Goal: Task Accomplishment & Management: Complete application form

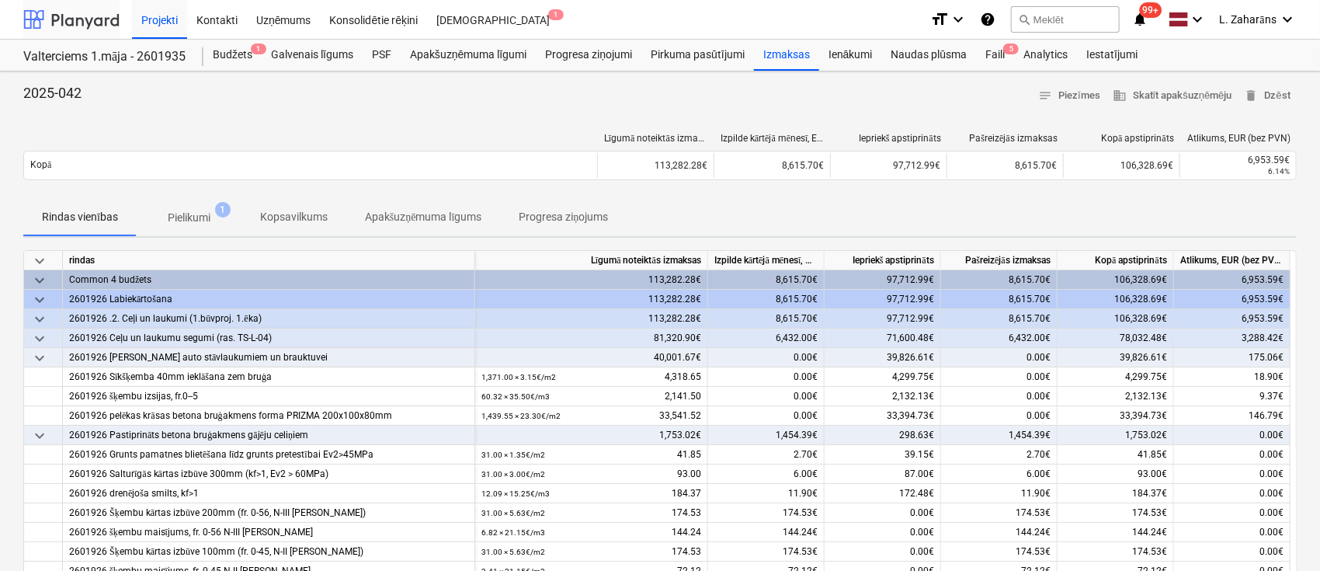
click at [96, 16] on div at bounding box center [71, 19] width 96 height 39
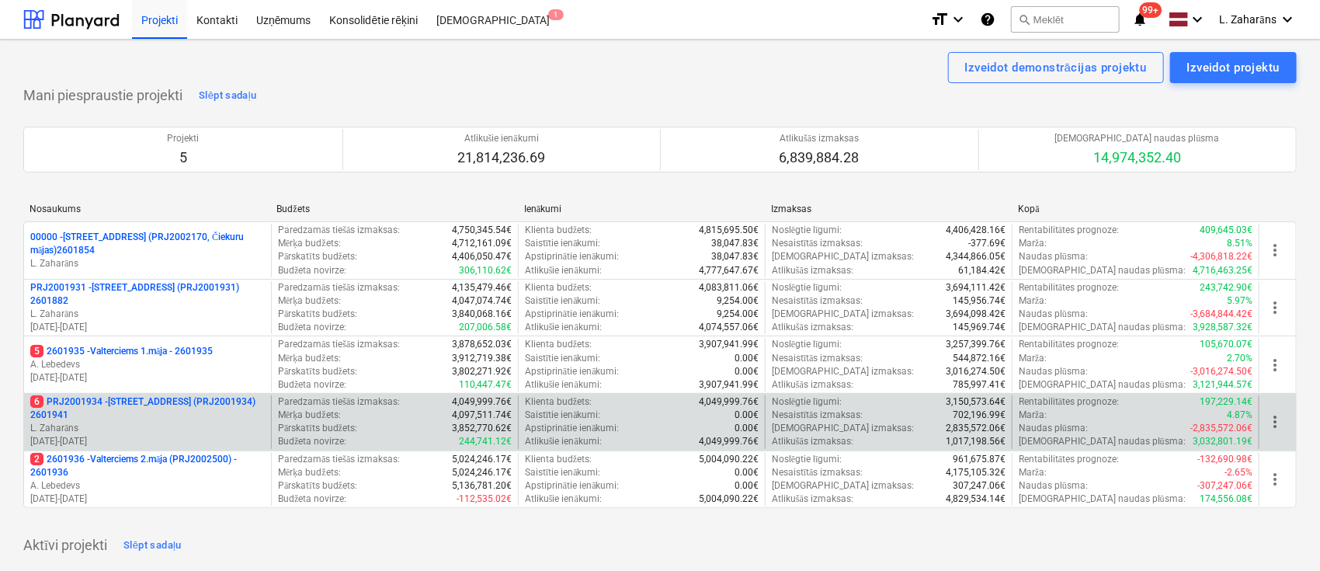
click at [123, 401] on p "6 PRJ2001934 - [STREET_ADDRESS] (PRJ2001934) 2601941" at bounding box center [147, 408] width 235 height 26
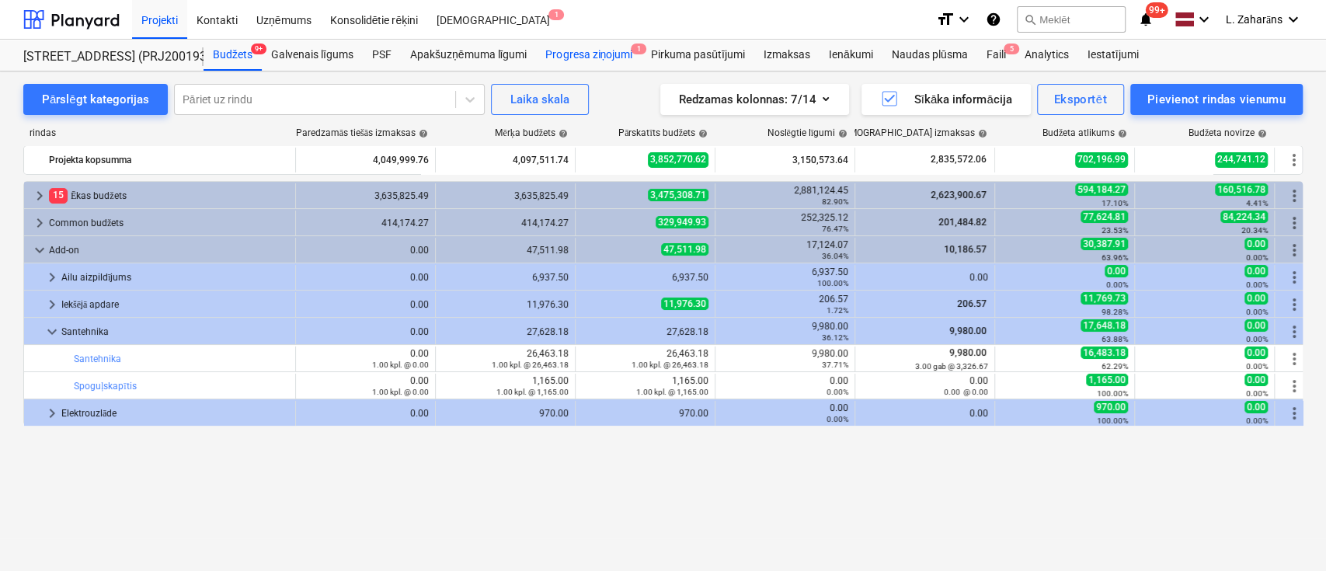
click at [582, 54] on div "Progresa ziņojumi 1" at bounding box center [589, 55] width 106 height 31
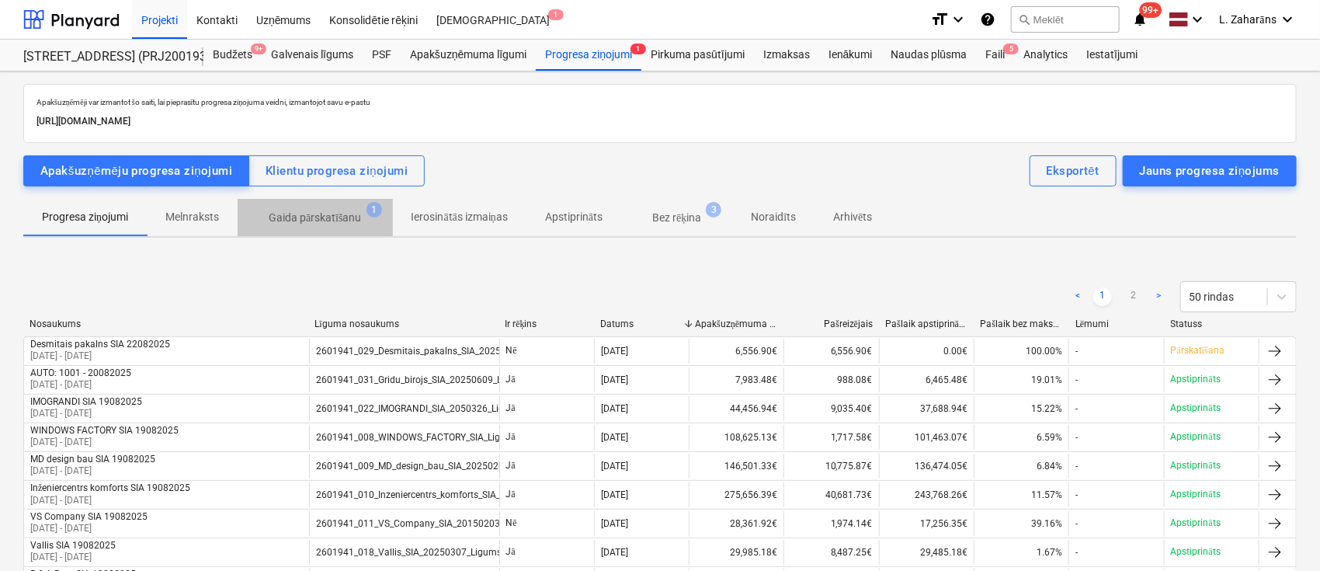
click at [298, 215] on p "Gaida pārskatīšanu" at bounding box center [315, 218] width 93 height 16
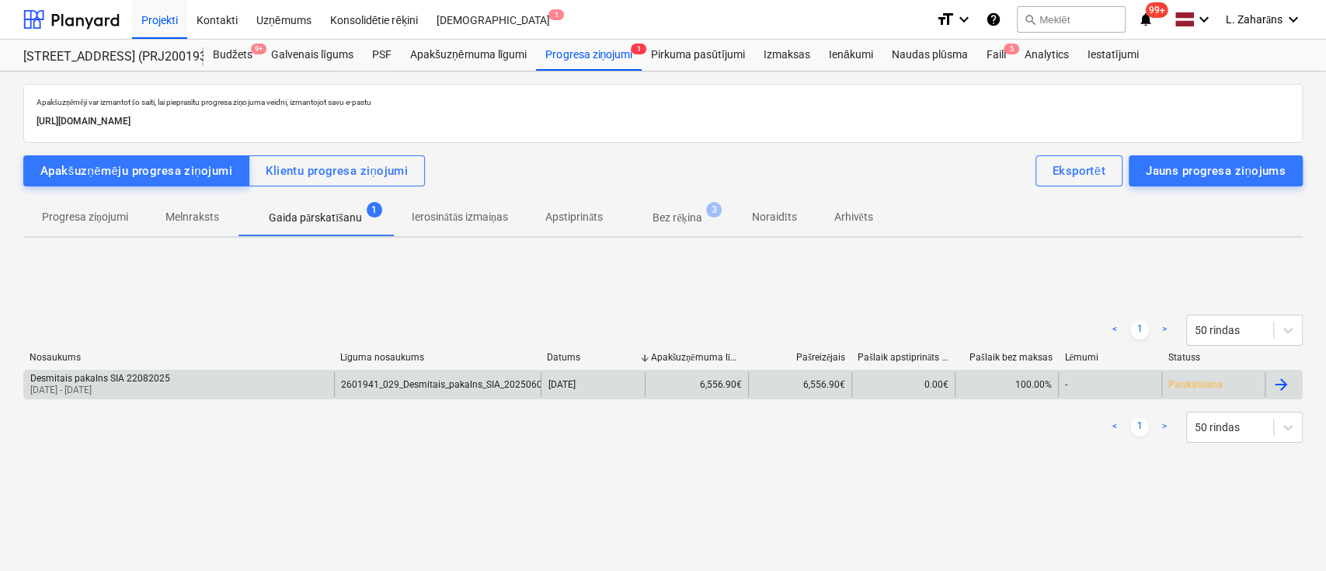
click at [179, 393] on div "Desmitais pakalns SIA 22082025 [DATE] - [DATE]" at bounding box center [179, 384] width 310 height 25
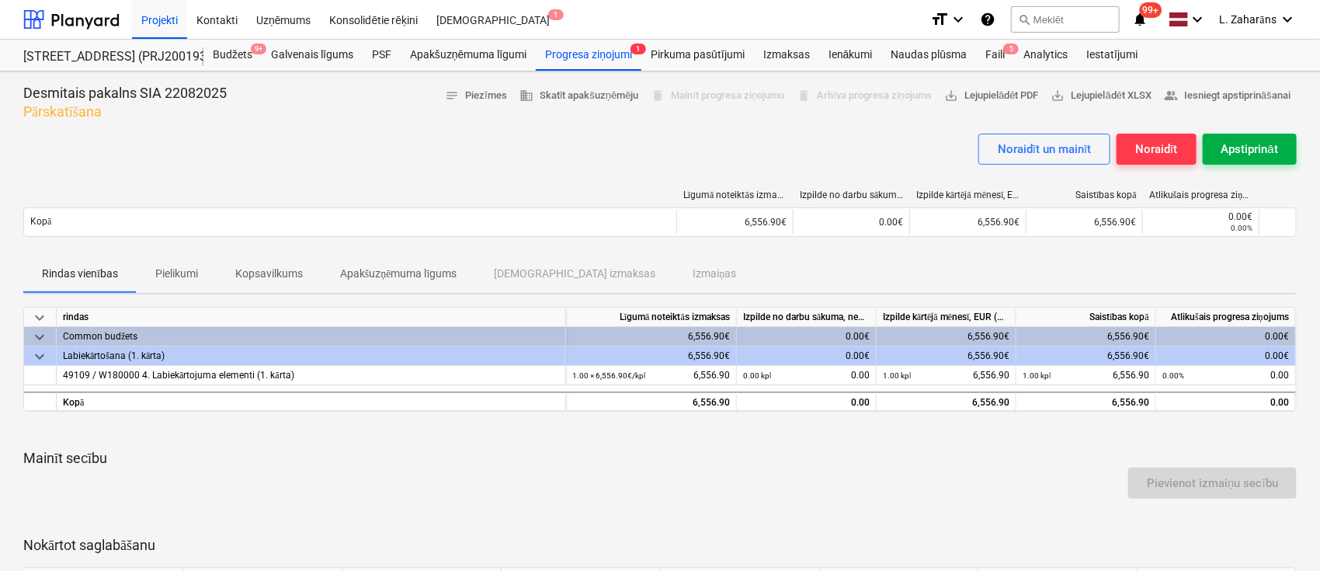
click at [1246, 150] on div "Apstiprināt" at bounding box center [1250, 149] width 57 height 20
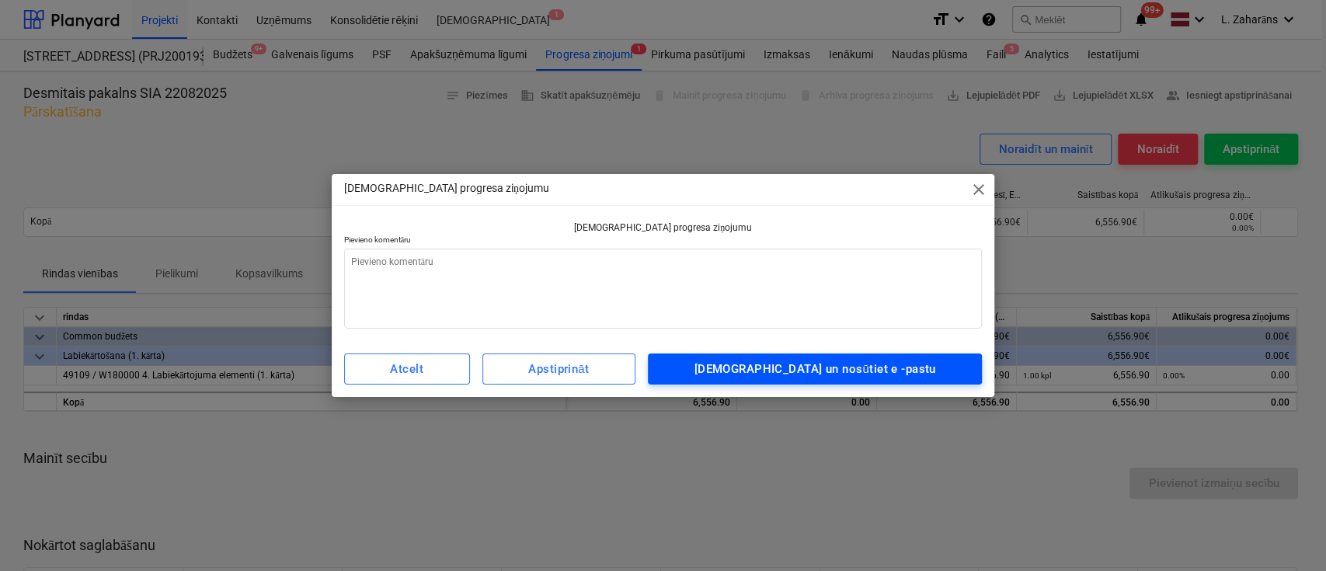
click at [888, 367] on div "[DEMOGRAPHIC_DATA] un nosūtiet e -pastu" at bounding box center [815, 369] width 242 height 20
type textarea "x"
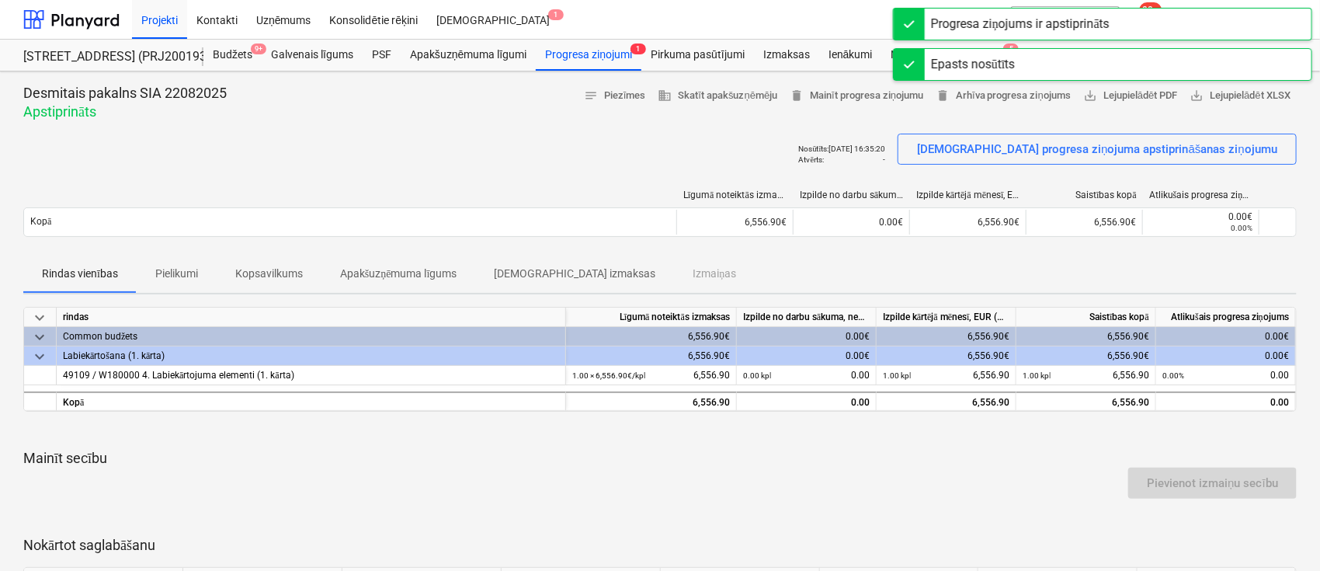
click at [699, 134] on div "Nosūtīts : [DATE] 16:35:20 Atvērts : - [DEMOGRAPHIC_DATA] progresa ziņojuma aps…" at bounding box center [660, 155] width 1274 height 43
click at [780, 53] on div "Izmaksas" at bounding box center [786, 55] width 65 height 31
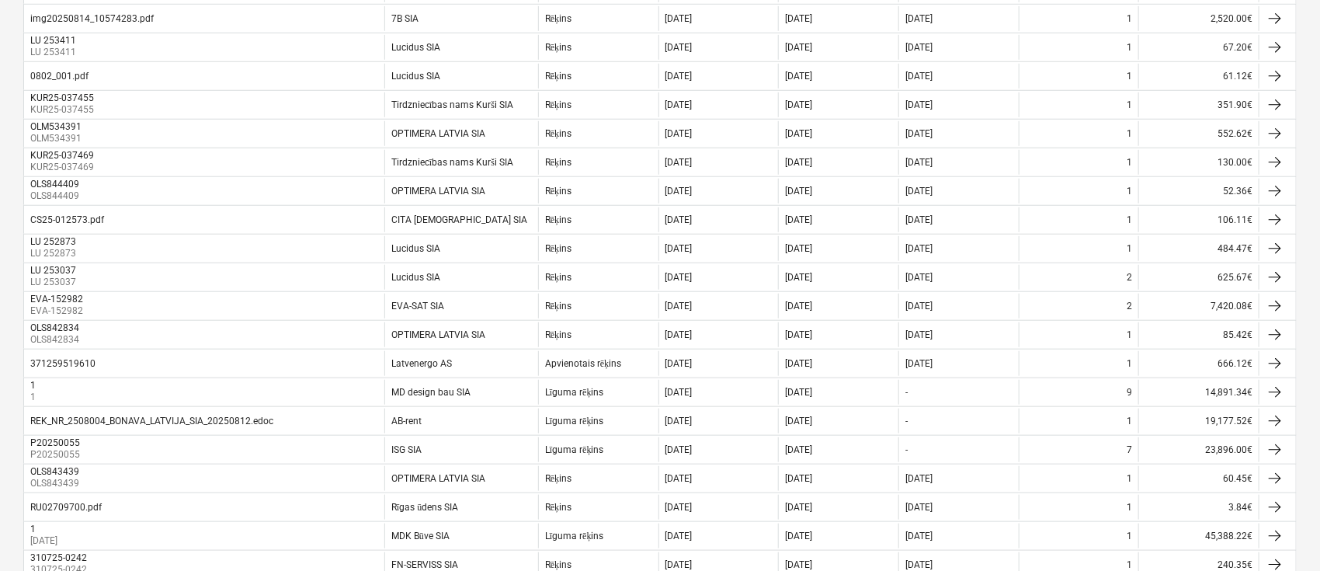
scroll to position [621, 0]
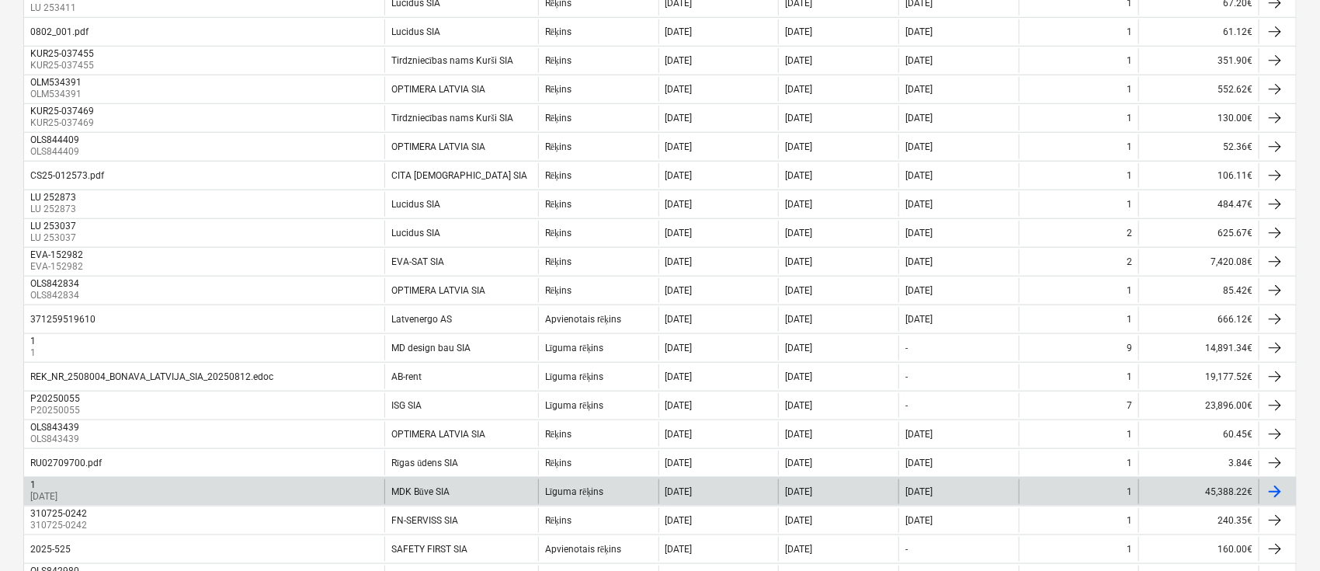
drag, startPoint x: 491, startPoint y: 419, endPoint x: 481, endPoint y: 484, distance: 66.0
click at [481, 484] on div "MDK Būve SIA" at bounding box center [461, 491] width 154 height 25
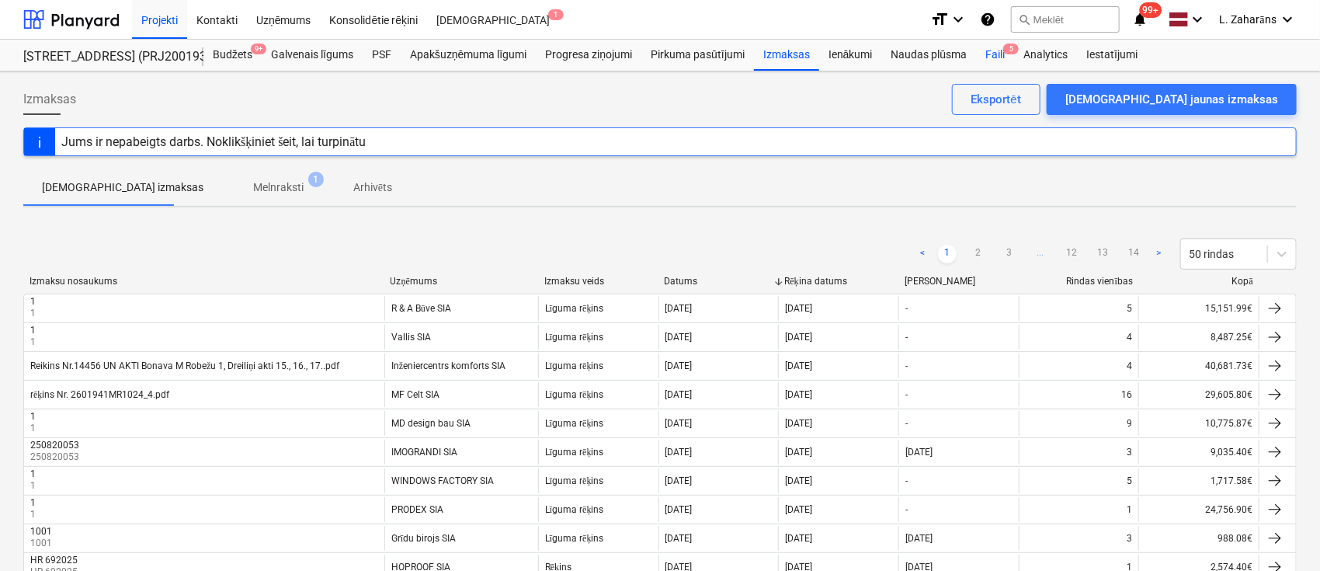
click at [993, 58] on div "Faili 5" at bounding box center [995, 55] width 38 height 31
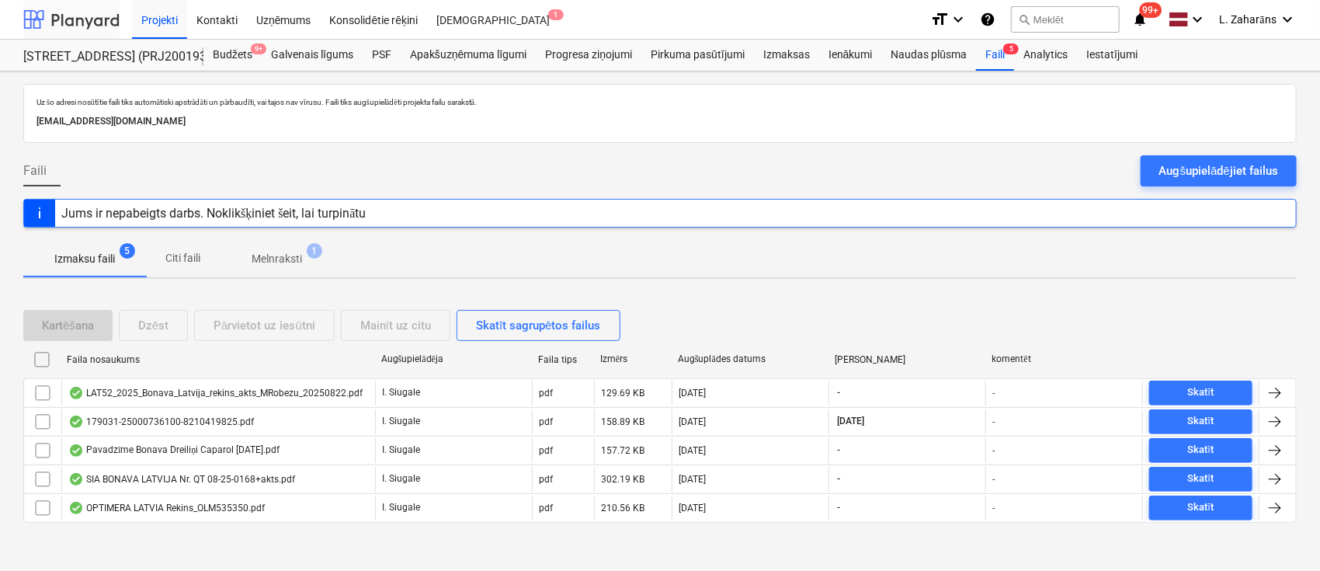
click at [83, 22] on div at bounding box center [71, 19] width 96 height 39
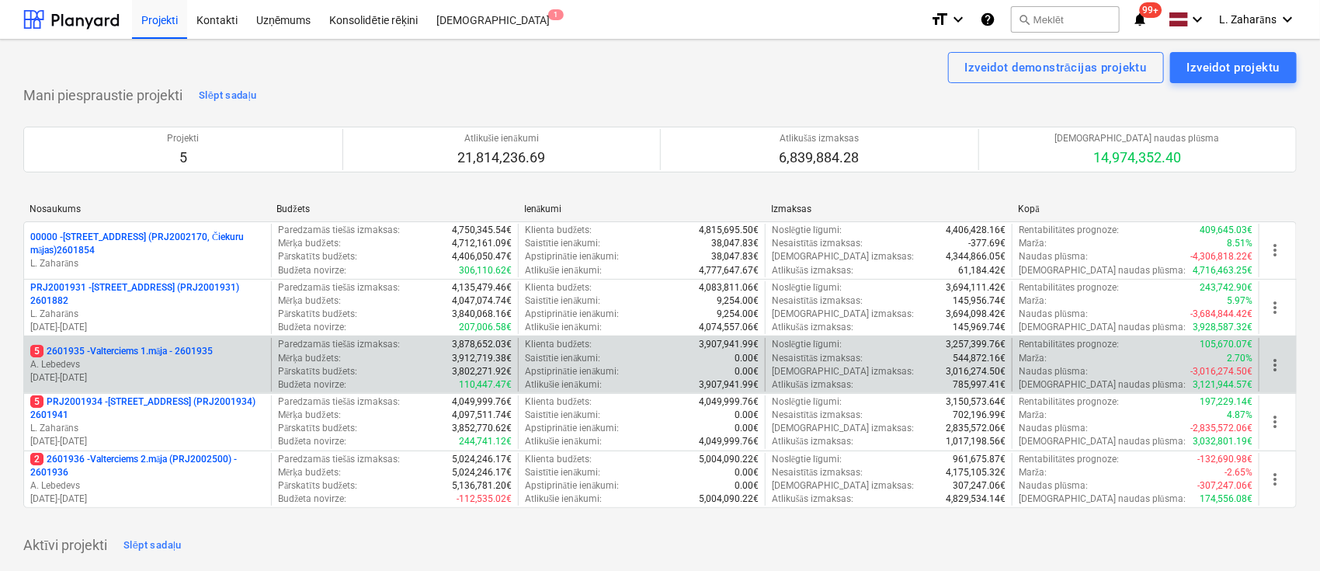
click at [97, 354] on p "5 2601935 - Valterciems 1.māja - 2601935" at bounding box center [121, 351] width 183 height 13
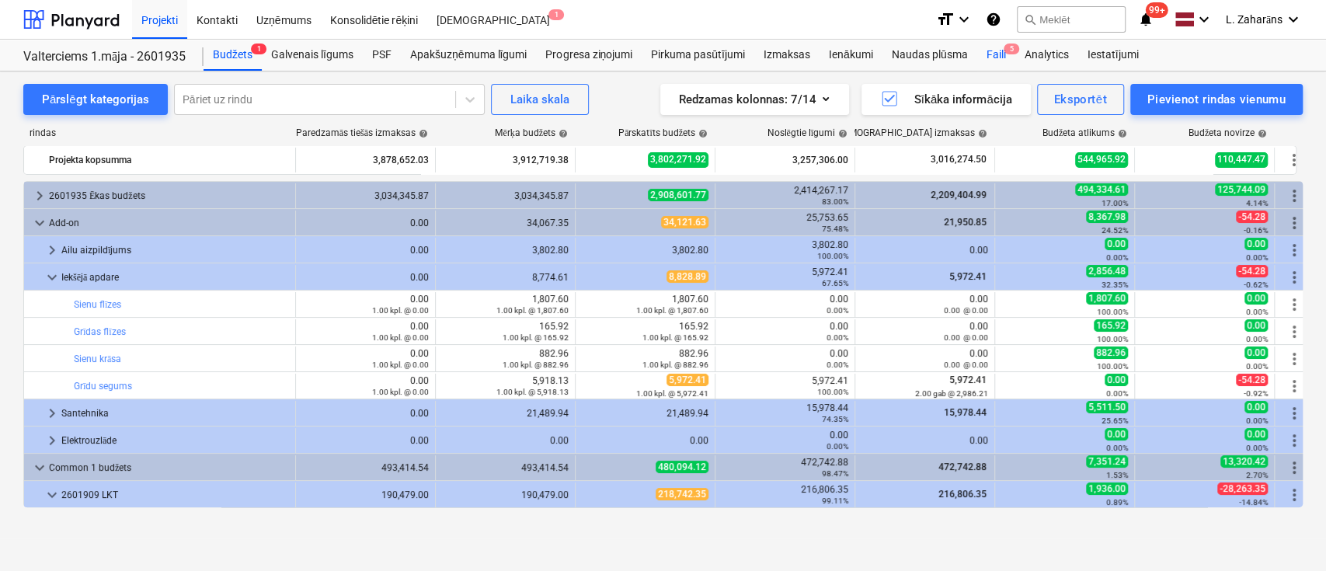
click at [995, 55] on div "Faili 5" at bounding box center [995, 55] width 38 height 31
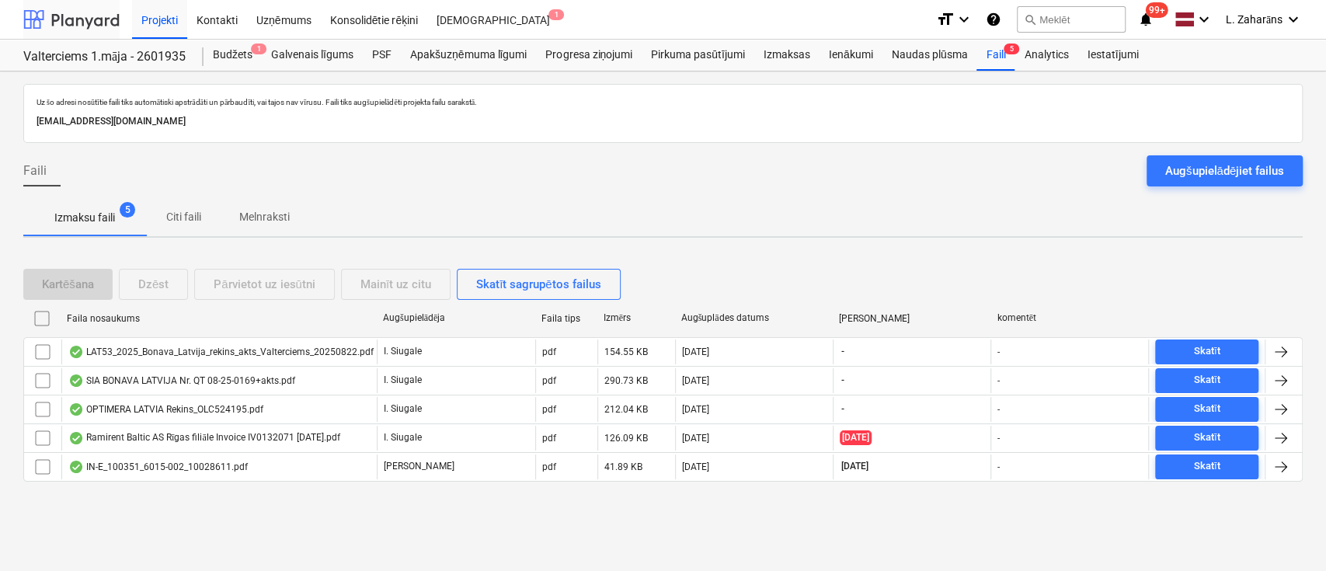
click at [82, 24] on div at bounding box center [71, 19] width 96 height 39
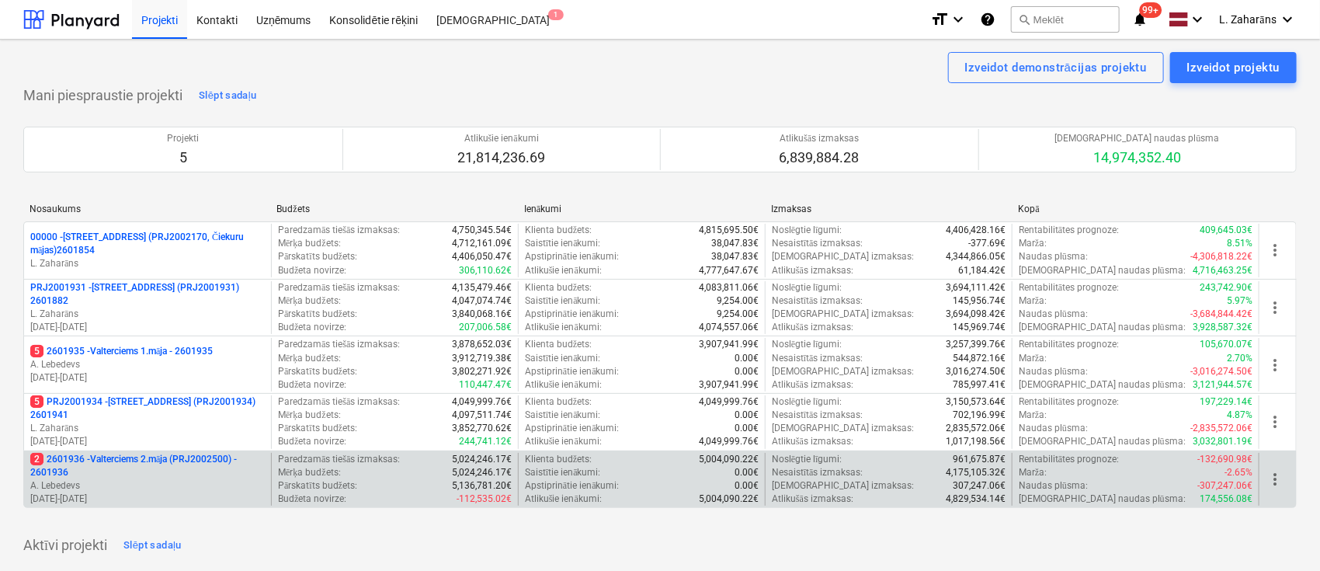
click at [118, 455] on p "2 2601936 - Valterciems 2.māja (PRJ2002500) - 2601936" at bounding box center [147, 466] width 235 height 26
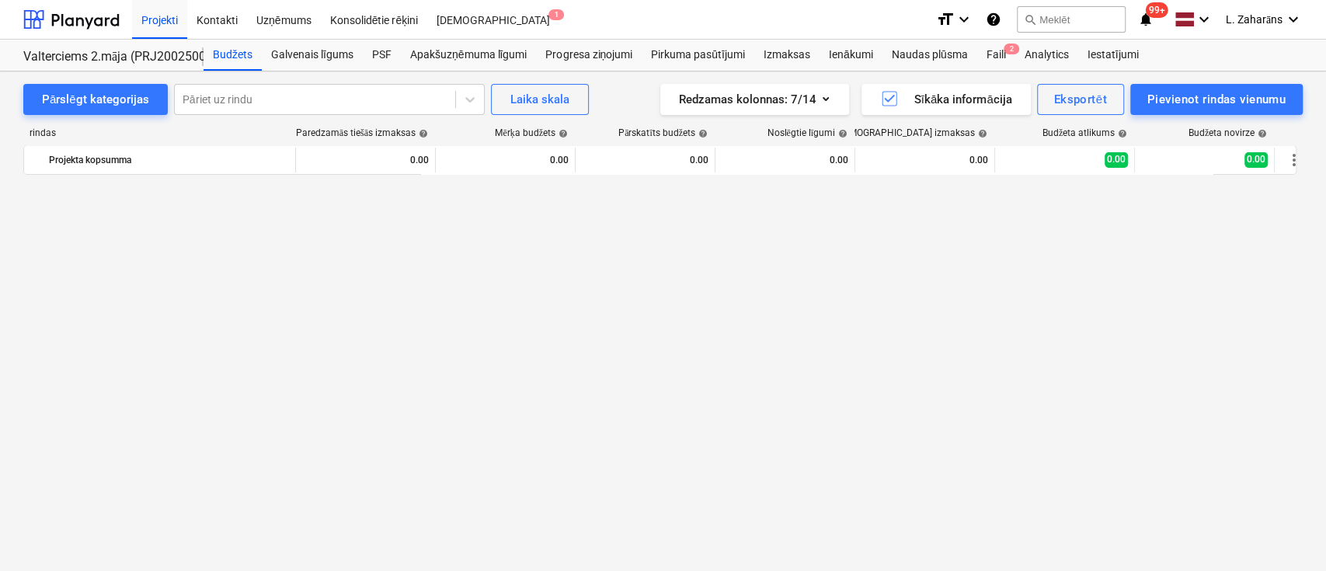
scroll to position [2663, 0]
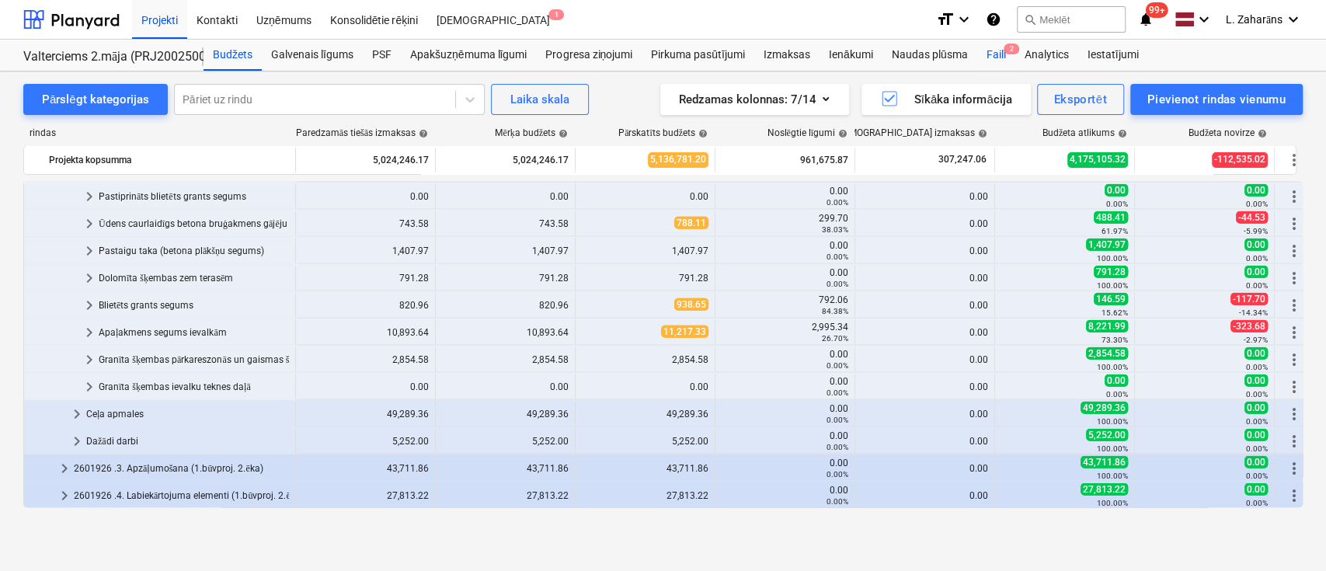
click at [995, 48] on div "Faili 2" at bounding box center [995, 55] width 38 height 31
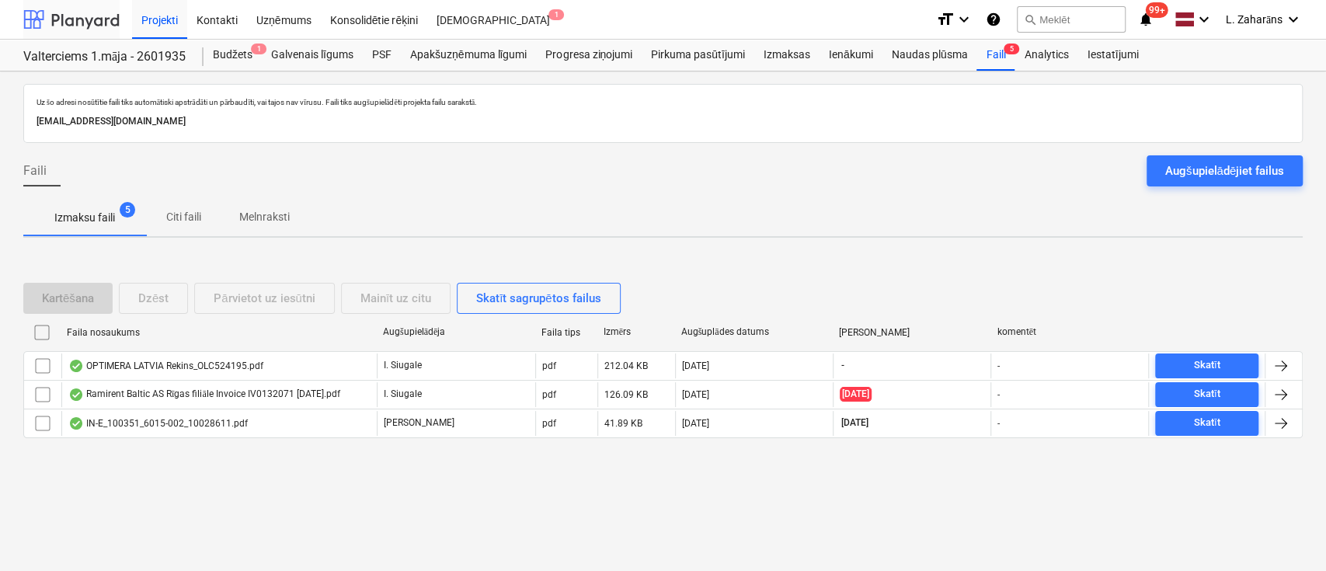
click at [111, 16] on div at bounding box center [71, 19] width 96 height 39
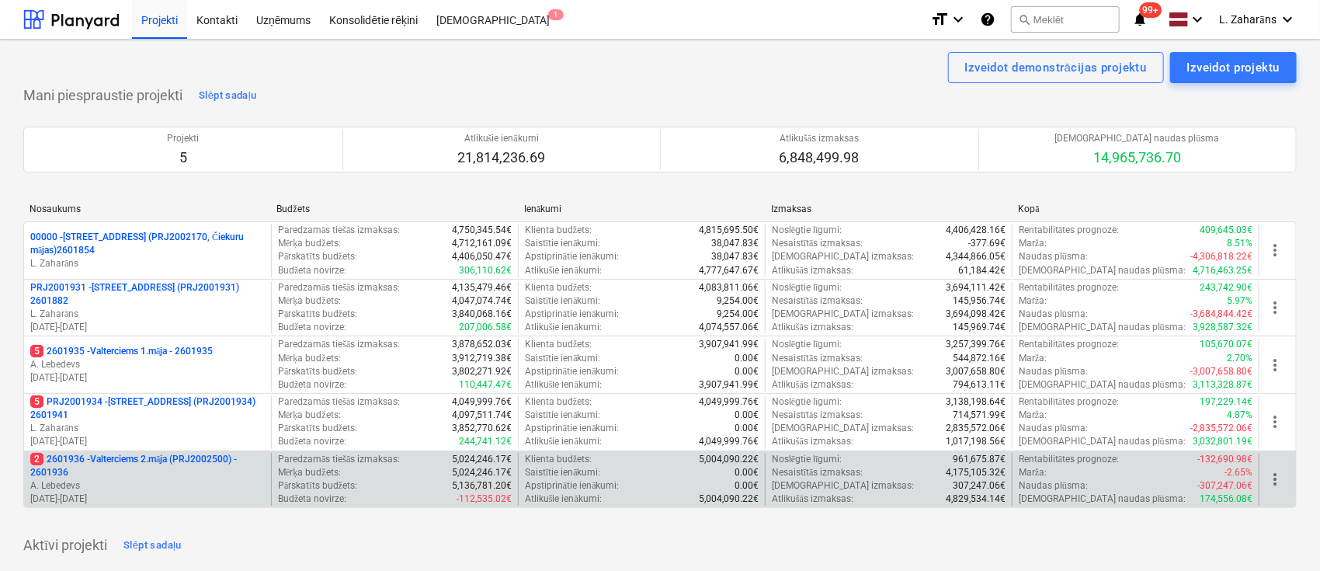
click at [174, 455] on p "2 2601936 - Valterciems 2.māja (PRJ2002500) - 2601936" at bounding box center [147, 466] width 235 height 26
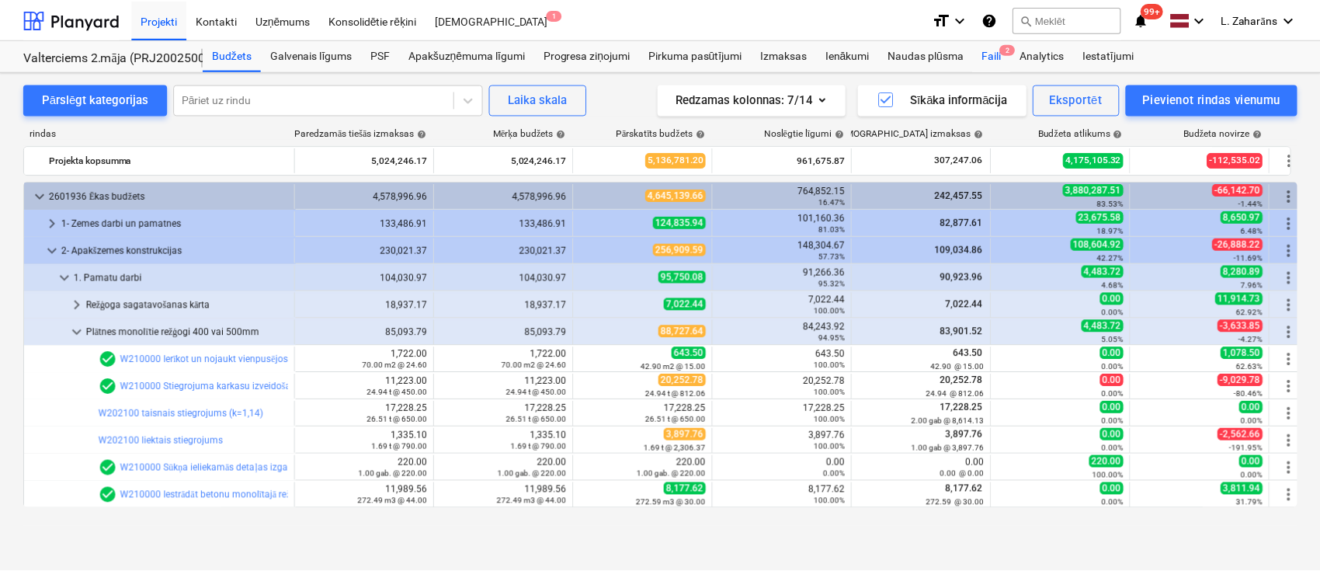
scroll to position [311, 0]
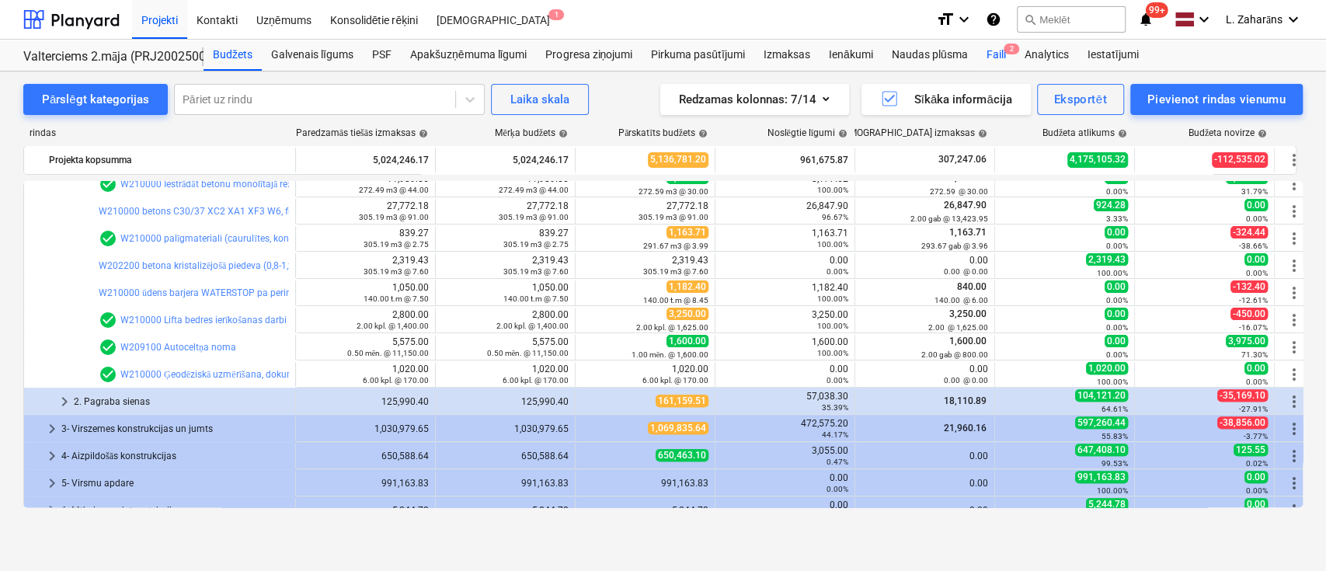
click at [998, 53] on div "Faili 2" at bounding box center [995, 55] width 38 height 31
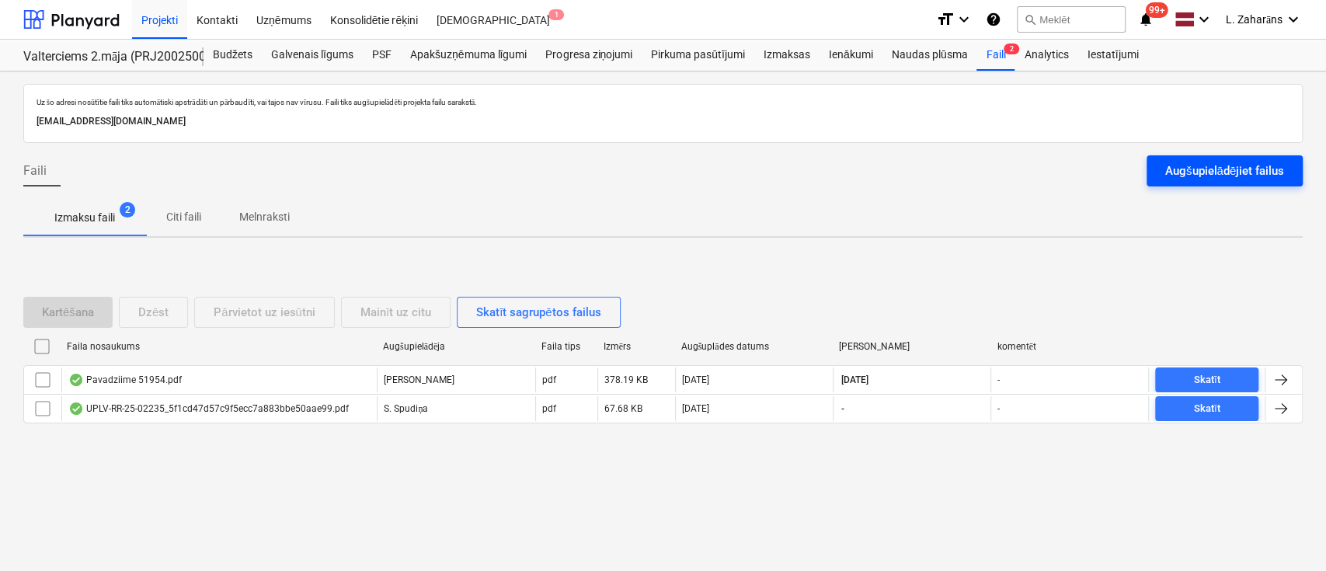
click at [1237, 170] on div "Augšupielādējiet failus" at bounding box center [1224, 171] width 119 height 20
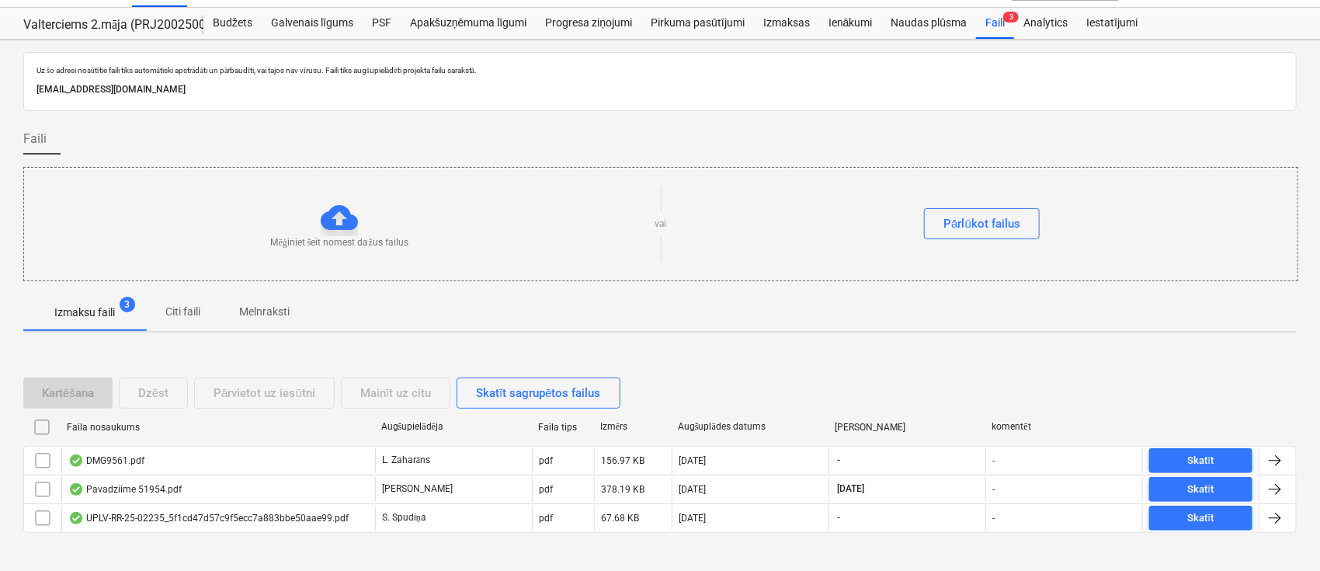
scroll to position [62, 0]
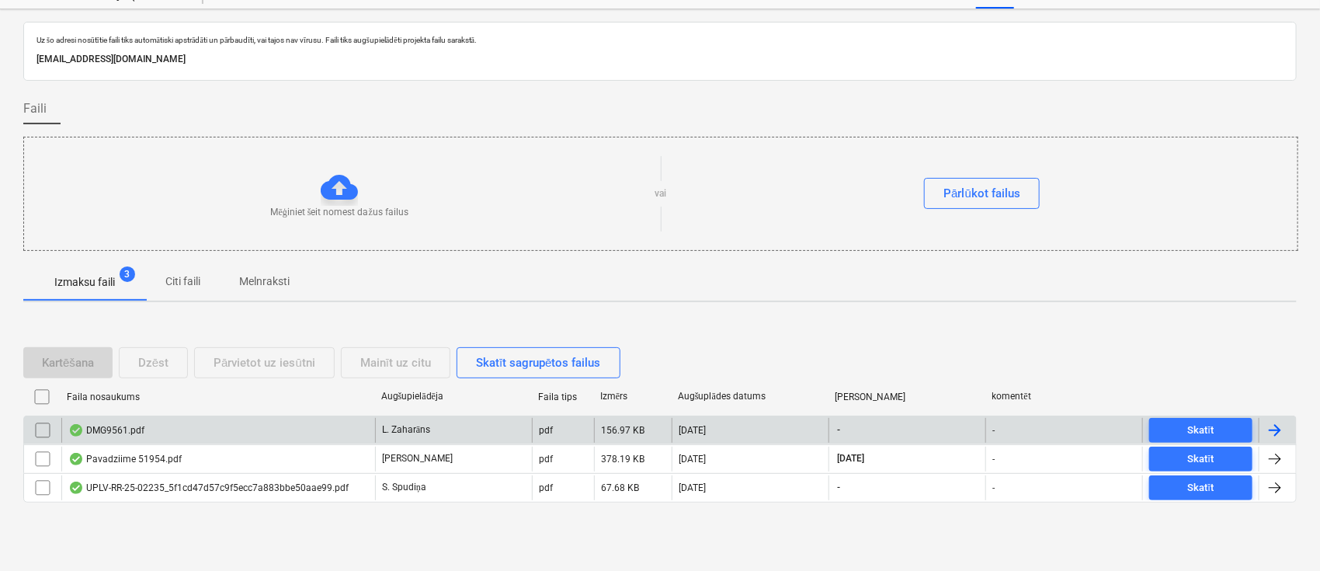
click at [273, 434] on div "DMG9561.pdf" at bounding box center [218, 430] width 314 height 25
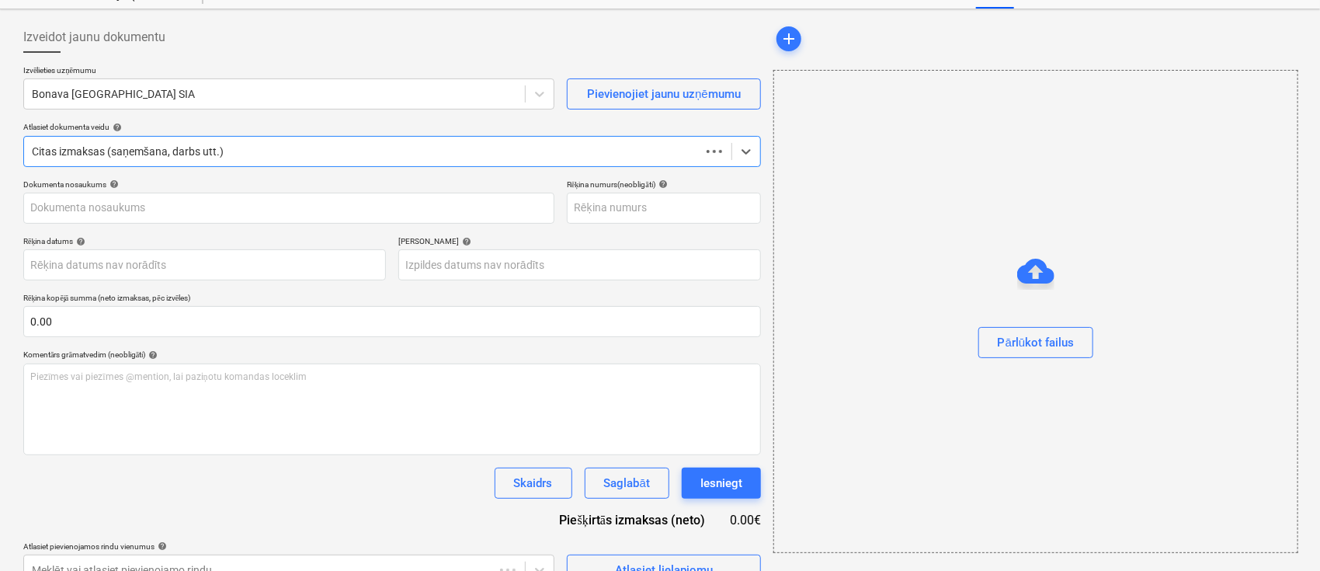
type input "9561"
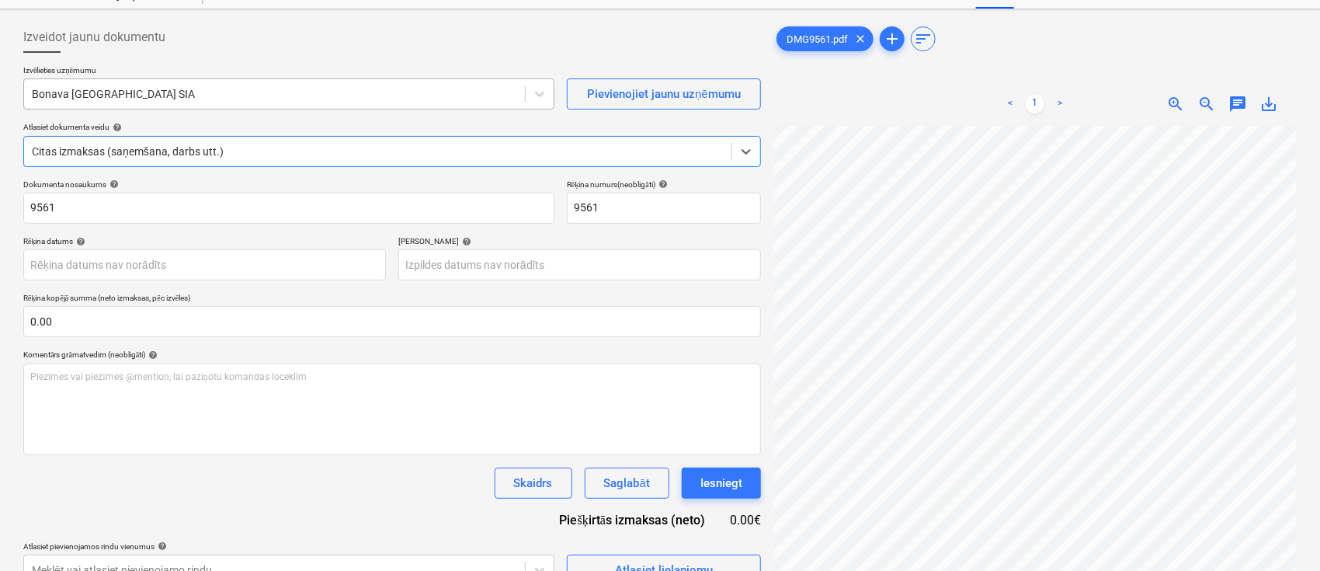
click at [387, 100] on div at bounding box center [274, 94] width 485 height 16
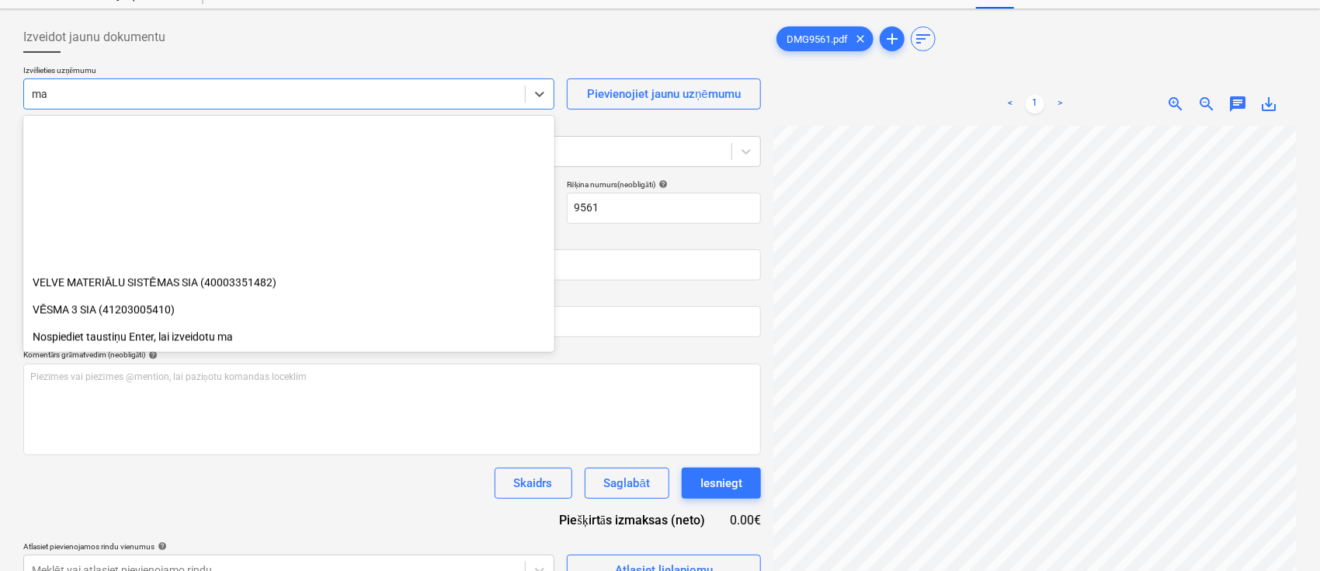
scroll to position [1506, 0]
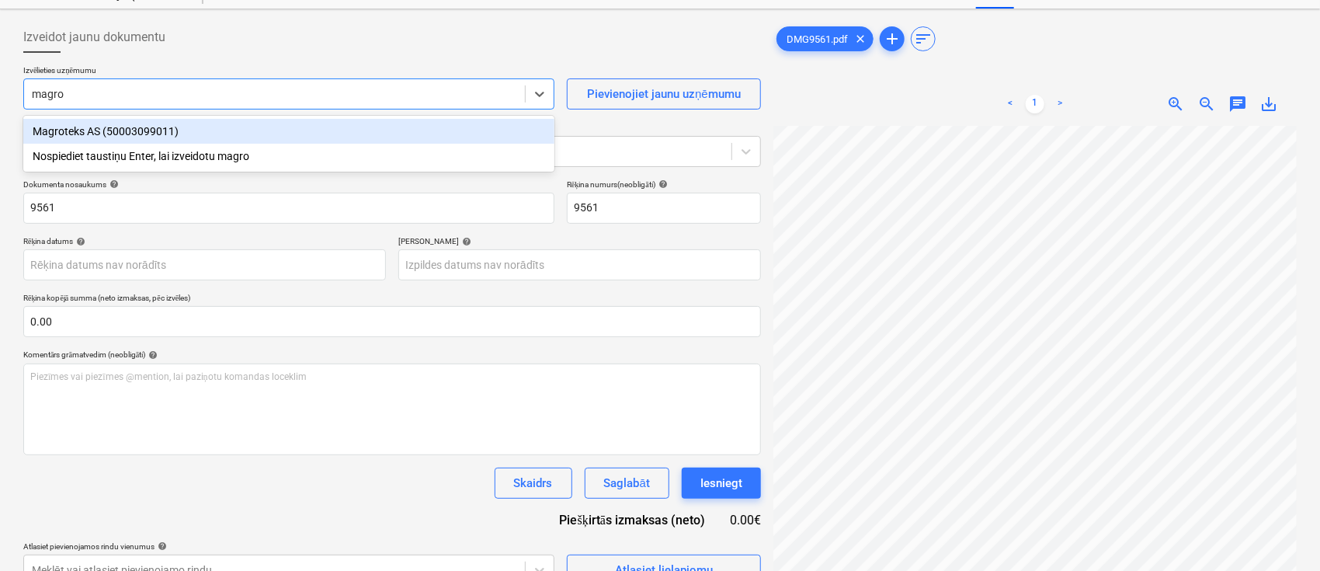
type input "magrot"
click at [317, 130] on div "Magroteks AS (50003099011)" at bounding box center [288, 131] width 531 height 25
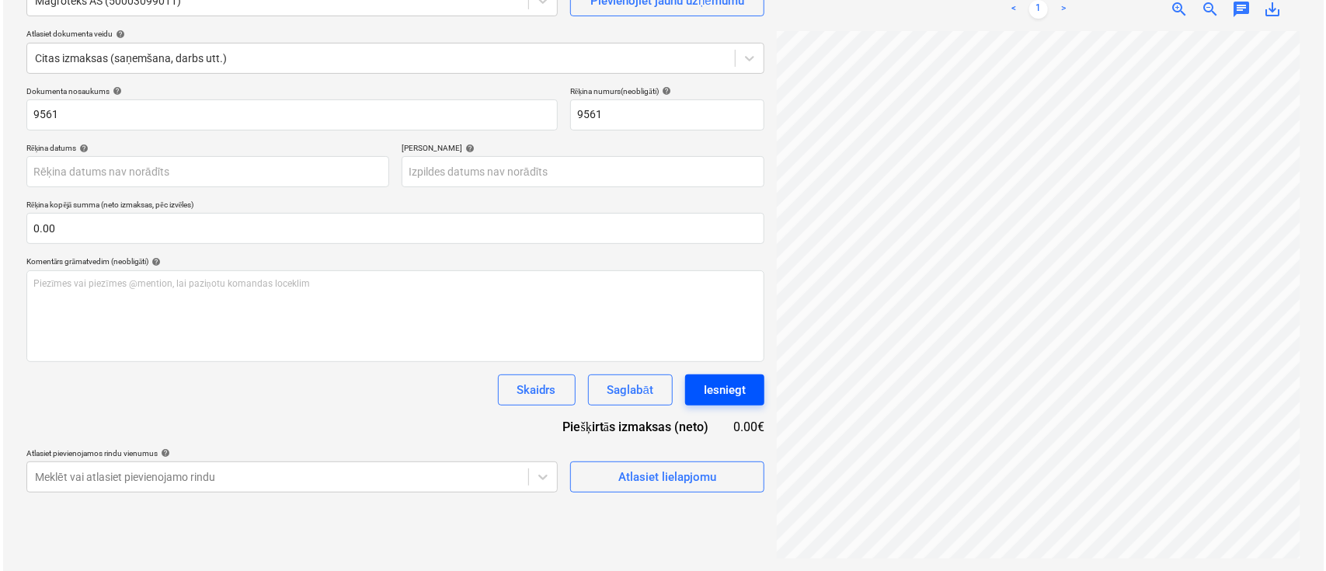
scroll to position [376, 294]
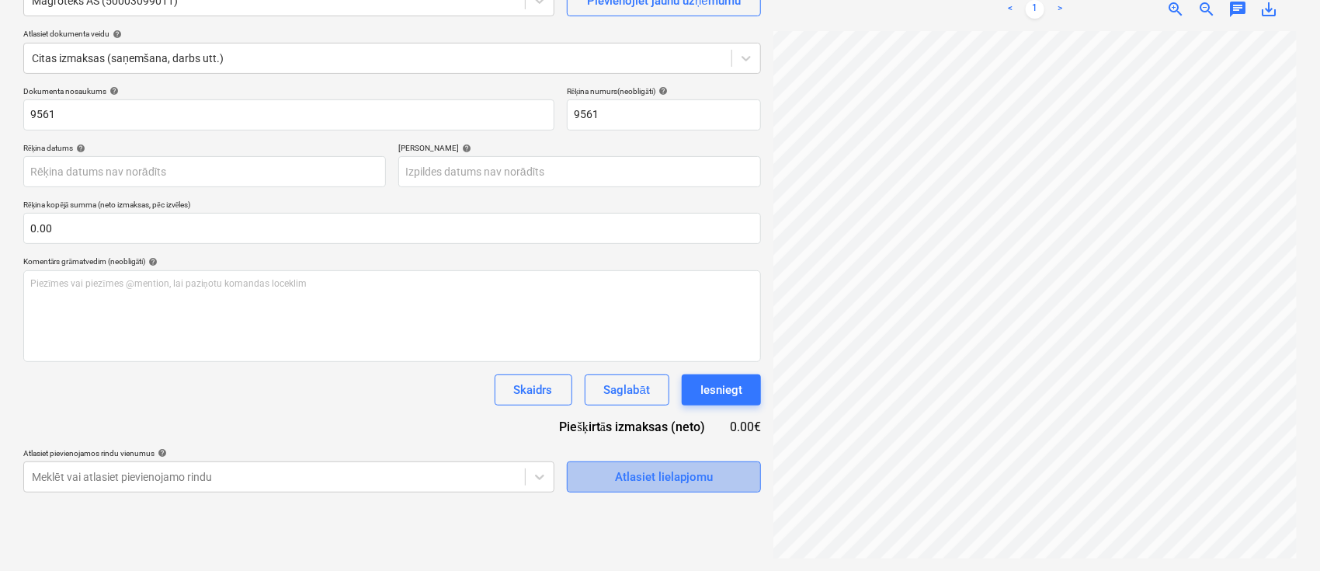
click at [612, 469] on span "Atlasiet lielapjomu" at bounding box center [663, 477] width 155 height 20
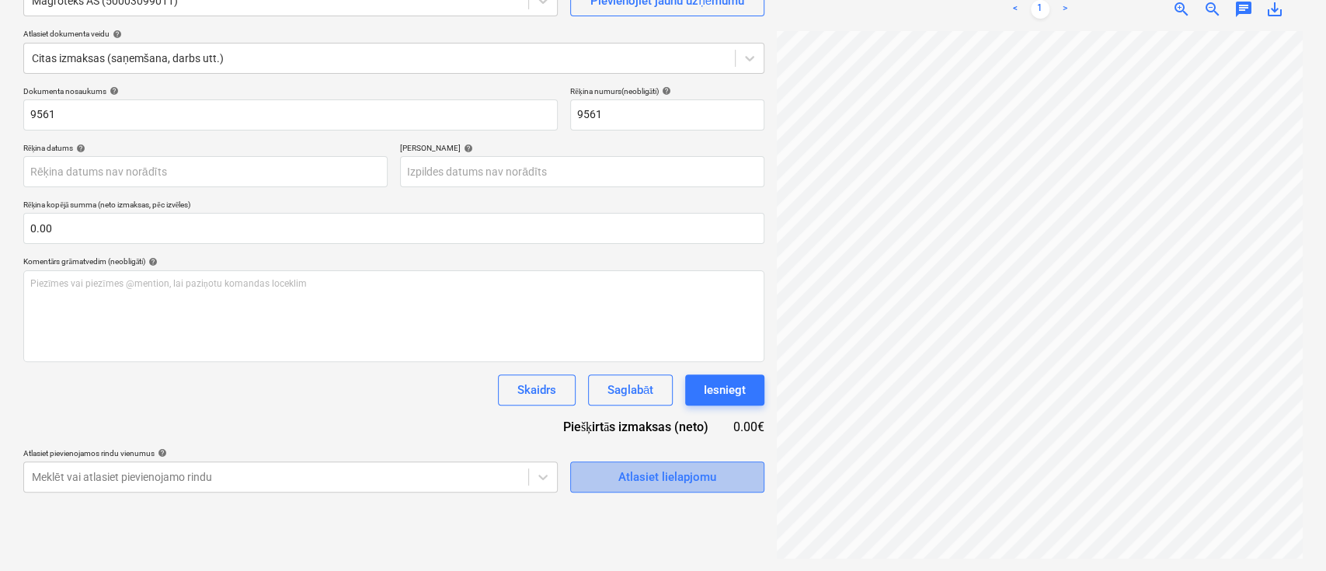
scroll to position [376, 293]
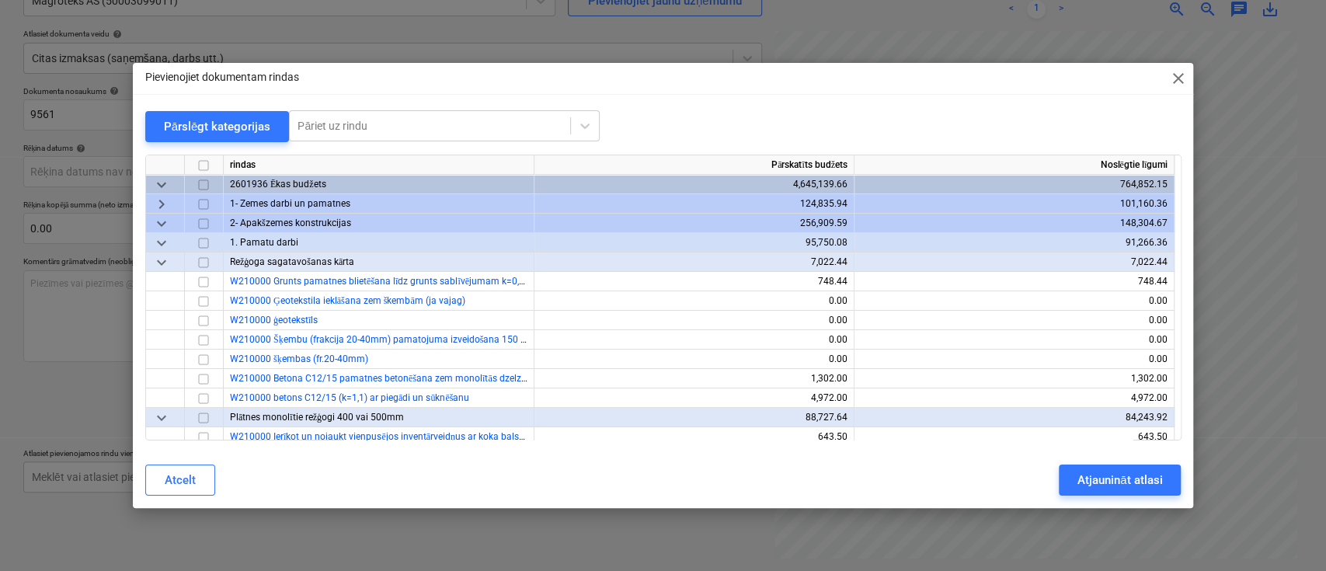
click at [162, 221] on span "keyboard_arrow_down" at bounding box center [161, 223] width 19 height 19
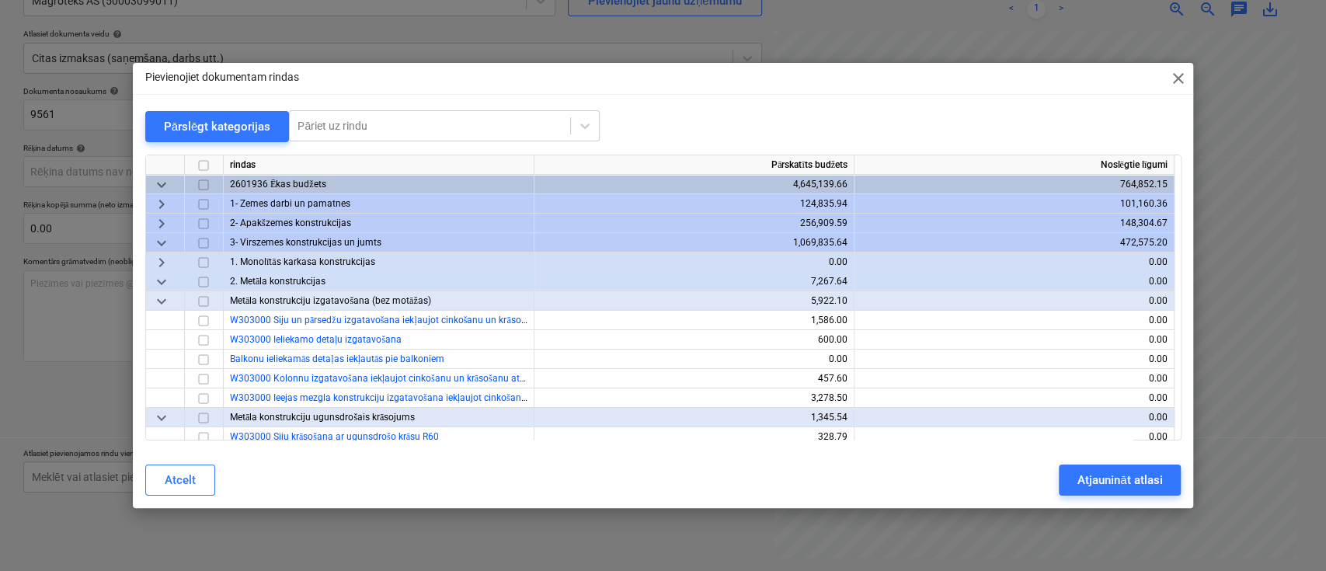
click at [162, 221] on span "keyboard_arrow_right" at bounding box center [161, 223] width 19 height 19
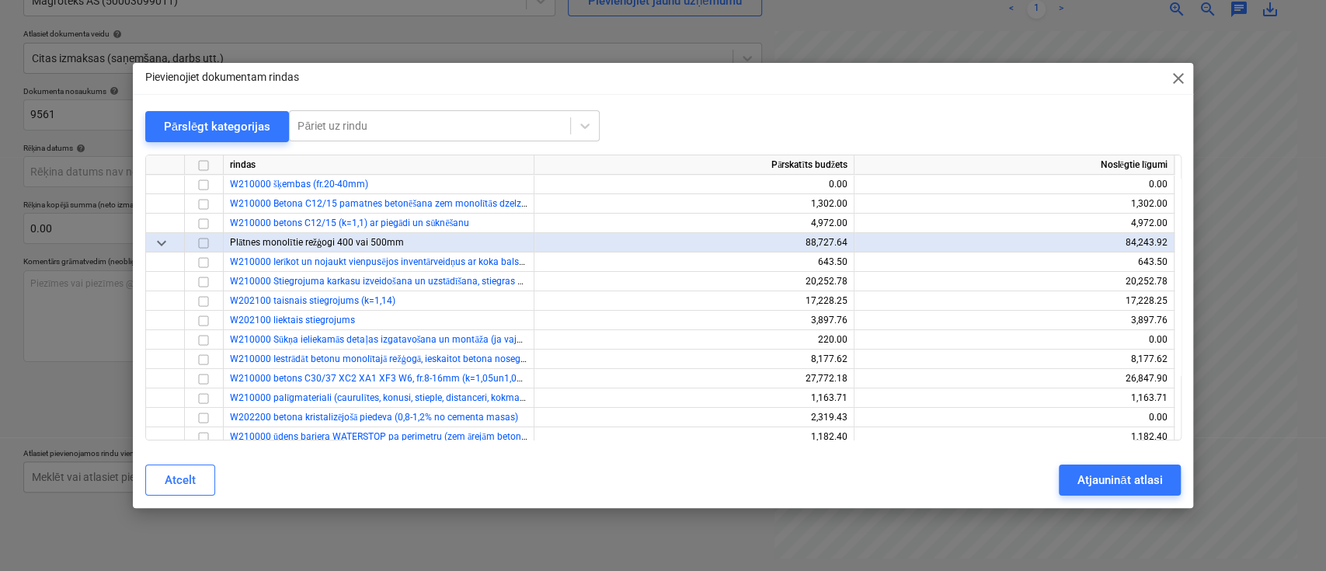
scroll to position [207, 0]
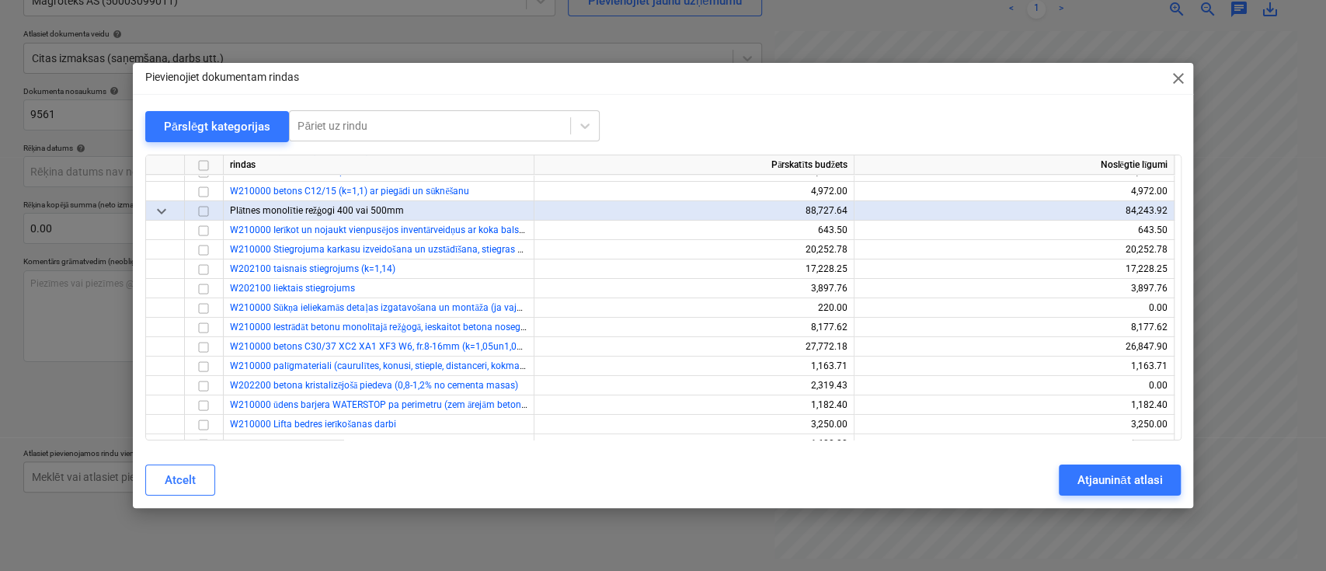
click at [163, 213] on span "keyboard_arrow_down" at bounding box center [161, 210] width 19 height 19
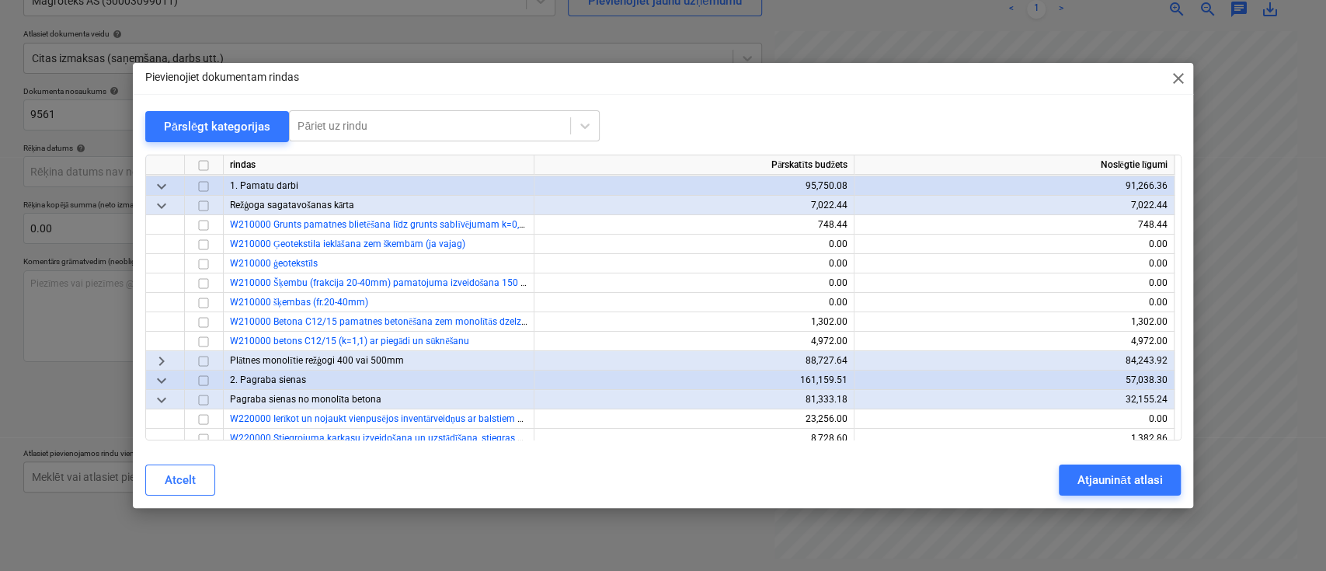
scroll to position [103, 0]
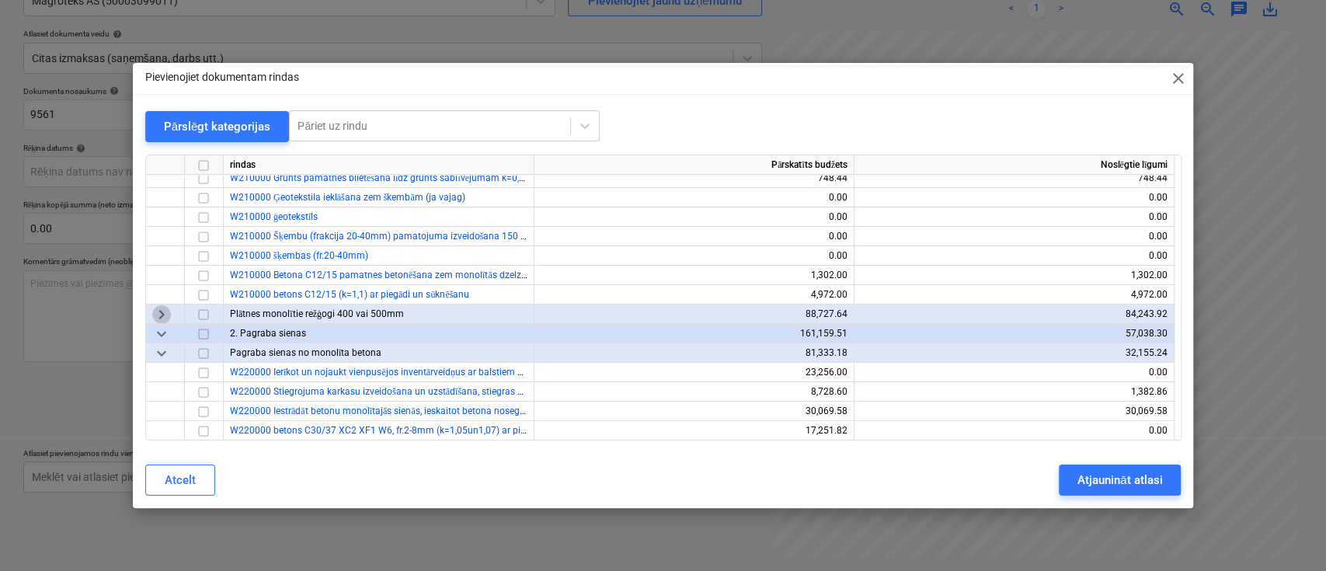
click at [162, 317] on span "keyboard_arrow_right" at bounding box center [161, 313] width 19 height 19
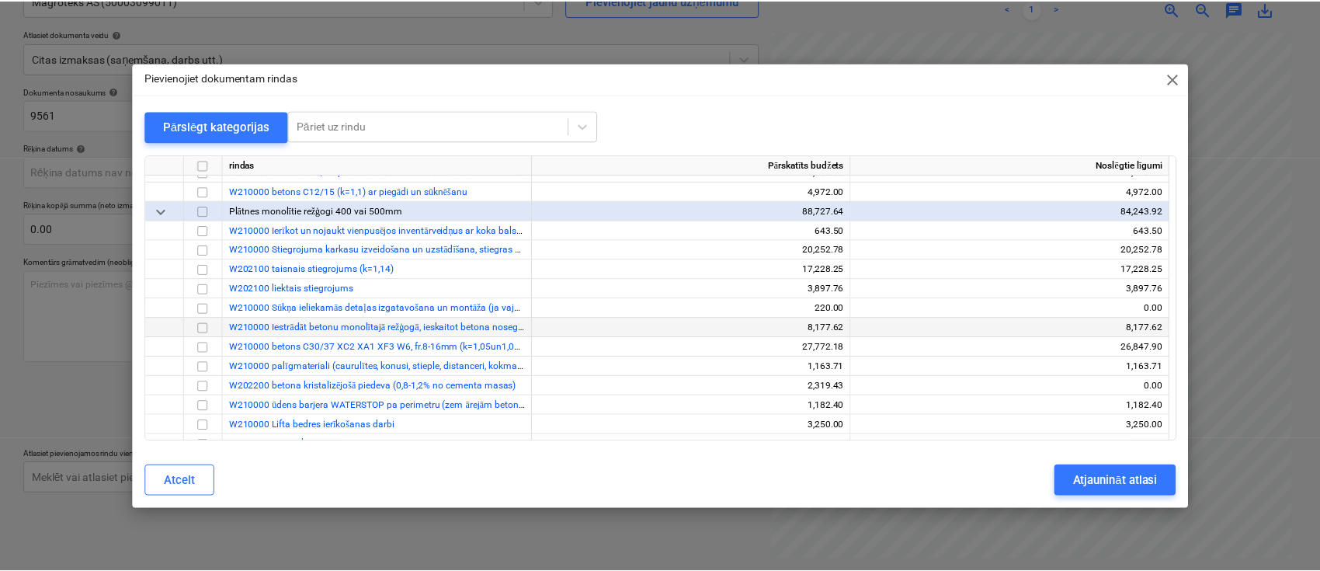
scroll to position [311, 0]
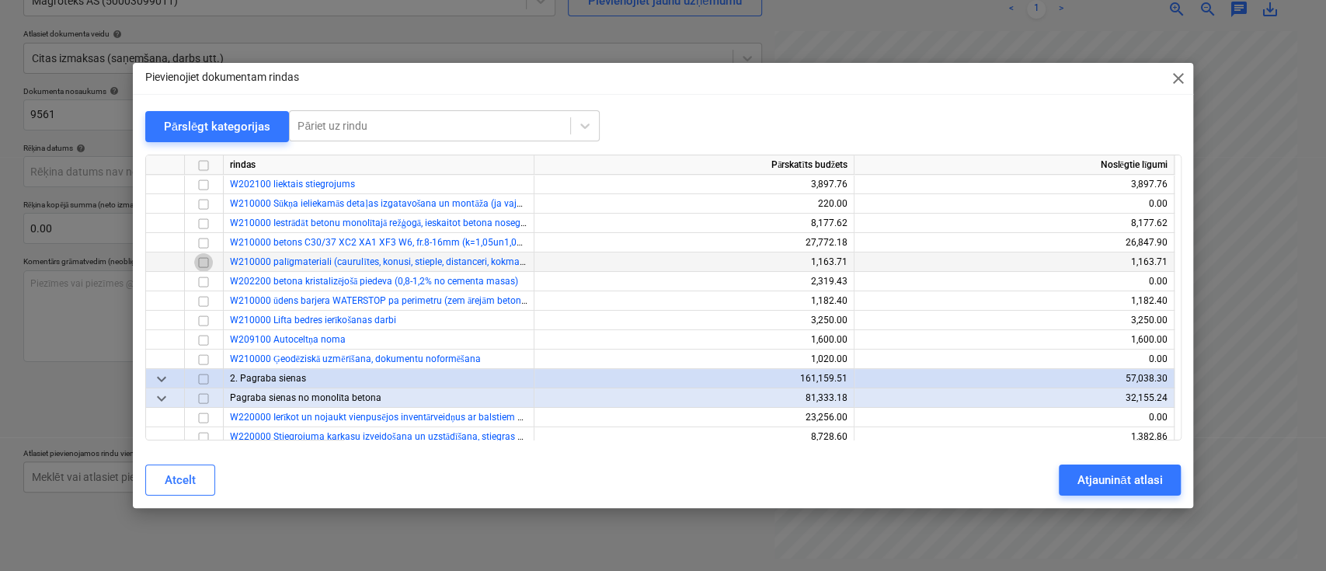
click at [207, 261] on input "checkbox" at bounding box center [203, 261] width 19 height 19
click at [1106, 475] on div "Atjaunināt atlasi" at bounding box center [1119, 480] width 85 height 20
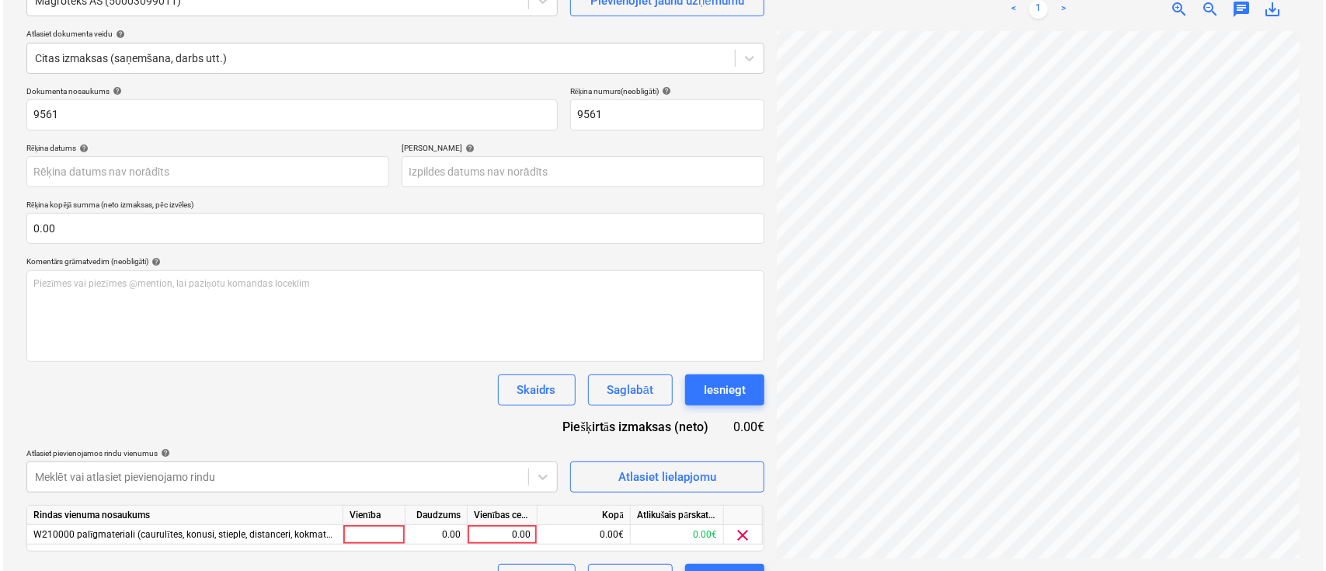
scroll to position [376, 292]
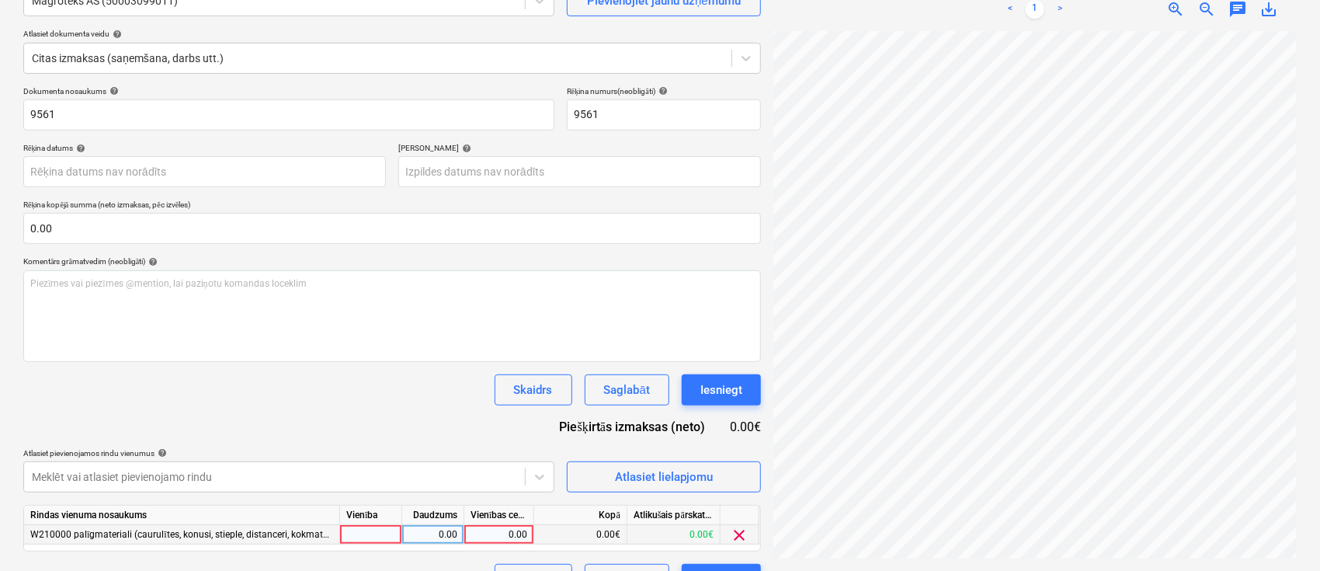
click at [500, 528] on div "0.00" at bounding box center [499, 534] width 57 height 19
type input "1096.8"
click at [393, 407] on div "Dokumenta nosaukums help 9561 Rēķina numurs (neobligāti) help 9561 Rēķina datum…" at bounding box center [392, 340] width 738 height 509
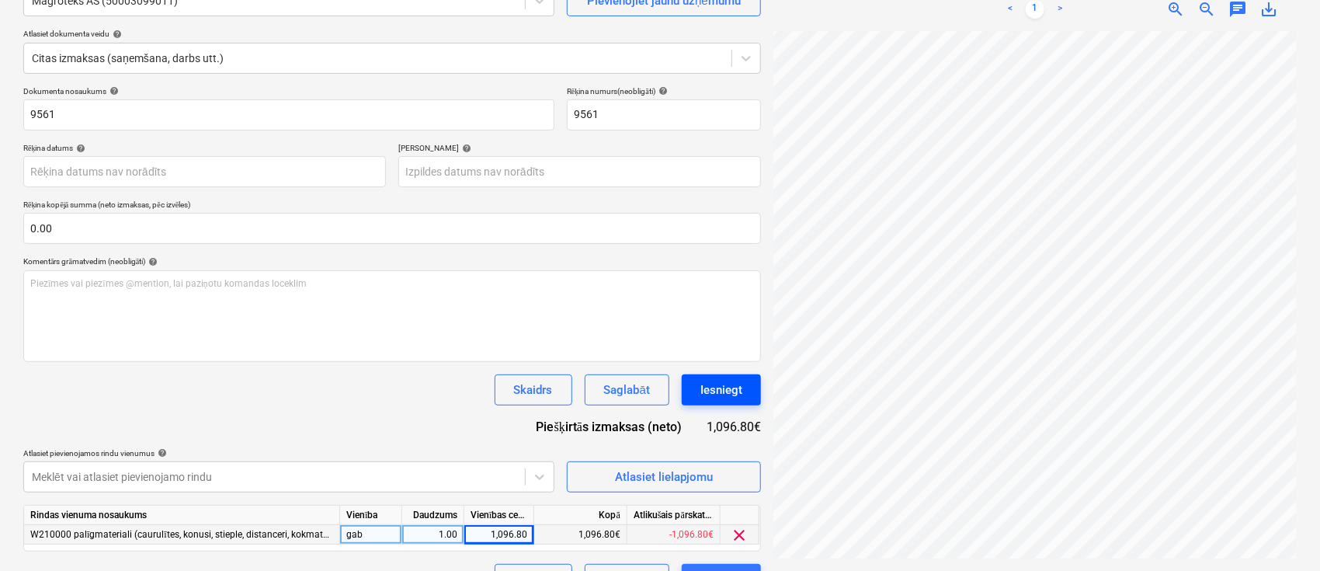
click at [739, 387] on div "Iesniegt" at bounding box center [722, 390] width 42 height 20
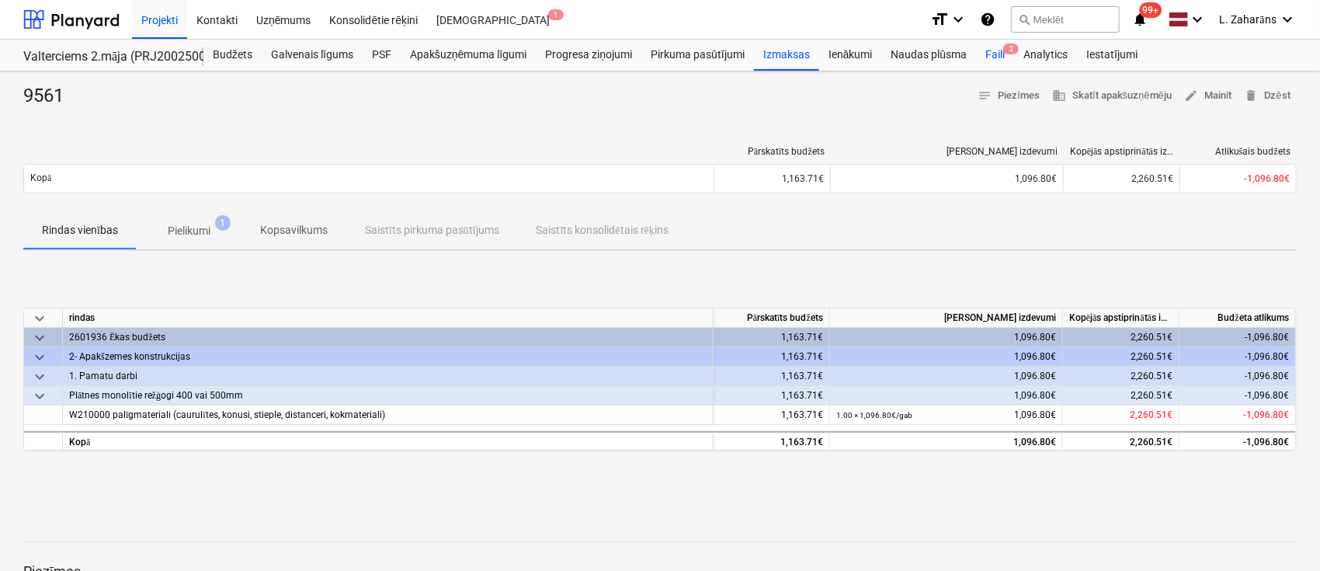
click at [988, 53] on div "Faili 2" at bounding box center [995, 55] width 38 height 31
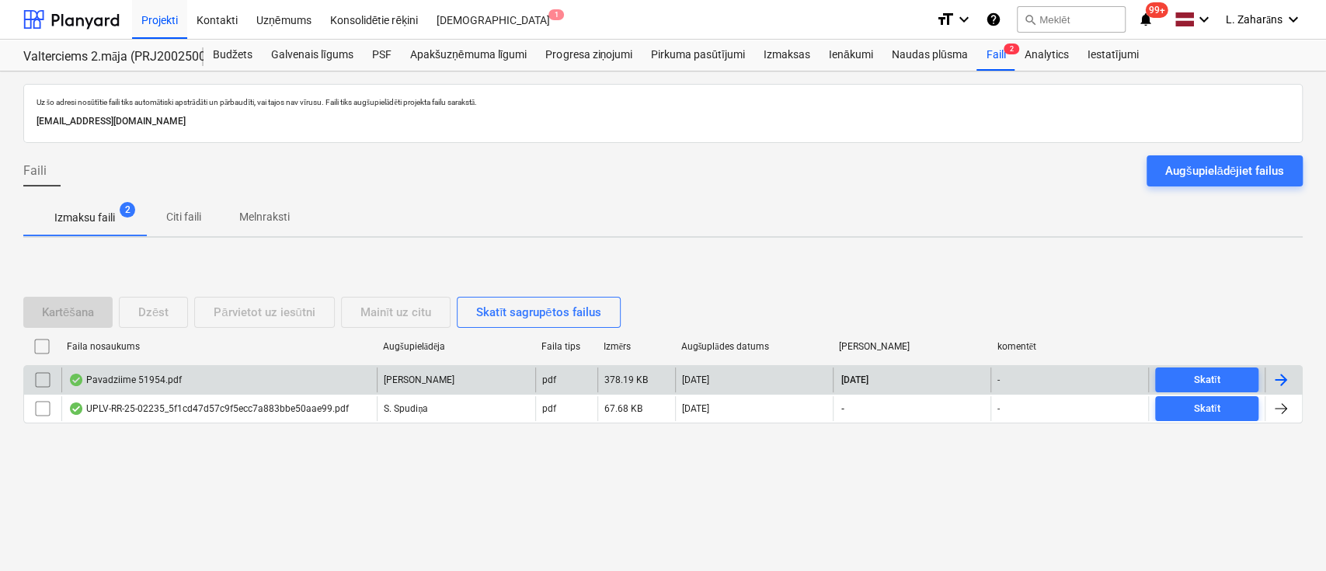
click at [186, 381] on div "Pavadziime 51954.pdf" at bounding box center [218, 379] width 315 height 25
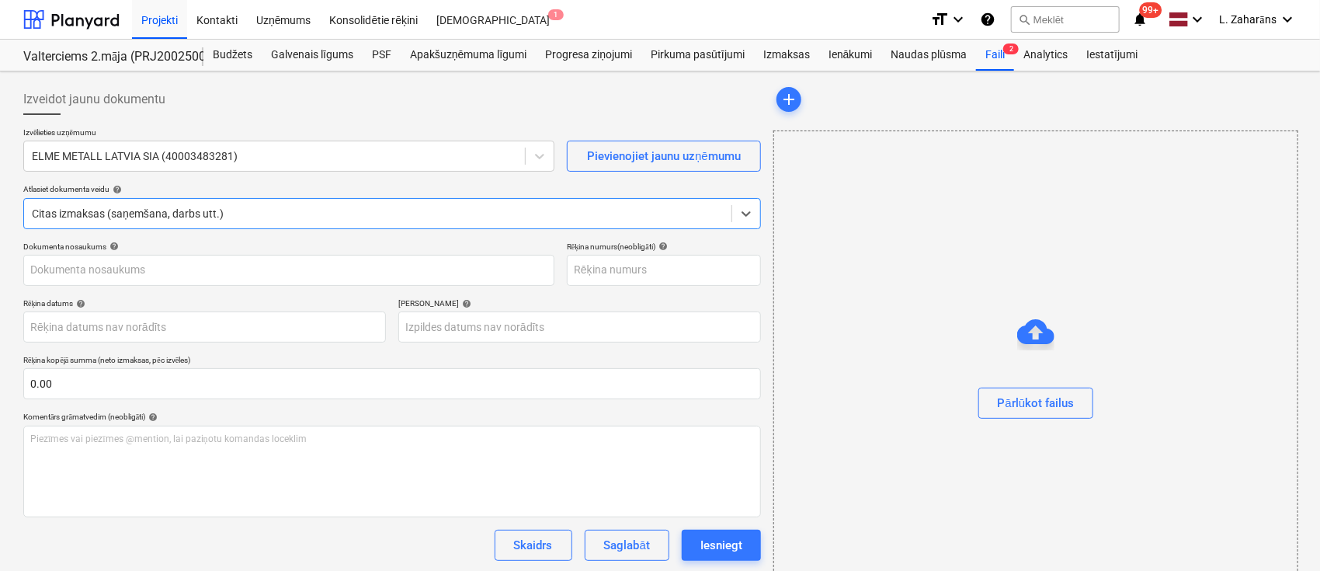
type input "51954"
type input "[DATE]"
type input "19 Oct 2025"
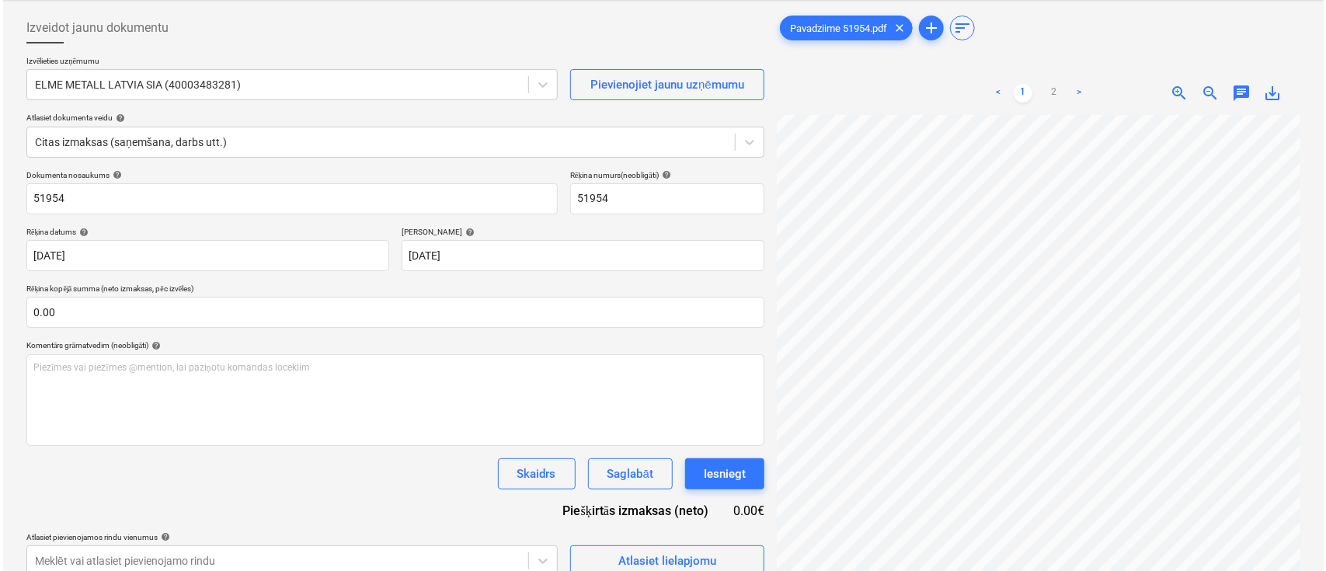
scroll to position [155, 0]
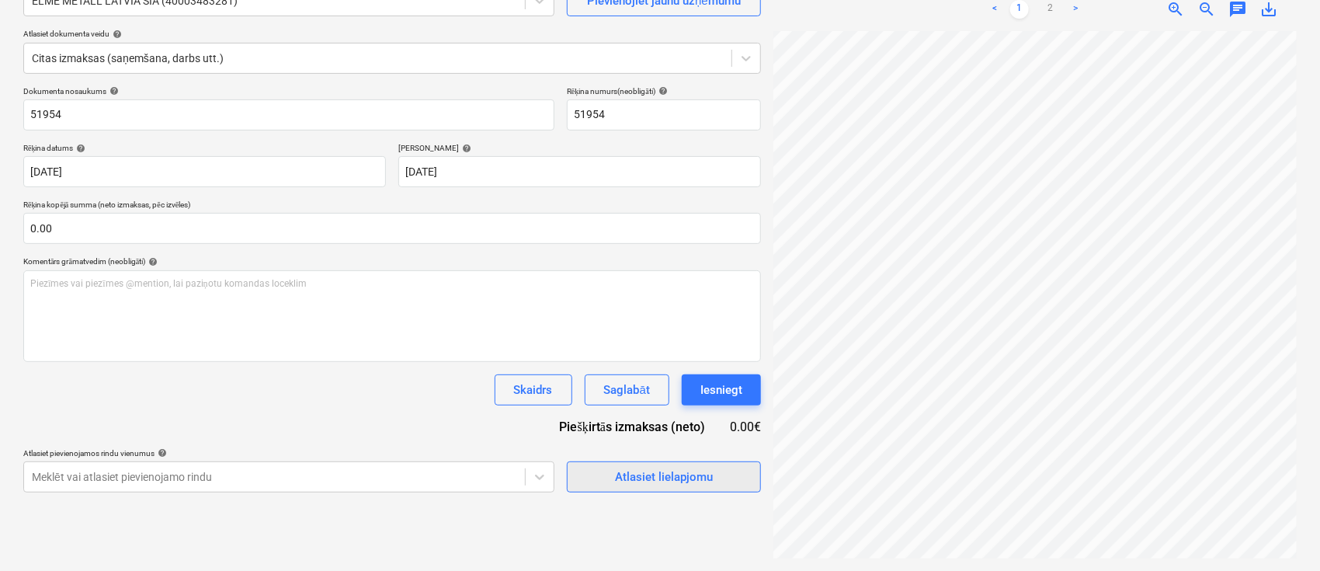
click at [624, 480] on div "Atlasiet lielapjomu" at bounding box center [664, 477] width 98 height 20
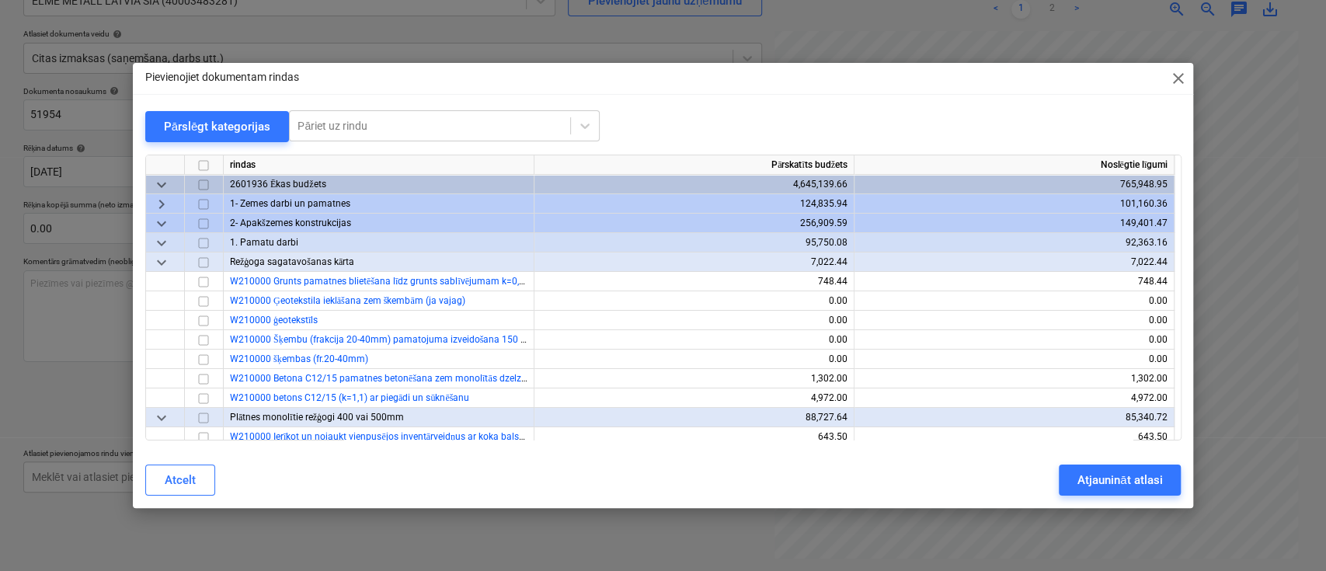
click at [158, 221] on span "keyboard_arrow_down" at bounding box center [161, 223] width 19 height 19
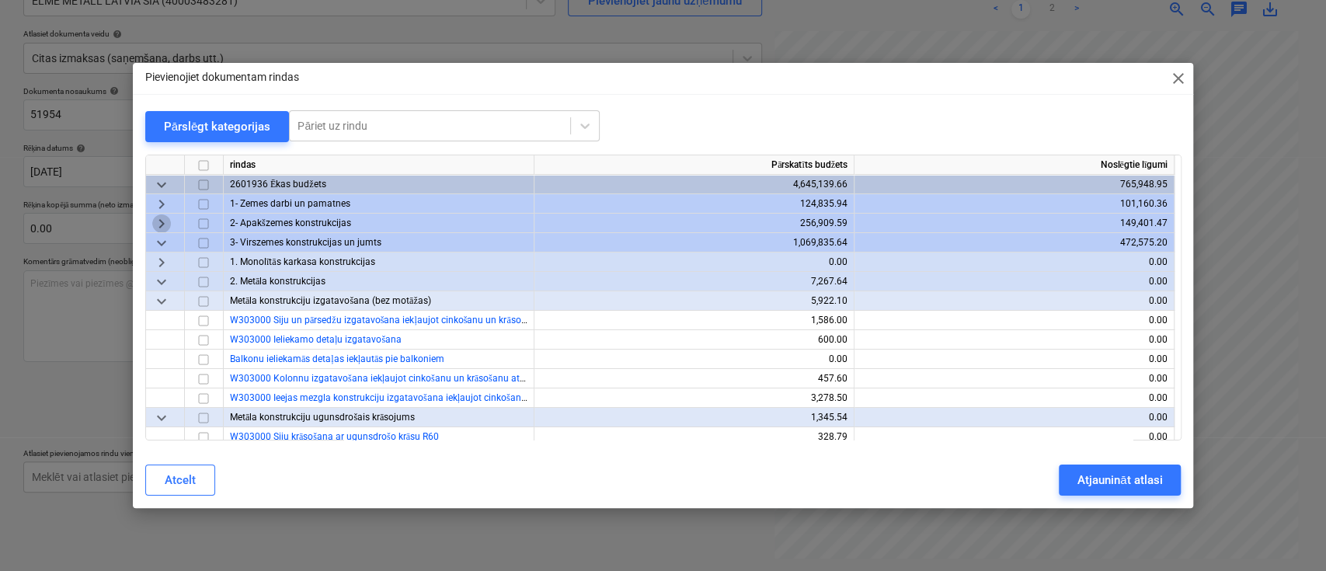
click at [165, 221] on span "keyboard_arrow_right" at bounding box center [161, 223] width 19 height 19
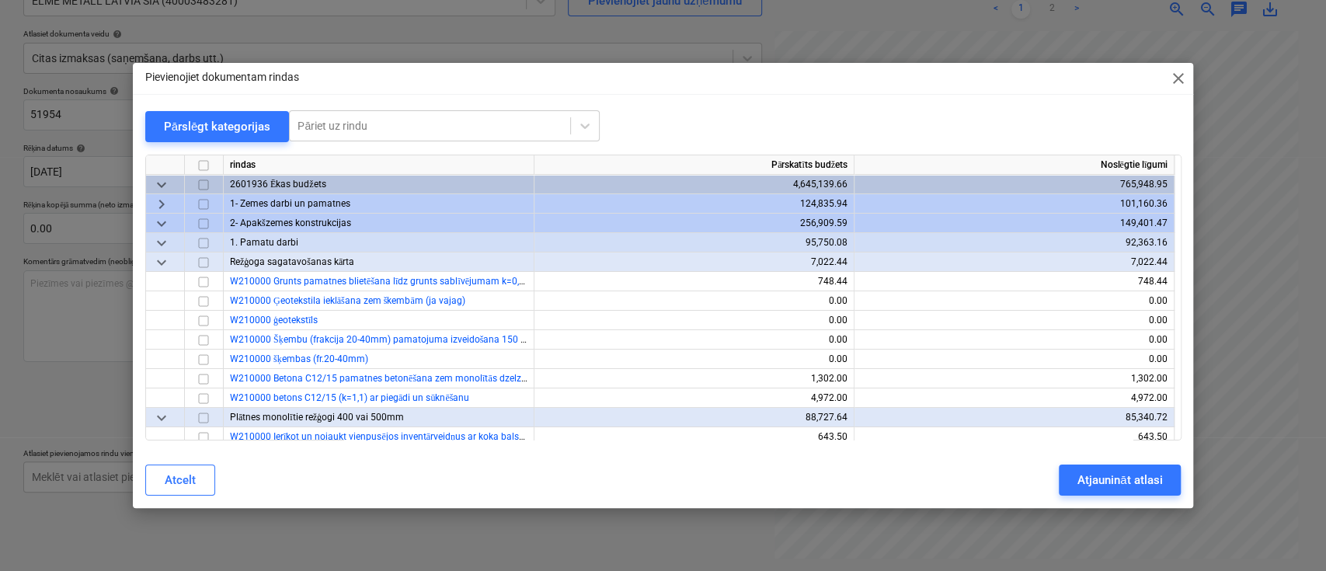
click at [162, 247] on span "keyboard_arrow_down" at bounding box center [161, 242] width 19 height 19
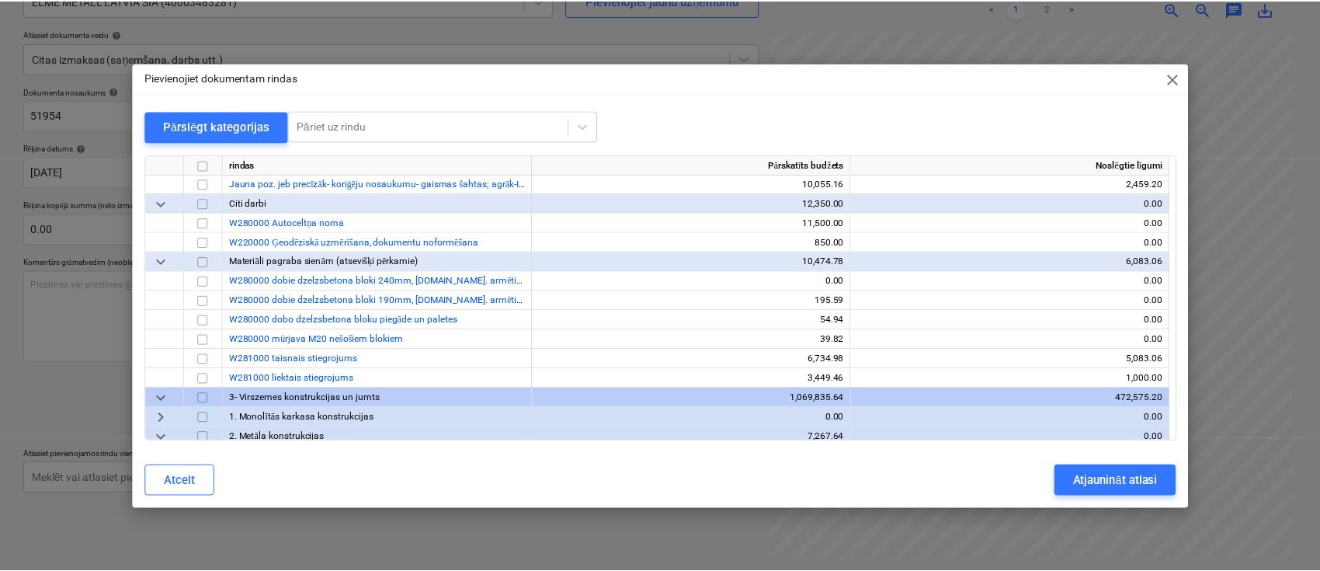
scroll to position [1035, 0]
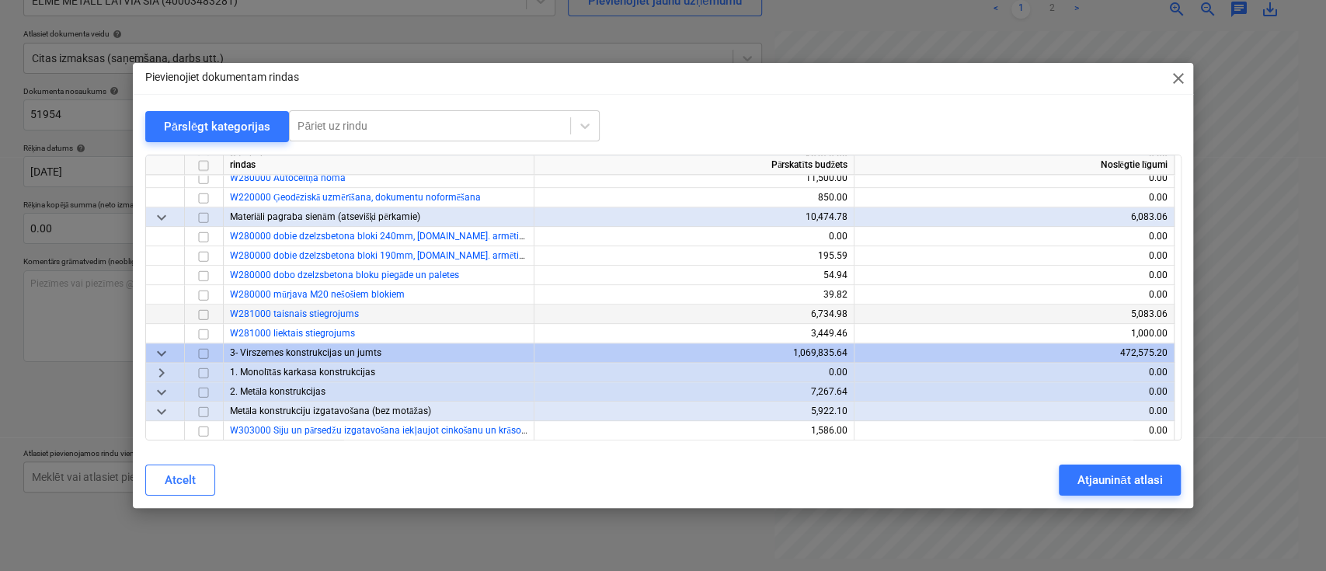
click at [206, 311] on input "checkbox" at bounding box center [203, 313] width 19 height 19
click at [1116, 475] on div "Atjaunināt atlasi" at bounding box center [1119, 480] width 85 height 20
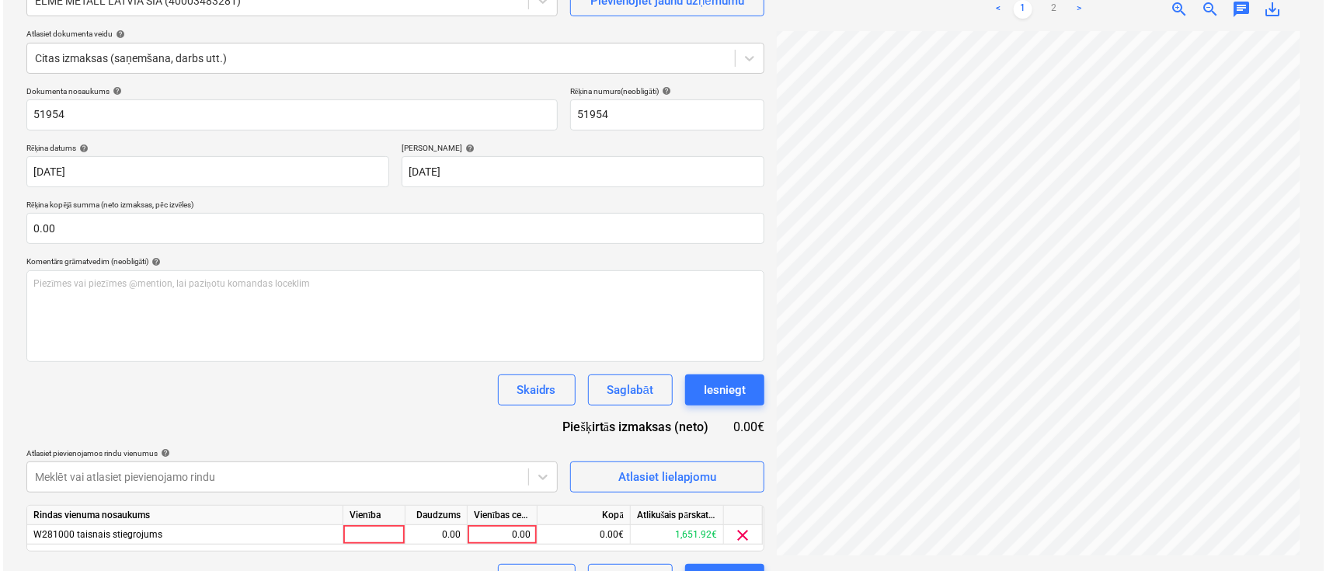
scroll to position [628, 294]
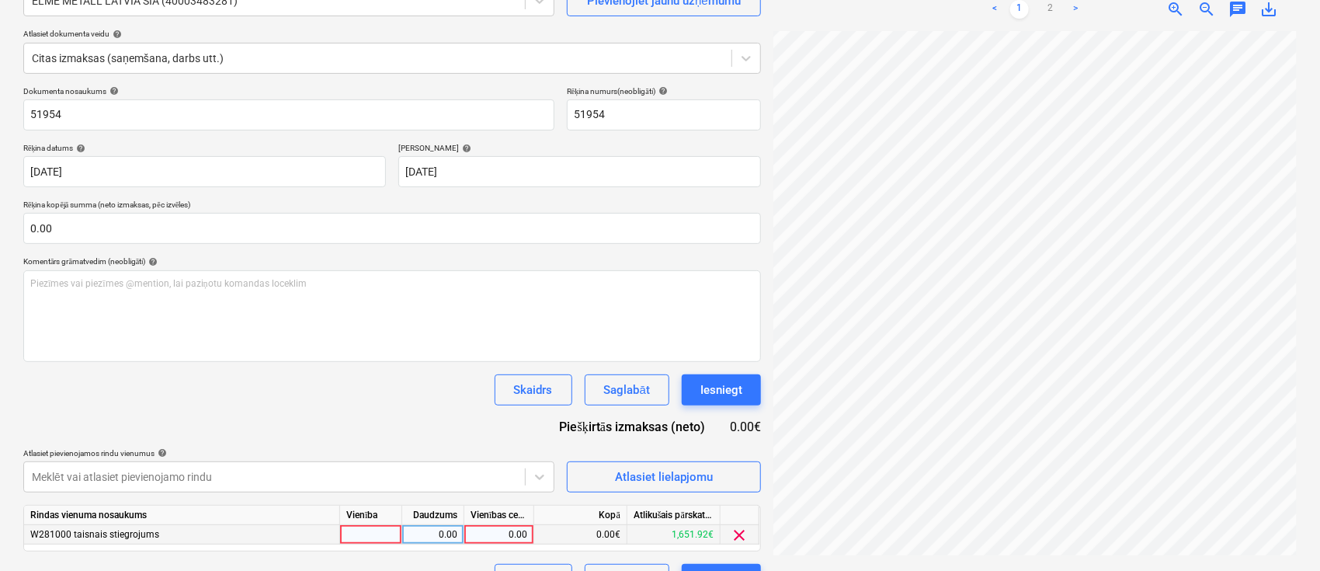
click at [478, 529] on div "0.00" at bounding box center [499, 534] width 57 height 19
type input "401.9"
click at [457, 448] on div "Atlasiet pievienojamos rindu vienumus help" at bounding box center [288, 453] width 531 height 10
click at [722, 388] on div "Iesniegt" at bounding box center [722, 390] width 42 height 20
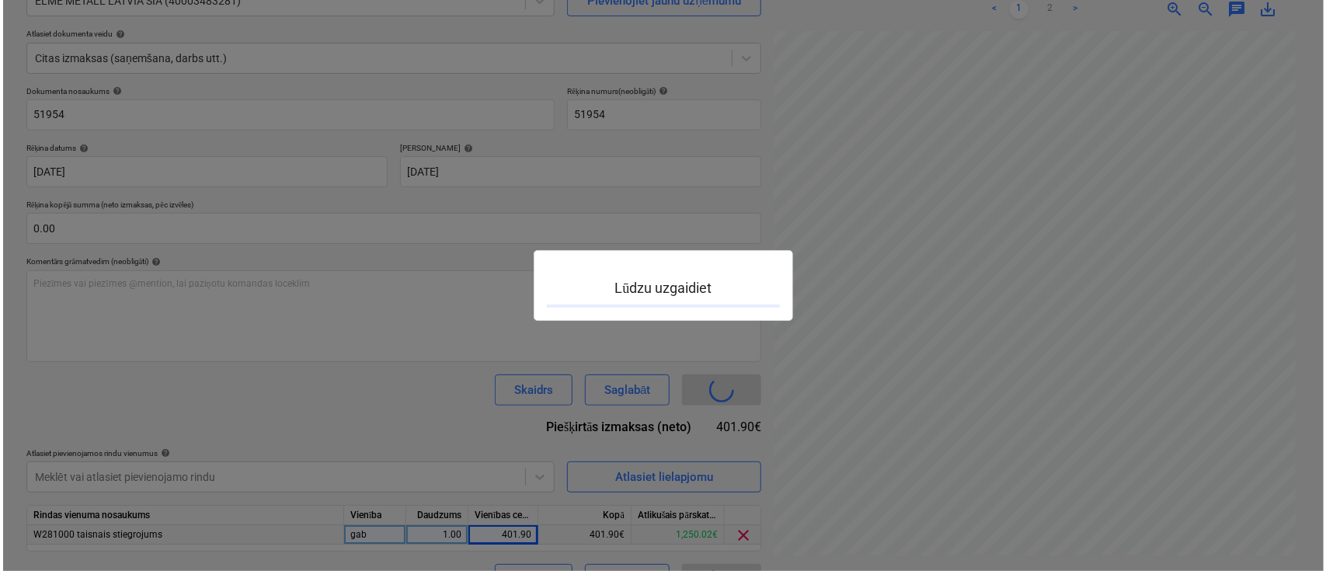
scroll to position [628, 293]
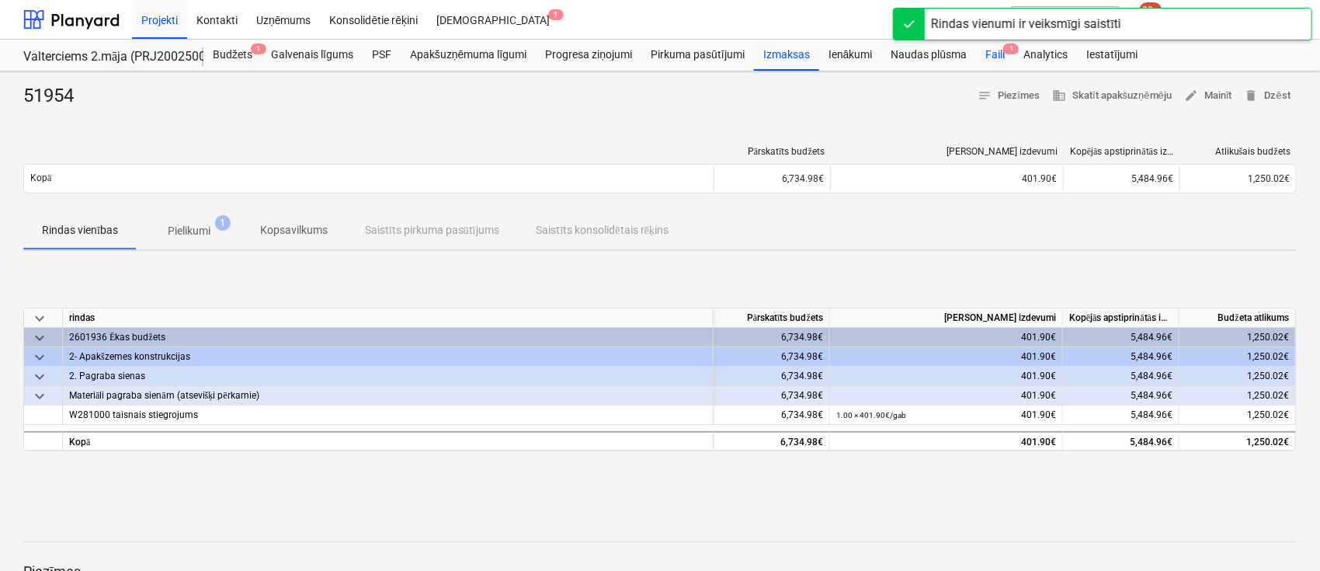
click at [993, 51] on div "Faili 1" at bounding box center [995, 55] width 38 height 31
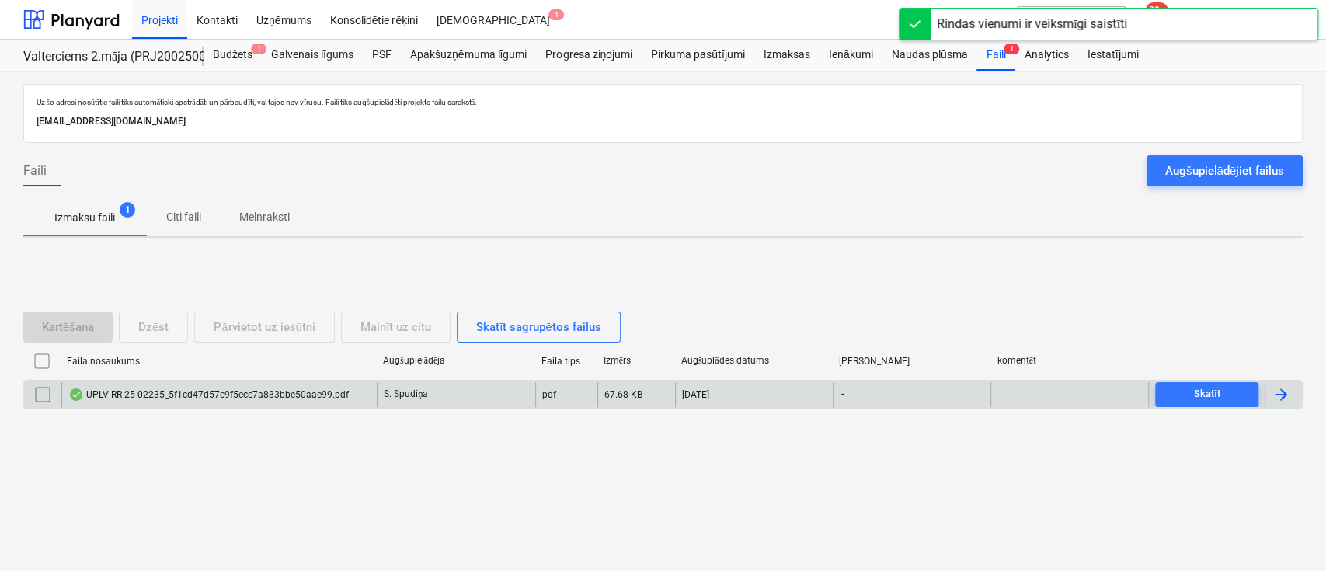
click at [117, 391] on div "UPLV-RR-25-02235_5f1cd47d57c9f5ecc7a883bbe50aae99.pdf" at bounding box center [208, 394] width 280 height 12
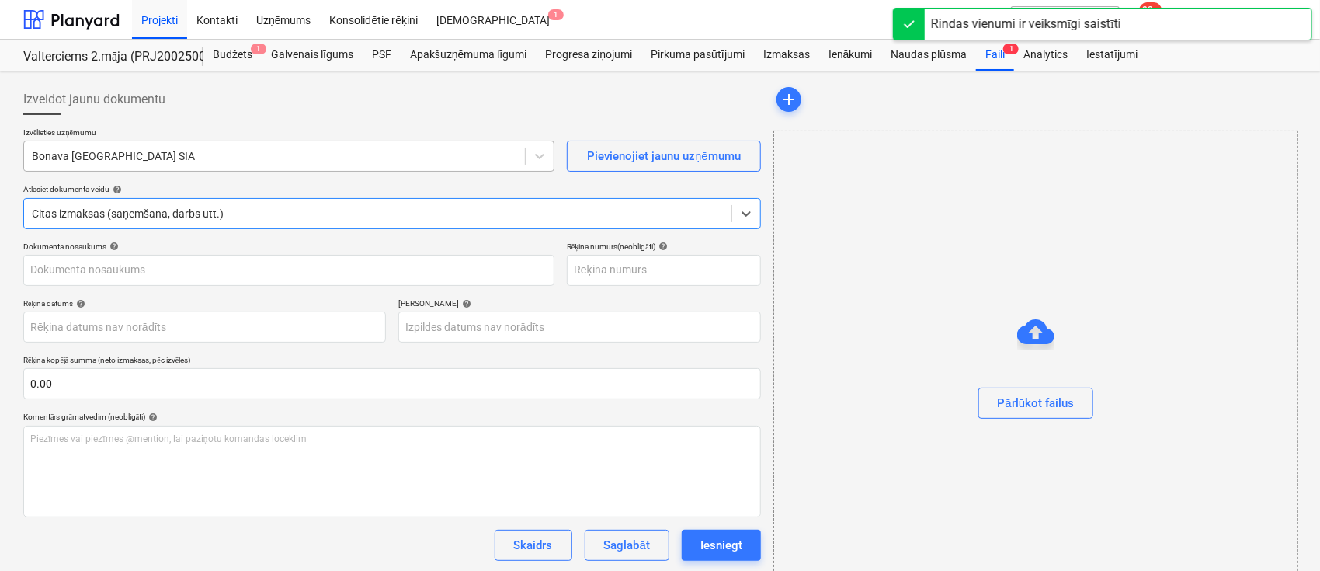
type input "UPLV-RR-25-02235"
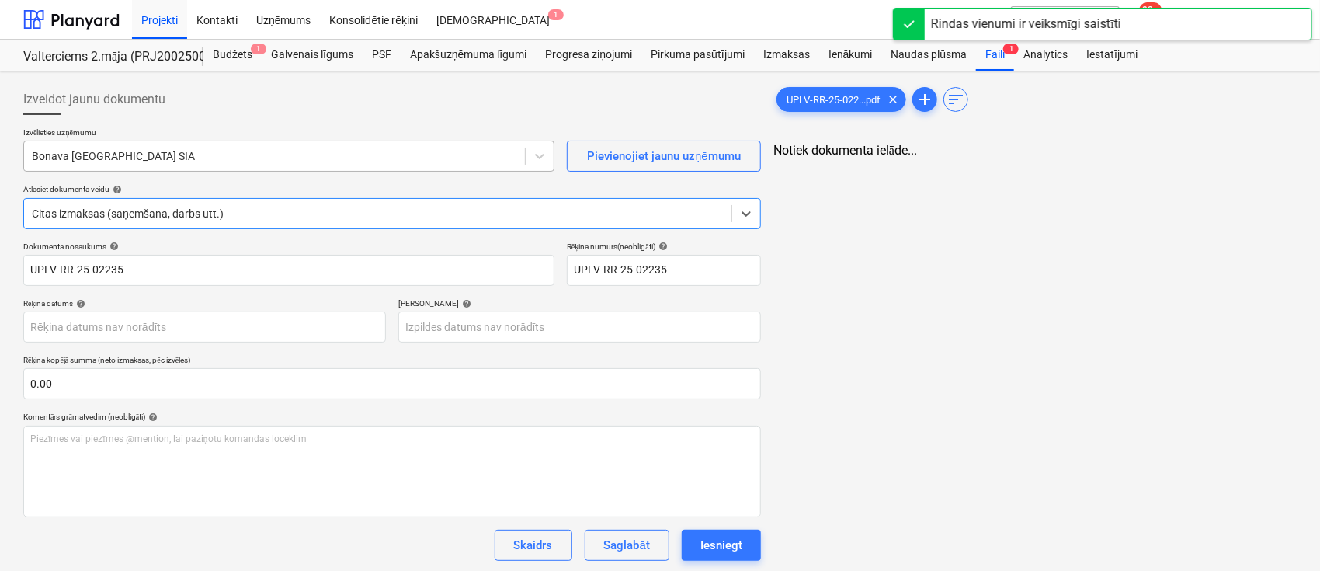
click at [190, 162] on div at bounding box center [274, 156] width 485 height 16
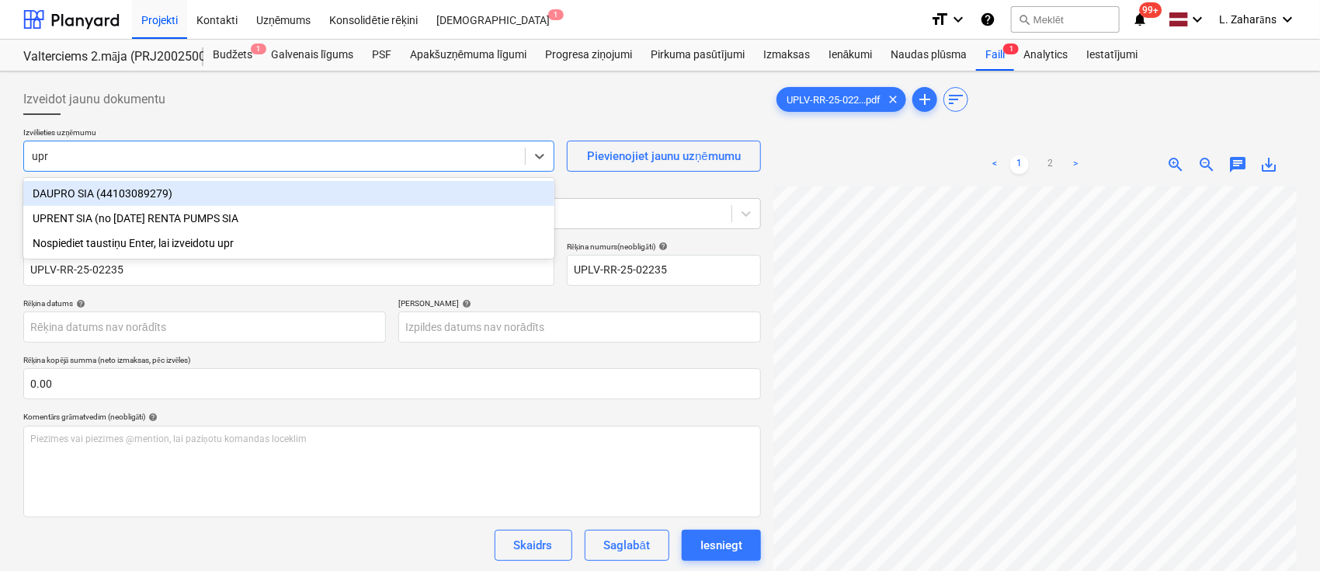
type input "upre"
click at [195, 191] on div "UPRENT SIA (no 25.01.2024 RENTA PUMPS SIA" at bounding box center [288, 193] width 531 height 25
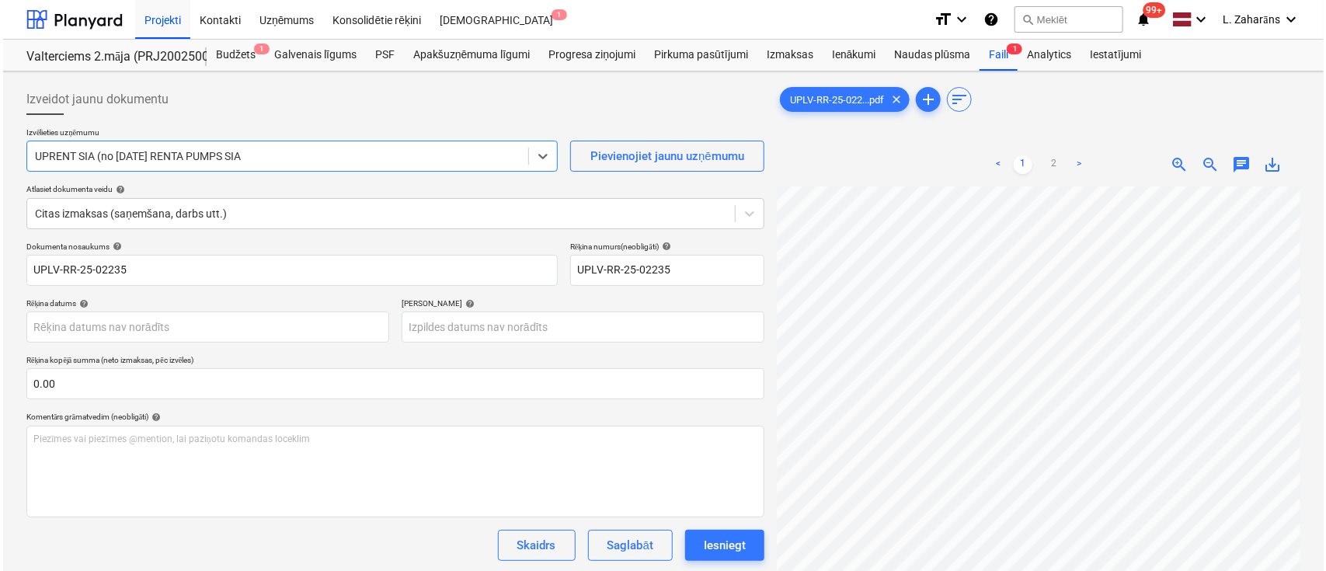
scroll to position [155, 0]
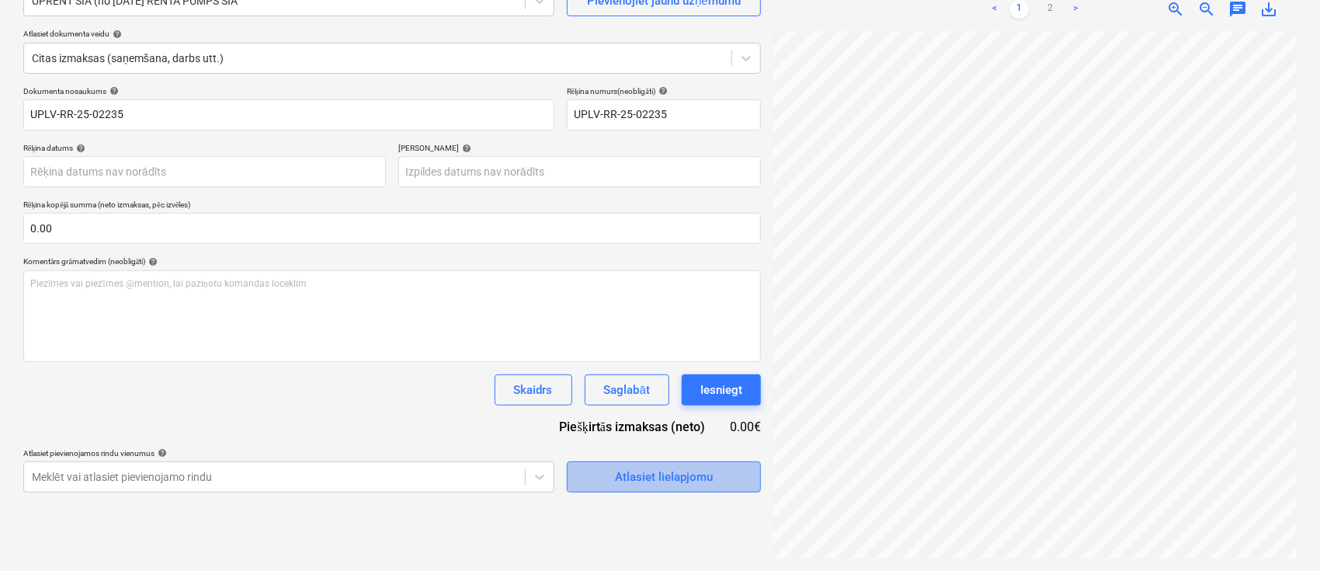
click at [676, 478] on div "Atlasiet lielapjomu" at bounding box center [664, 477] width 98 height 20
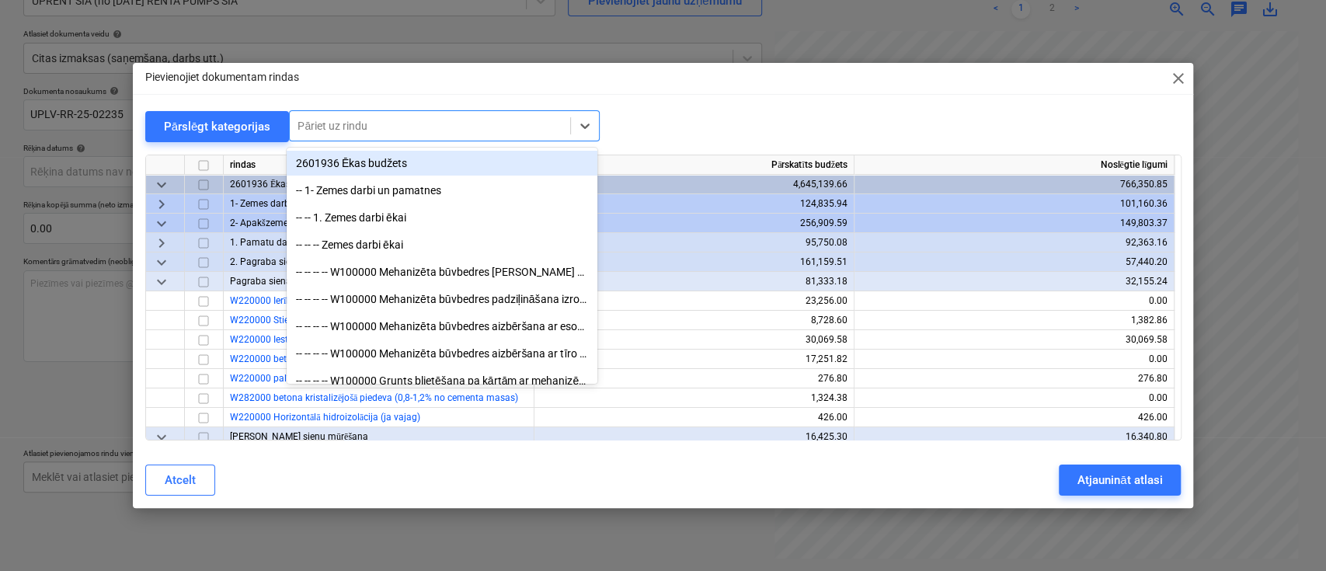
click at [403, 129] on div at bounding box center [429, 126] width 265 height 16
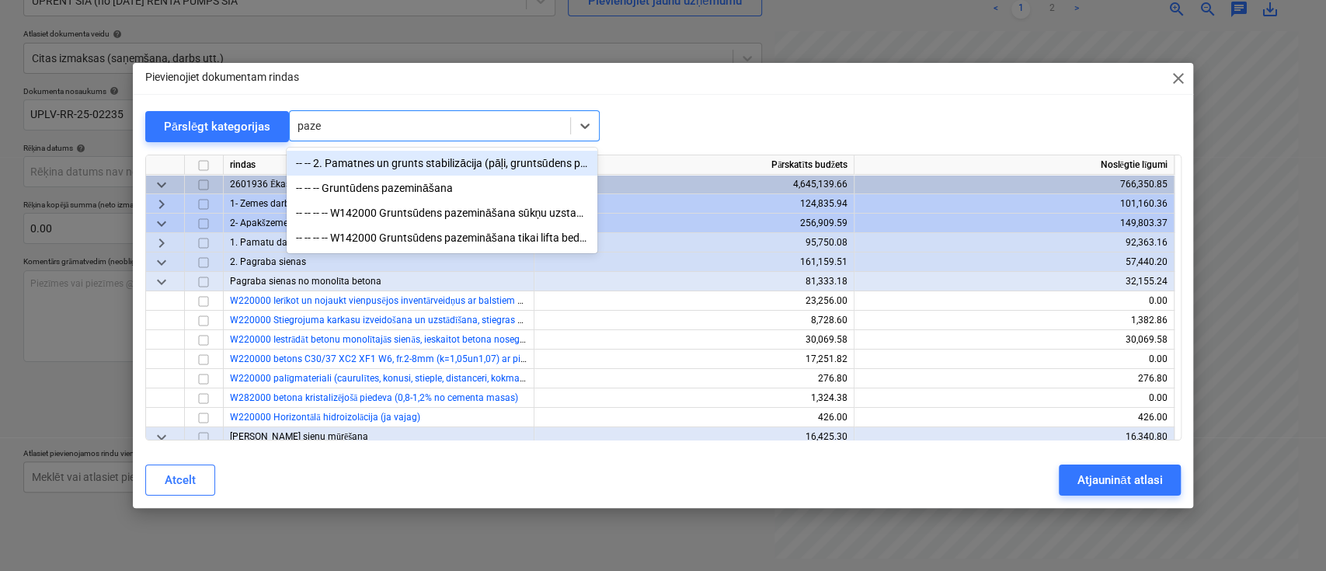
type input "pazem"
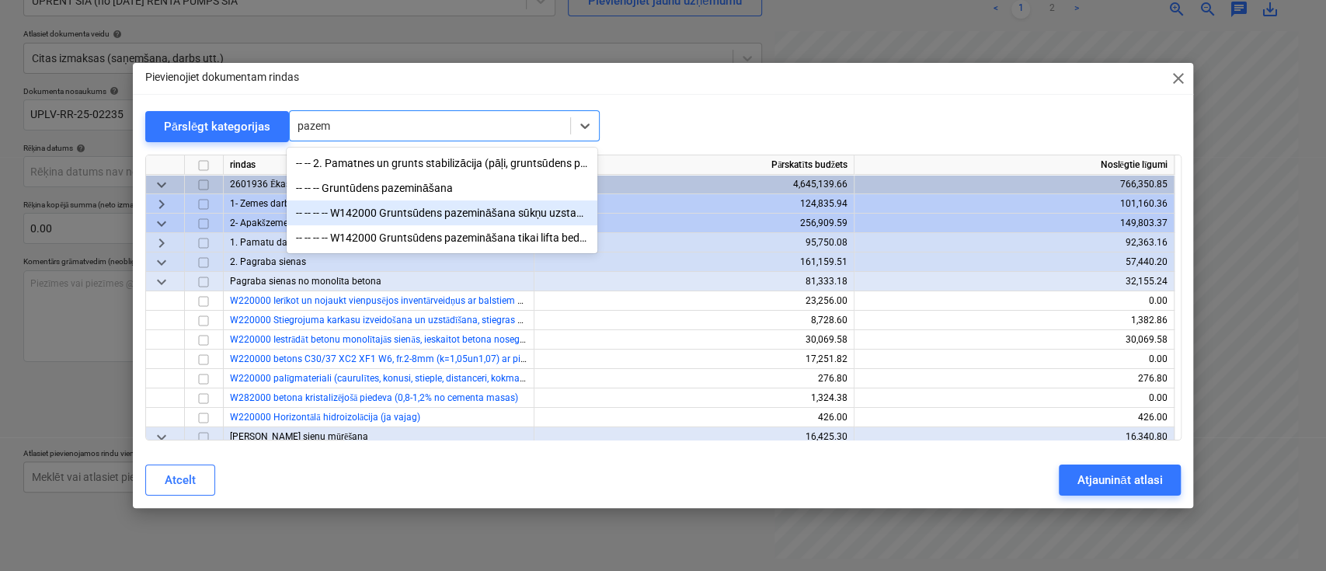
click at [409, 202] on div "-- -- -- -- W142000 Gruntsūdens pazemināšana sūkņu uzstadīšana" at bounding box center [442, 212] width 311 height 25
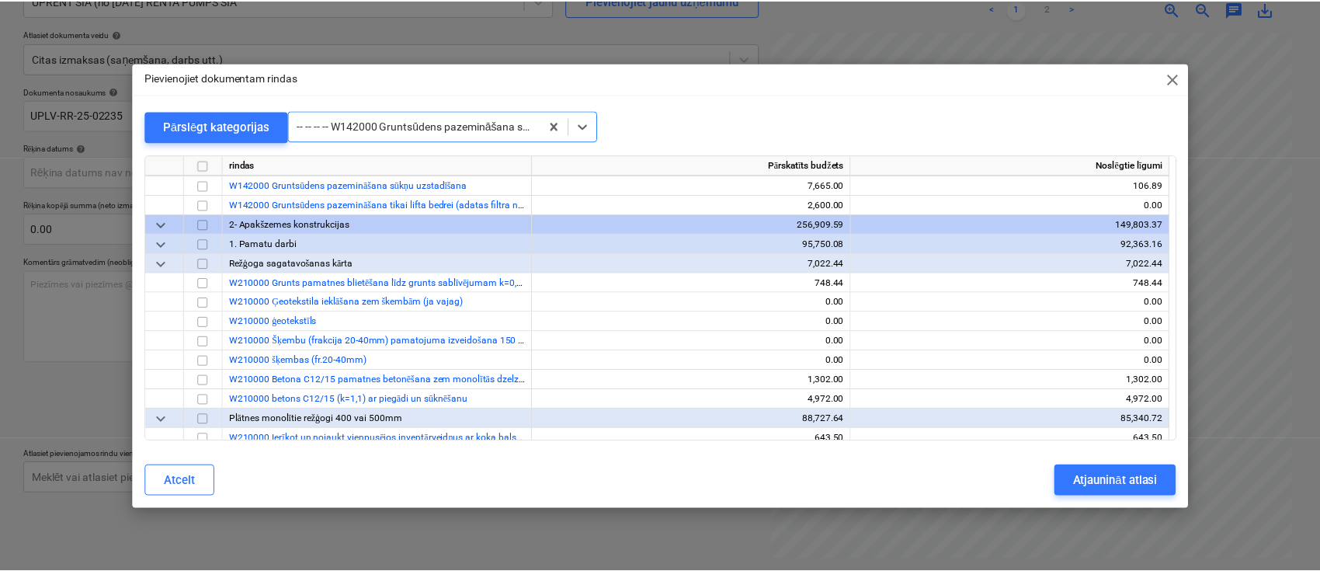
scroll to position [563, 0]
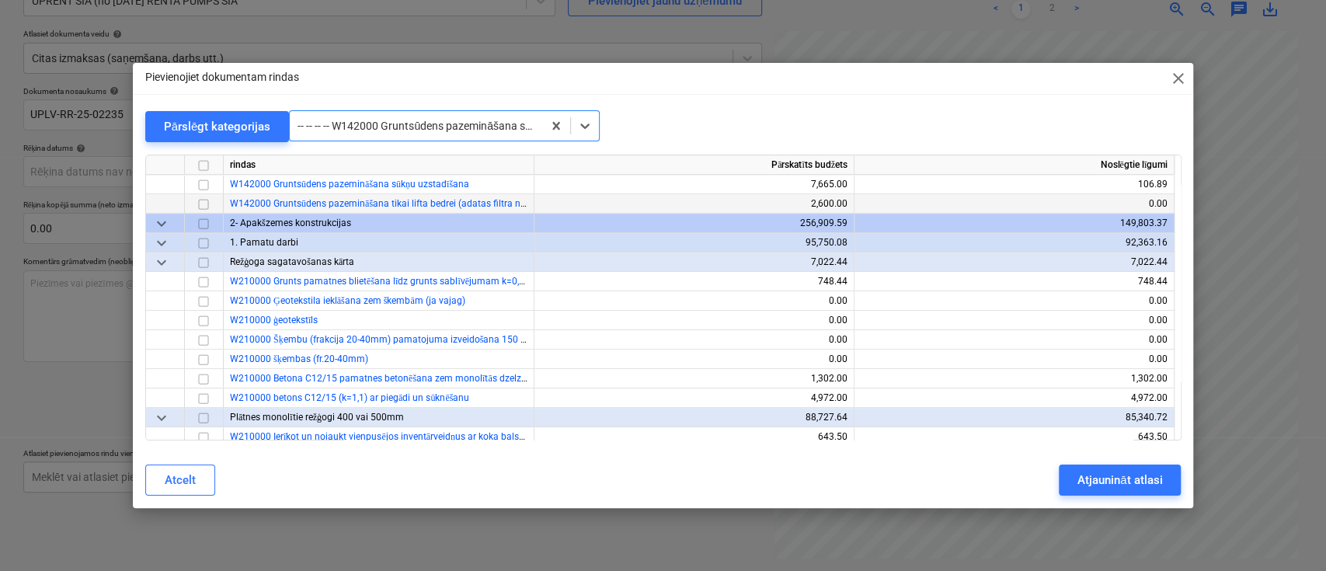
click at [197, 200] on input "checkbox" at bounding box center [203, 203] width 19 height 19
click at [1100, 482] on div "Atjaunināt atlasi" at bounding box center [1119, 480] width 85 height 20
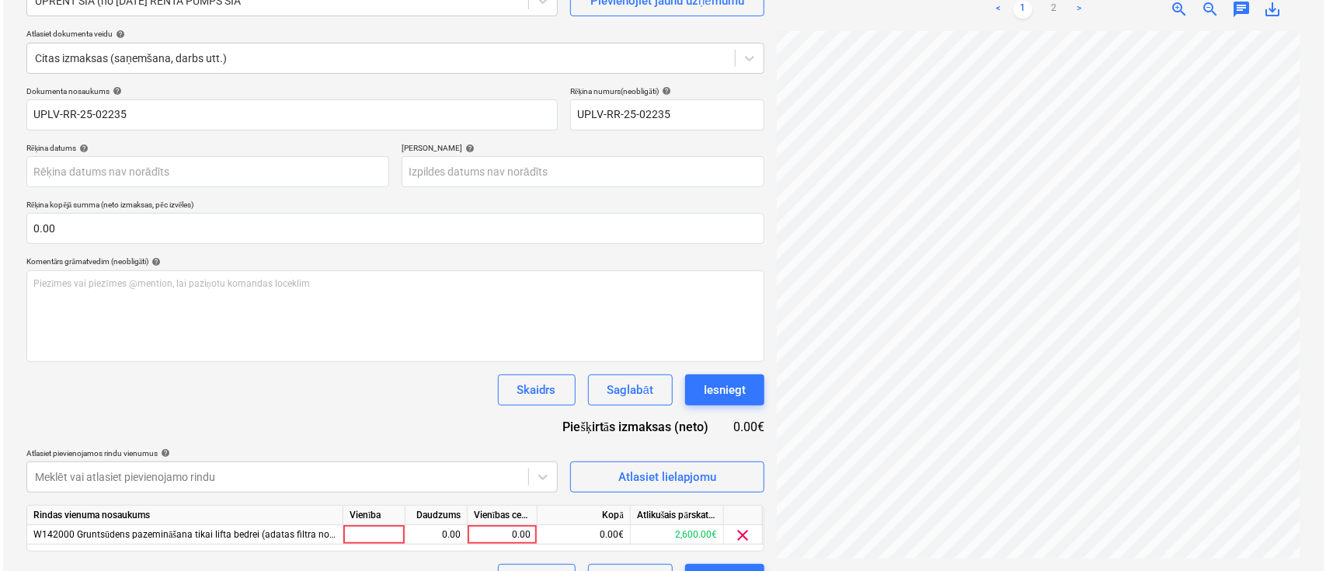
scroll to position [374, 294]
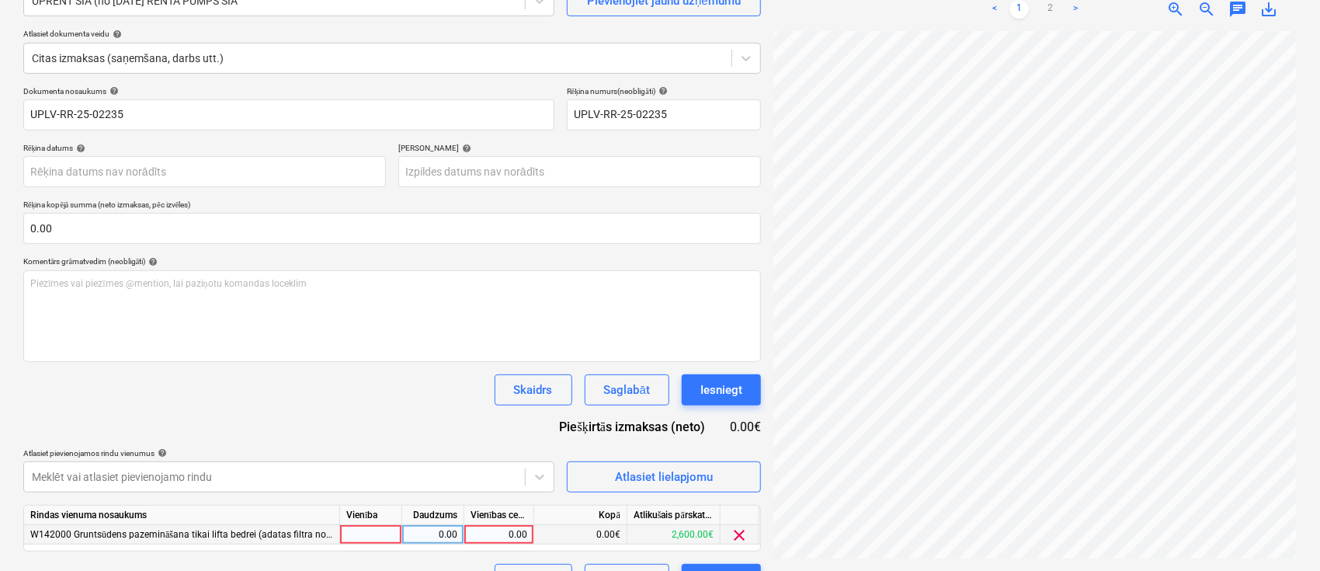
click at [489, 535] on div "0.00" at bounding box center [499, 534] width 57 height 19
type input "766.5"
click at [384, 400] on div "Skaidrs Saglabāt Iesniegt" at bounding box center [392, 389] width 738 height 31
click at [733, 385] on div "Iesniegt" at bounding box center [722, 390] width 42 height 20
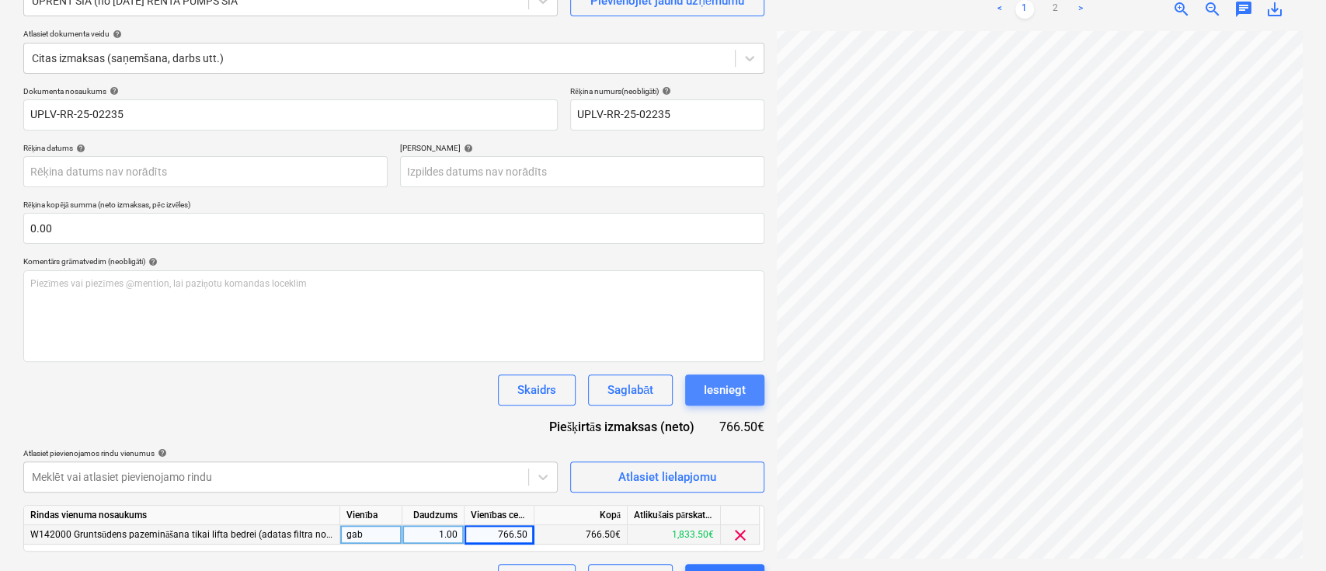
scroll to position [374, 293]
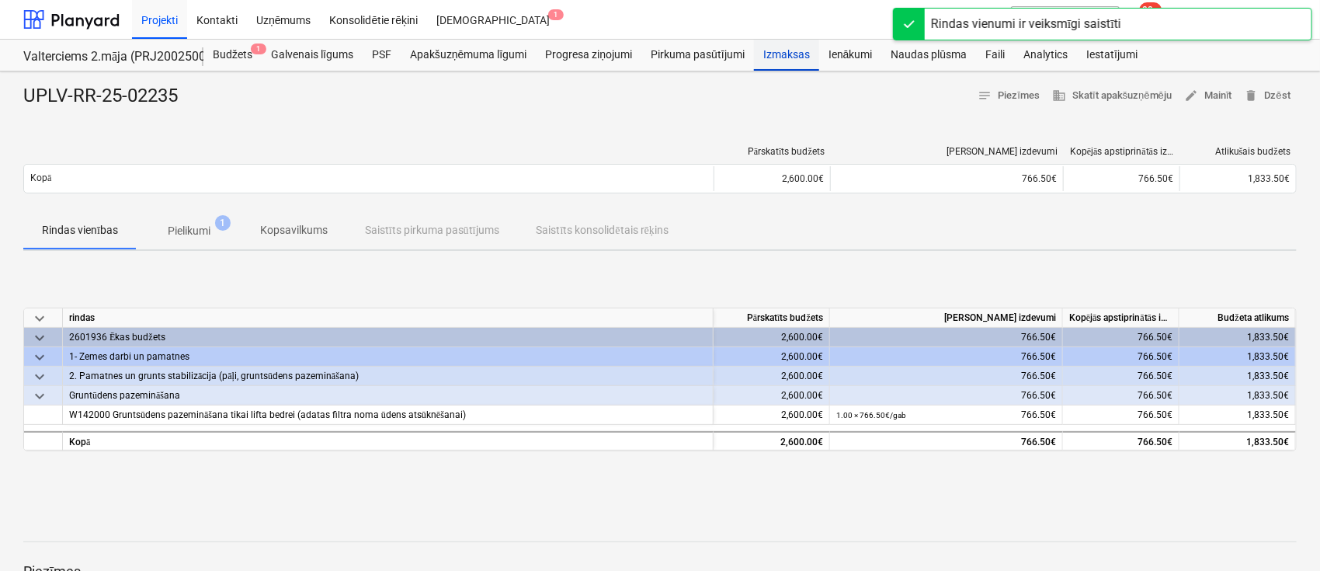
click at [789, 52] on div "Izmaksas" at bounding box center [786, 55] width 65 height 31
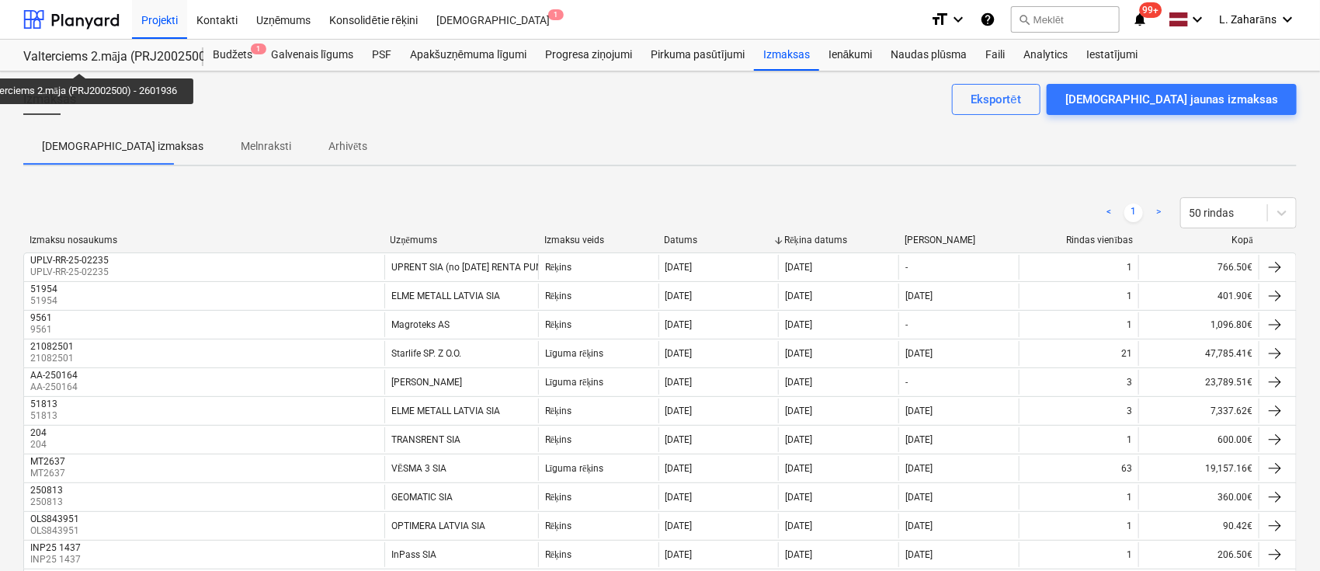
click at [82, 59] on div "Valterciems 2.māja (PRJ2002500) - 2601936" at bounding box center [104, 57] width 162 height 16
click at [89, 50] on div "Valterciems 2.māja (PRJ2002500) - 2601936" at bounding box center [104, 57] width 162 height 16
click at [90, 20] on div at bounding box center [71, 19] width 96 height 39
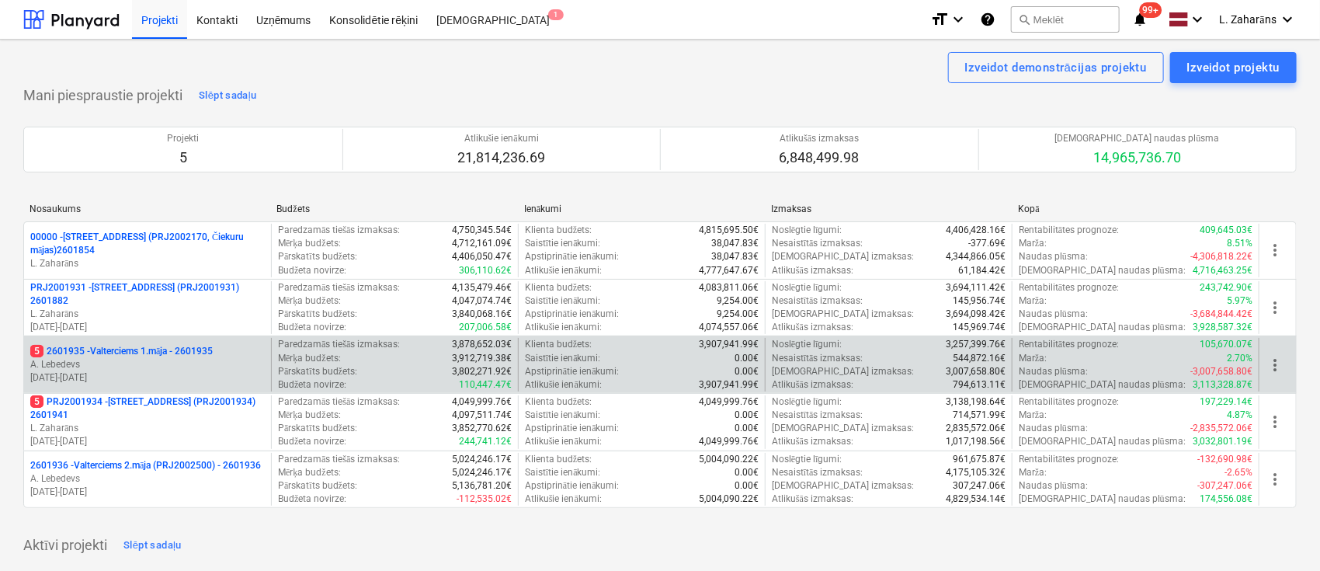
click at [137, 347] on p "5 2601935 - Valterciems 1.māja - 2601935" at bounding box center [121, 351] width 183 height 13
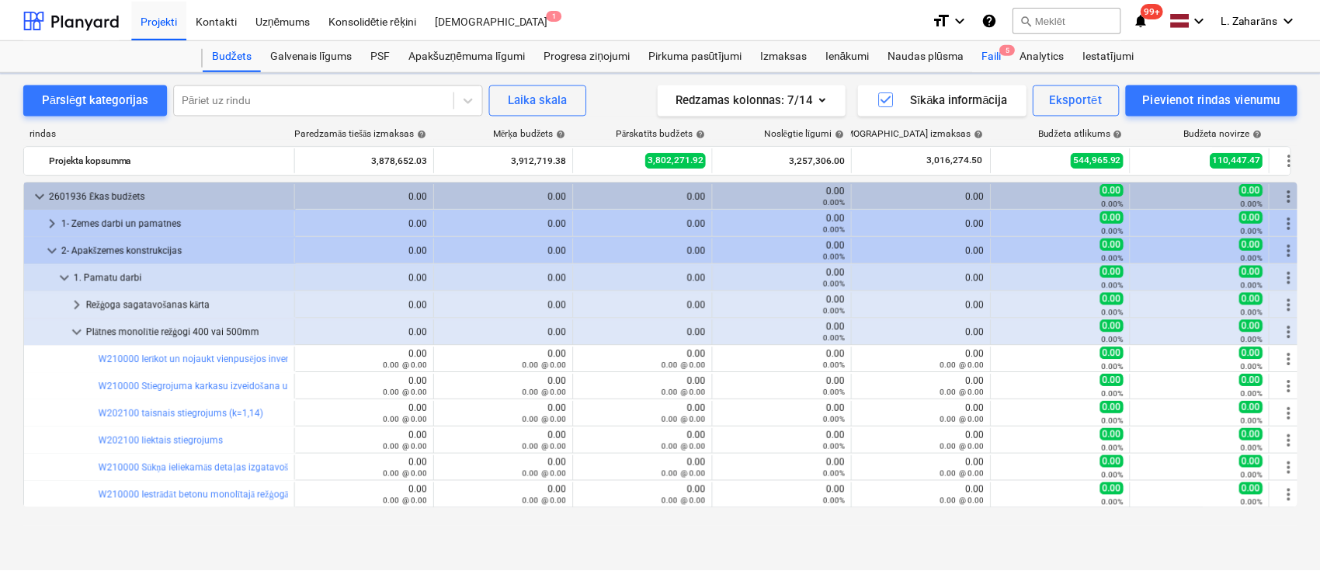
scroll to position [311, 0]
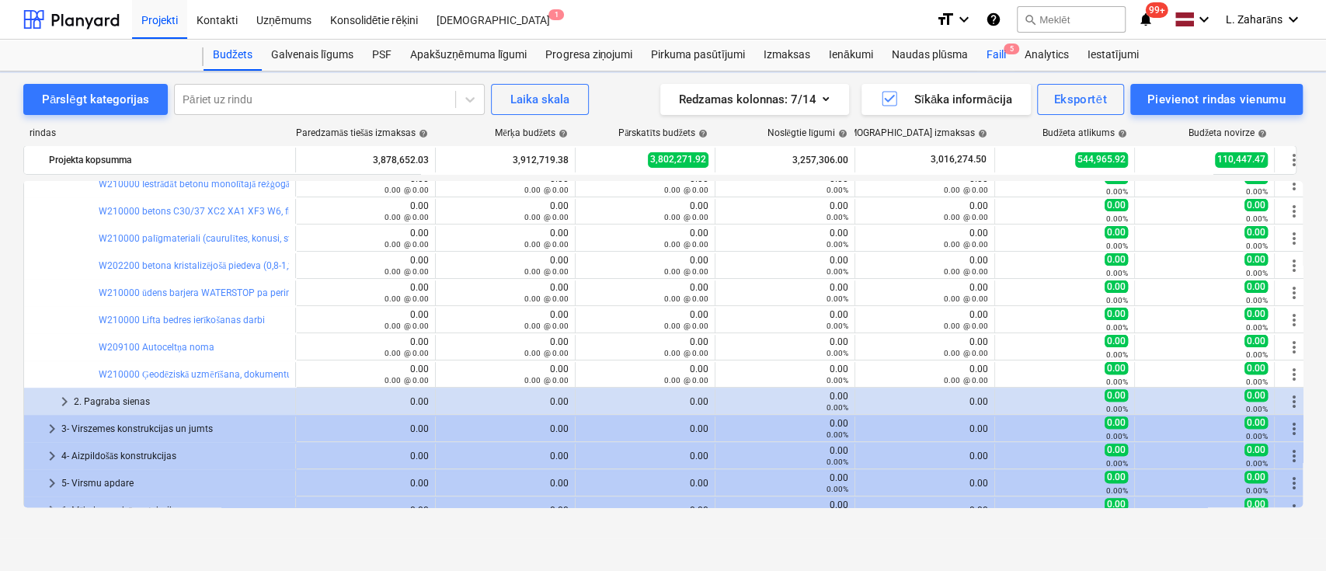
click at [997, 48] on div "Faili 5" at bounding box center [995, 55] width 38 height 31
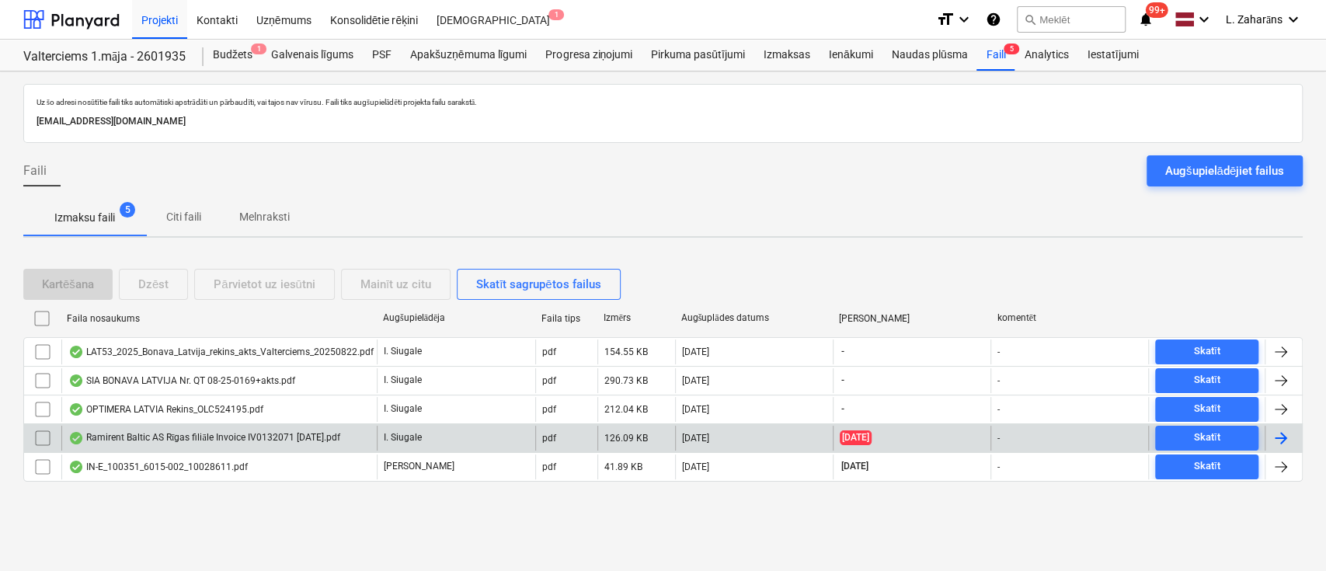
click at [179, 438] on div "Ramirent Baltic AS Rīgas filiāle Invoice IV0132071 [DATE].pdf" at bounding box center [204, 438] width 272 height 12
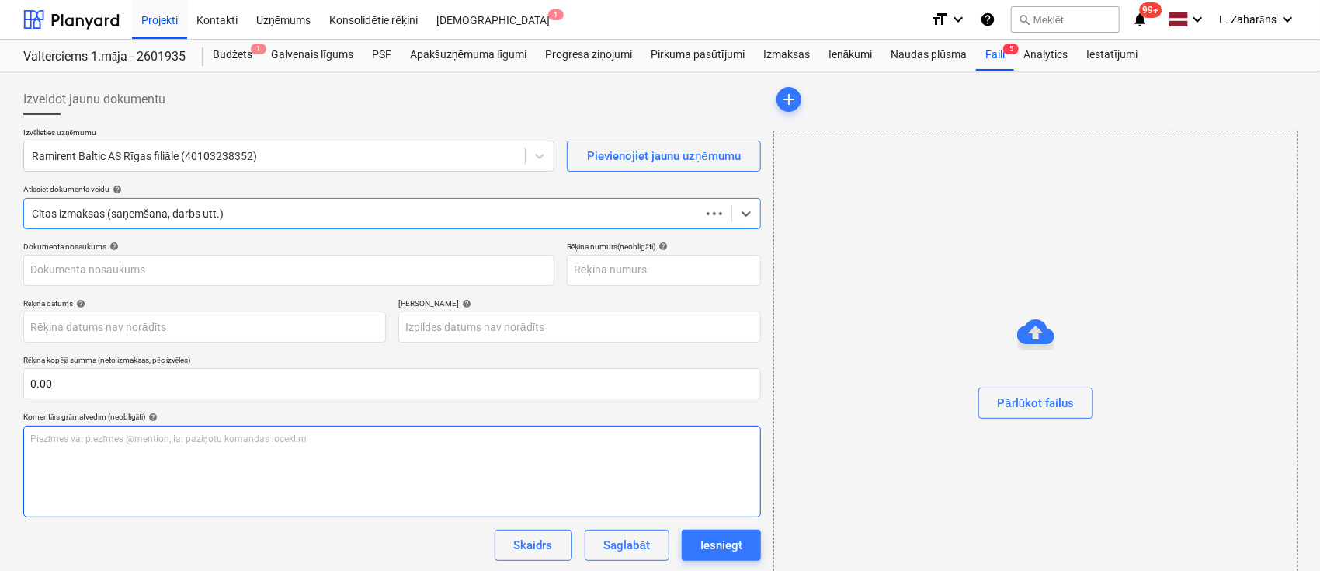
type input "IV0132071"
type input "04 Jul 2025"
type input "03 Aug 2025"
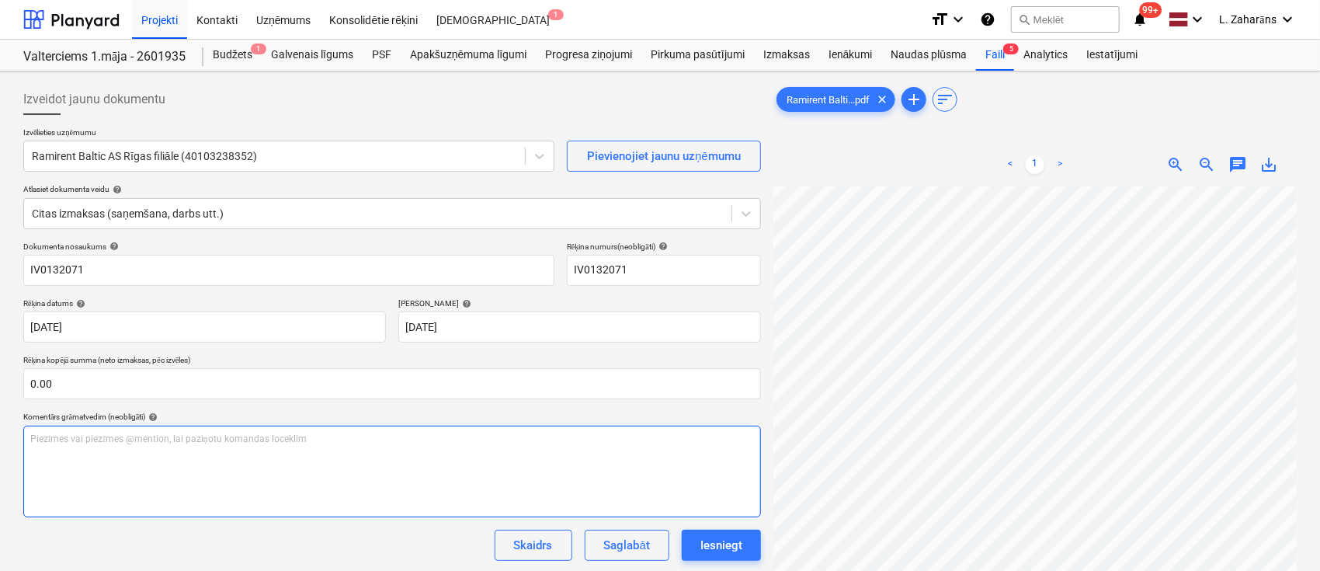
scroll to position [336, 259]
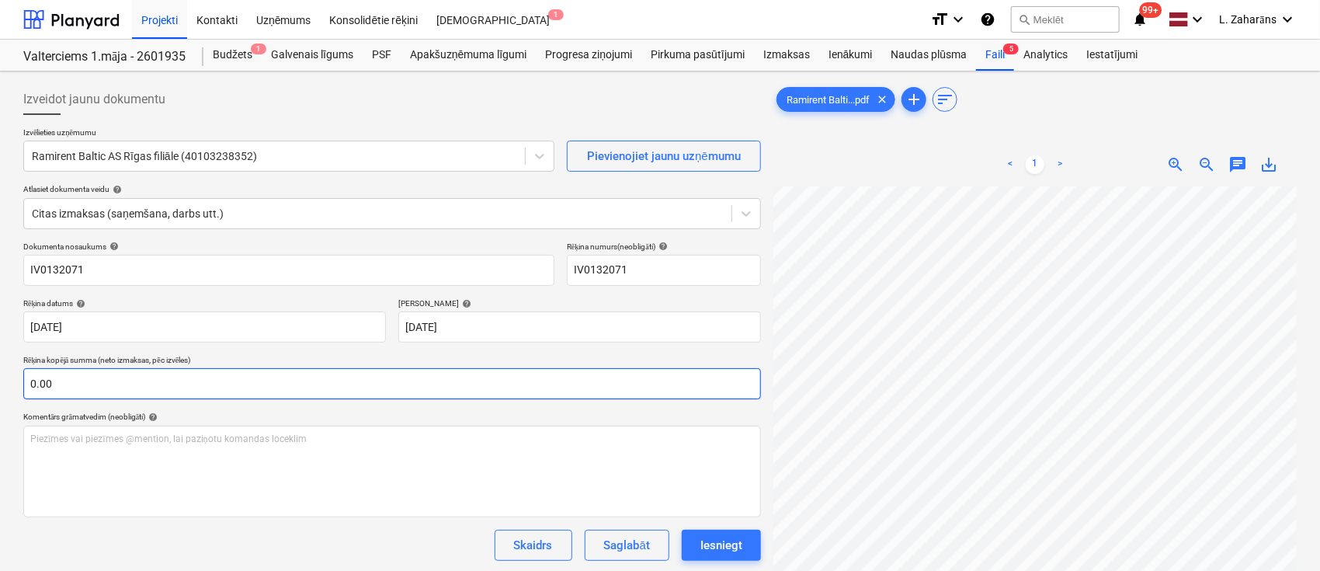
click at [634, 370] on div "Izveidot jaunu dokumentu Izvēlieties uzņēmumu Ramirent Baltic AS Rīgas filiāle …" at bounding box center [660, 399] width 1286 height 642
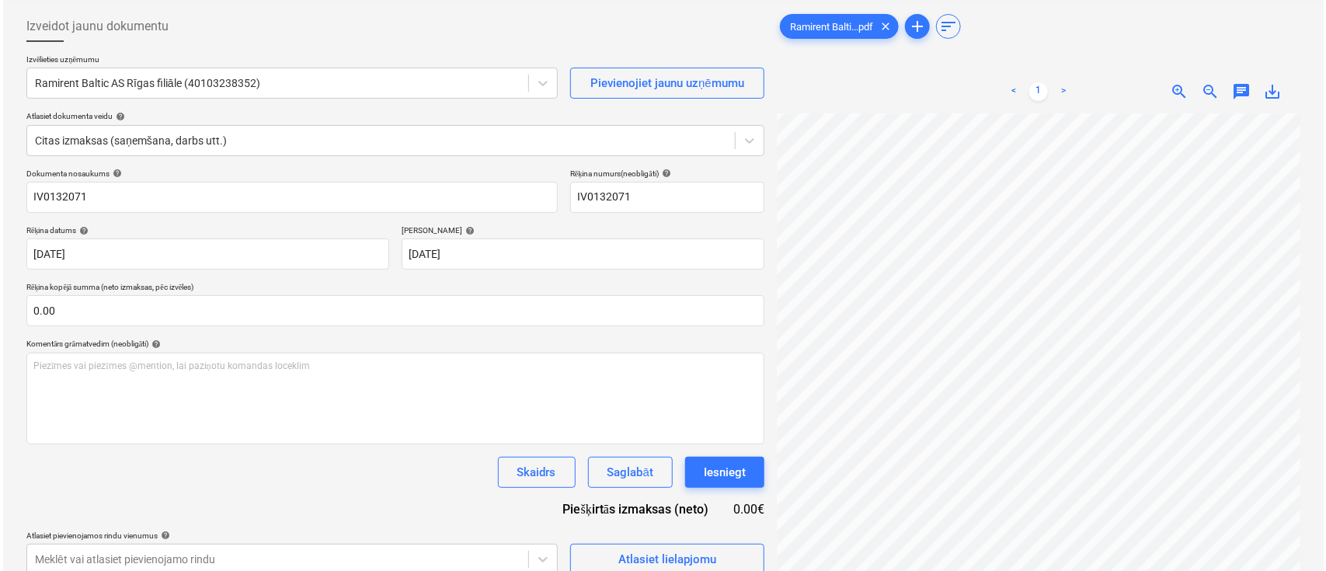
scroll to position [155, 0]
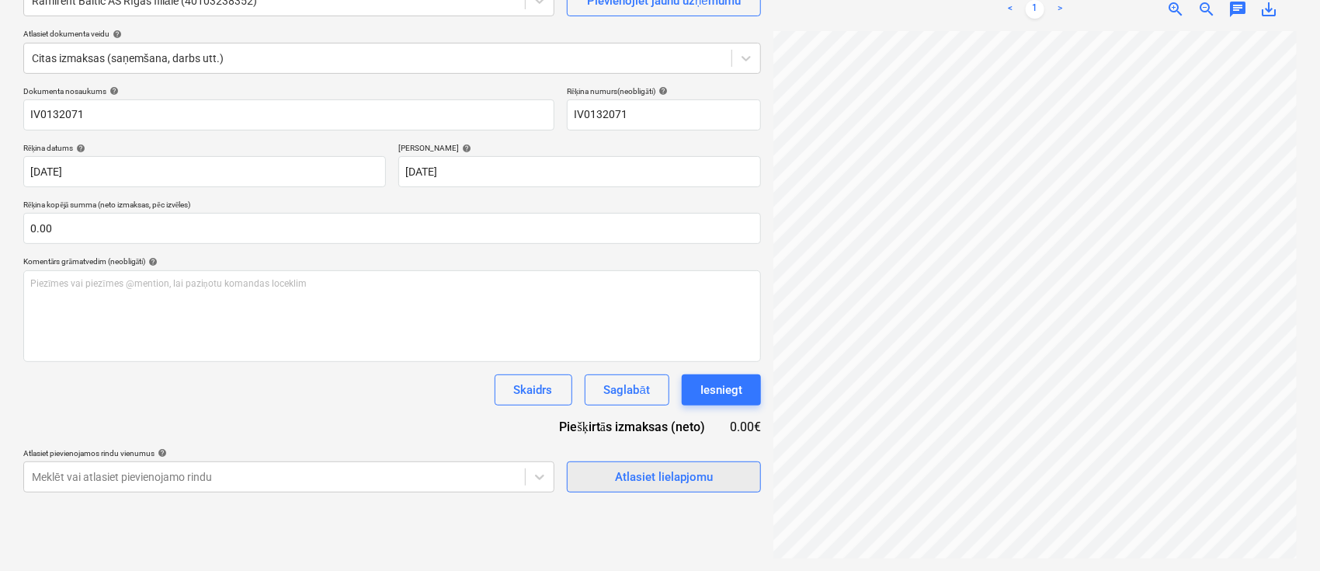
click at [640, 463] on button "Atlasiet lielapjomu" at bounding box center [664, 476] width 194 height 31
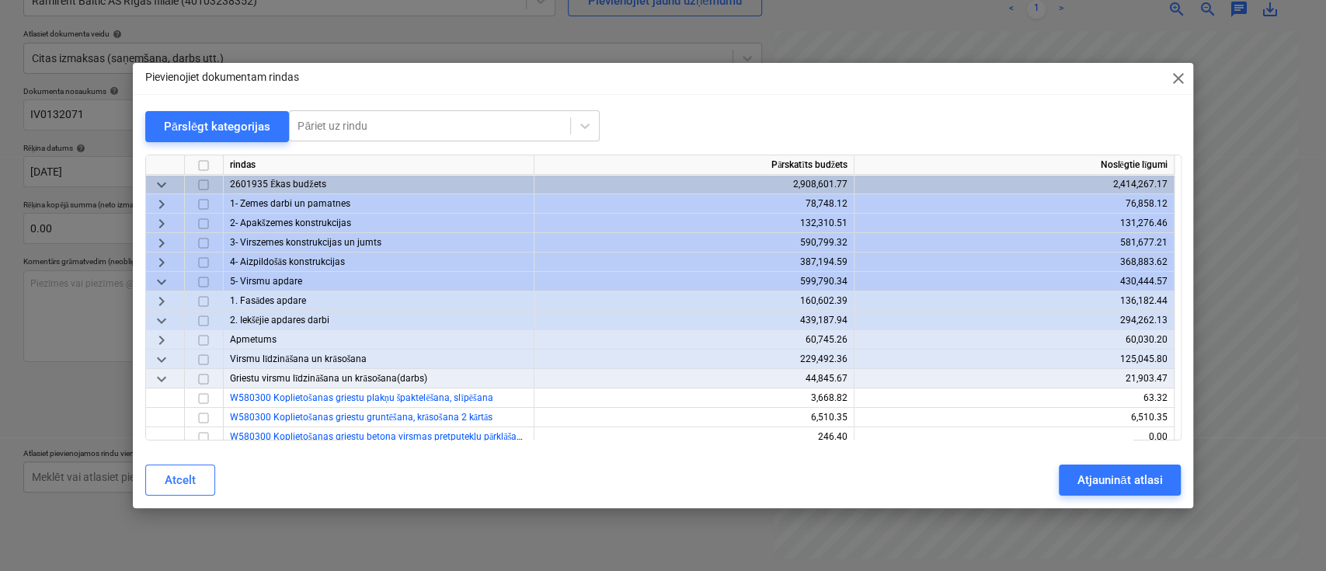
click at [165, 242] on span "keyboard_arrow_right" at bounding box center [161, 242] width 19 height 19
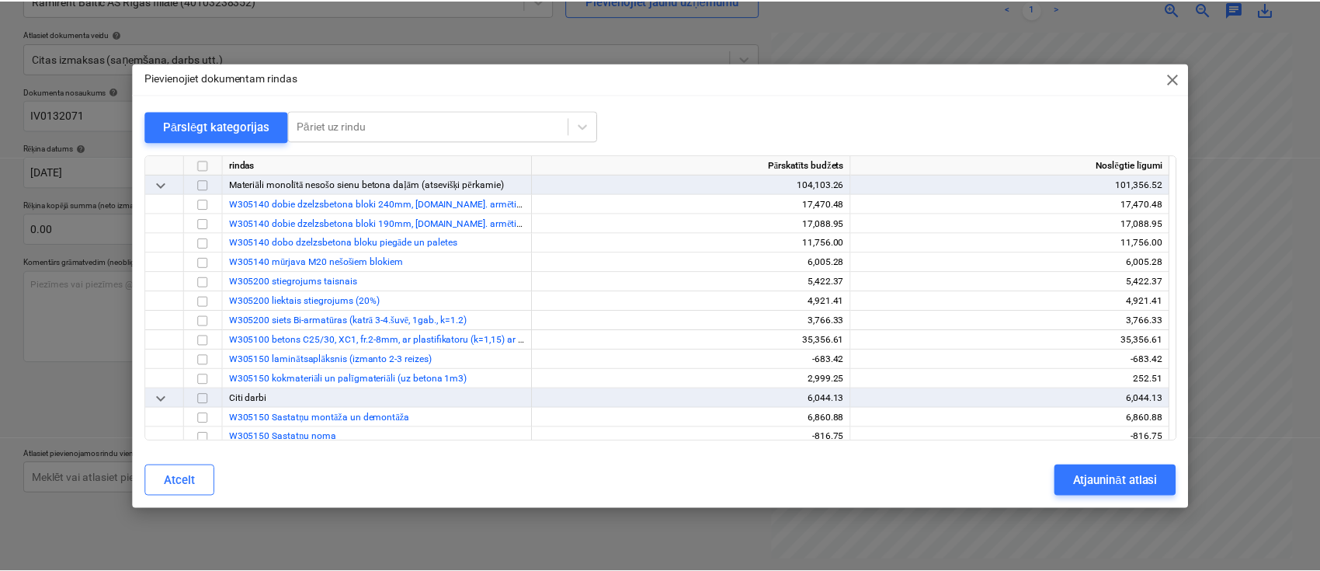
scroll to position [1449, 0]
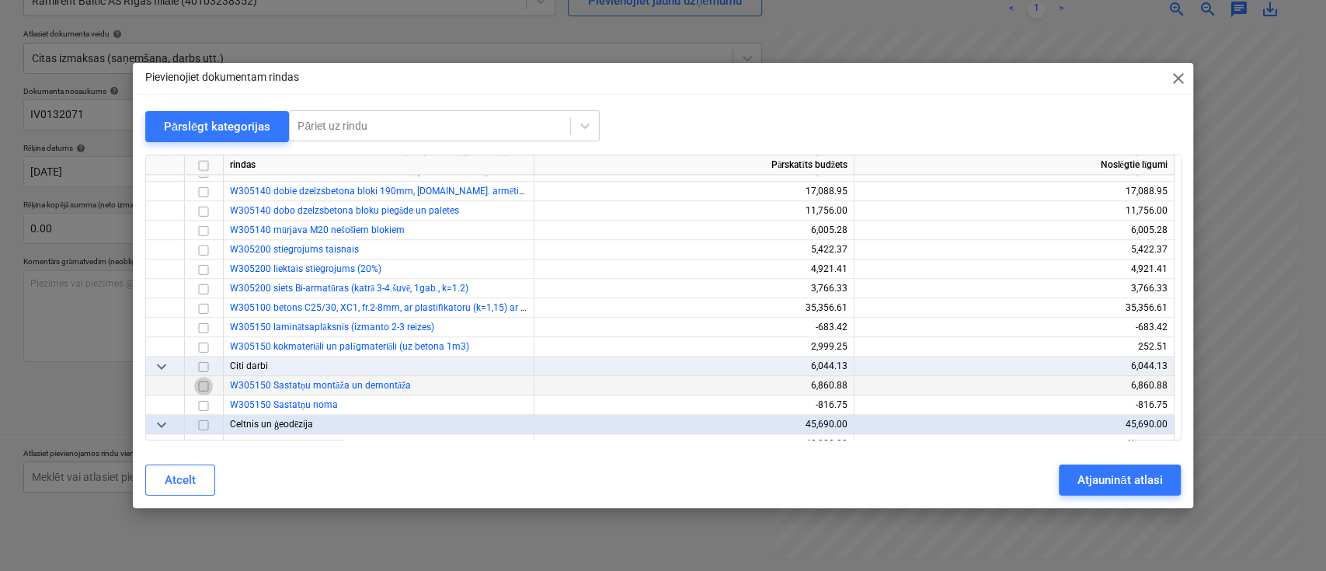
click at [207, 385] on input "checkbox" at bounding box center [203, 385] width 19 height 19
click at [203, 383] on input "checkbox" at bounding box center [203, 385] width 19 height 19
click at [202, 402] on input "checkbox" at bounding box center [203, 404] width 19 height 19
click at [1095, 477] on div "Atjaunināt atlasi" at bounding box center [1119, 480] width 85 height 20
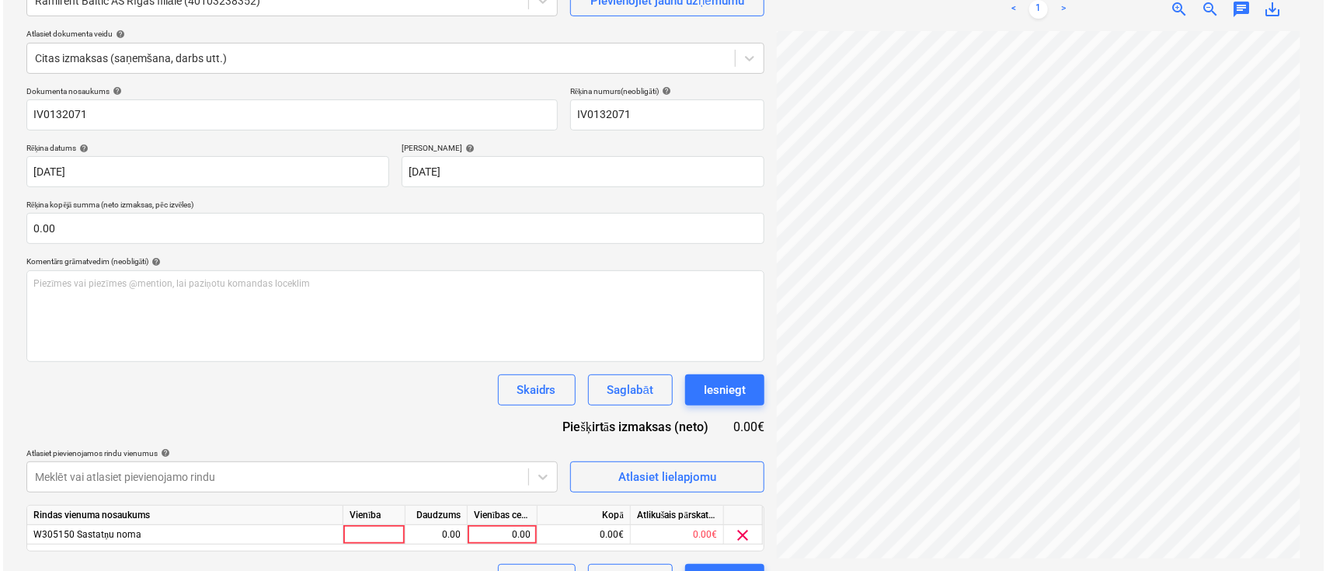
scroll to position [379, 294]
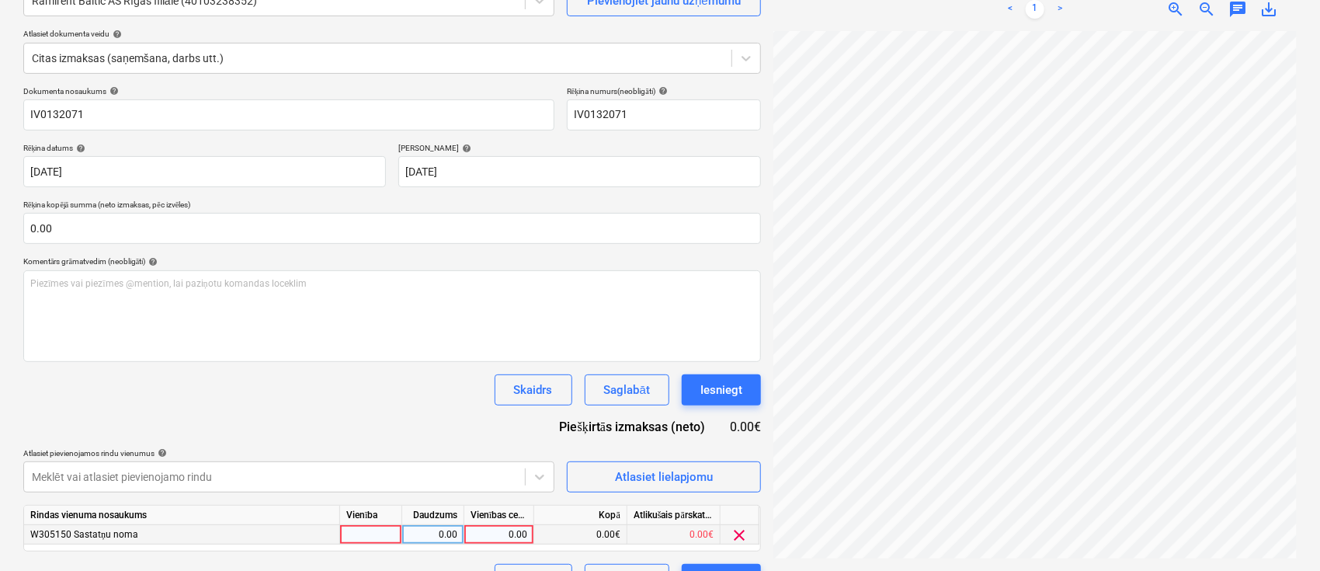
click at [490, 526] on div "0.00" at bounding box center [499, 534] width 57 height 19
type input "173.97"
click at [414, 404] on div "Skaidrs Saglabāt Iesniegt" at bounding box center [392, 389] width 738 height 31
click at [715, 381] on div "Iesniegt" at bounding box center [722, 390] width 42 height 20
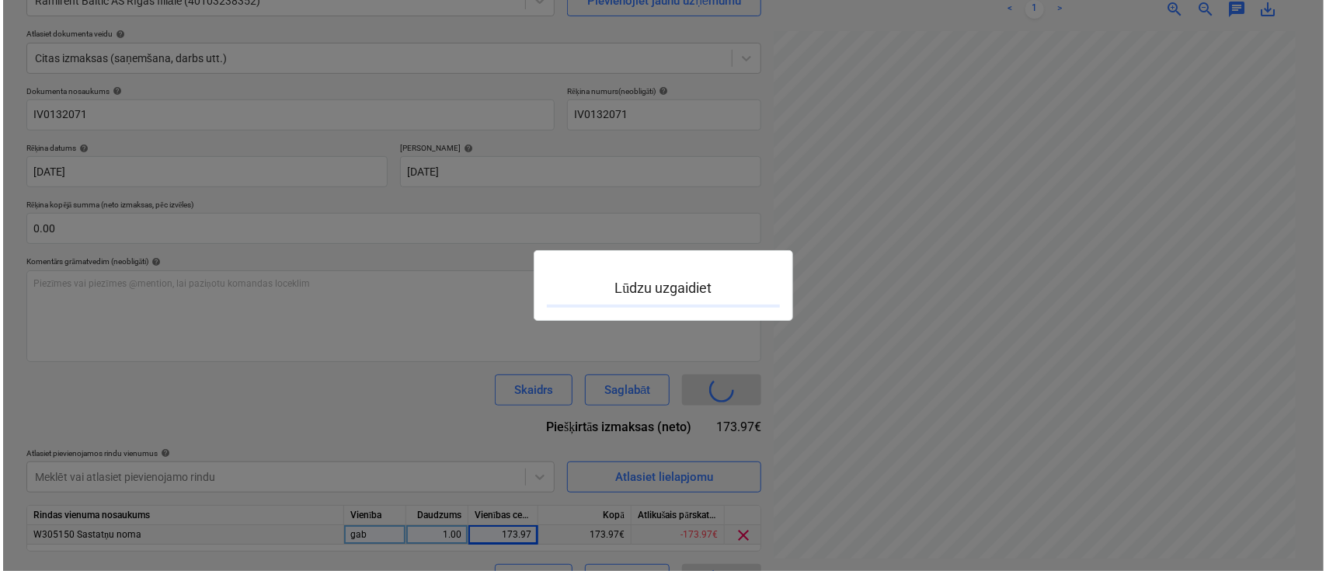
scroll to position [379, 293]
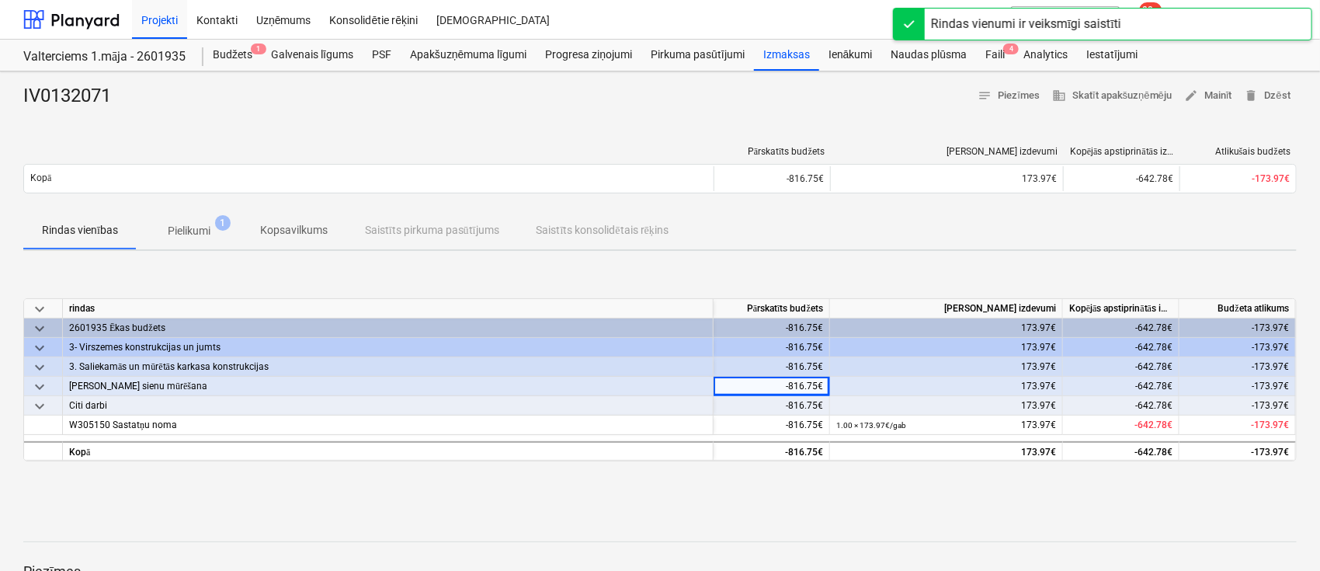
drag, startPoint x: 715, startPoint y: 381, endPoint x: 627, endPoint y: 276, distance: 137.8
click at [627, 276] on div "keyboard_arrow_down rindas Pārskatīts budžets Kārtējie izdevumi Kopējās apstipr…" at bounding box center [660, 379] width 1274 height 233
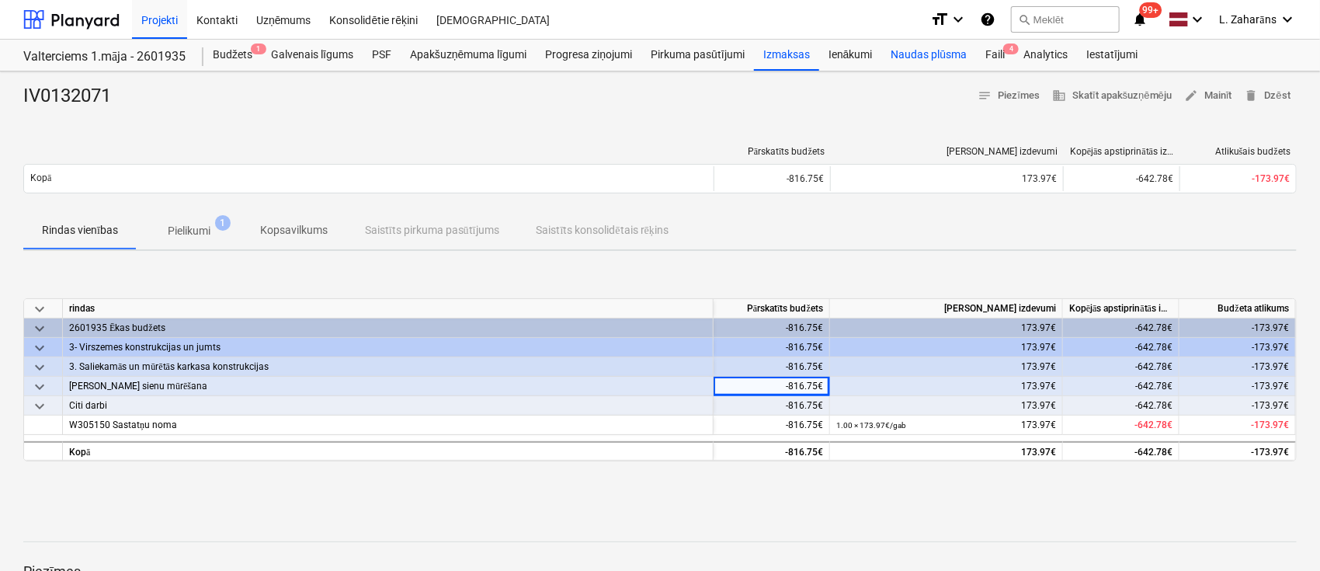
drag, startPoint x: 990, startPoint y: 48, endPoint x: 972, endPoint y: 61, distance: 21.6
click at [990, 48] on div "Faili 4" at bounding box center [995, 55] width 38 height 31
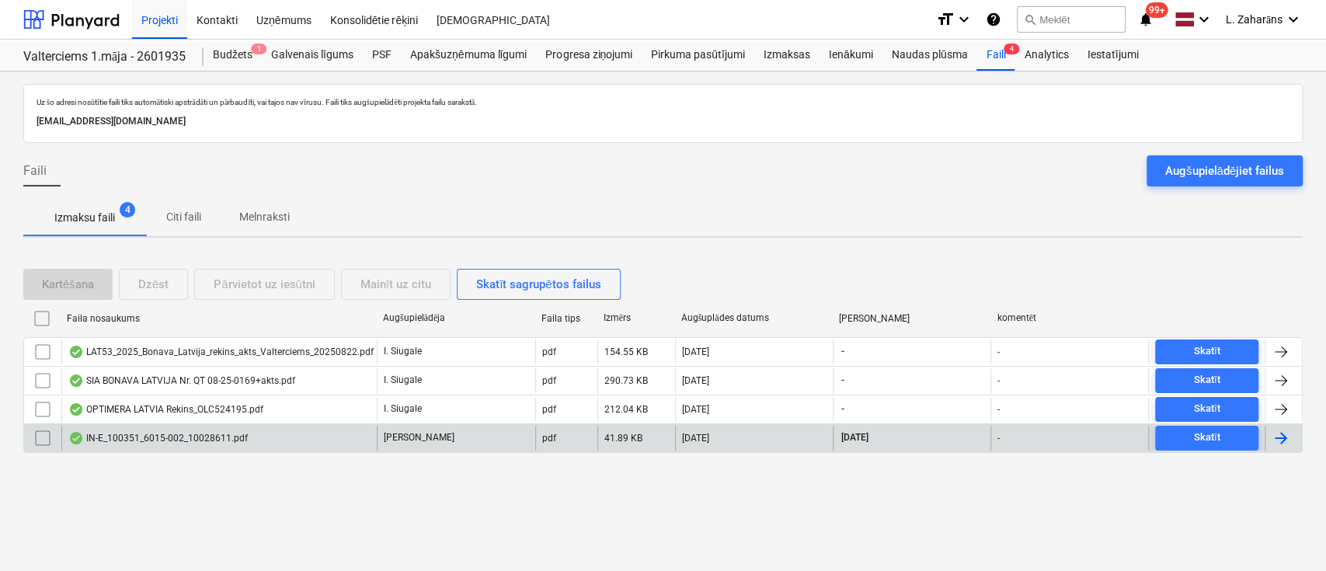
click at [169, 440] on div "IN-E_100351_6015-002_10028611.pdf" at bounding box center [157, 438] width 179 height 12
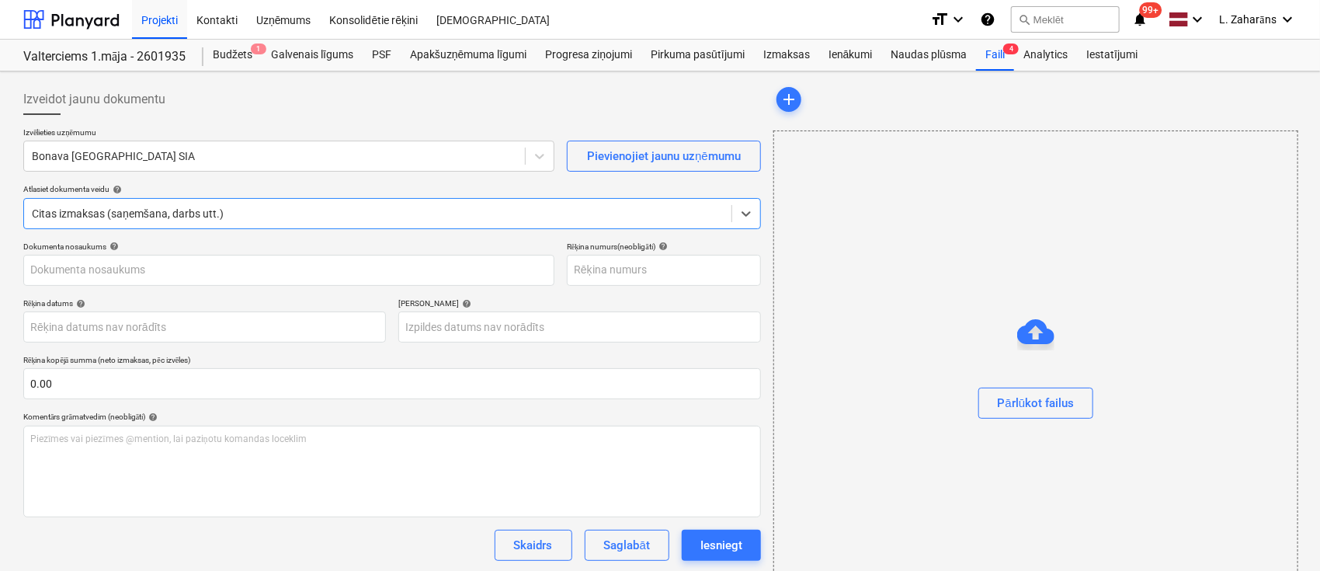
type input "10028611"
type input "28 Aug 2025"
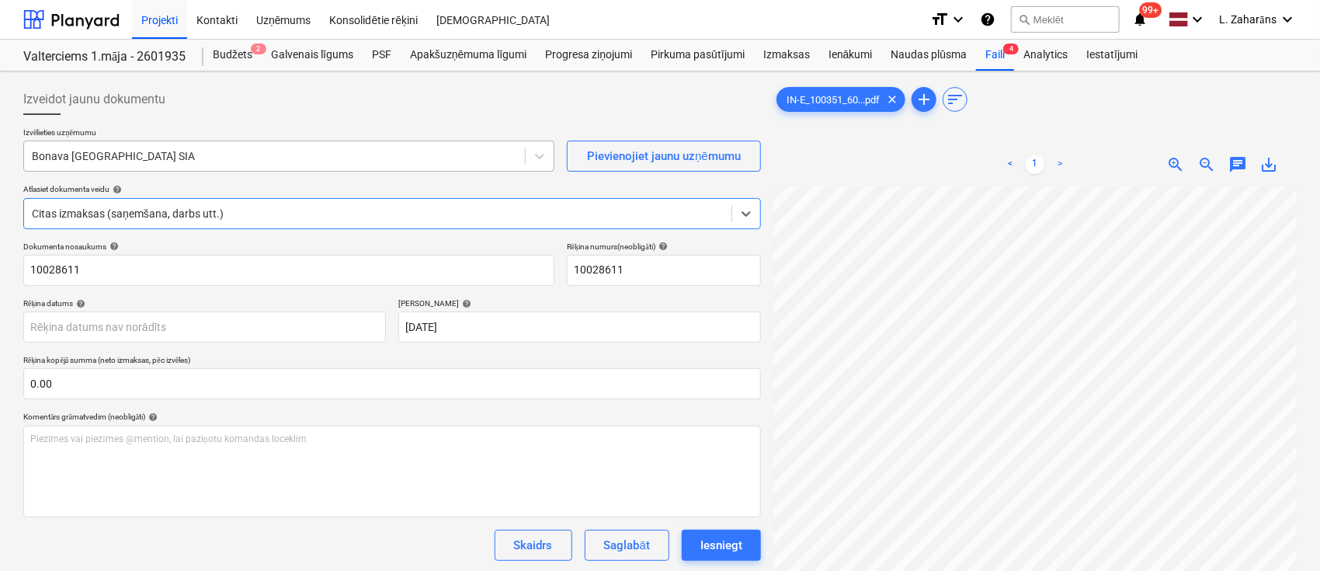
click at [165, 155] on div at bounding box center [274, 156] width 485 height 16
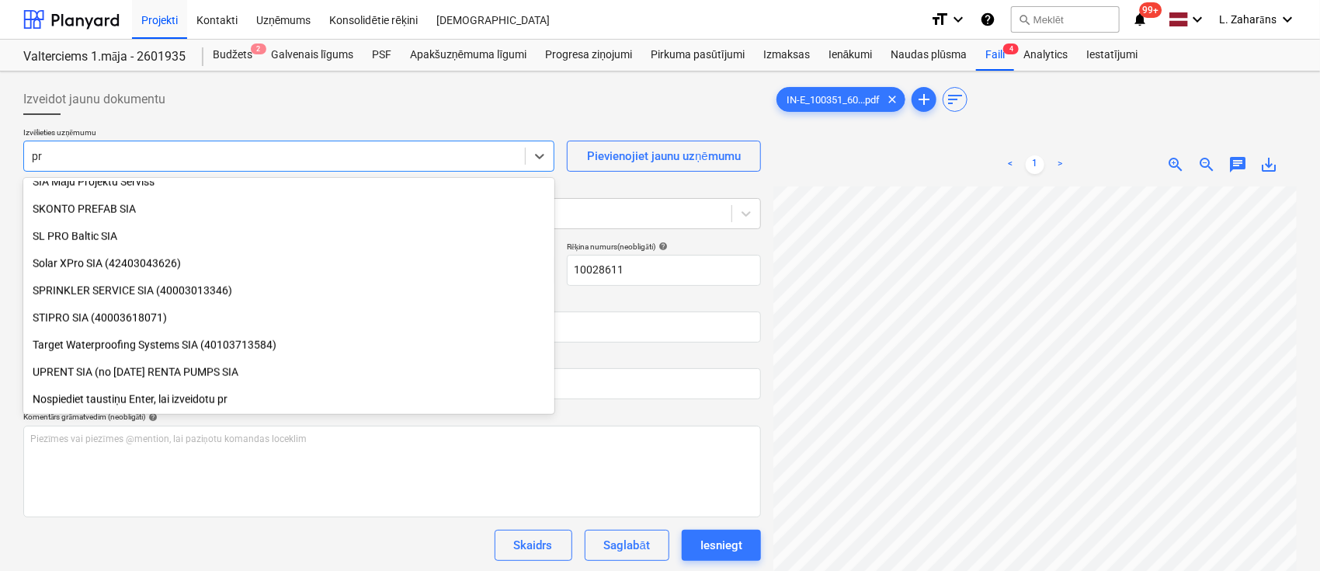
scroll to position [935, 0]
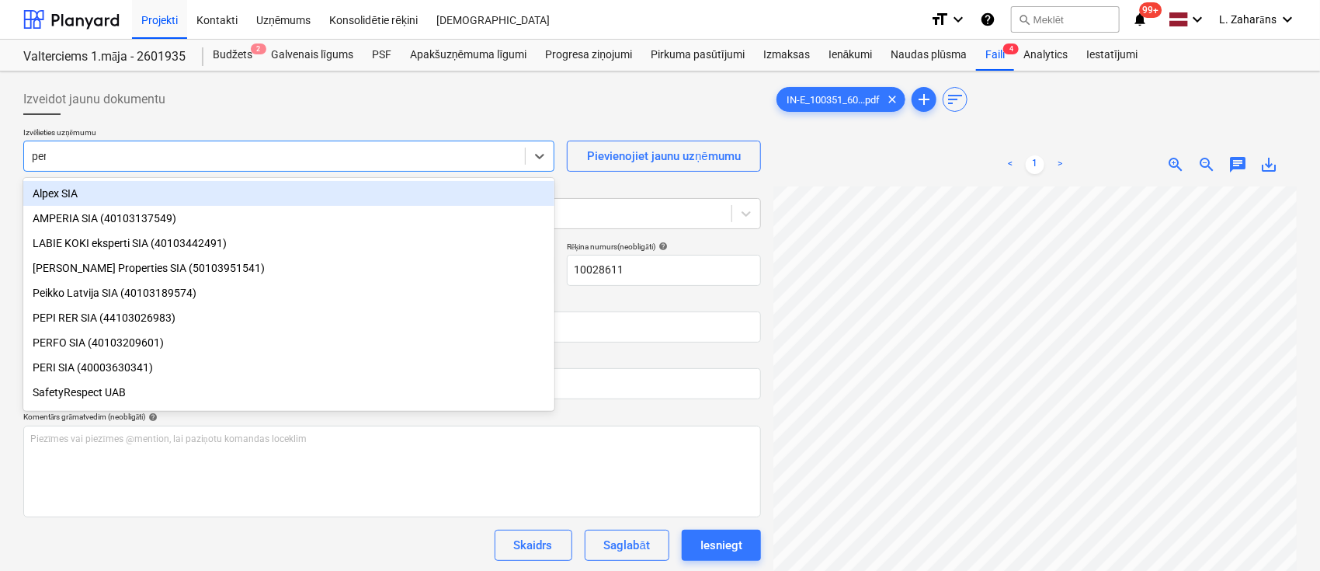
type input "peri"
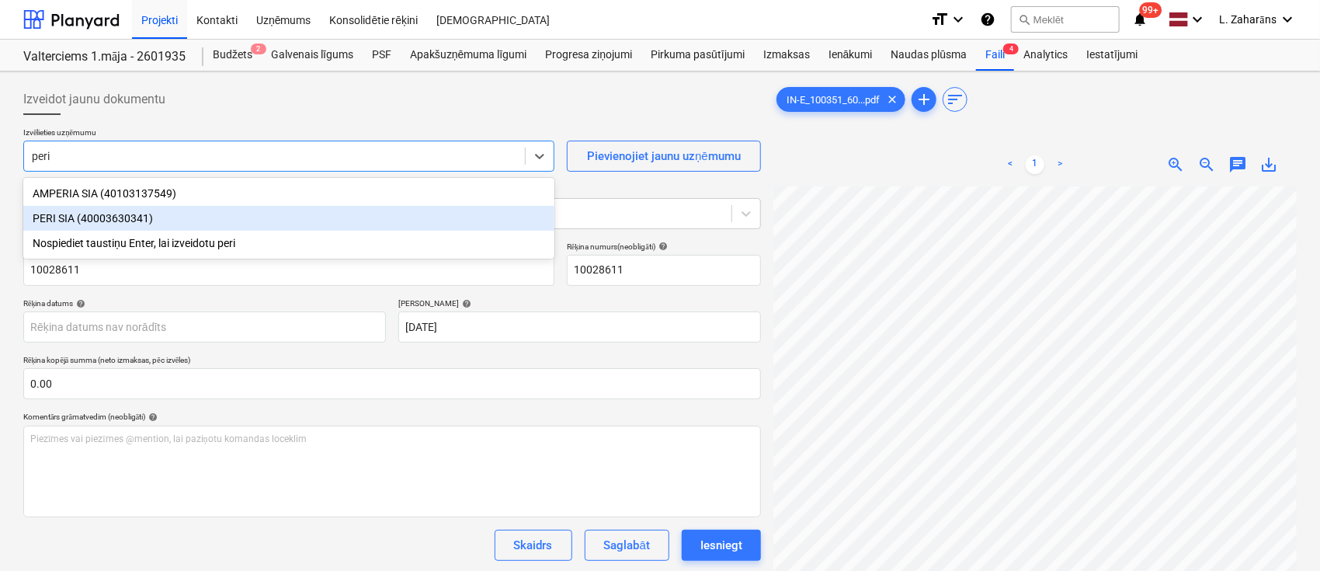
click at [153, 219] on div "PERI SIA (40003630341)" at bounding box center [288, 218] width 531 height 25
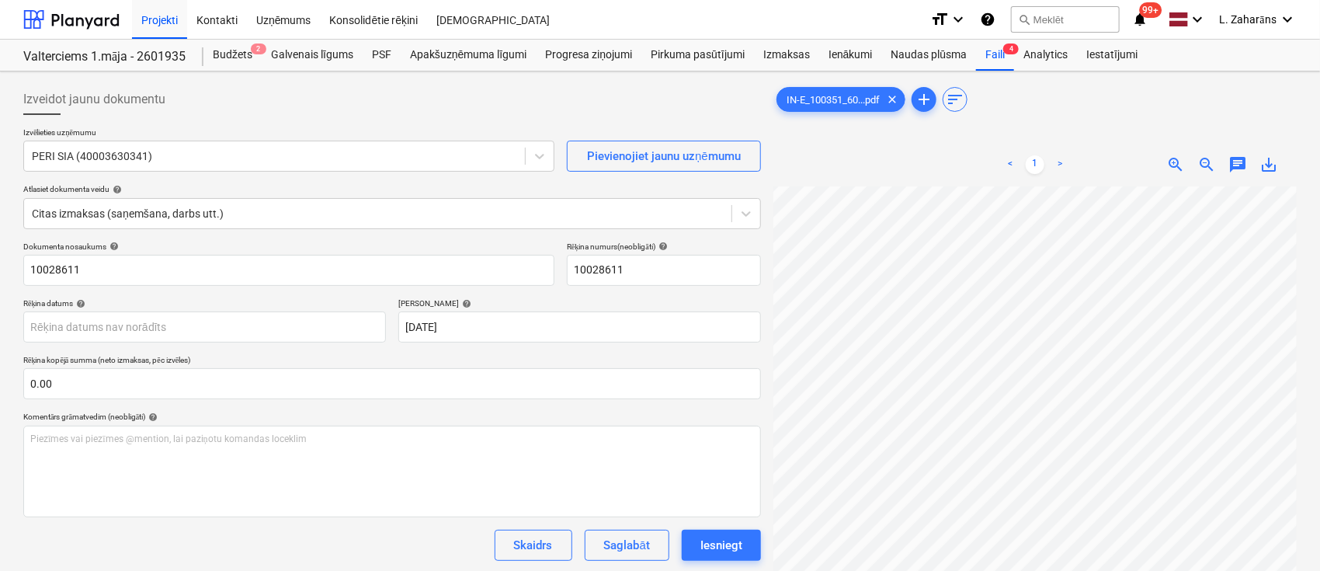
scroll to position [43, 43]
click at [1268, 167] on span "save_alt" at bounding box center [1269, 164] width 19 height 19
click at [990, 56] on div "Faili 4" at bounding box center [995, 55] width 38 height 31
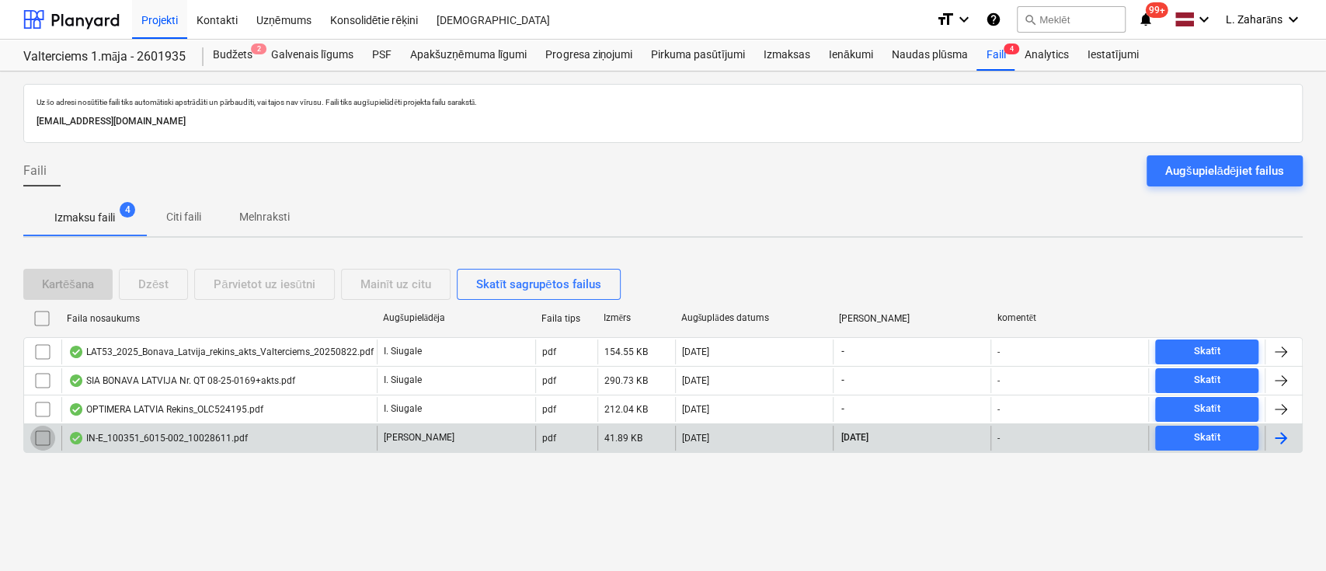
click at [40, 440] on input "checkbox" at bounding box center [42, 438] width 25 height 25
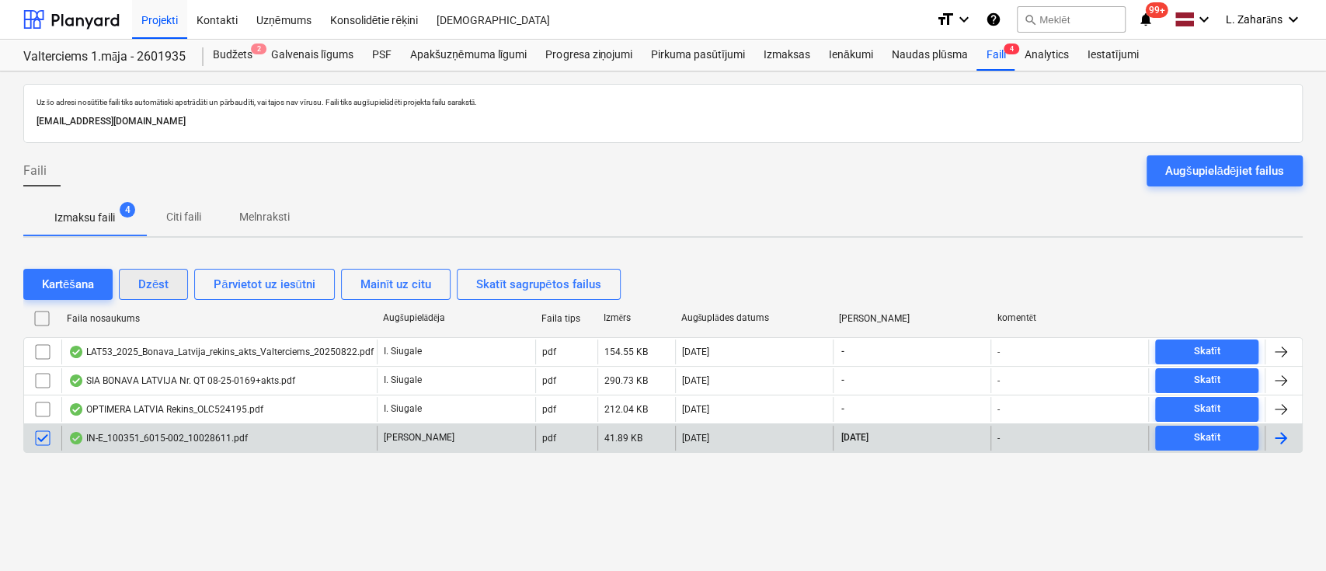
click at [156, 280] on div "Dzēst" at bounding box center [153, 284] width 30 height 20
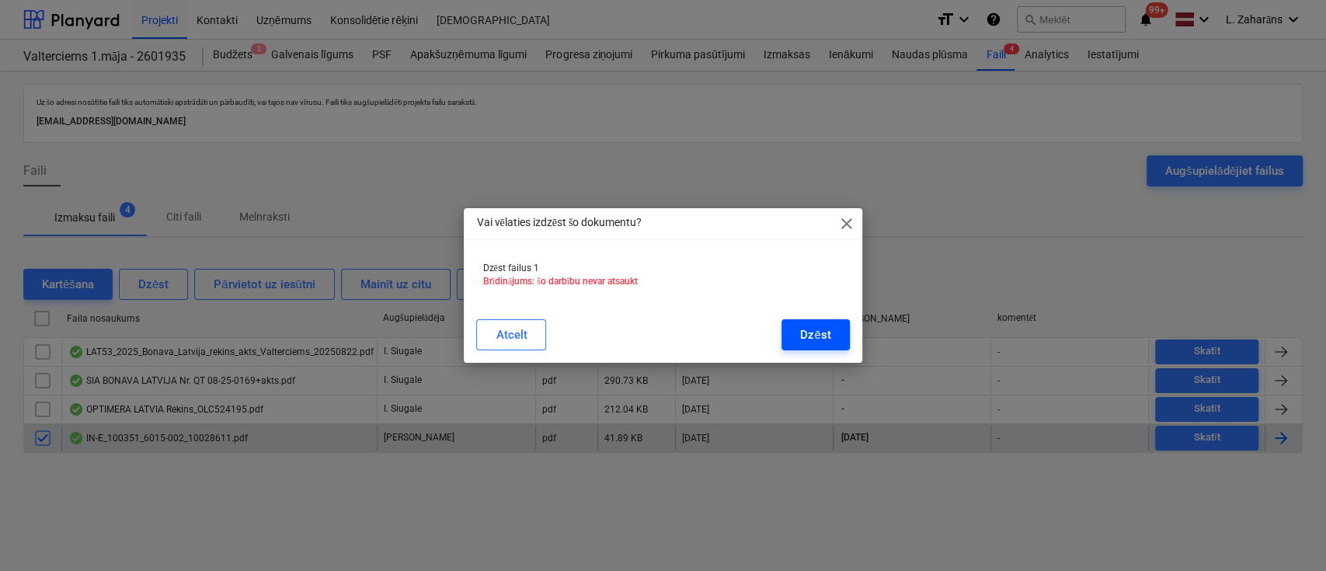
click at [803, 336] on div "Dzēst" at bounding box center [815, 335] width 30 height 20
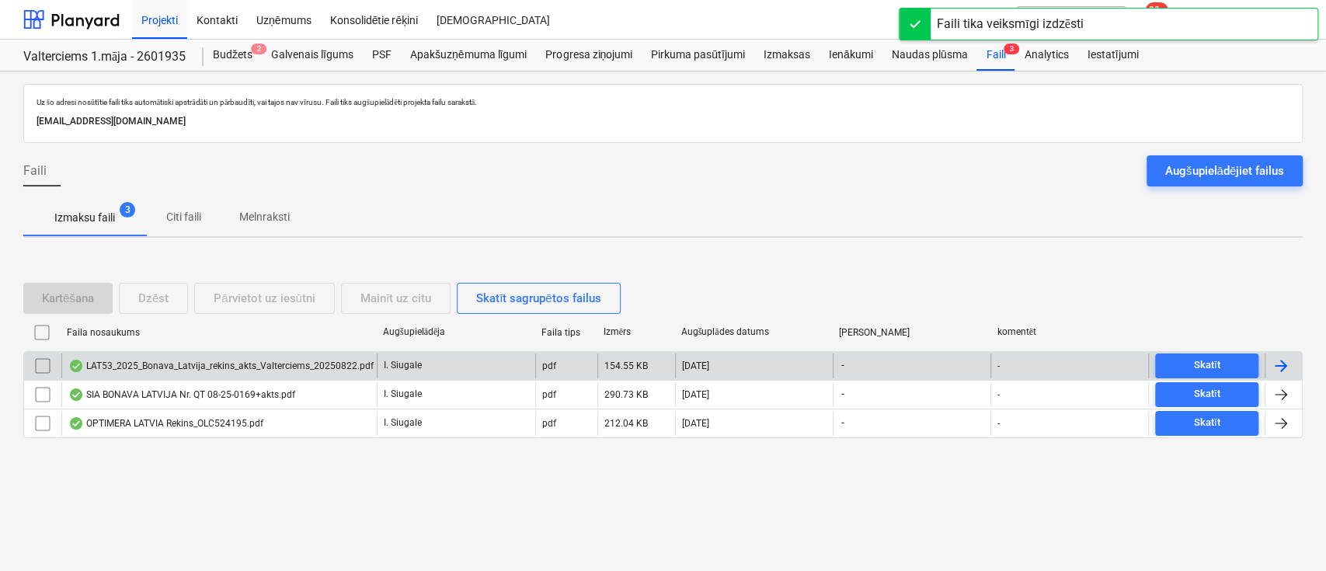
click at [290, 365] on div "LAT53_2025_Bonava_Latvija_rekins_akts_Valterciems_20250822.pdf" at bounding box center [220, 366] width 305 height 12
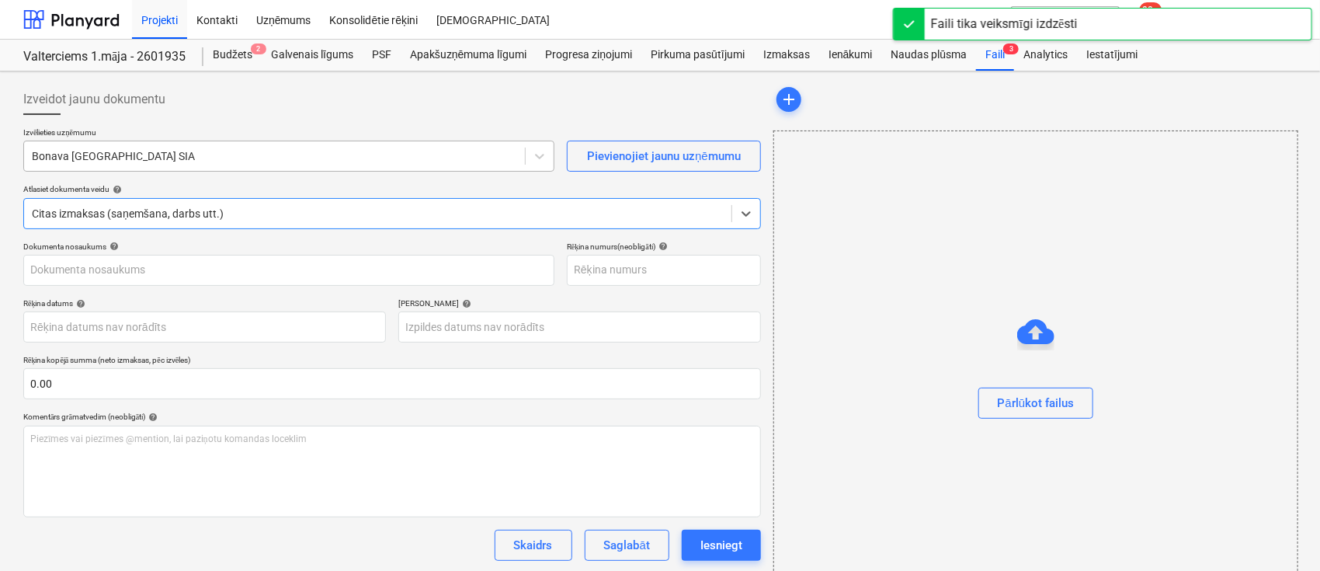
type input "LAT53_2025_Bonava_Latvija_rekins_akts_Valterciems_20250822.pdf"
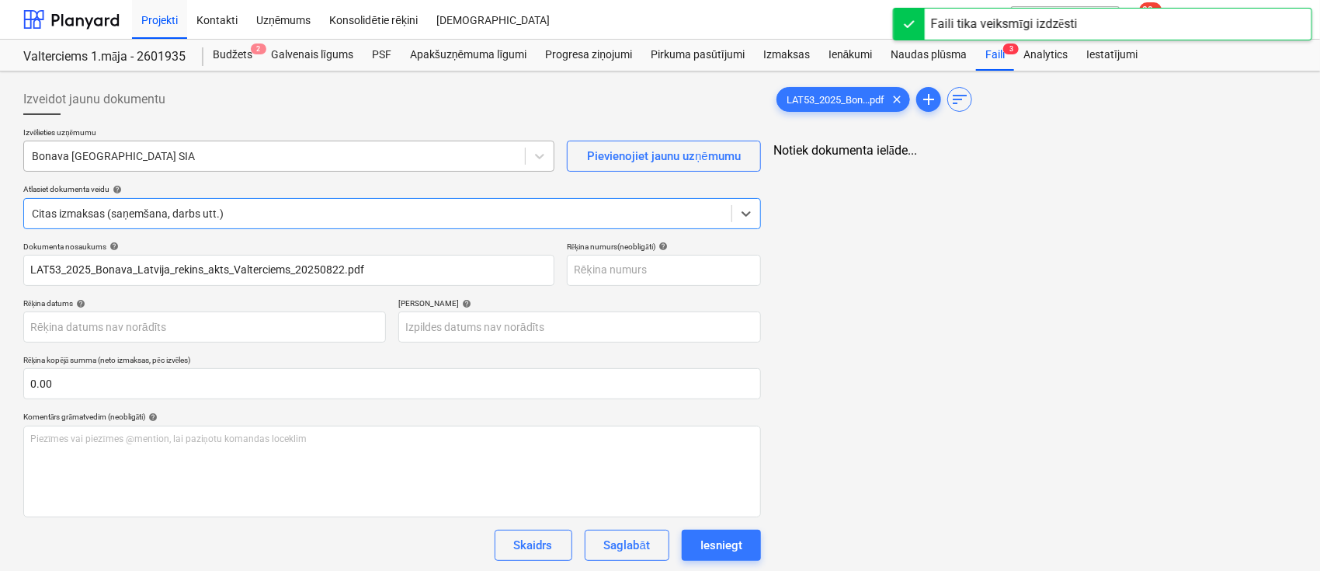
click at [376, 161] on div at bounding box center [274, 156] width 485 height 16
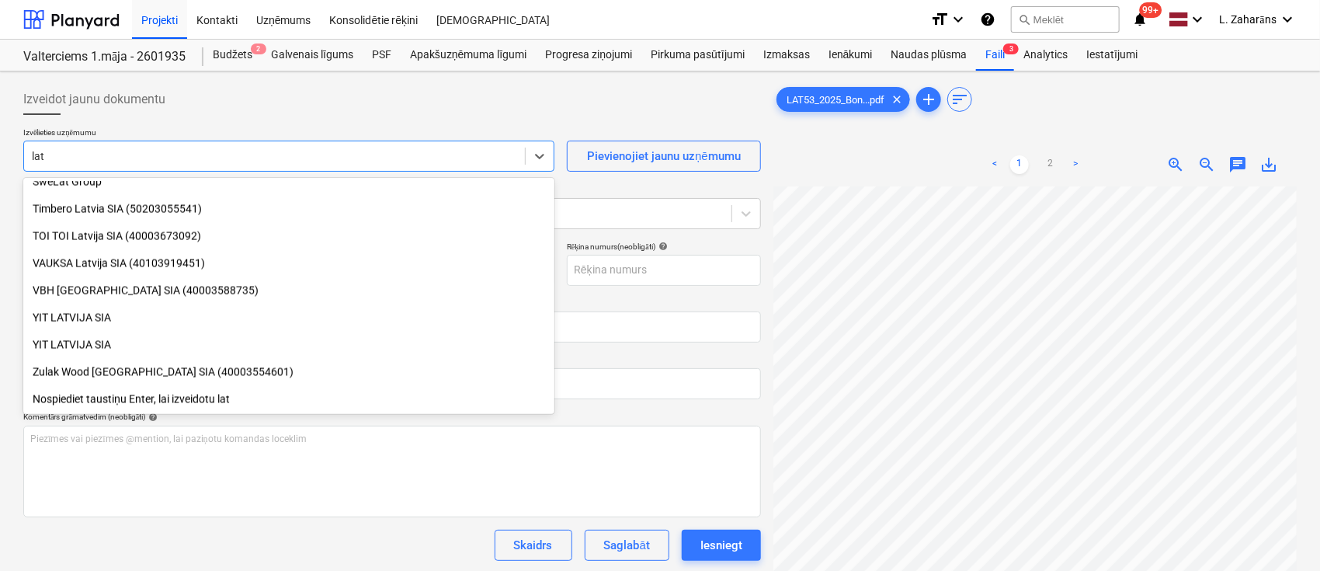
scroll to position [1343, 0]
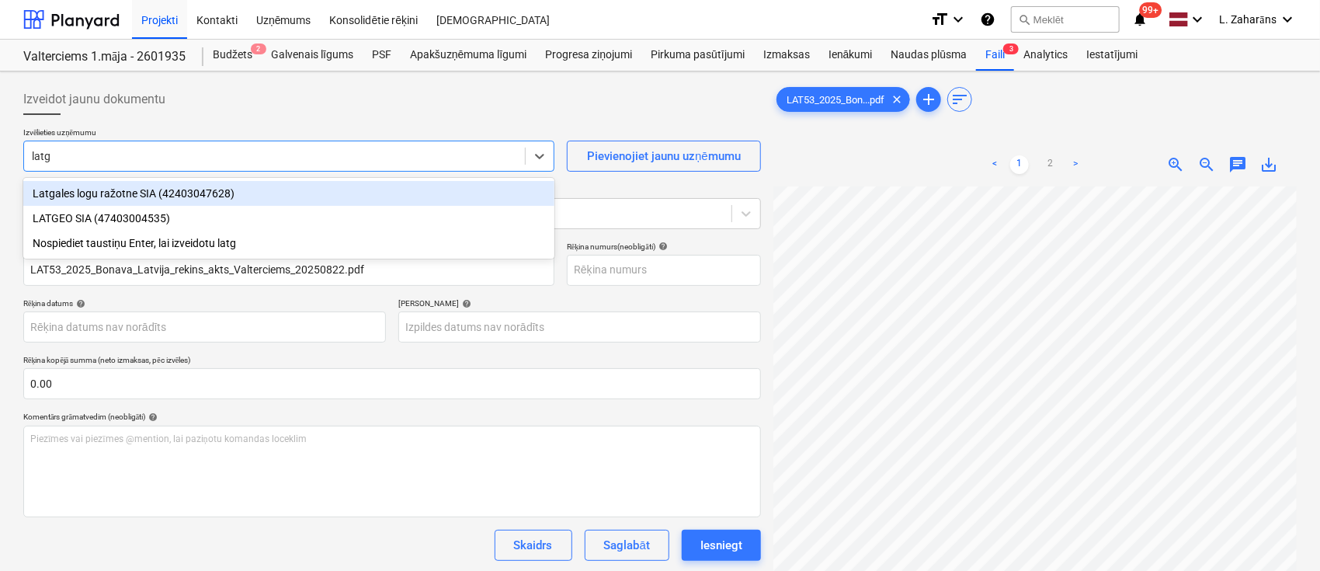
type input "latge"
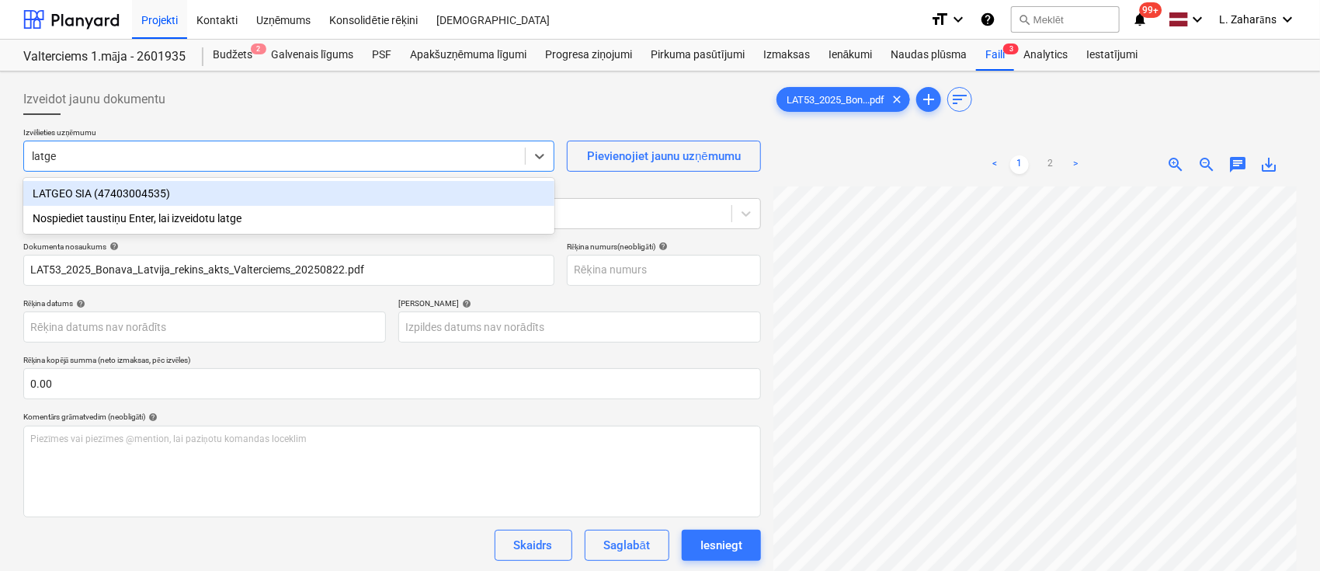
click at [332, 196] on div "LATGEO SIA (47403004535)" at bounding box center [288, 193] width 531 height 25
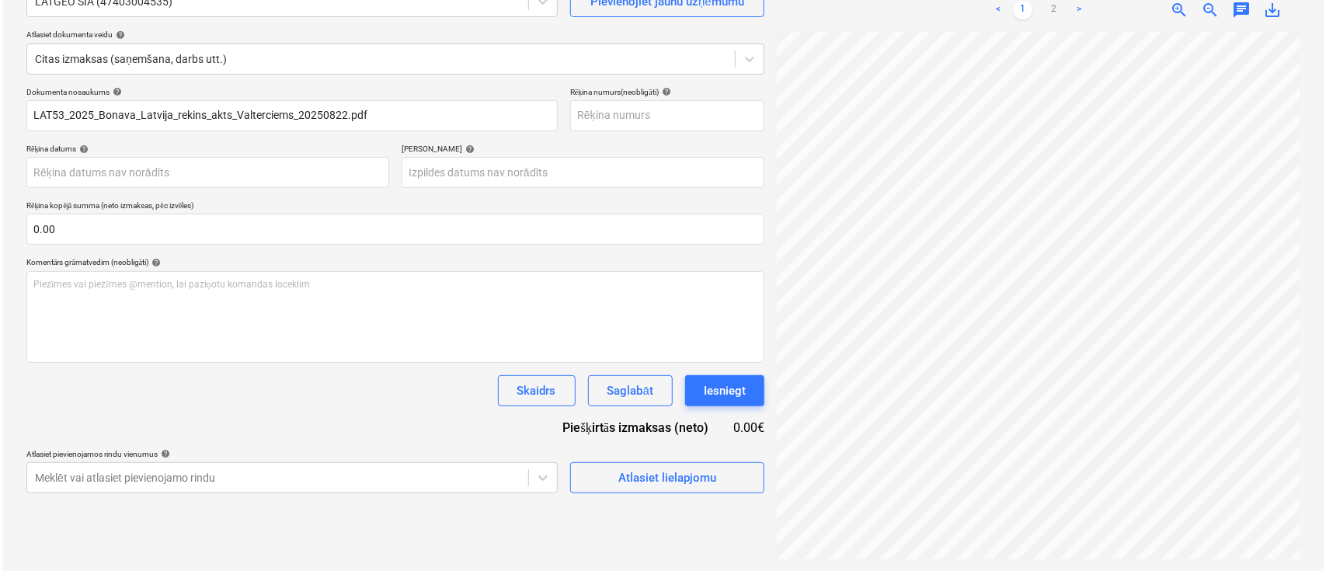
scroll to position [155, 0]
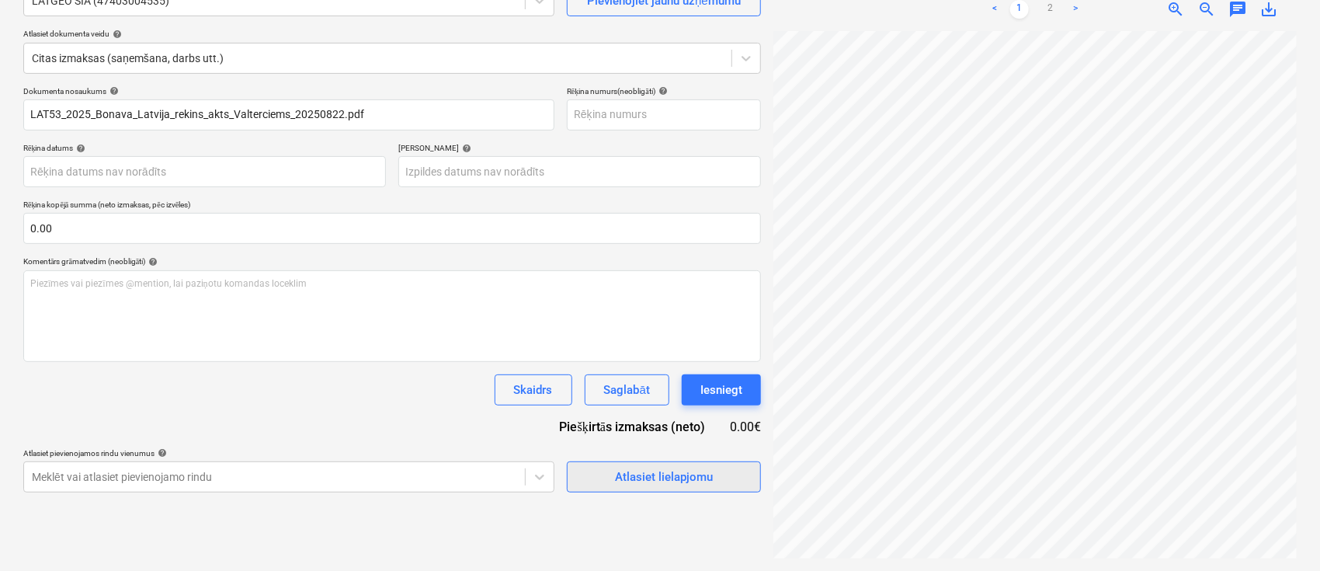
click at [615, 475] on div "Atlasiet lielapjomu" at bounding box center [664, 477] width 98 height 20
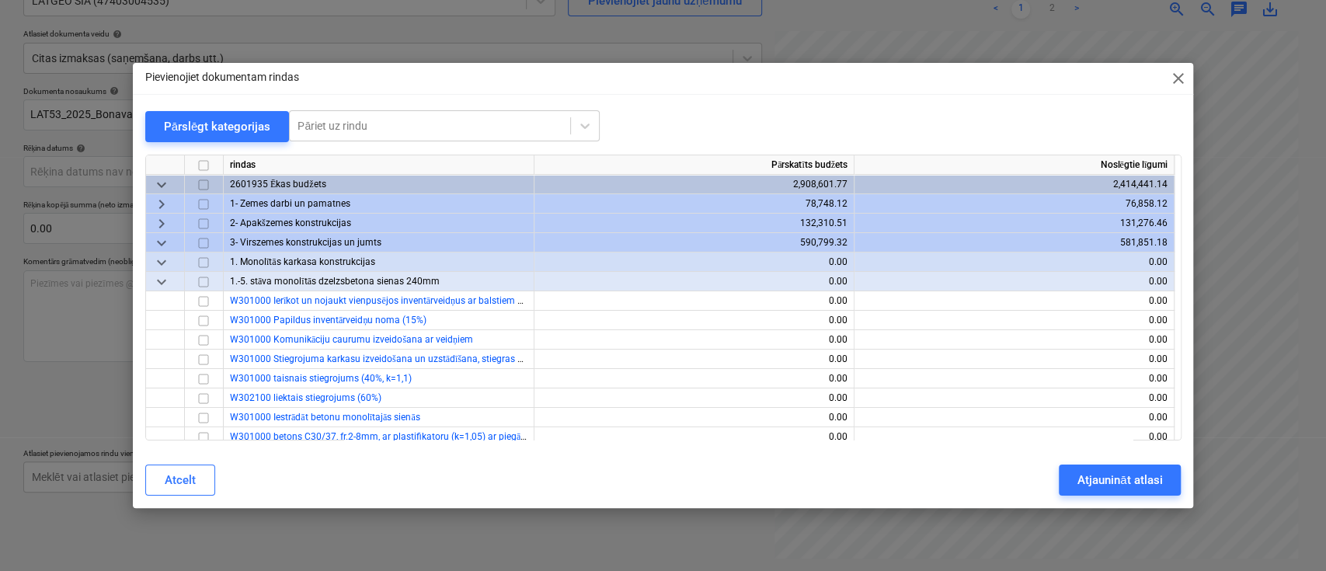
click at [157, 183] on span "keyboard_arrow_down" at bounding box center [161, 184] width 19 height 19
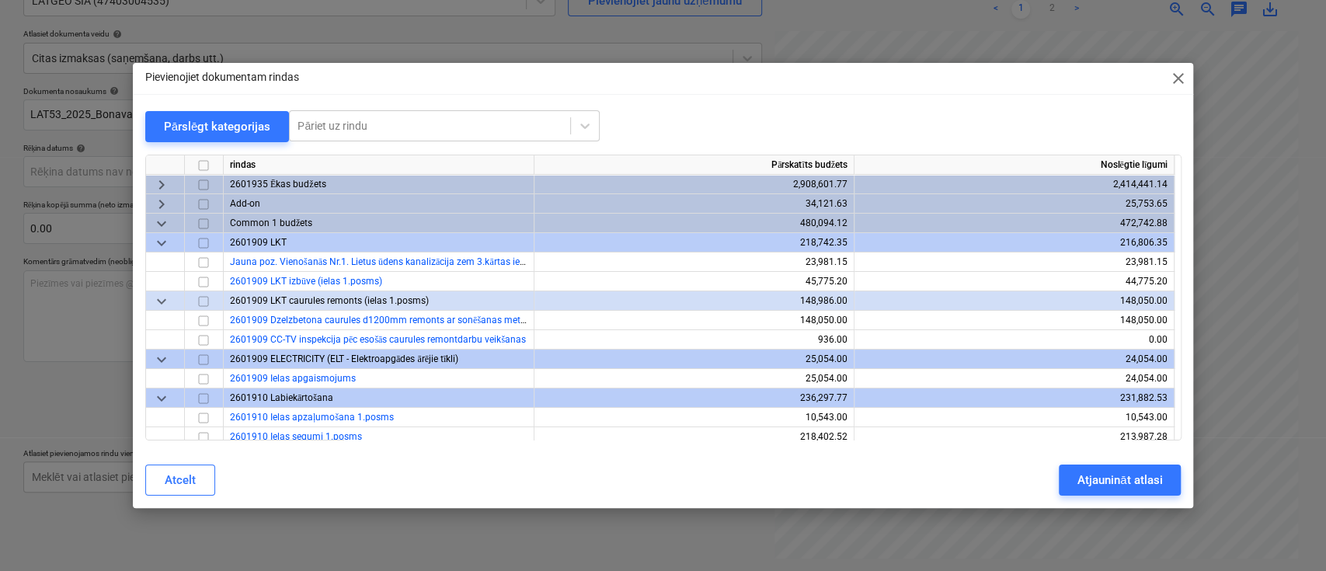
click at [167, 221] on span "keyboard_arrow_down" at bounding box center [161, 223] width 19 height 19
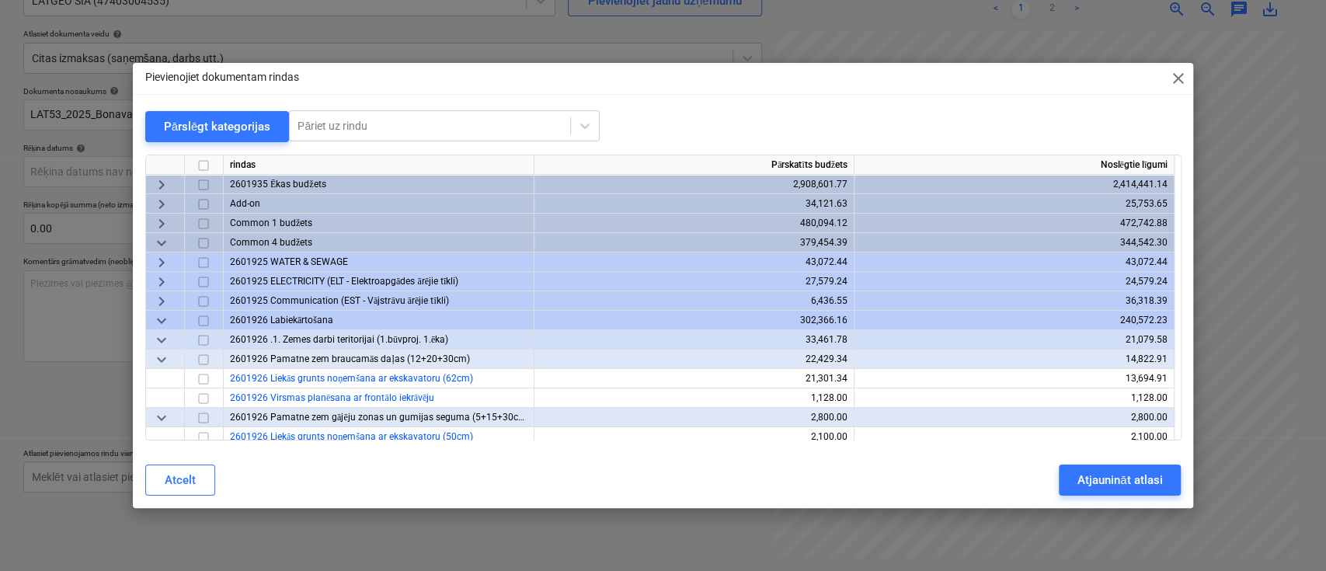
click at [160, 337] on span "keyboard_arrow_down" at bounding box center [161, 339] width 19 height 19
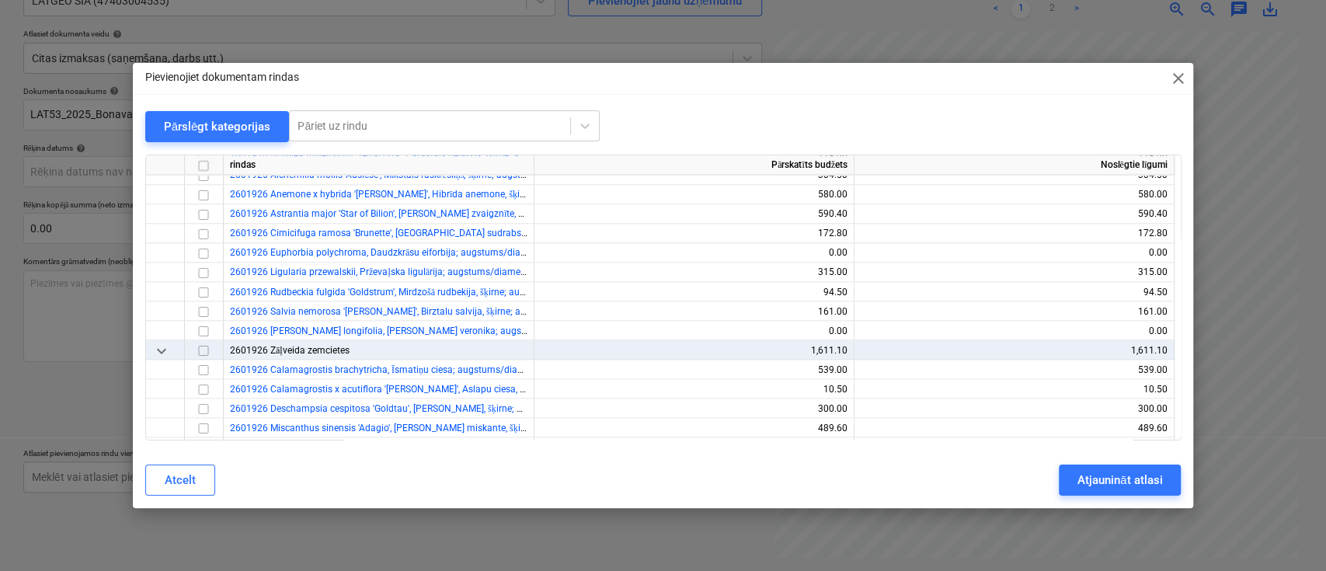
scroll to position [5773, 0]
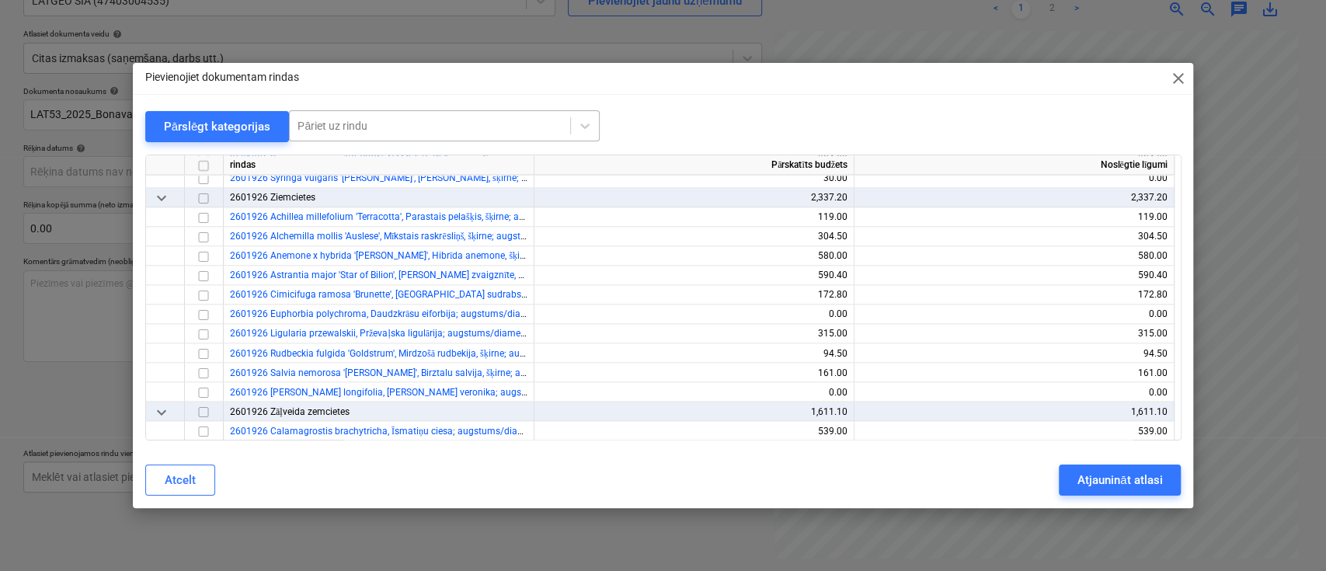
click at [325, 127] on div at bounding box center [429, 126] width 265 height 16
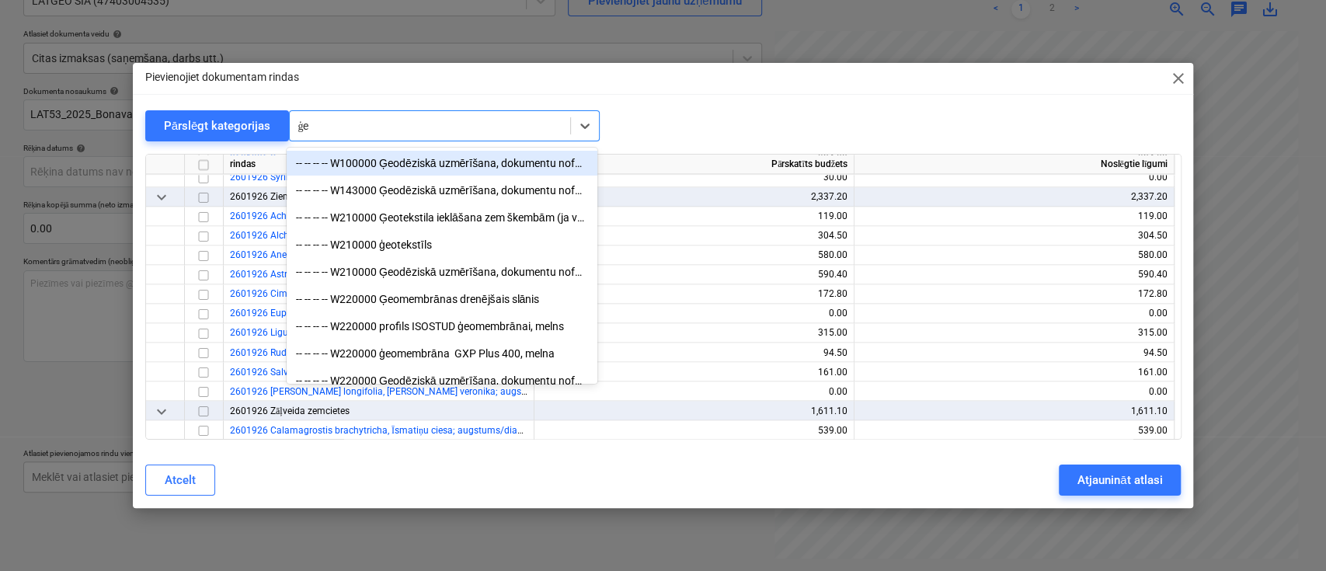
type input "ģeo"
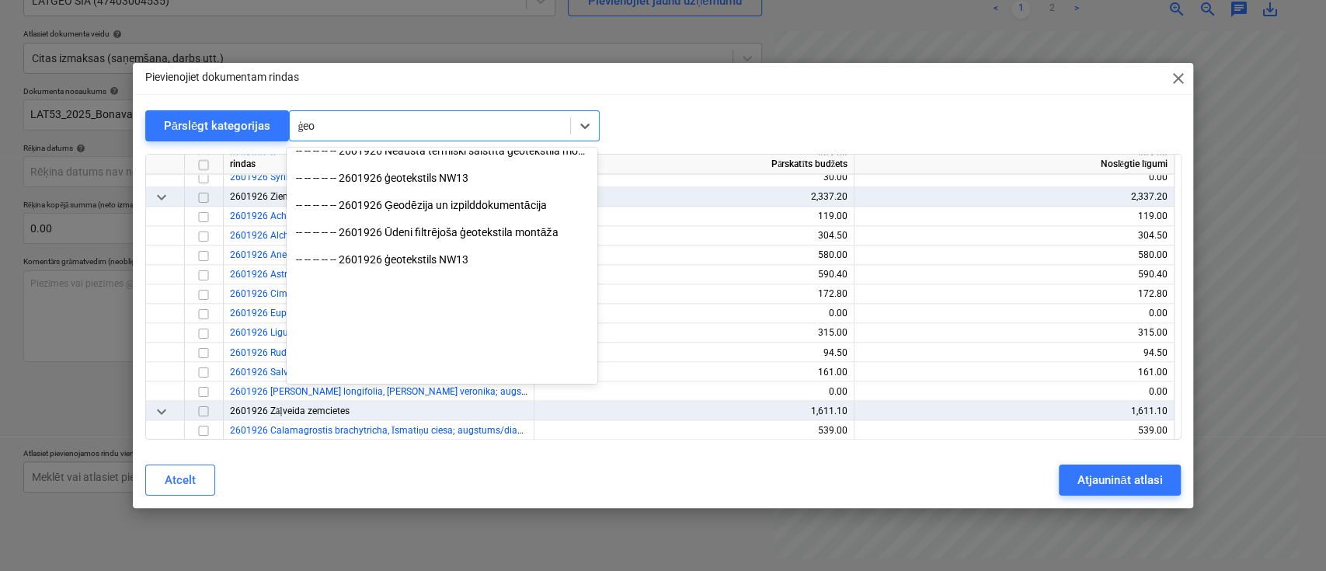
scroll to position [799, 0]
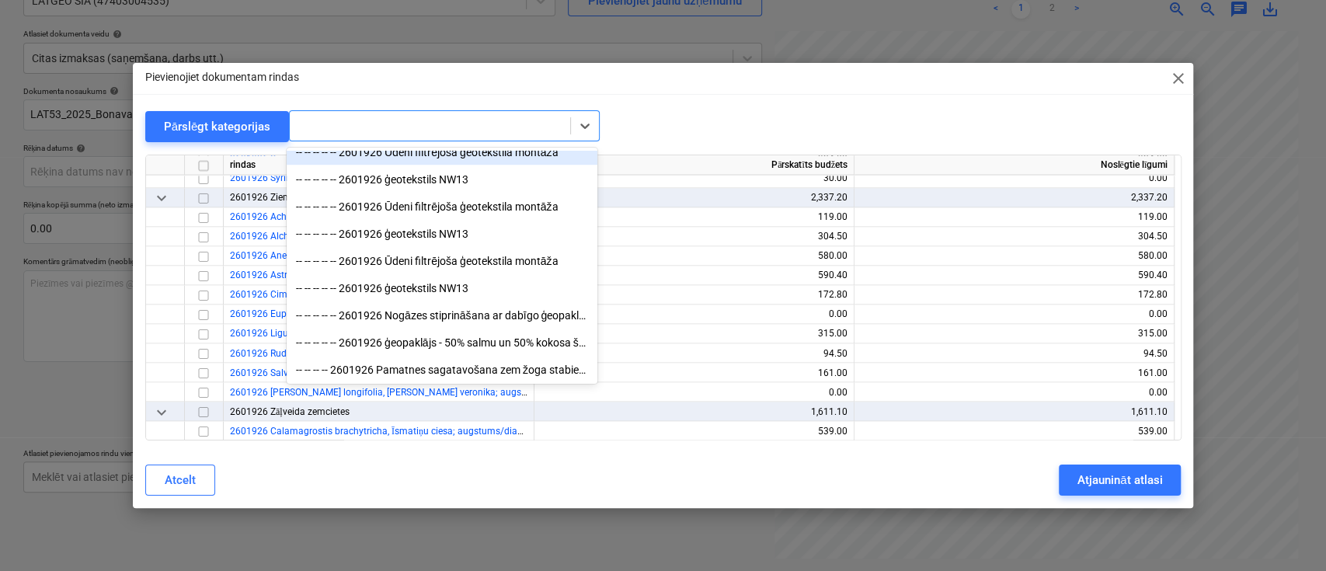
click at [320, 123] on div at bounding box center [429, 125] width 265 height 16
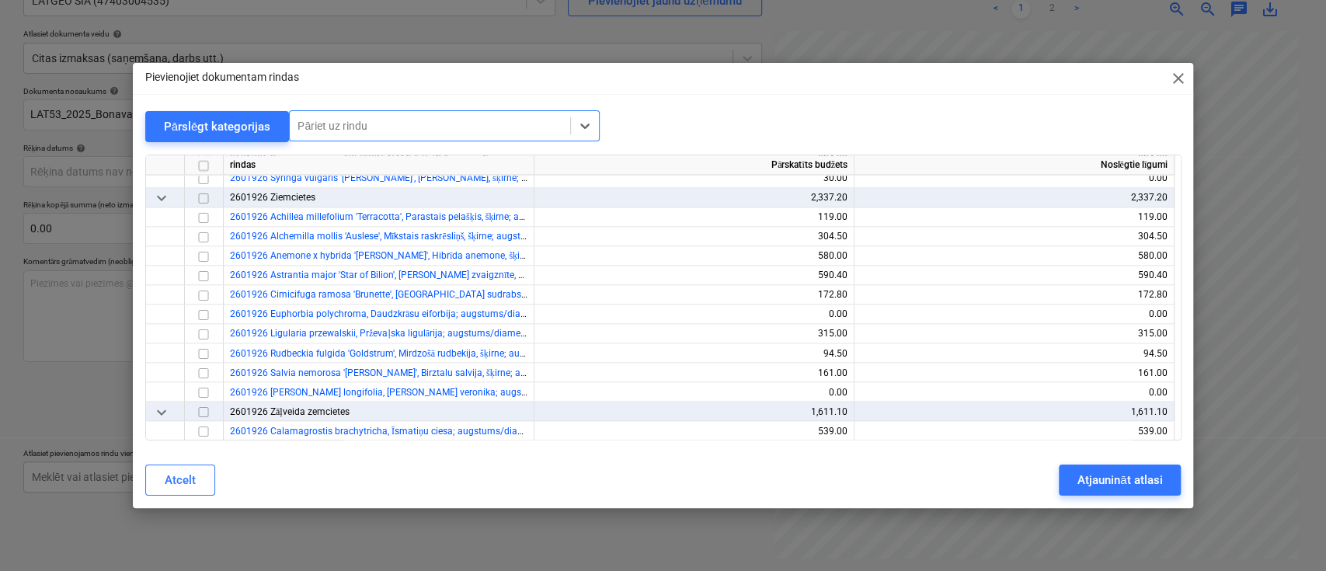
type input "d"
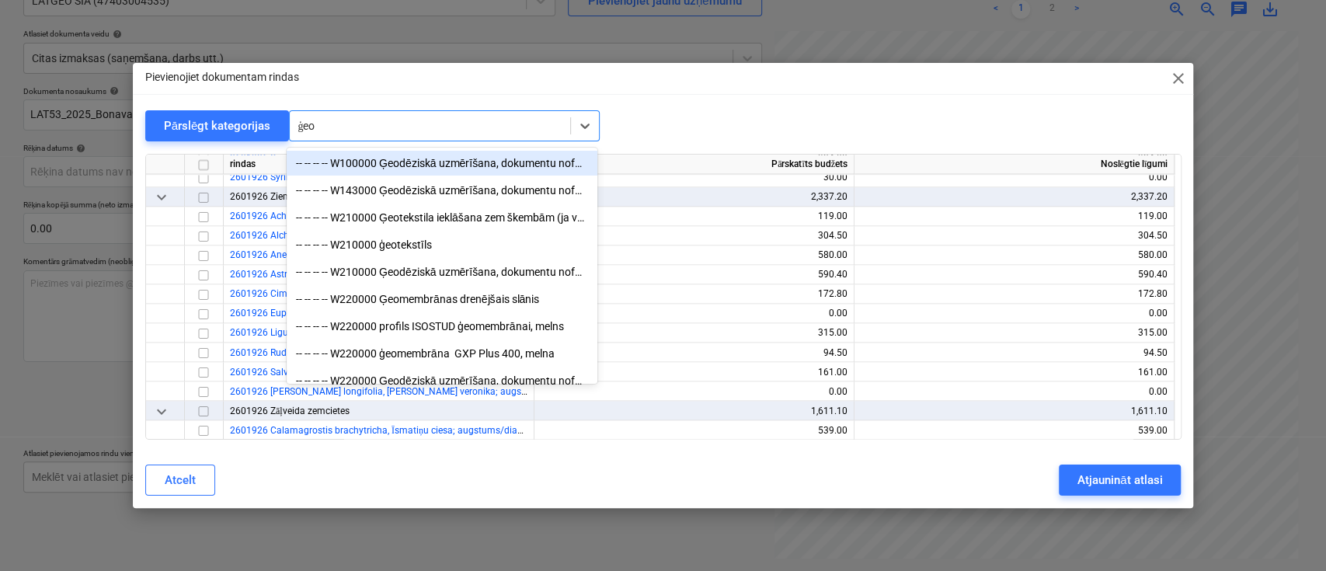
type input "ģeod"
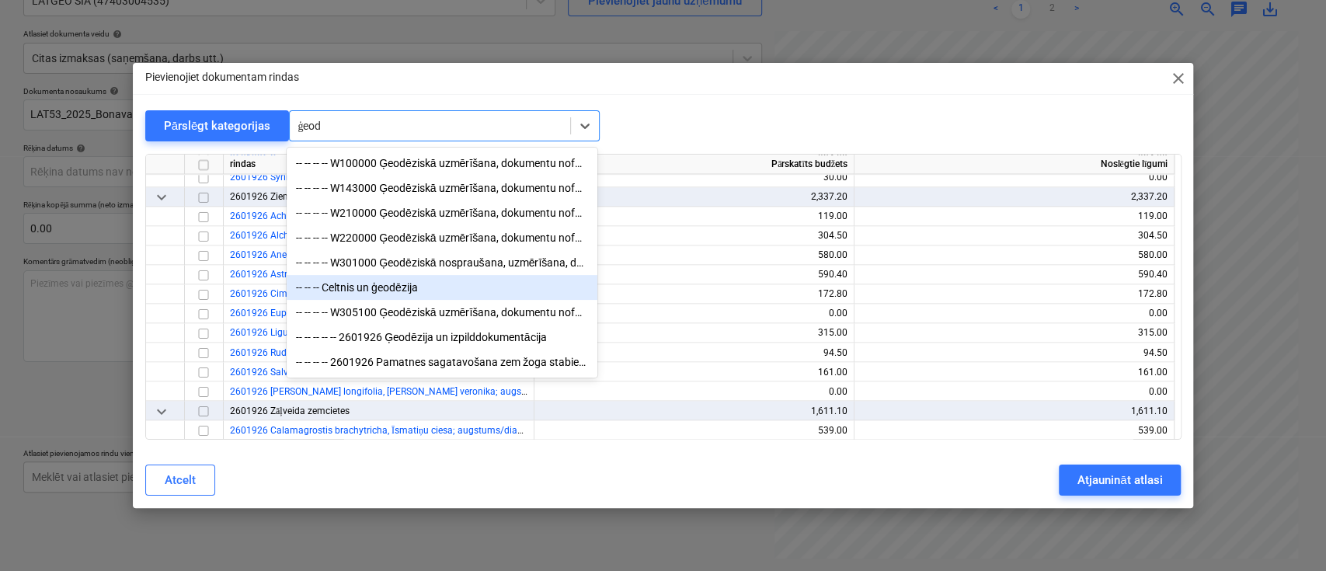
scroll to position [2, 0]
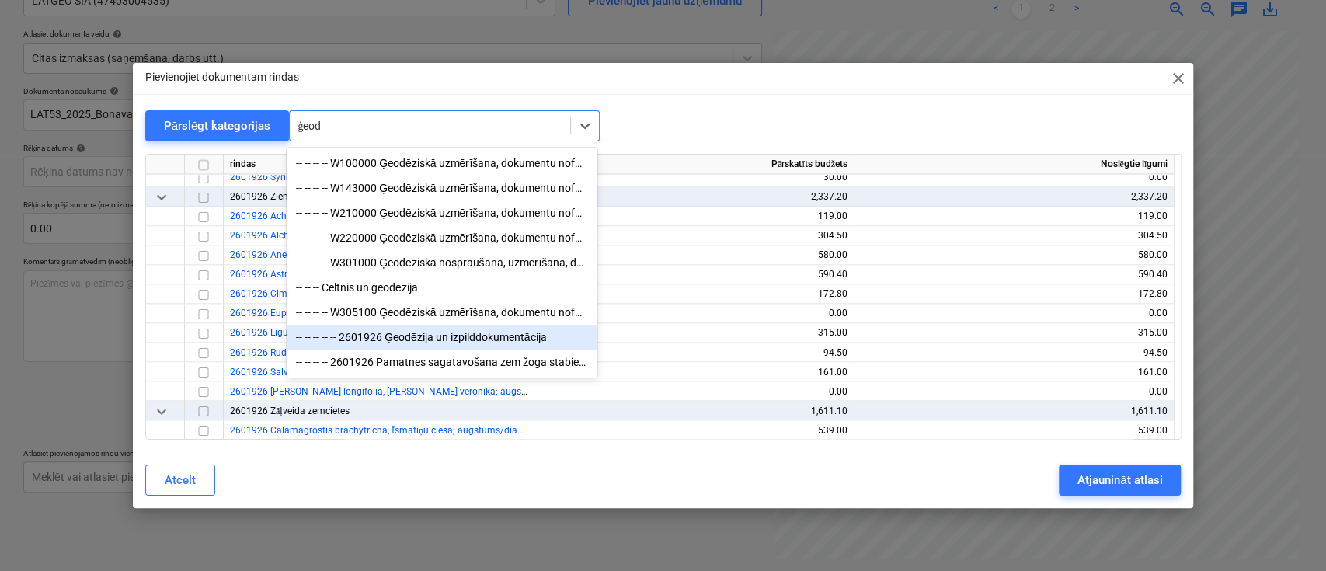
click at [427, 342] on div "-- -- -- -- -- 2601926 Ģeodēzija un izpilddokumentācija" at bounding box center [442, 337] width 311 height 25
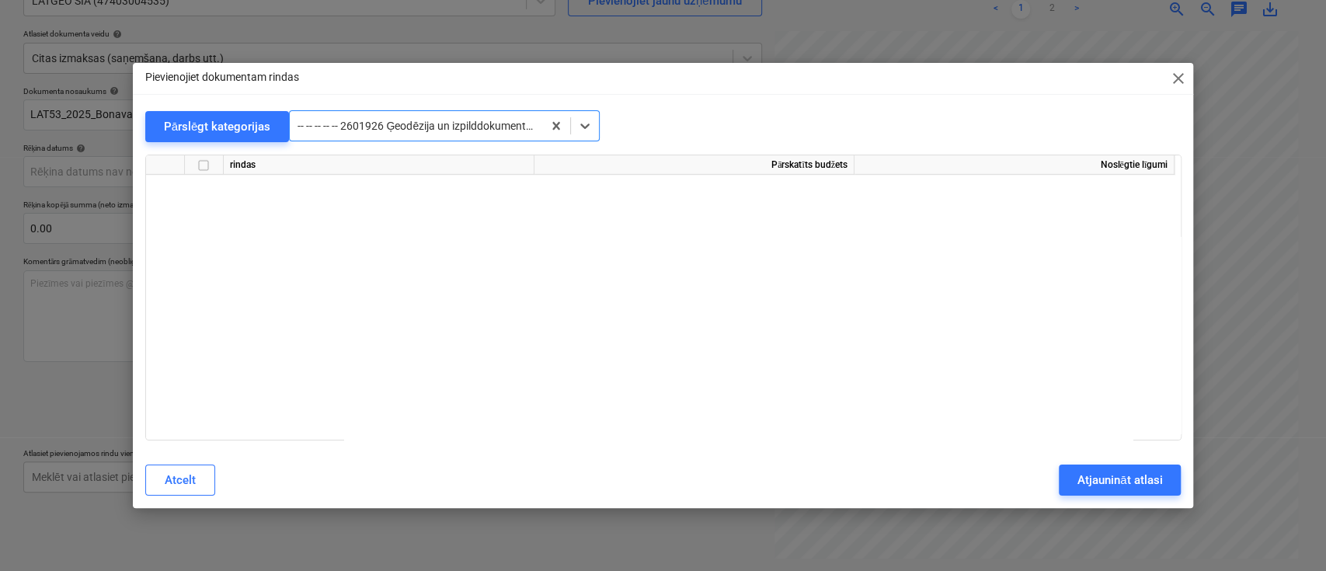
scroll to position [19825, 0]
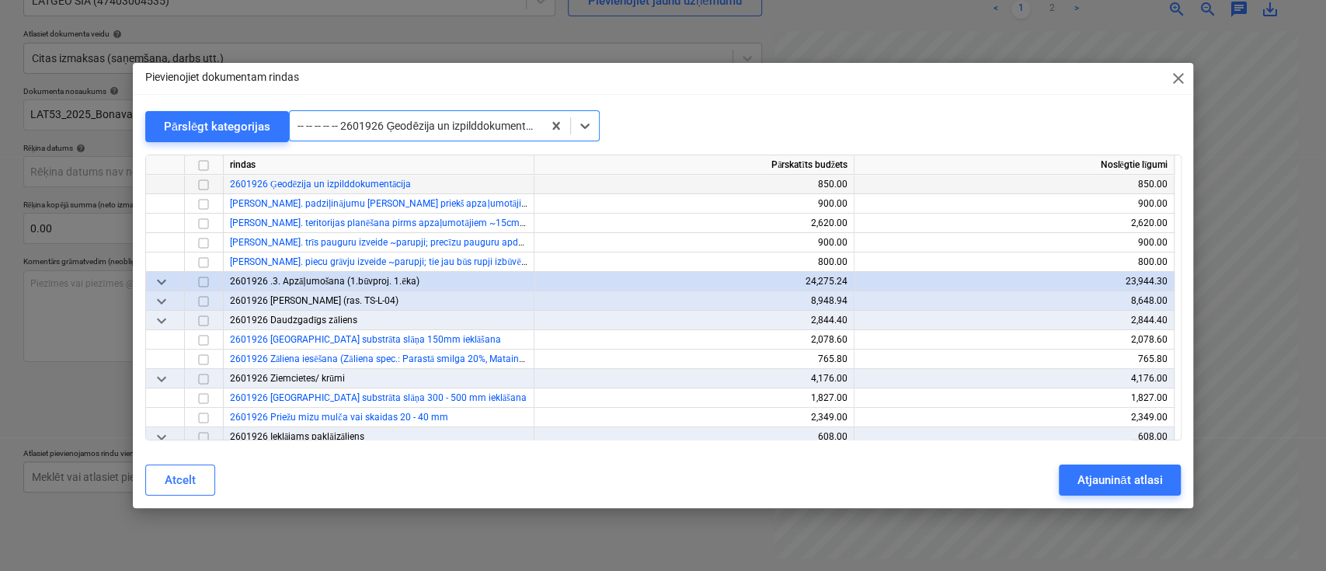
click at [200, 180] on input "checkbox" at bounding box center [203, 184] width 19 height 19
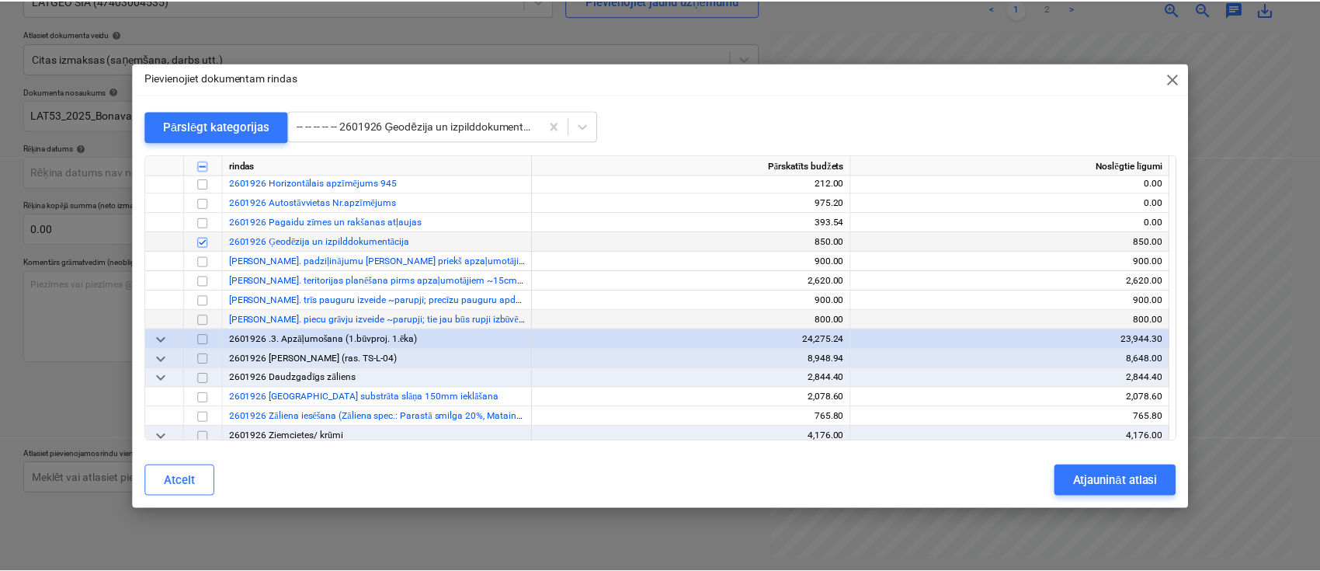
scroll to position [19618, 0]
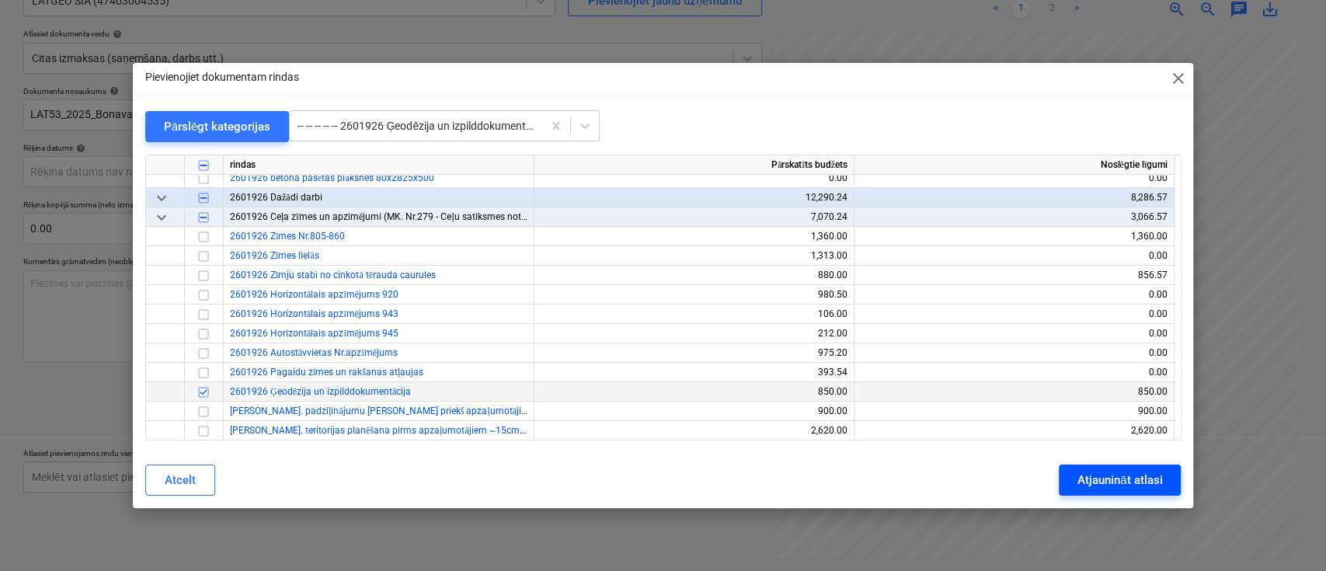
click at [1106, 475] on div "Atjaunināt atlasi" at bounding box center [1119, 480] width 85 height 20
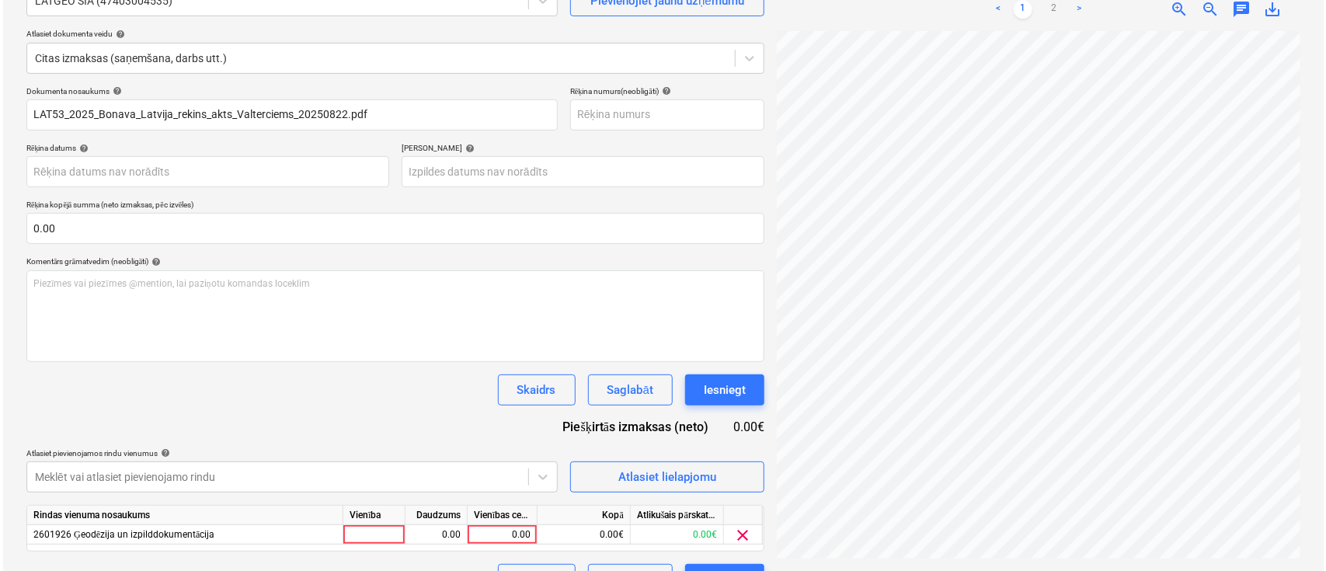
scroll to position [579, 277]
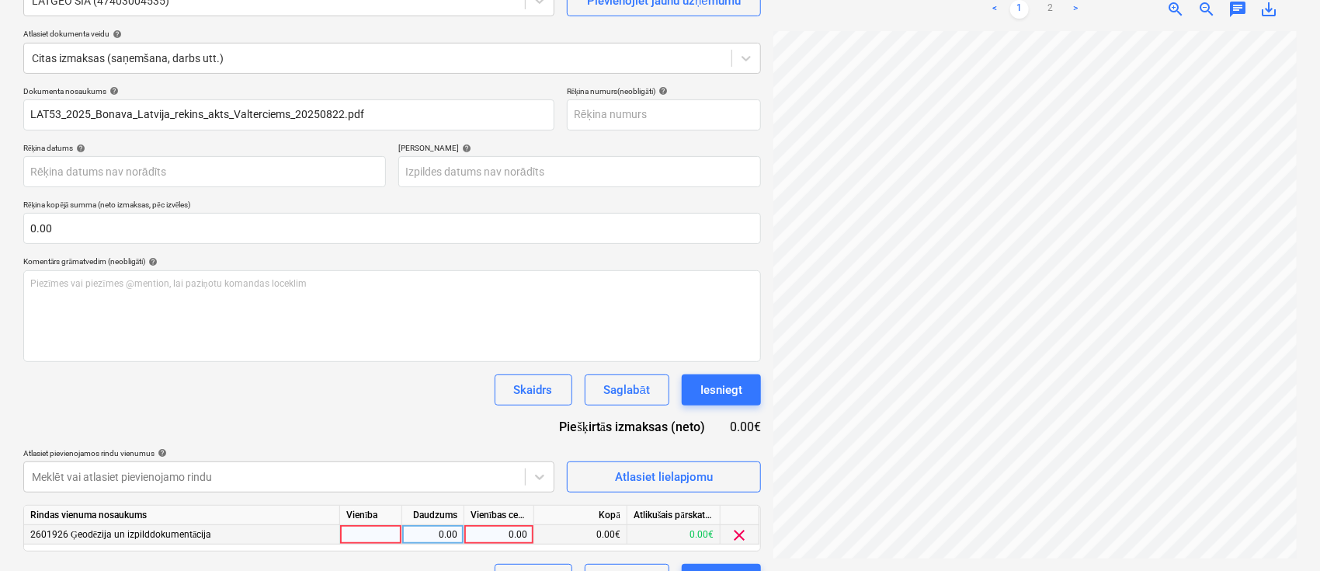
click at [478, 532] on div "0.00" at bounding box center [499, 534] width 57 height 19
type input "2350"
click at [398, 407] on div "Dokumenta nosaukums help LAT53_2025_Bonava_Latvija_rekins_akts_Valterciems_2025…" at bounding box center [392, 340] width 738 height 509
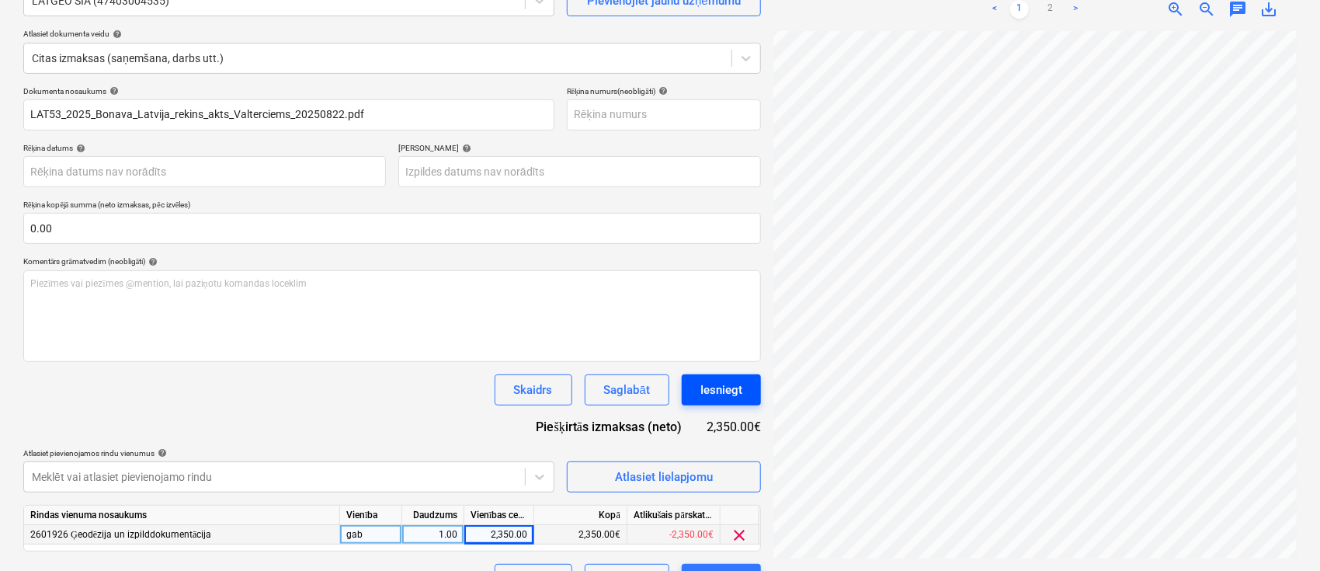
click at [727, 385] on div "Iesniegt" at bounding box center [722, 390] width 42 height 20
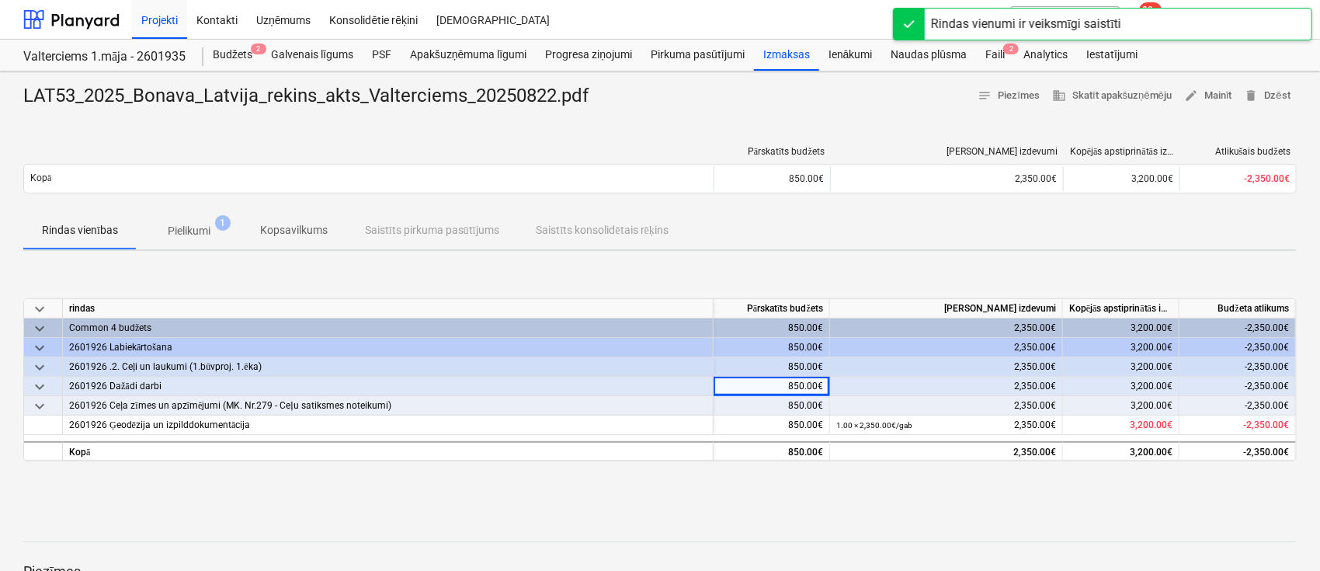
drag, startPoint x: 727, startPoint y: 385, endPoint x: 649, endPoint y: 151, distance: 246.4
click at [649, 151] on div at bounding box center [368, 152] width 691 height 12
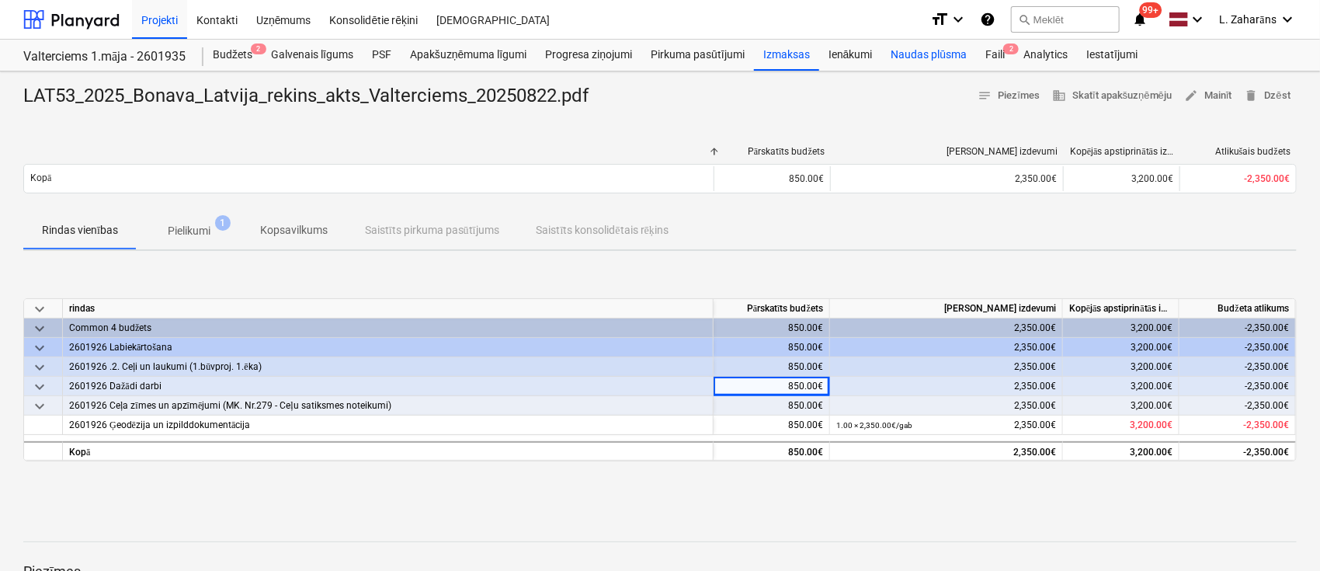
drag, startPoint x: 1000, startPoint y: 53, endPoint x: 937, endPoint y: 66, distance: 64.3
click at [1000, 53] on div "Faili 2" at bounding box center [995, 55] width 38 height 31
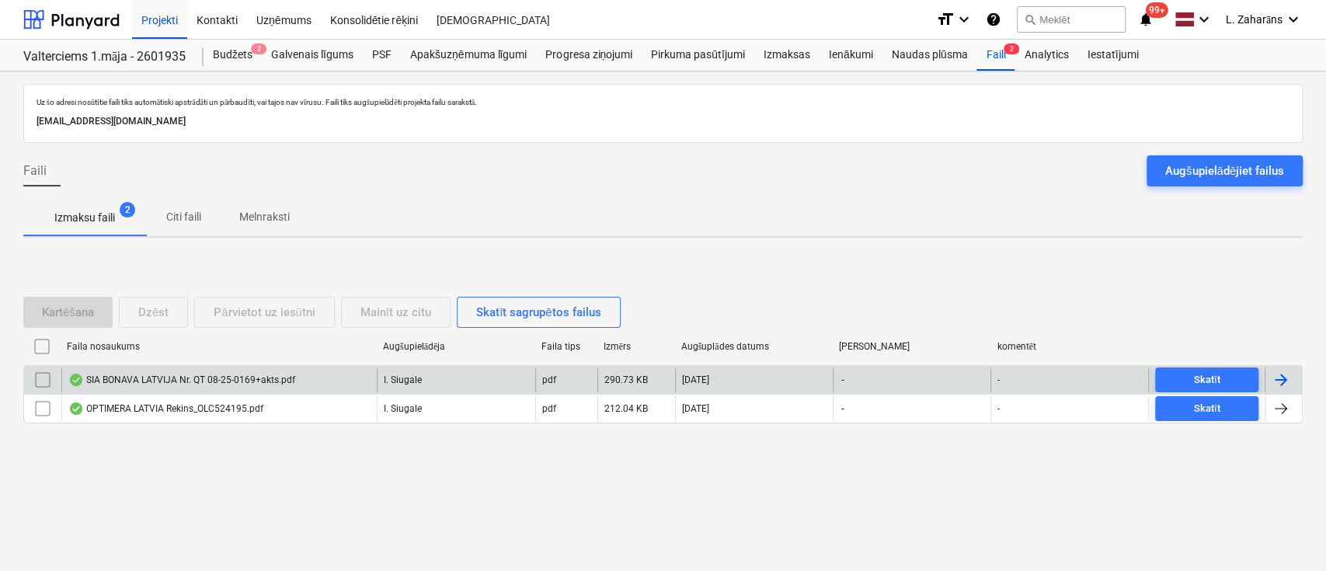
click at [157, 380] on div "SIA BONAVA LATVIJA Nr. QT 08-25-0169+akts.pdf" at bounding box center [181, 380] width 227 height 12
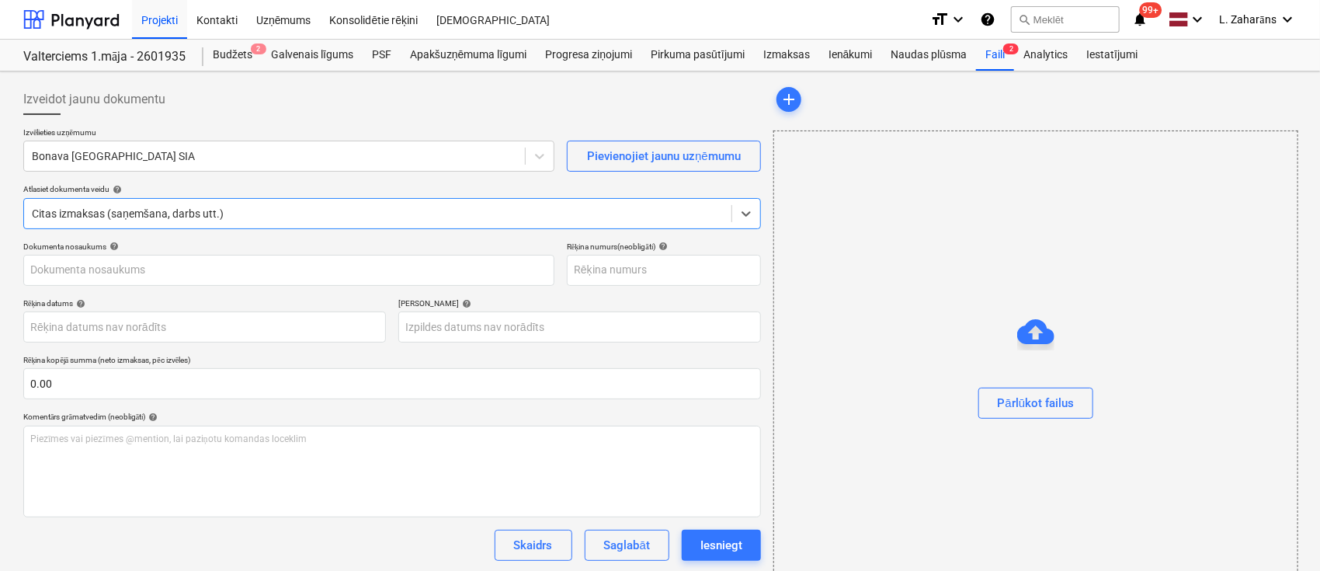
type input "40103423984"
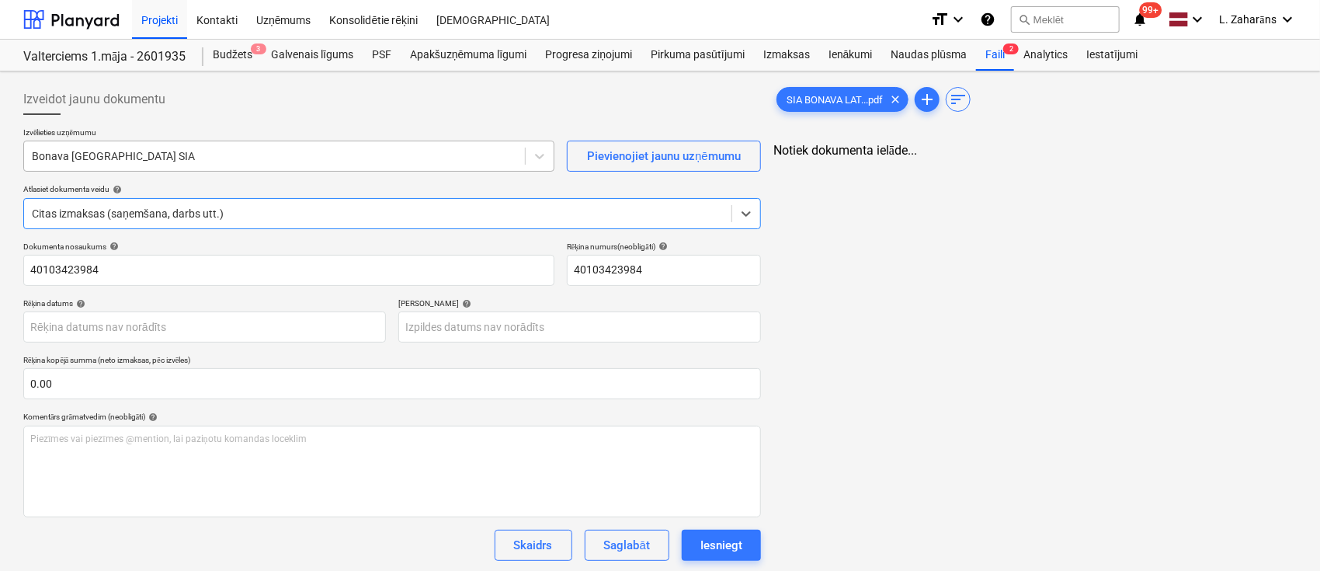
click at [186, 159] on div at bounding box center [274, 156] width 485 height 16
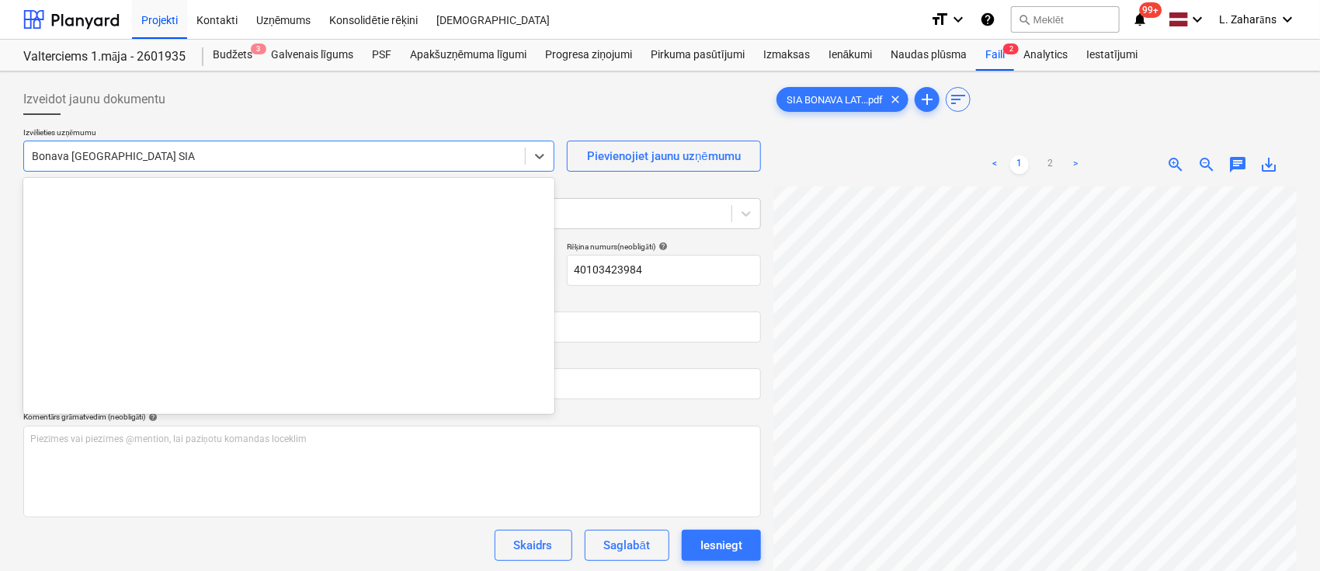
scroll to position [2854, 0]
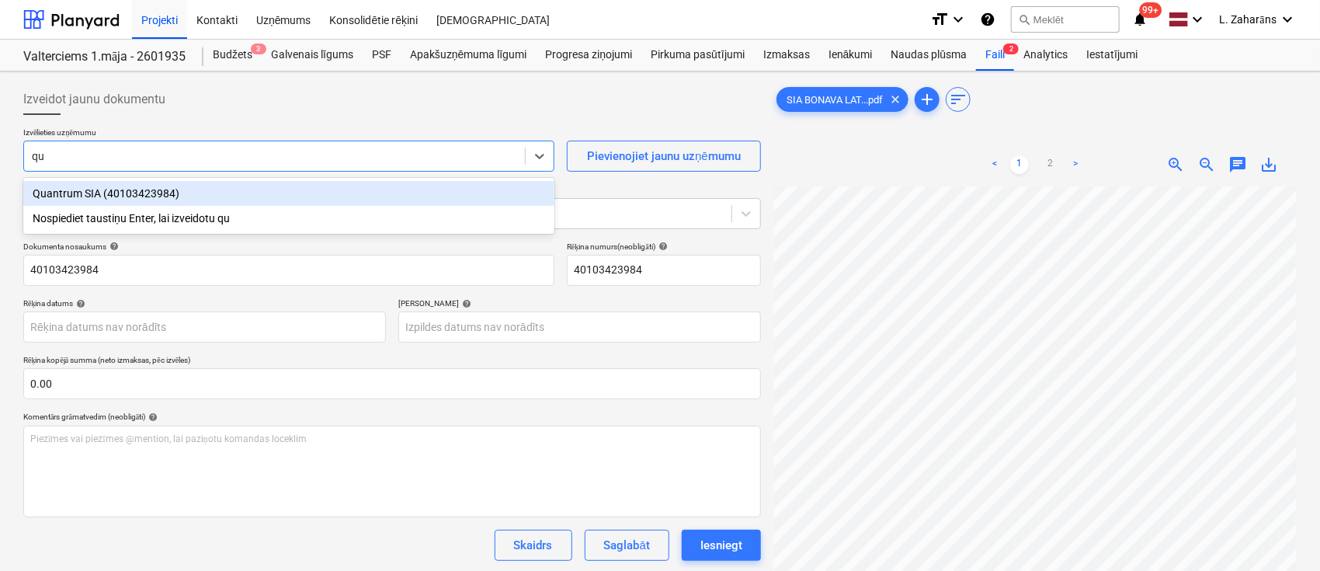
type input "qua"
click at [176, 193] on div "Quantrum SIA (40103423984)" at bounding box center [288, 193] width 531 height 25
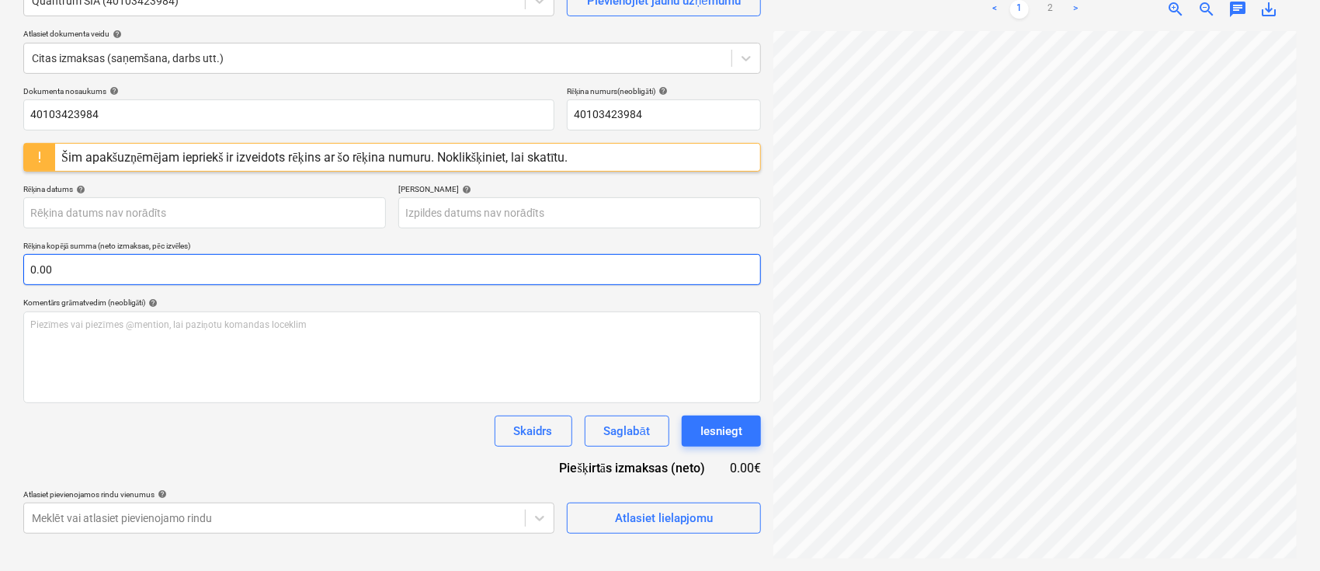
scroll to position [120, 262]
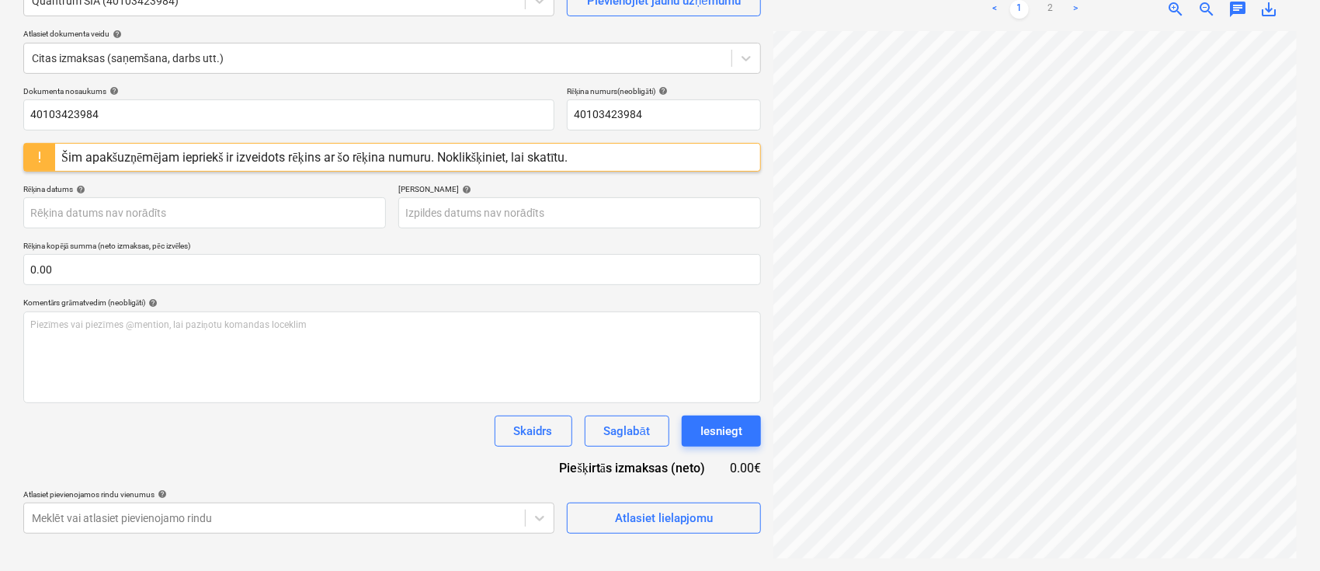
click at [373, 158] on div "Šim apakšuzņēmējam iepriekš ir izveidots rēķins ar šo rēķina numuru. Noklikšķin…" at bounding box center [314, 157] width 507 height 15
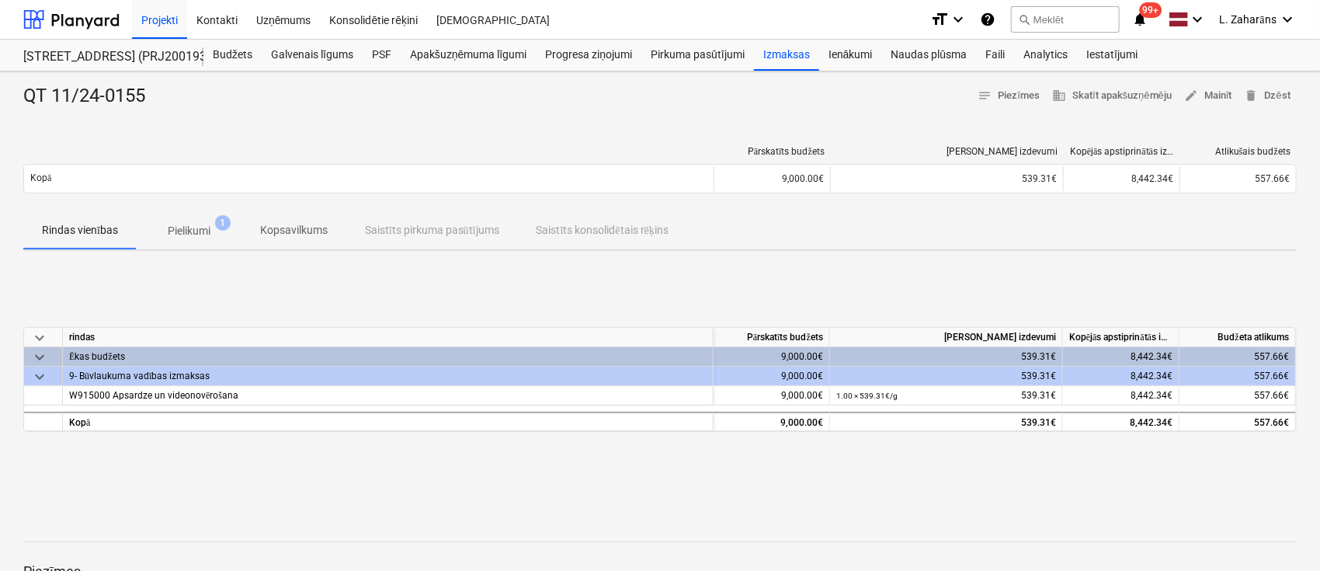
click at [193, 231] on p "Pielikumi" at bounding box center [189, 231] width 43 height 16
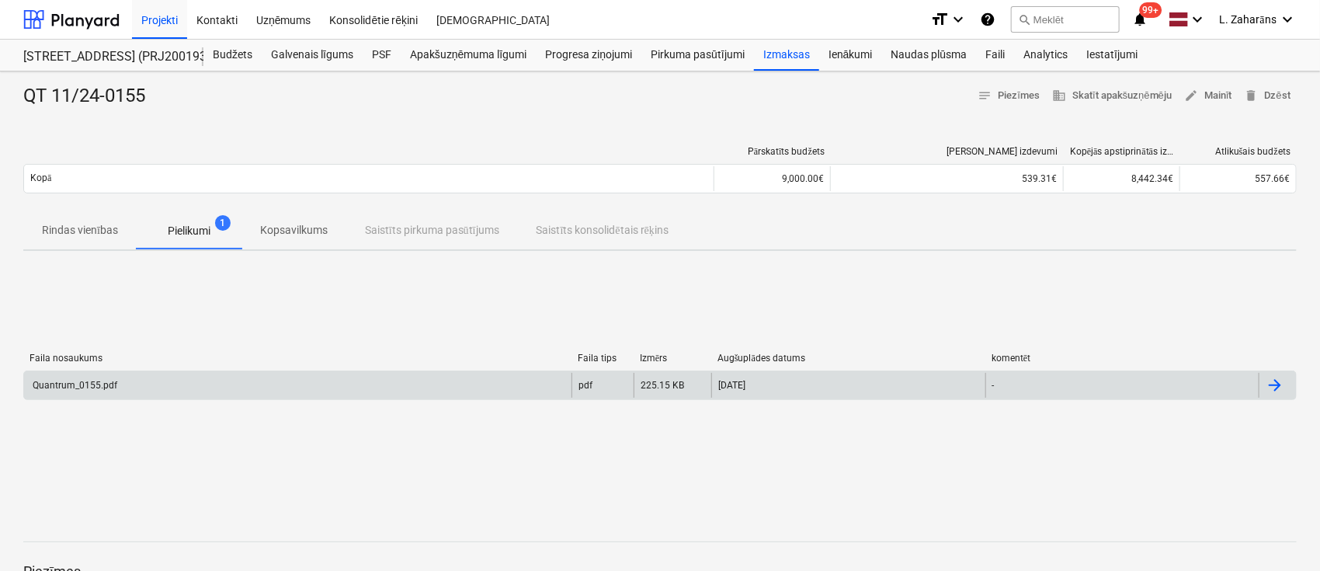
click at [204, 388] on div "Quantrum_0155.pdf" at bounding box center [298, 385] width 548 height 25
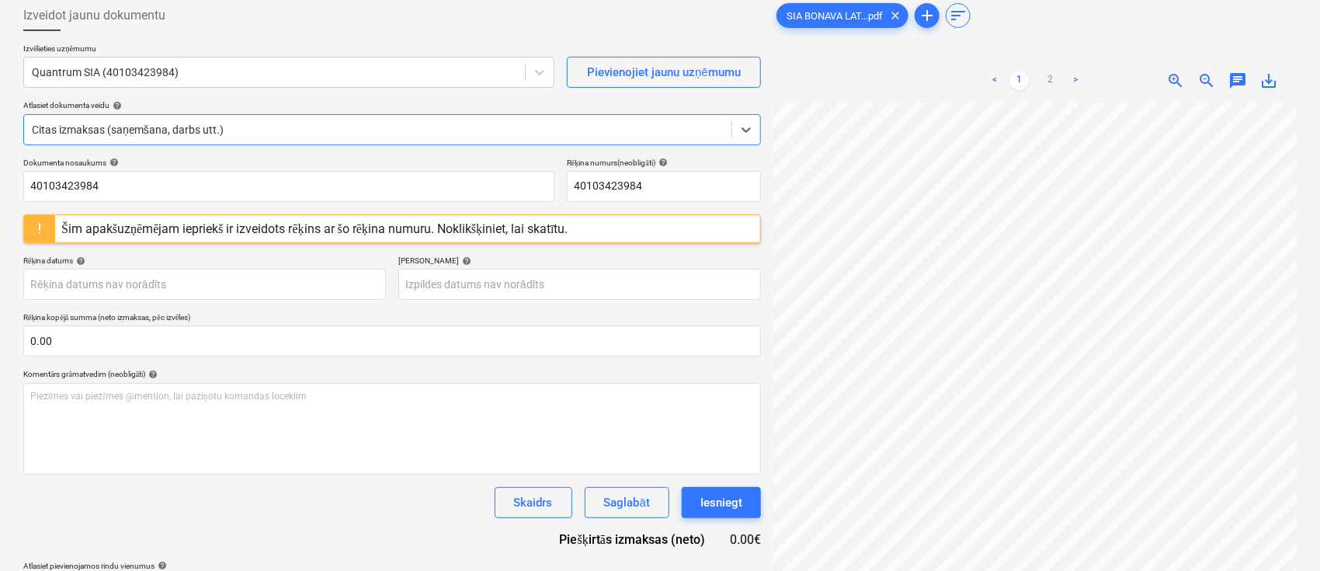
scroll to position [51, 0]
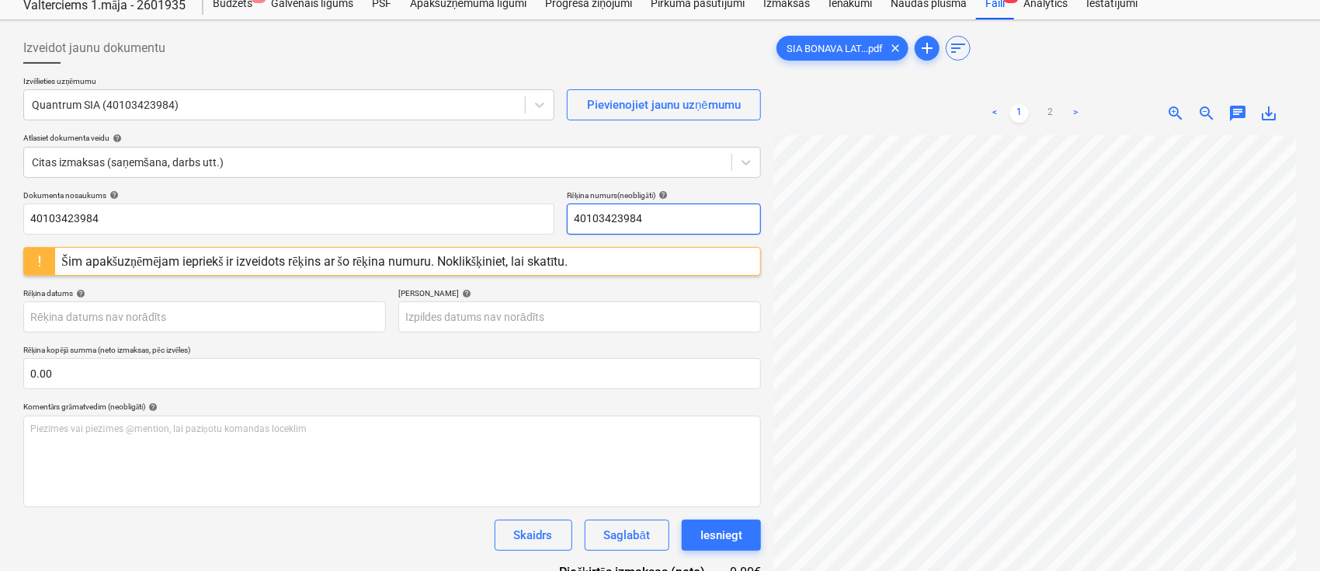
click at [649, 221] on input "40103423984" at bounding box center [664, 218] width 194 height 31
type input "0169"
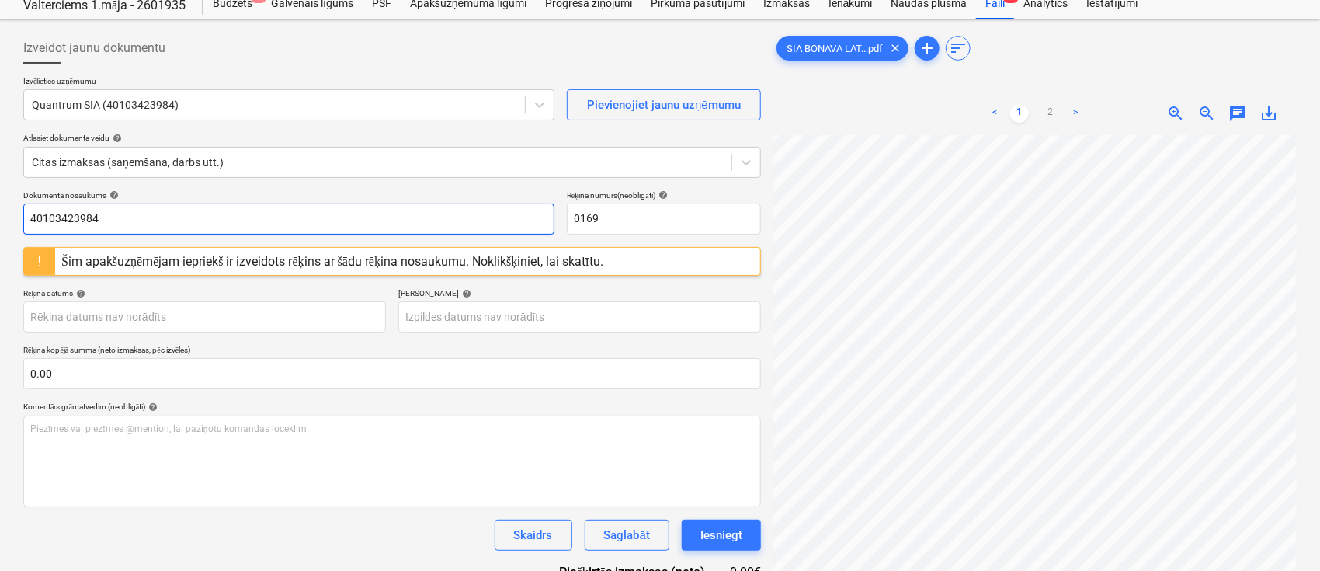
click at [336, 217] on input "40103423984" at bounding box center [288, 218] width 531 height 31
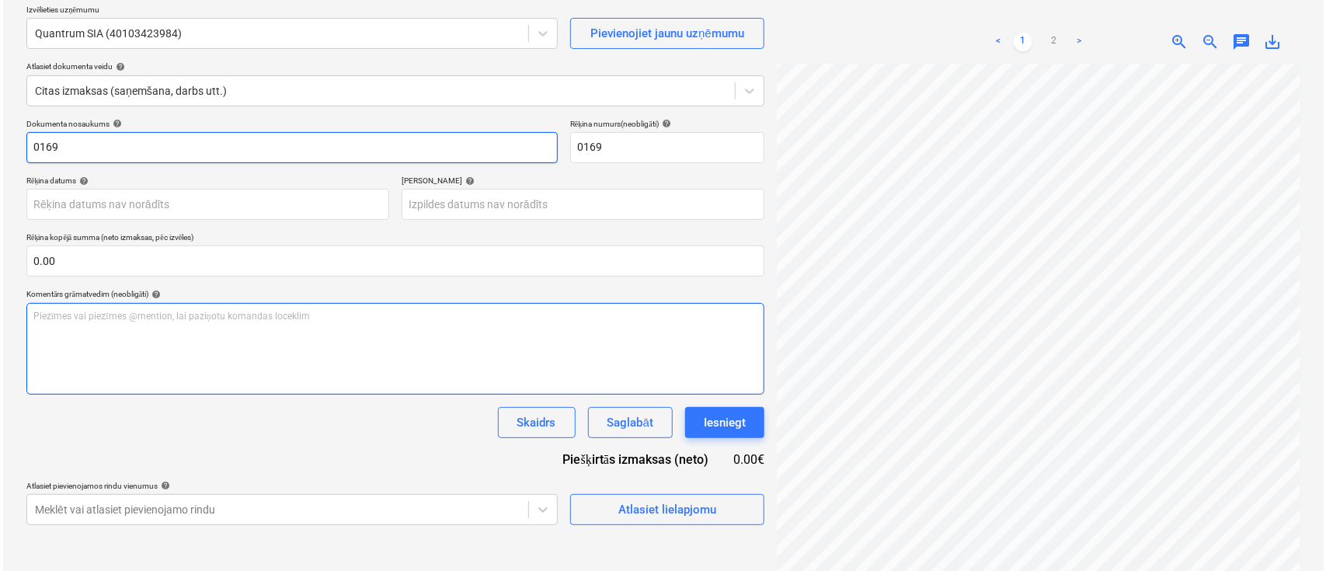
scroll to position [155, 0]
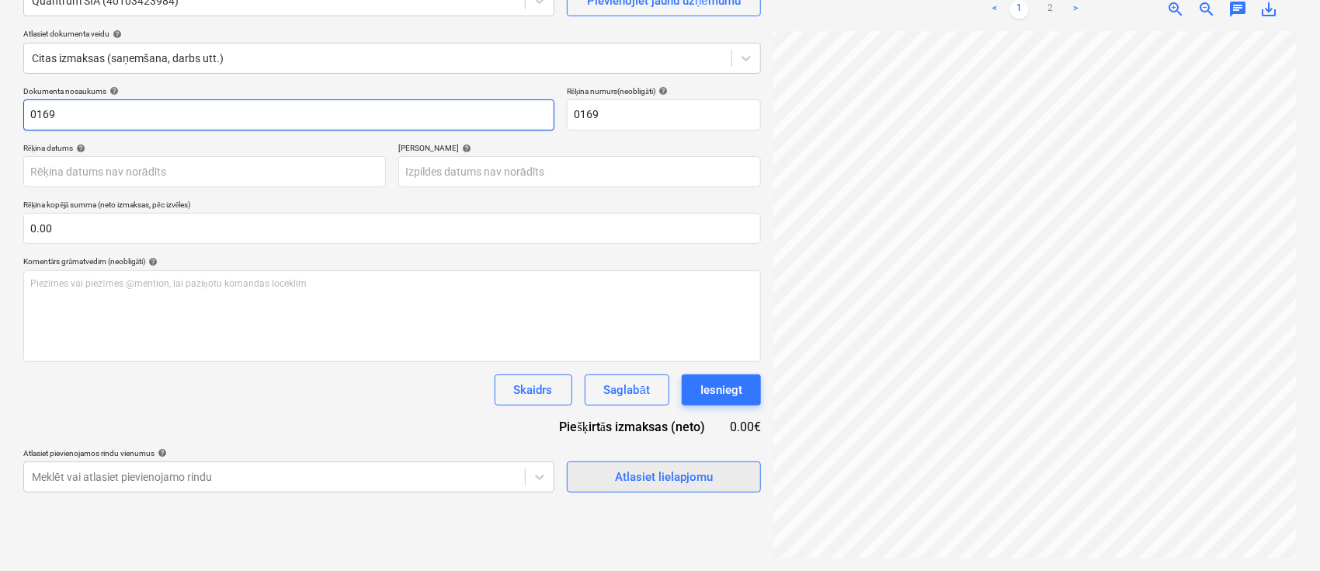
type input "0169"
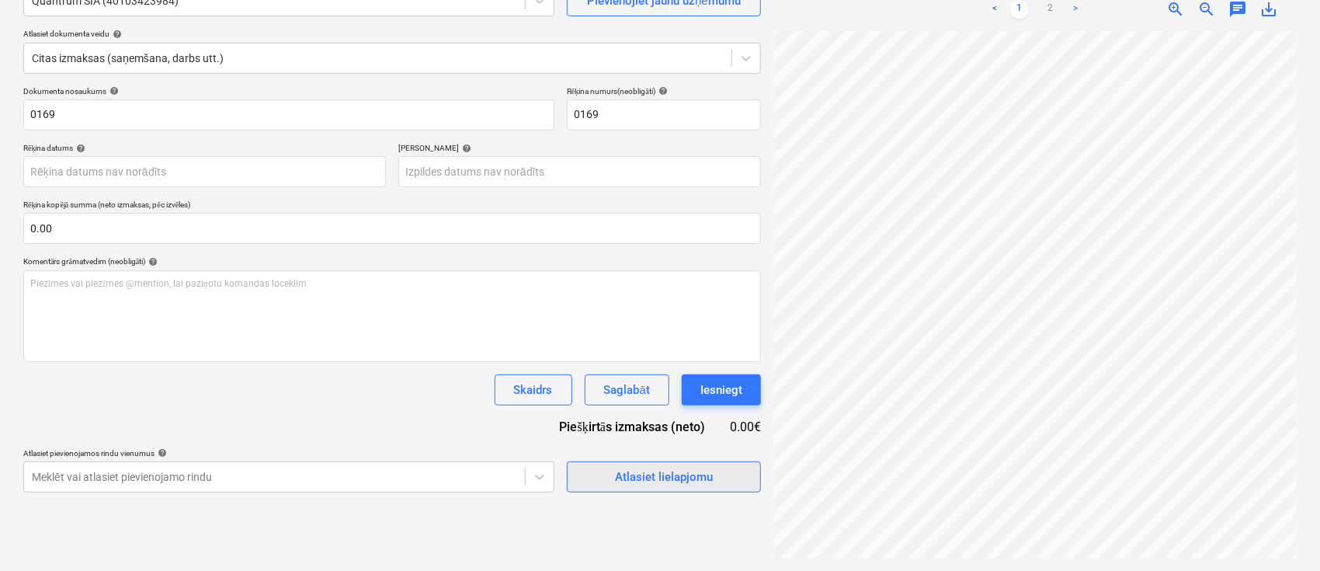
click at [616, 472] on div "Atlasiet lielapjomu" at bounding box center [664, 477] width 98 height 20
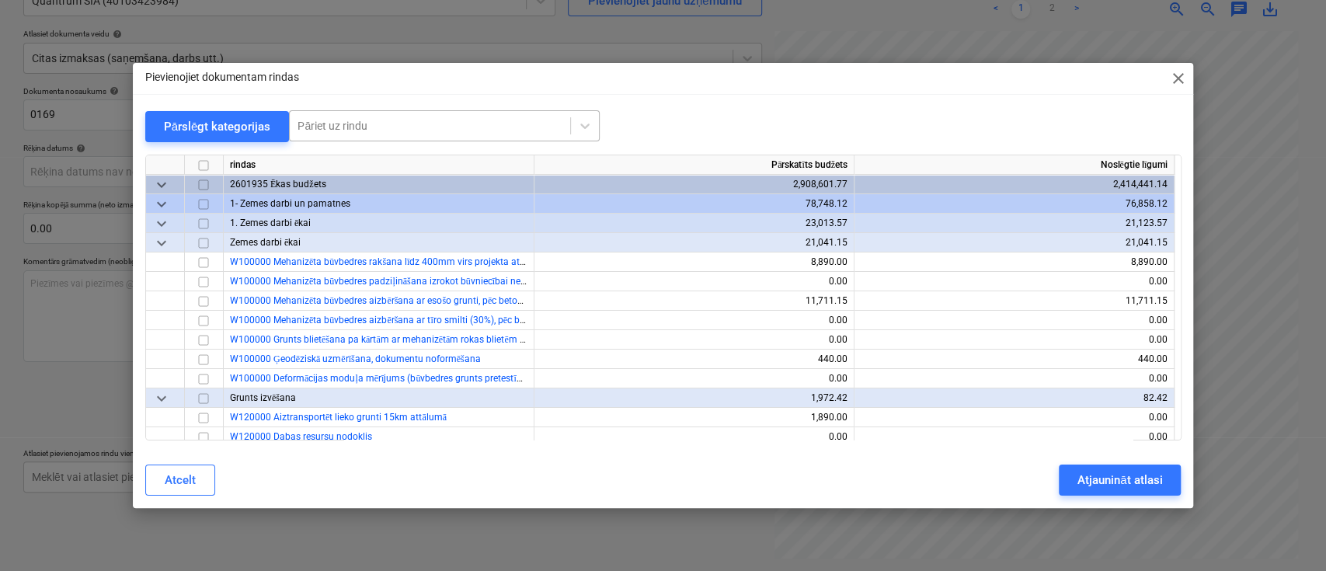
click at [388, 127] on div at bounding box center [429, 126] width 265 height 16
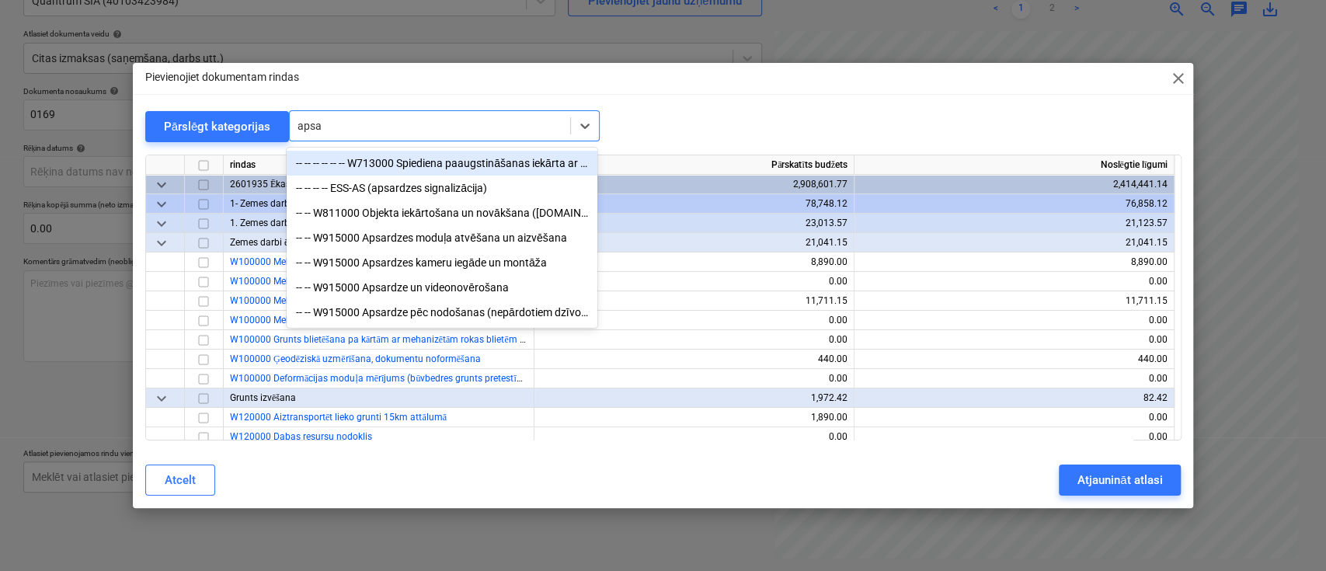
type input "apsar"
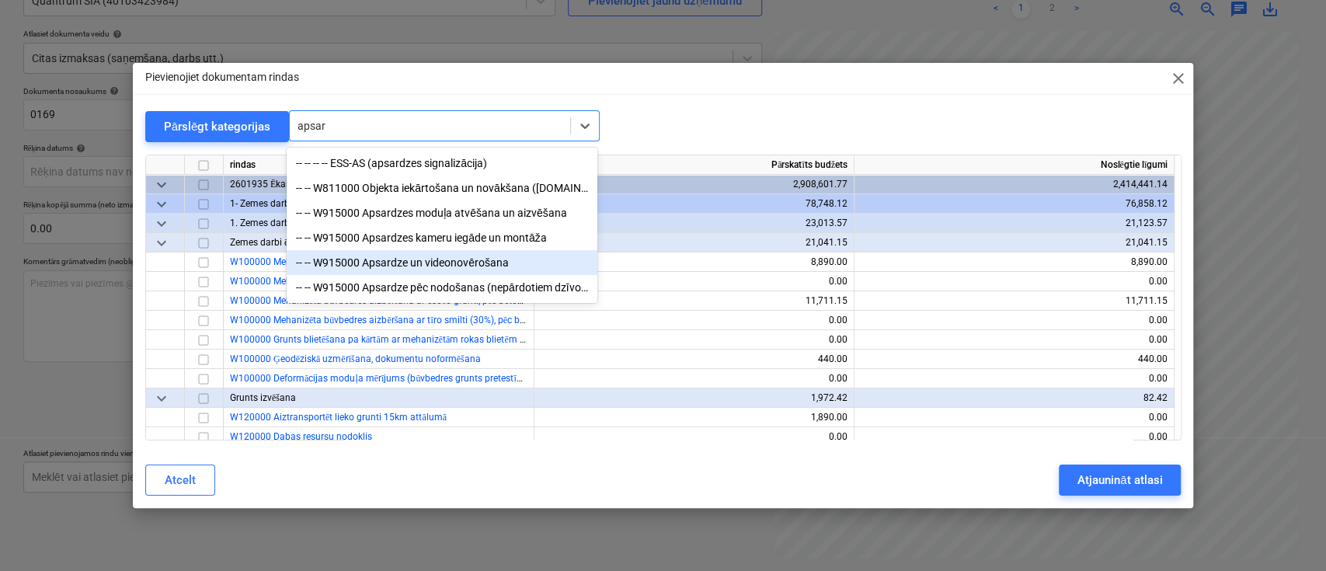
click at [404, 262] on div "-- -- W915000 Apsardze un videonovērošana" at bounding box center [442, 262] width 311 height 25
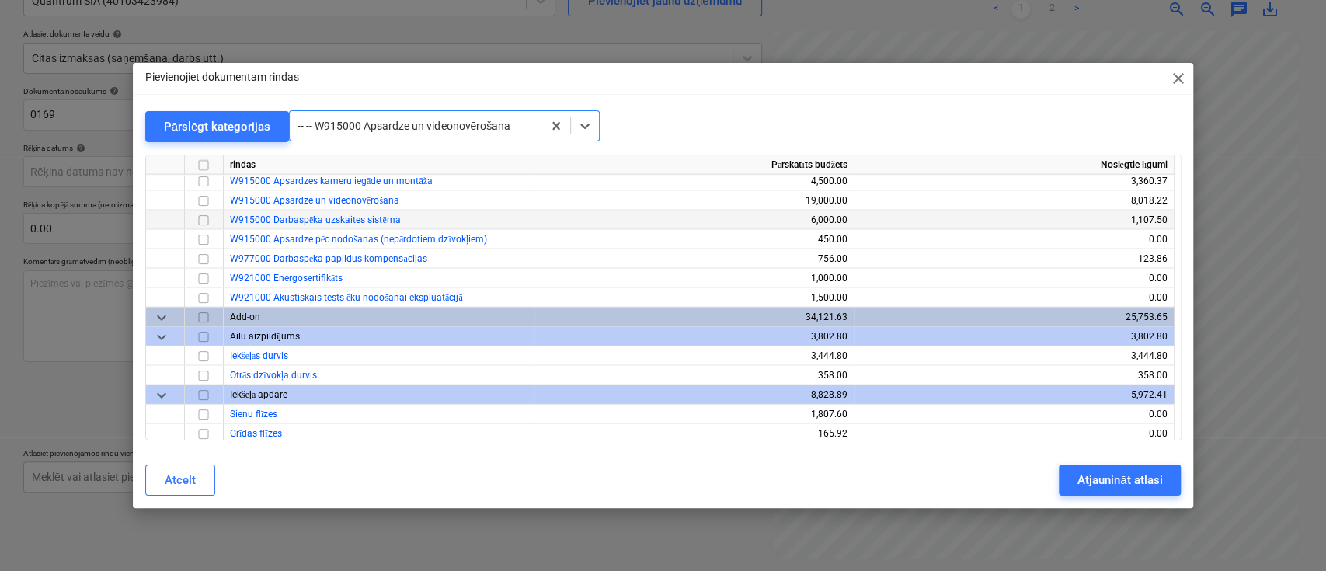
scroll to position [14310, 0]
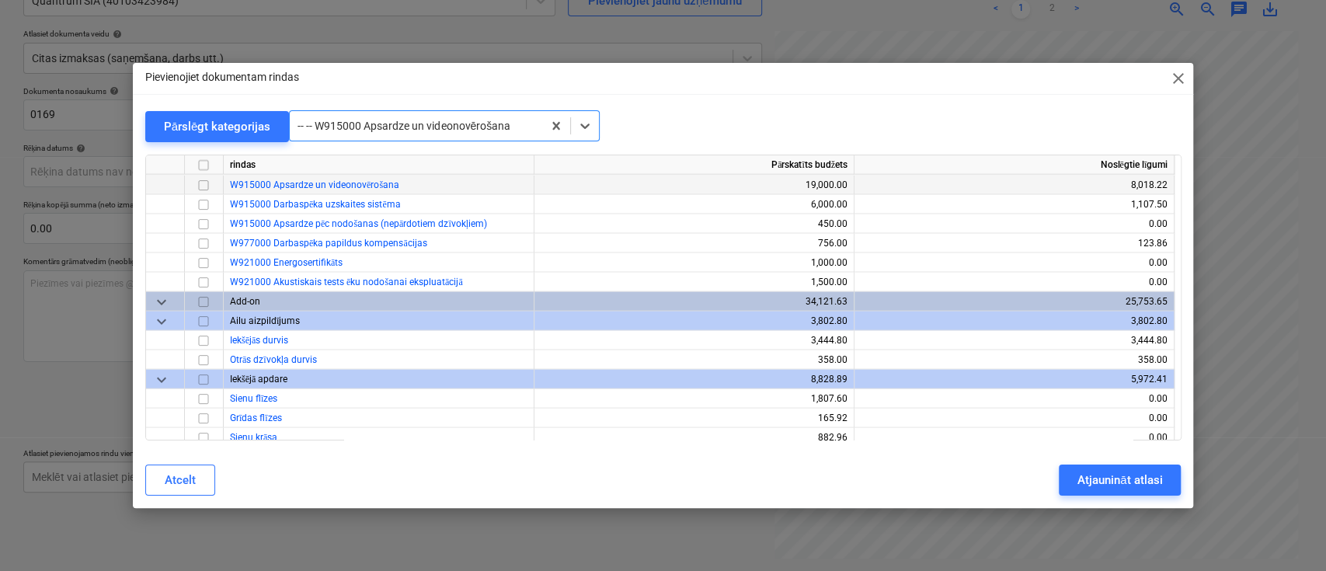
click at [213, 182] on div at bounding box center [204, 185] width 39 height 19
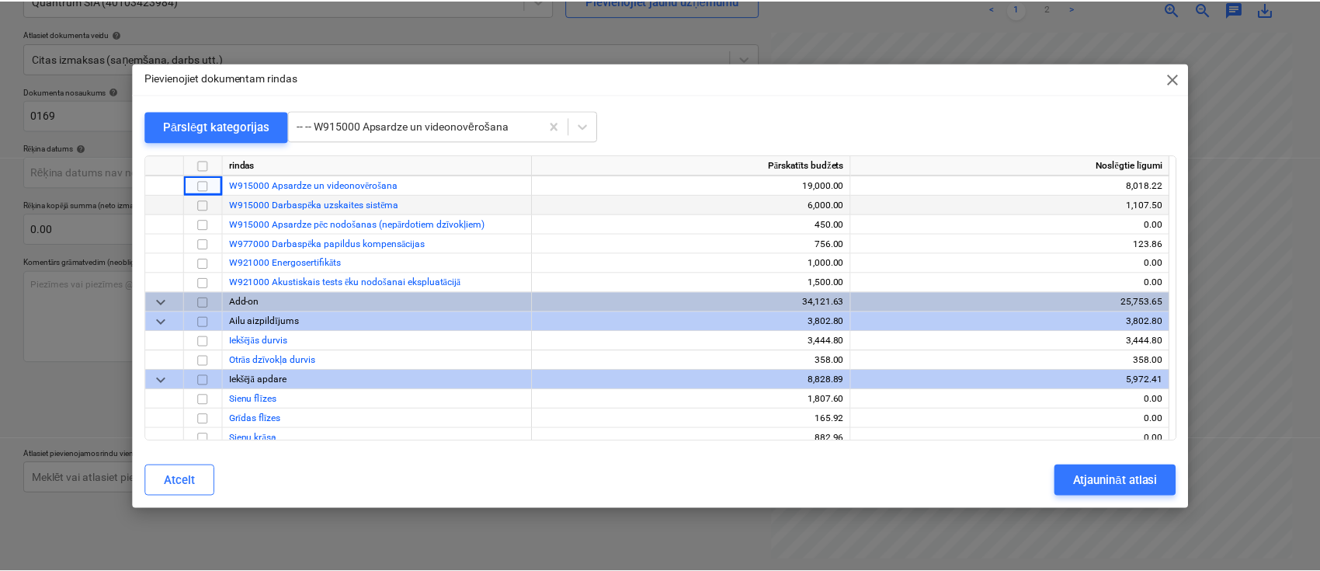
scroll to position [14207, 0]
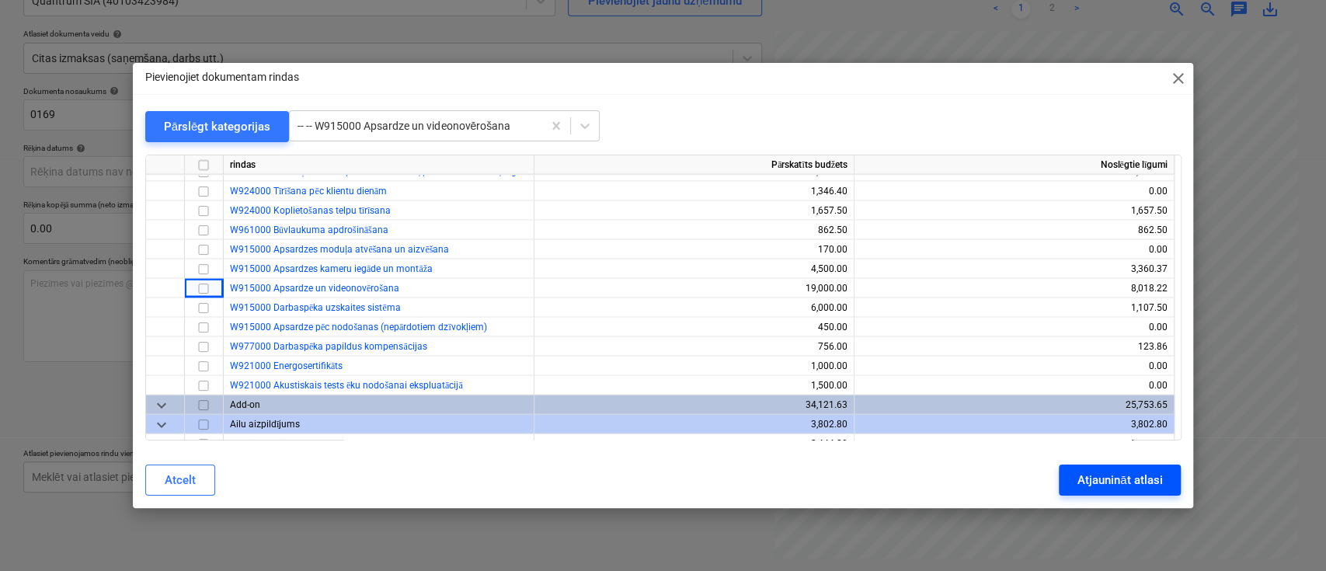
click at [1114, 485] on div "Atjaunināt atlasi" at bounding box center [1119, 480] width 85 height 20
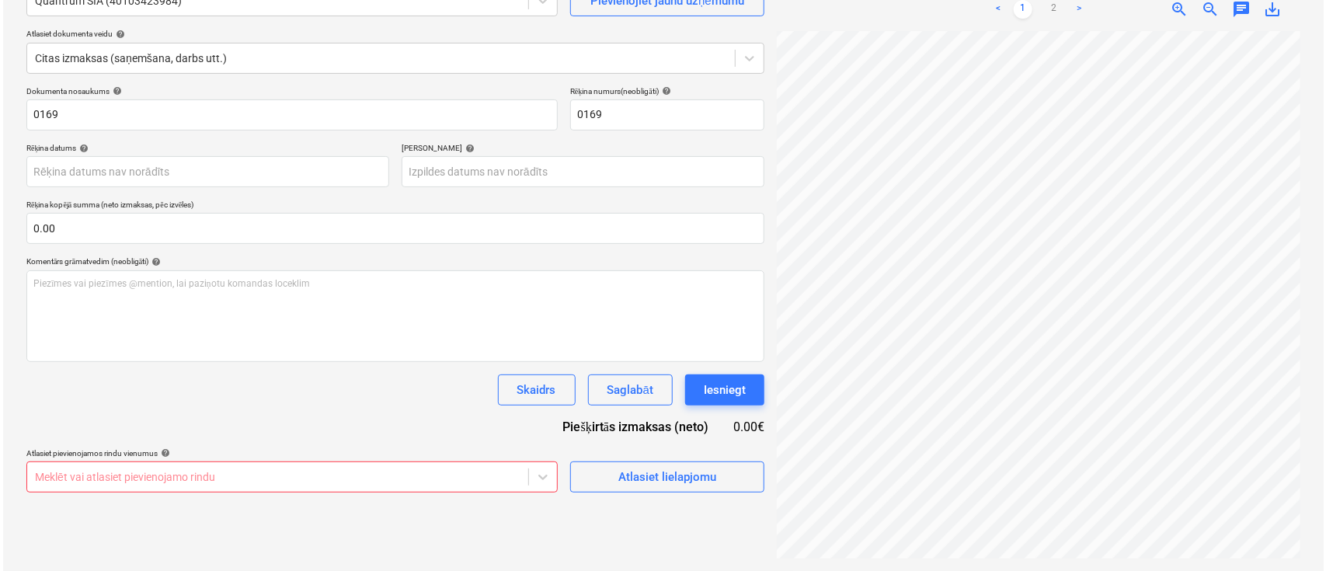
scroll to position [384, 276]
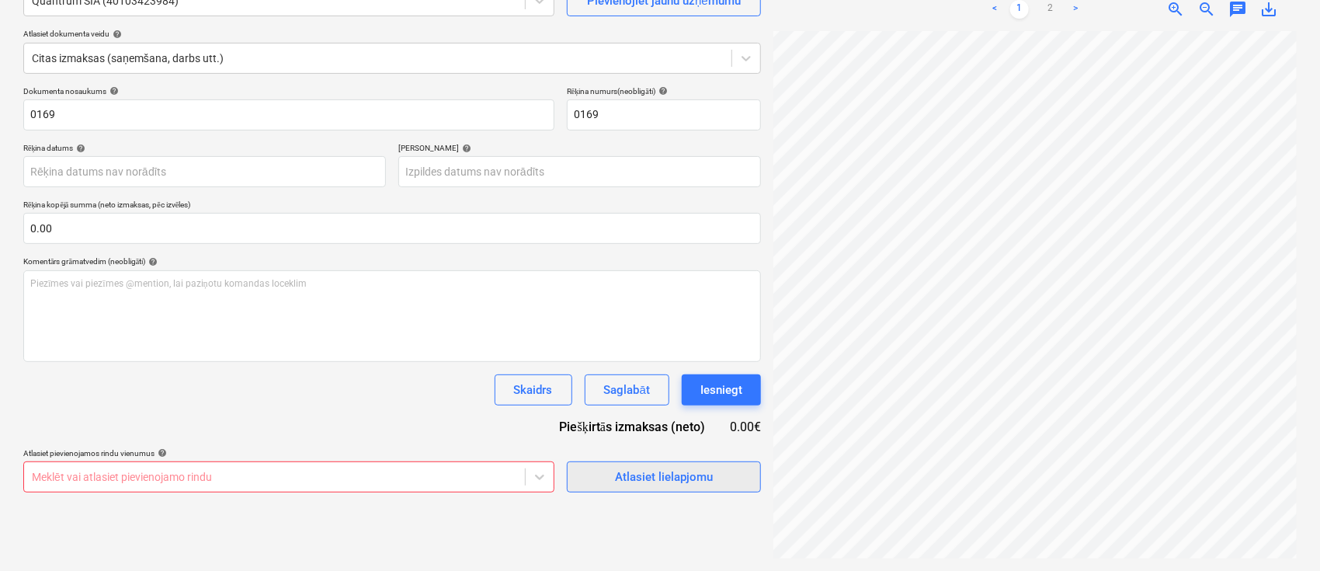
click at [621, 470] on div "Atlasiet lielapjomu" at bounding box center [664, 477] width 98 height 20
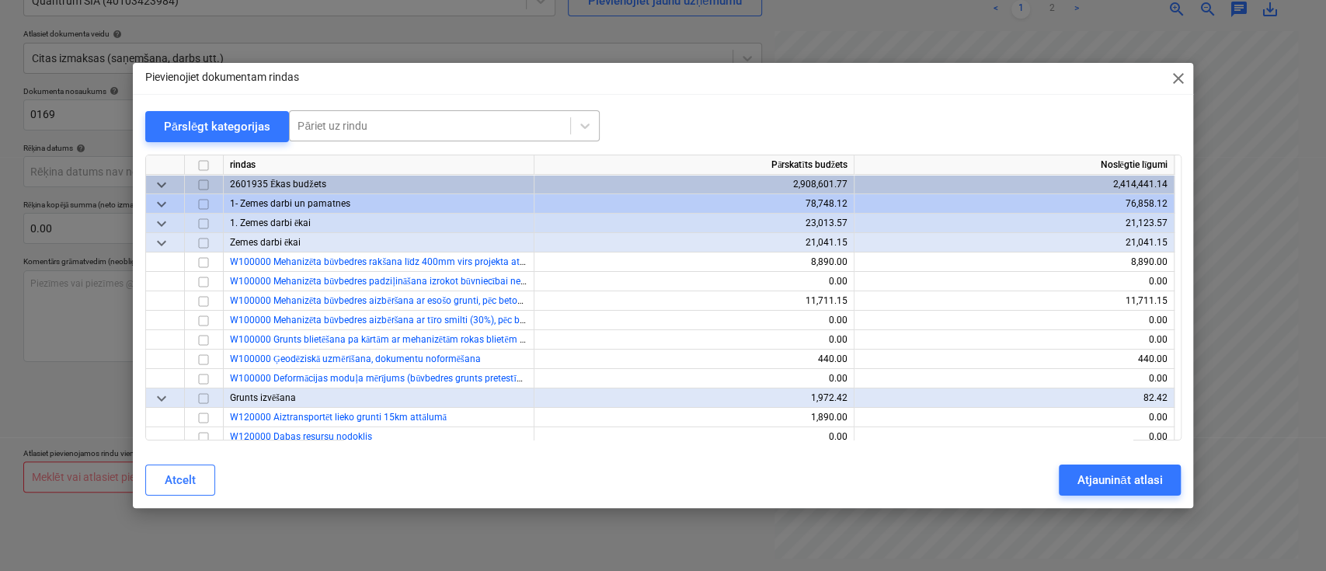
click at [350, 128] on div at bounding box center [429, 126] width 265 height 16
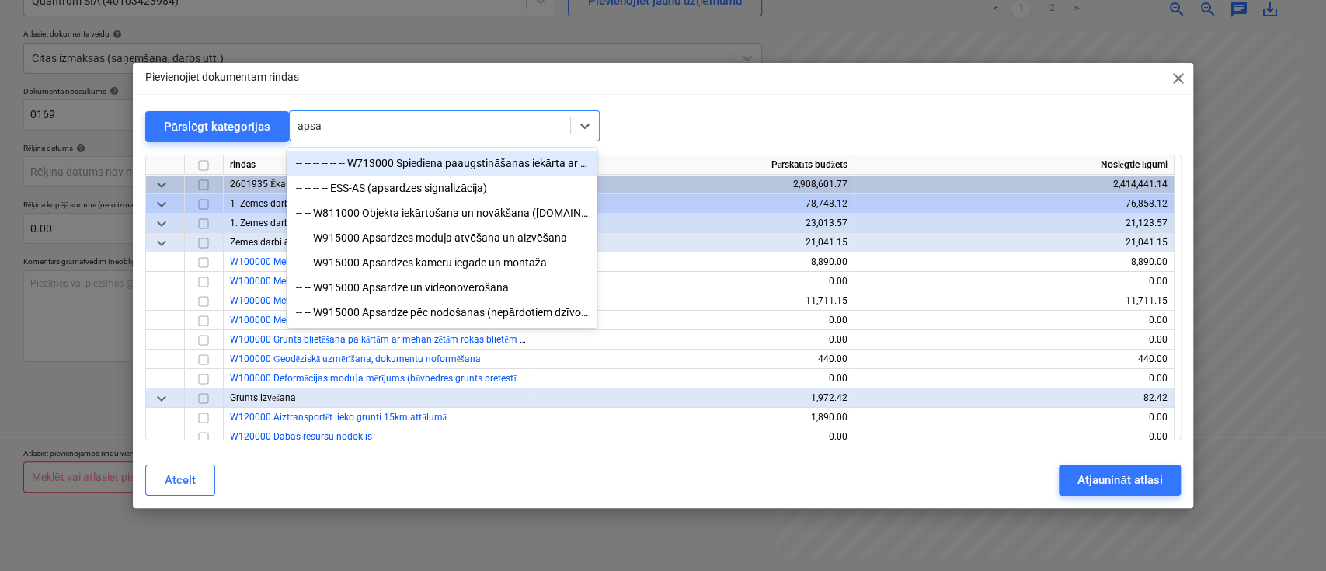
type input "apsar"
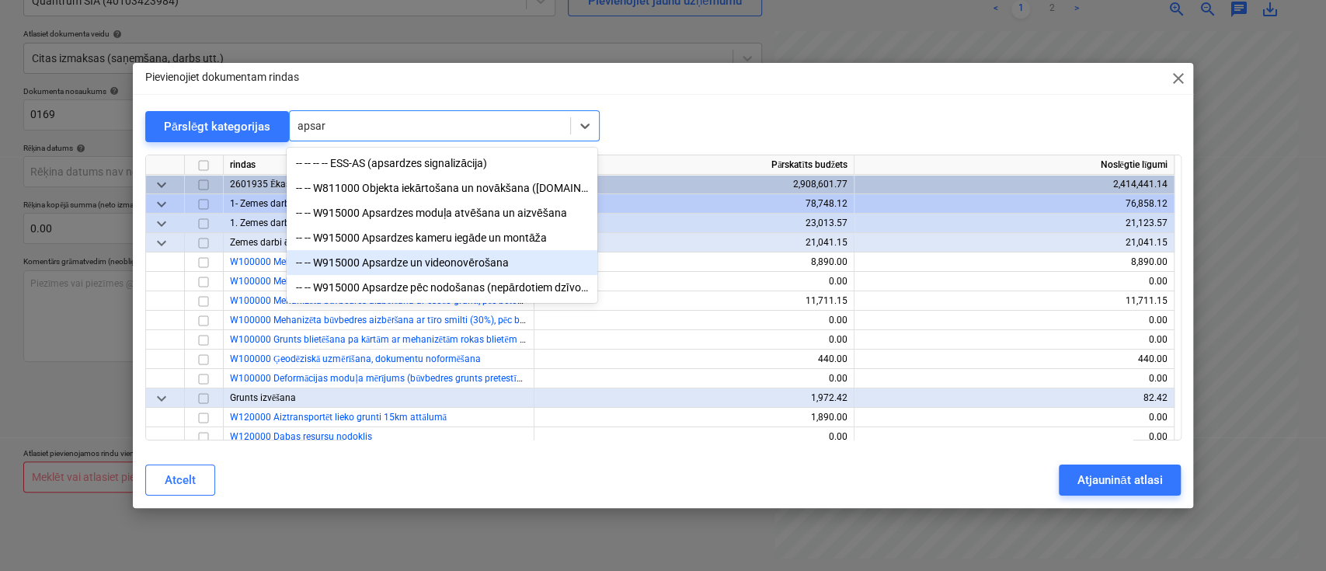
click at [325, 264] on div "-- -- W915000 Apsardze un videonovērošana" at bounding box center [442, 262] width 311 height 25
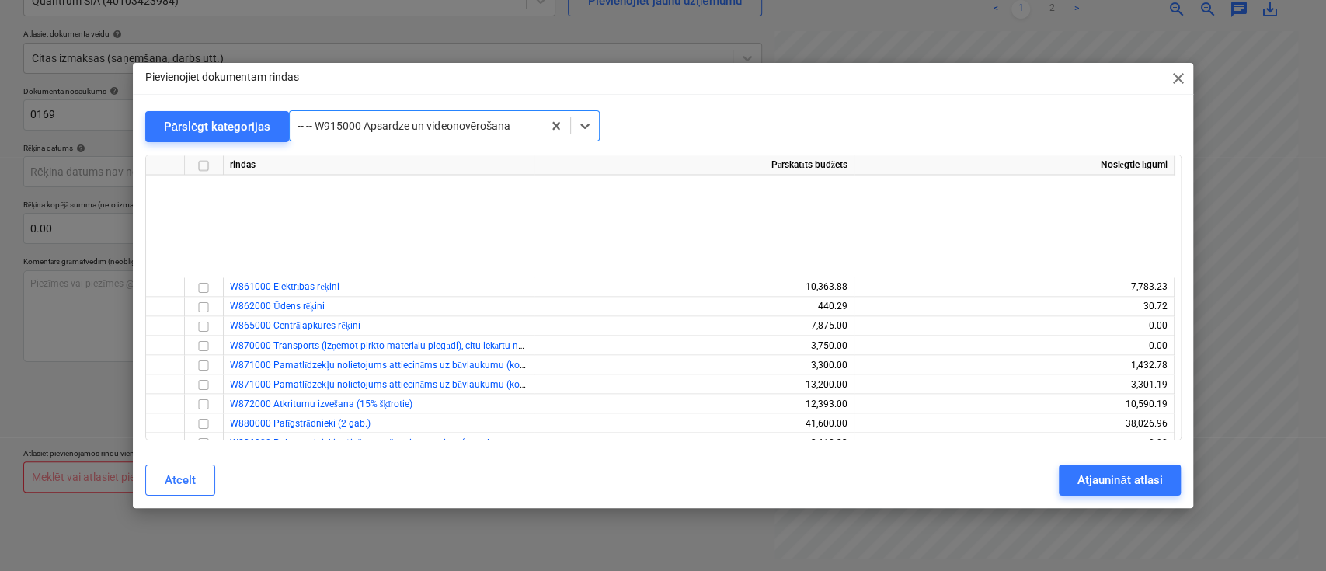
scroll to position [14310, 0]
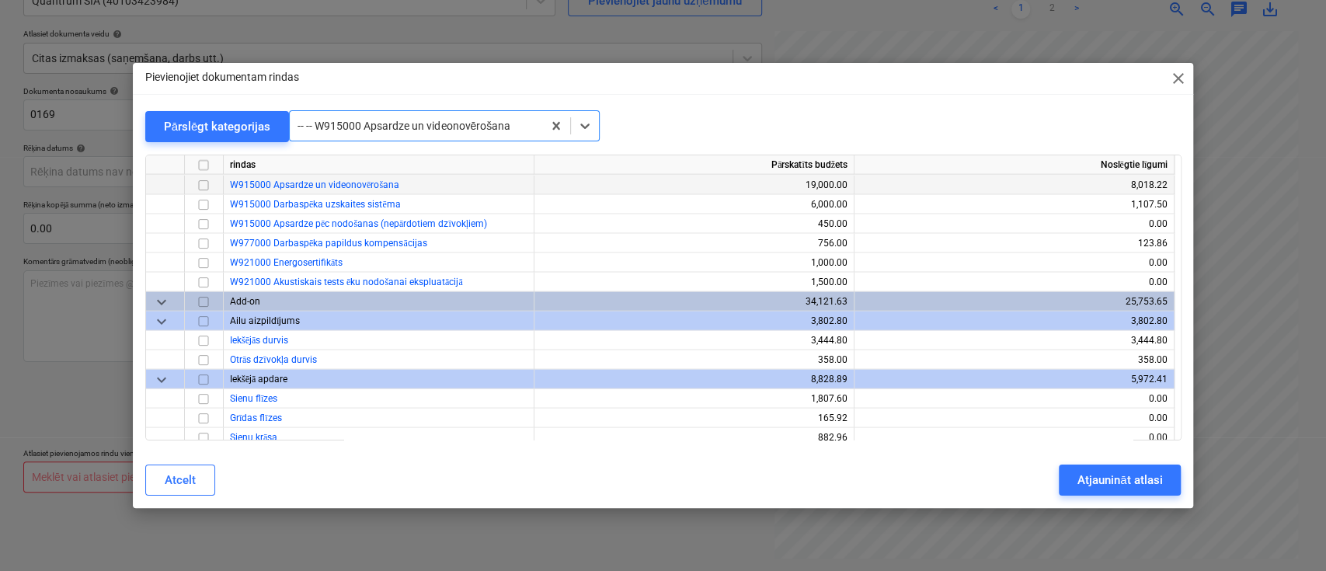
click at [201, 186] on input "checkbox" at bounding box center [203, 185] width 19 height 19
click at [1075, 484] on button "Atjaunināt atlasi" at bounding box center [1120, 479] width 122 height 31
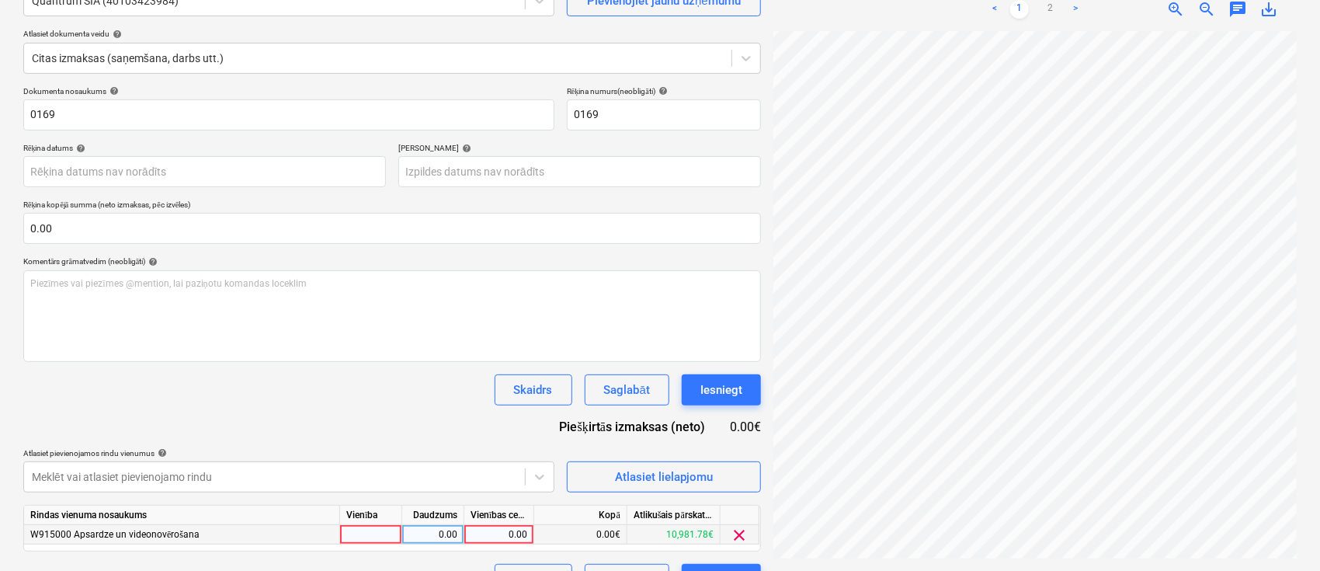
click at [500, 527] on div "0.00" at bounding box center [499, 534] width 57 height 19
type input "520"
click at [414, 394] on div "Skaidrs Saglabāt Iesniegt" at bounding box center [392, 389] width 738 height 31
click at [722, 390] on div "Iesniegt" at bounding box center [722, 390] width 42 height 20
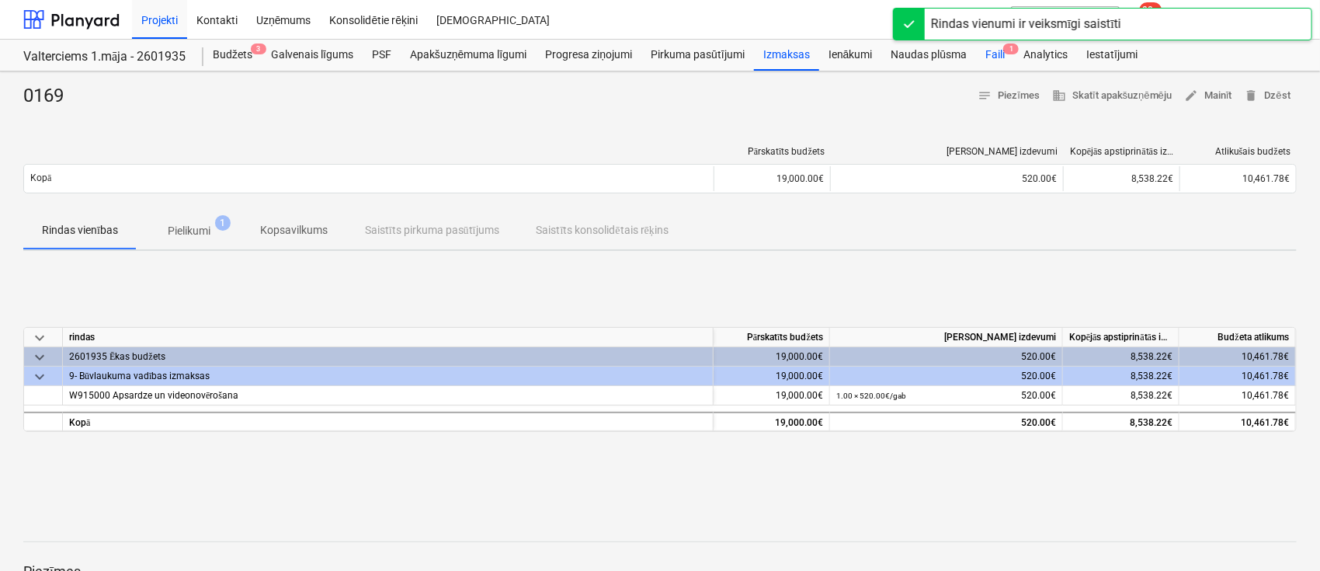
click at [990, 54] on div "Faili 1" at bounding box center [995, 55] width 38 height 31
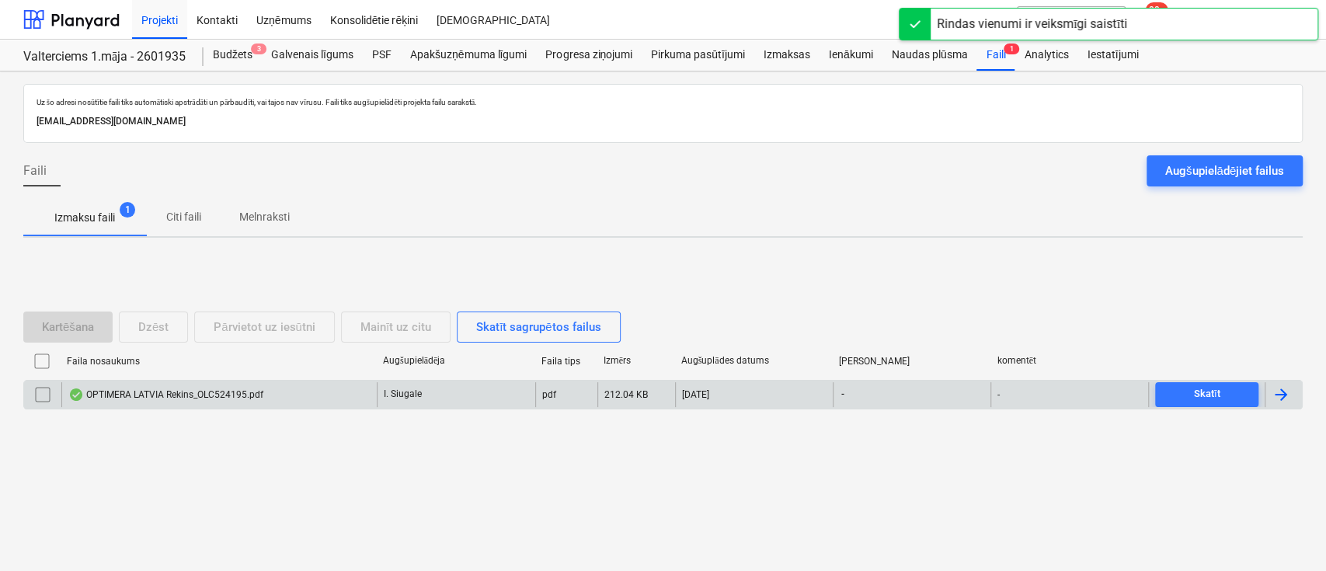
click at [152, 395] on div "OPTIMERA LATVIA Rekins_OLC524195.pdf" at bounding box center [165, 394] width 195 height 12
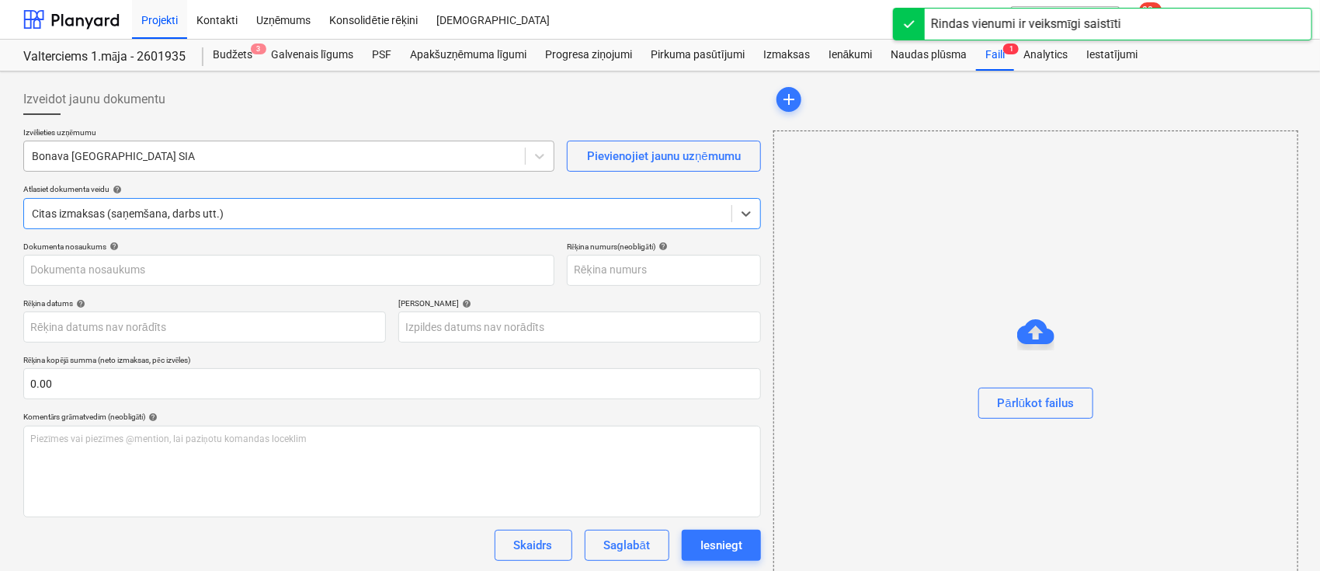
type input "OLC524195"
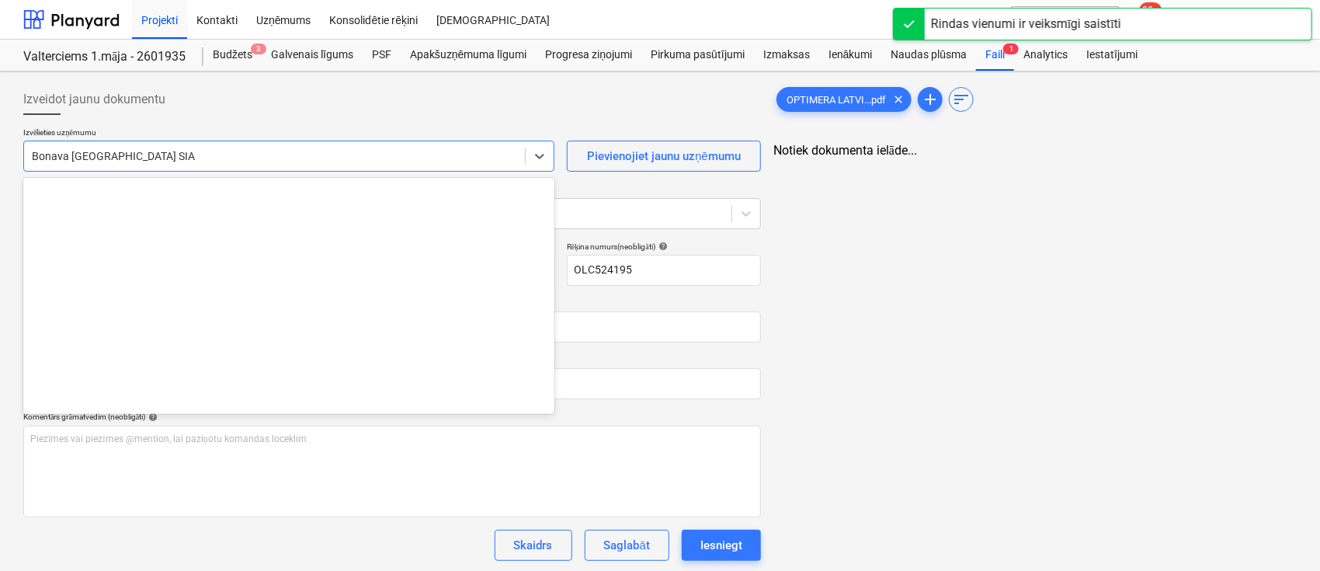
click at [206, 162] on div at bounding box center [274, 156] width 485 height 16
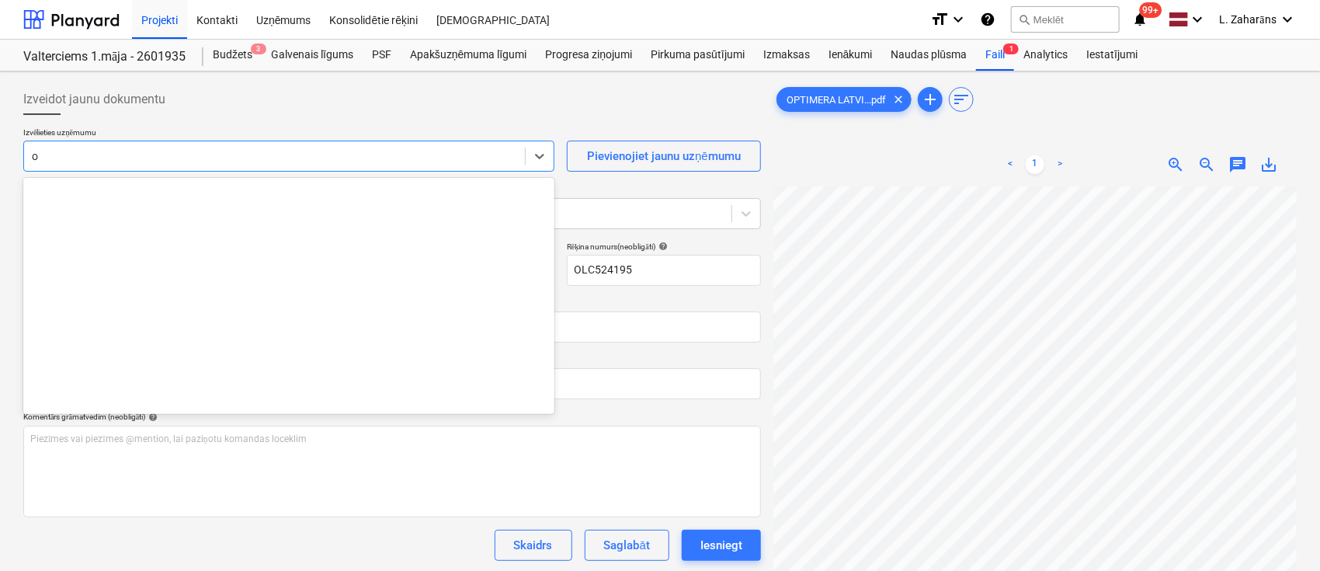
scroll to position [2854, 0]
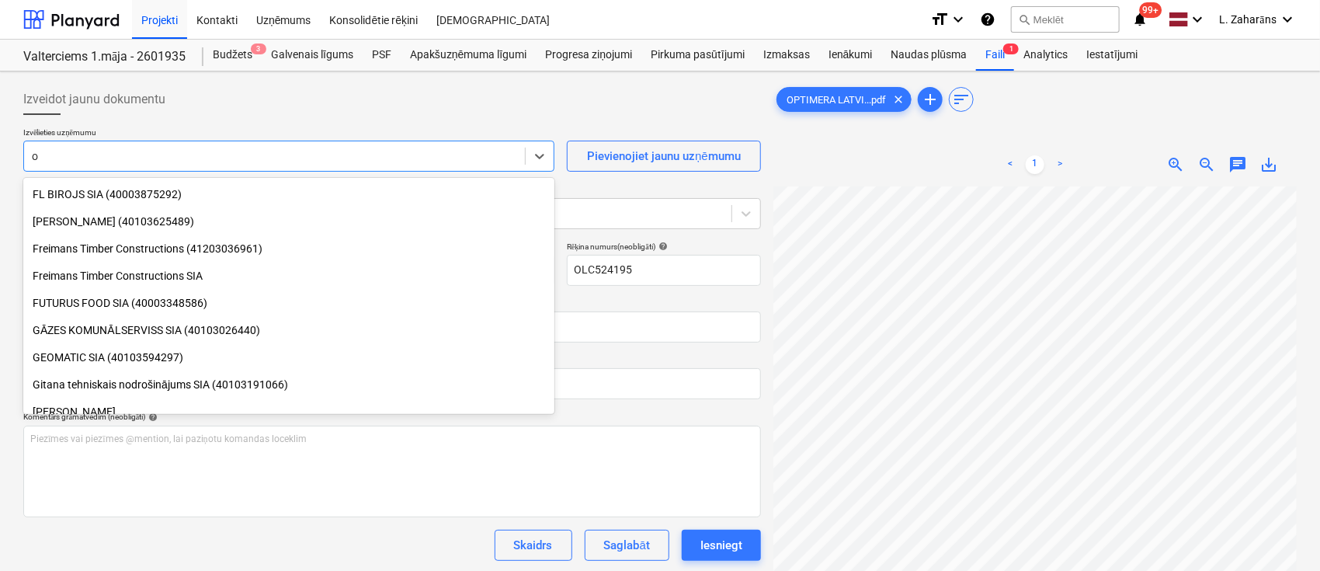
type input "o"
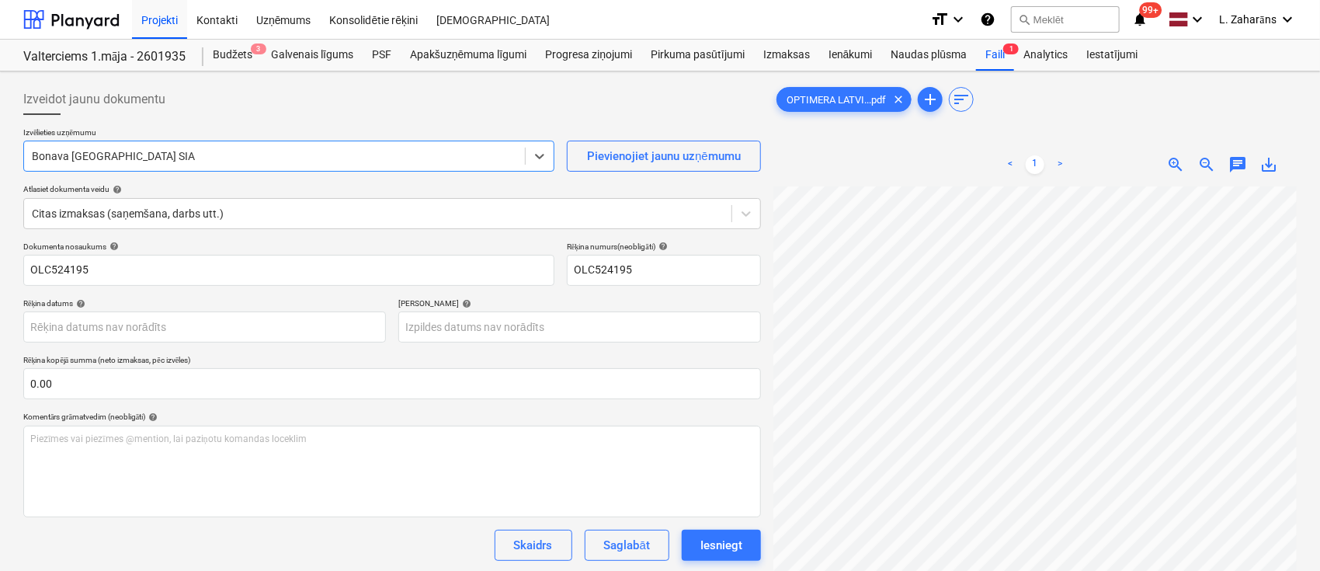
click at [277, 151] on div at bounding box center [274, 156] width 485 height 16
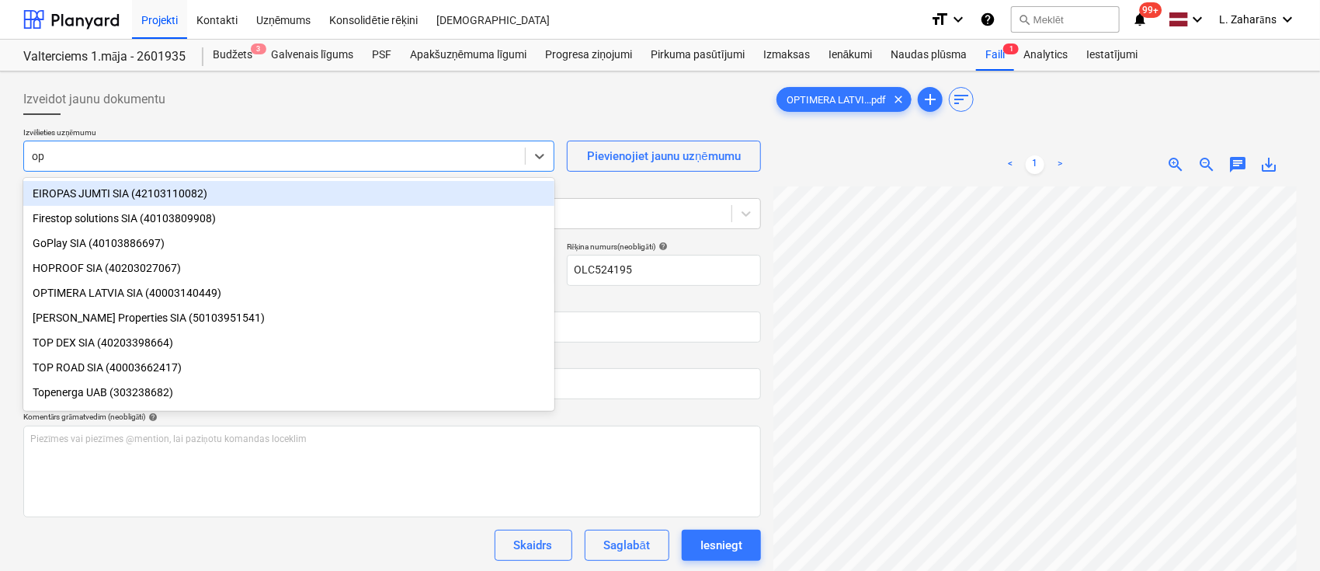
type input "opt"
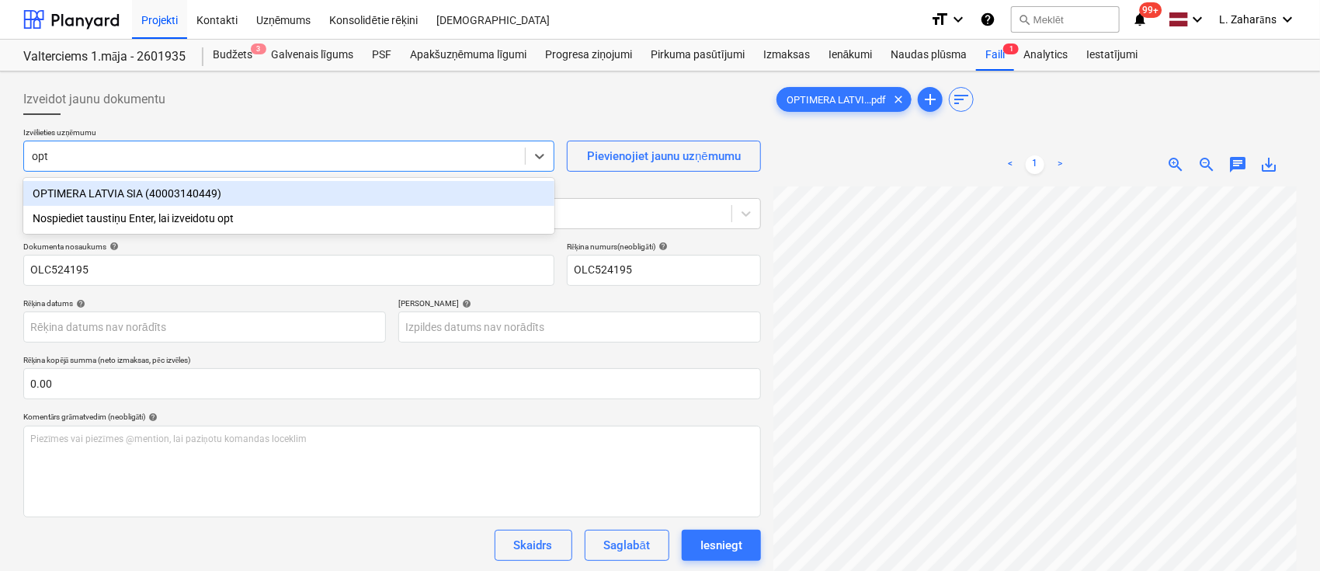
click at [227, 193] on div "OPTIMERA LATVIA SIA (40003140449)" at bounding box center [288, 193] width 531 height 25
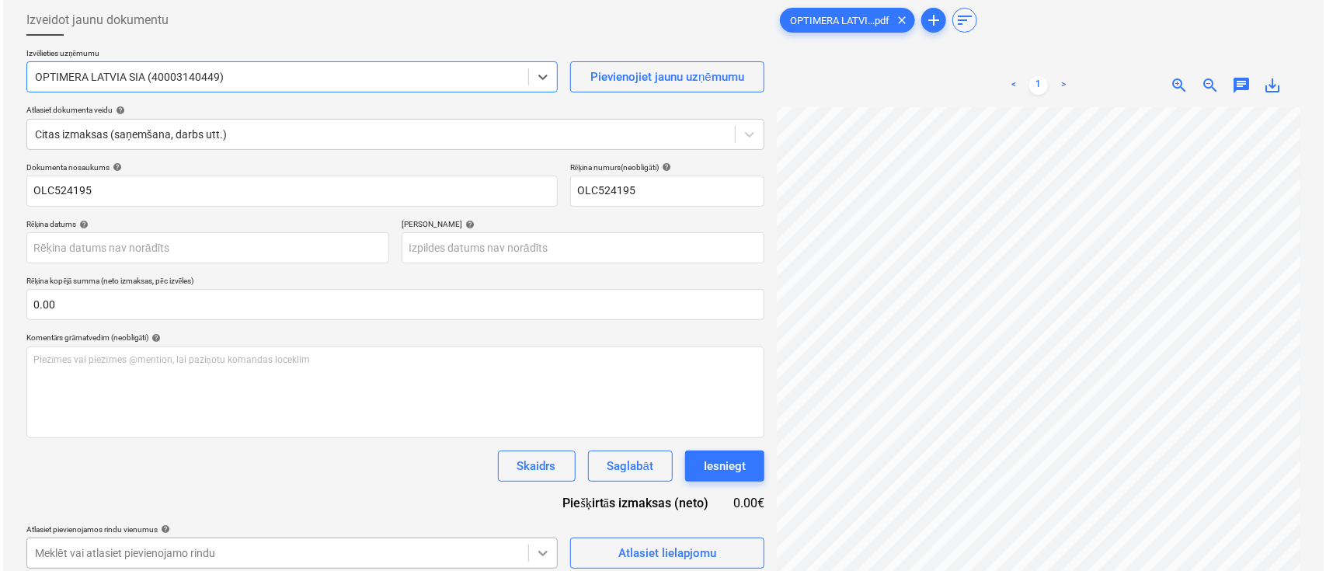
scroll to position [155, 0]
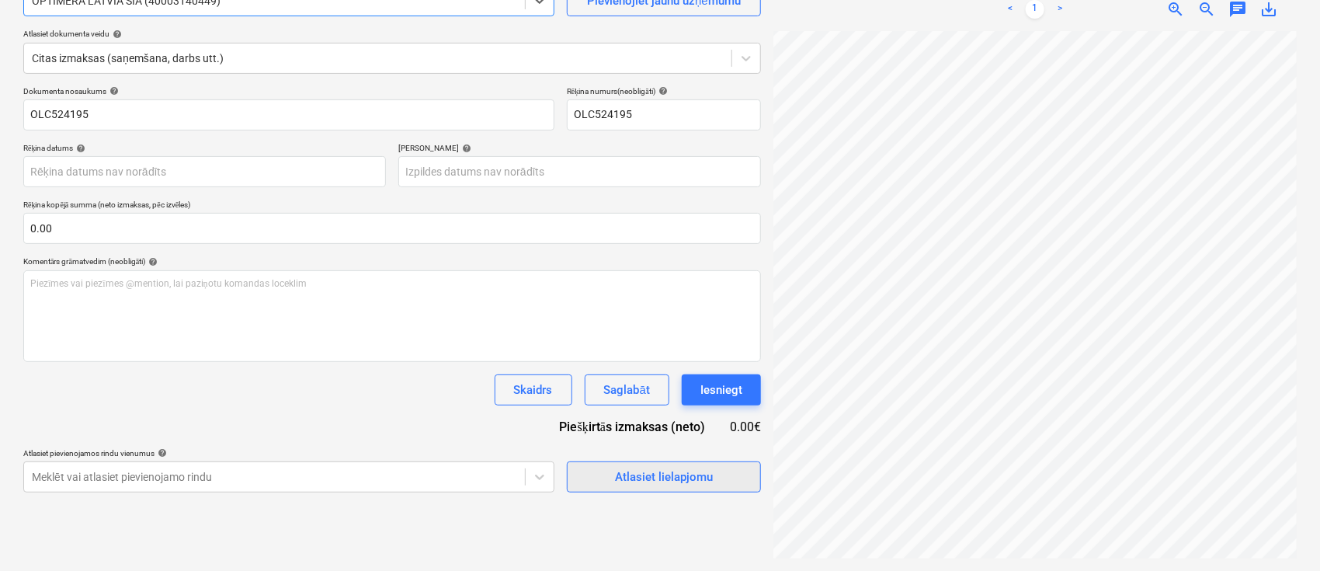
click at [634, 478] on div "Atlasiet lielapjomu" at bounding box center [664, 477] width 98 height 20
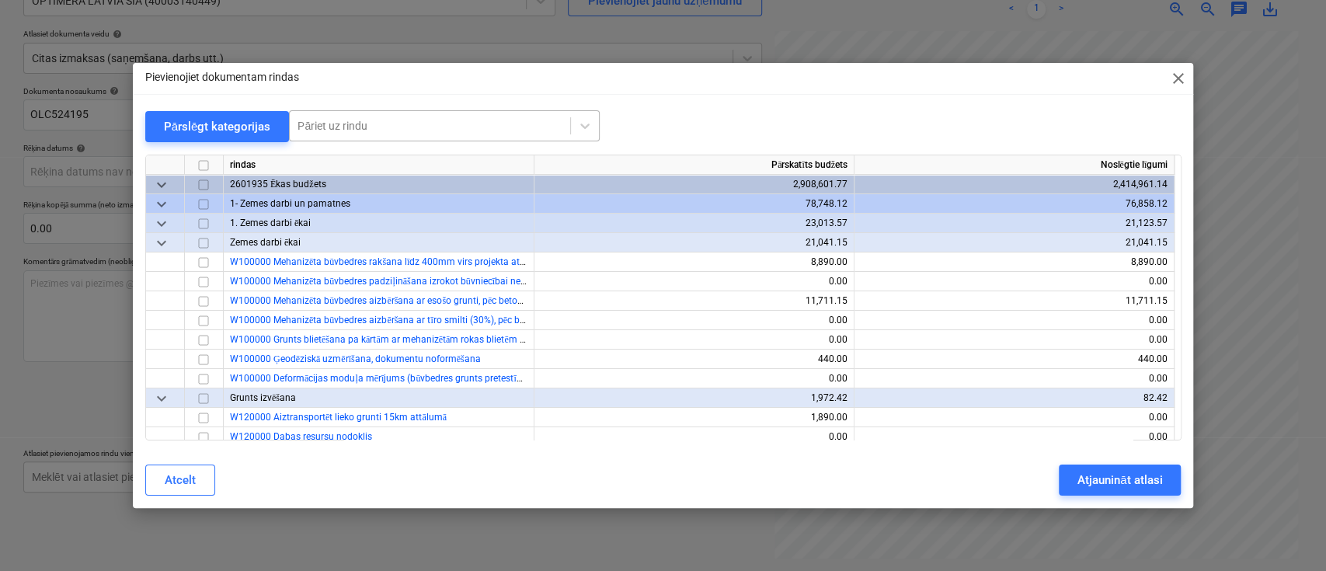
click at [317, 127] on div at bounding box center [429, 126] width 265 height 16
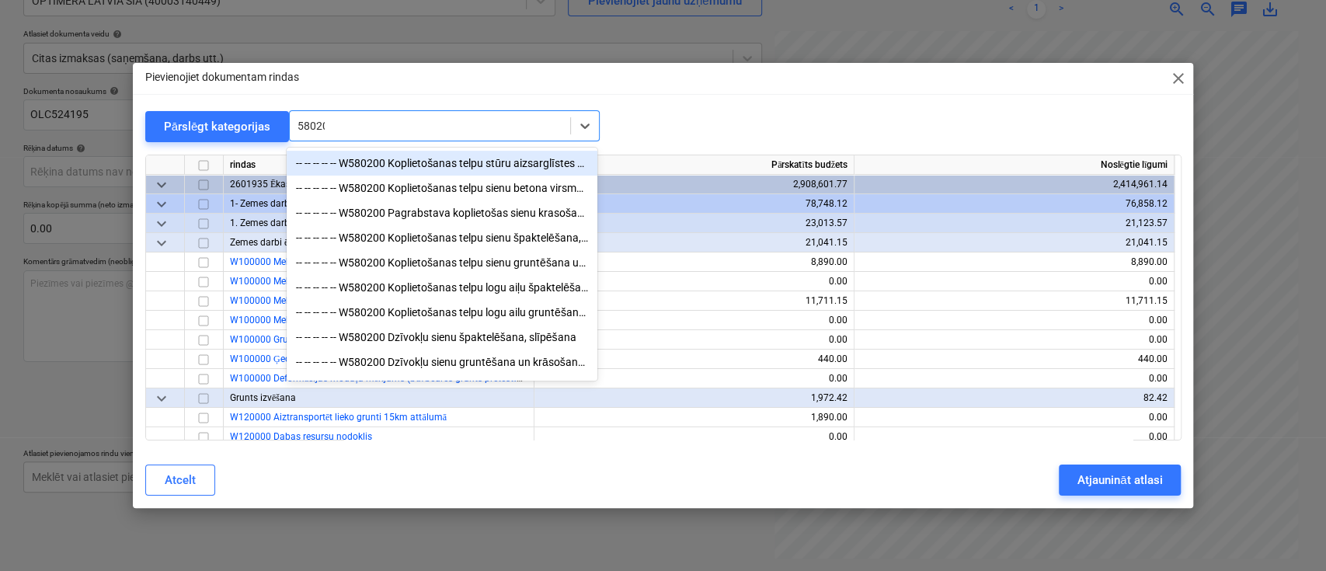
type input "580200"
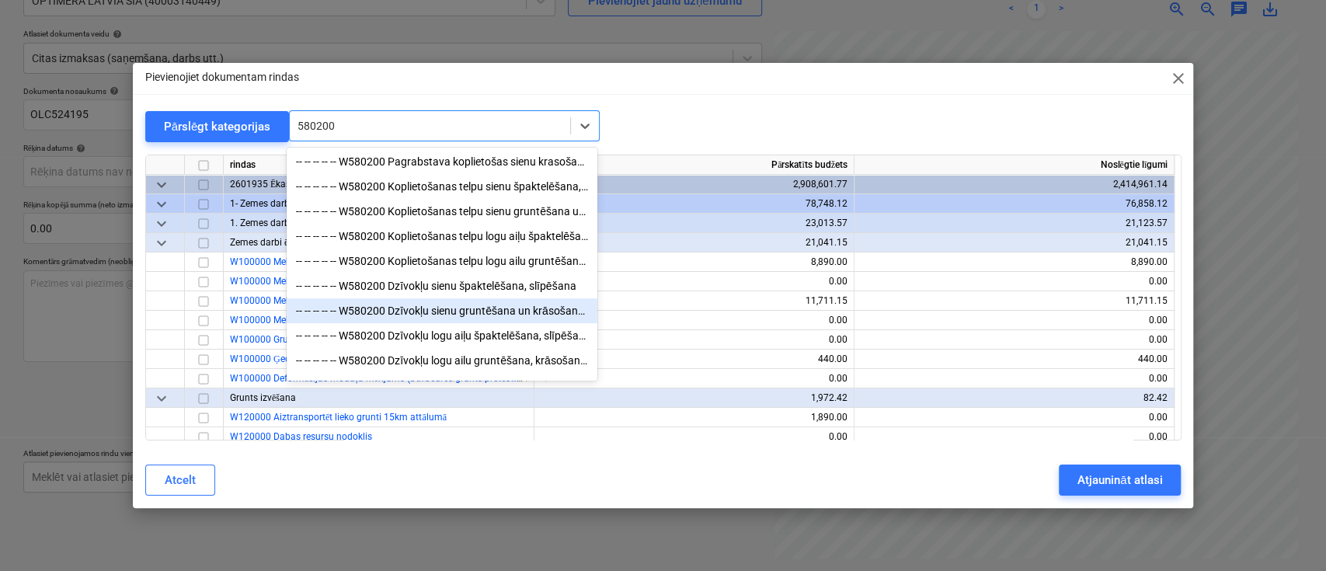
scroll to position [79, 0]
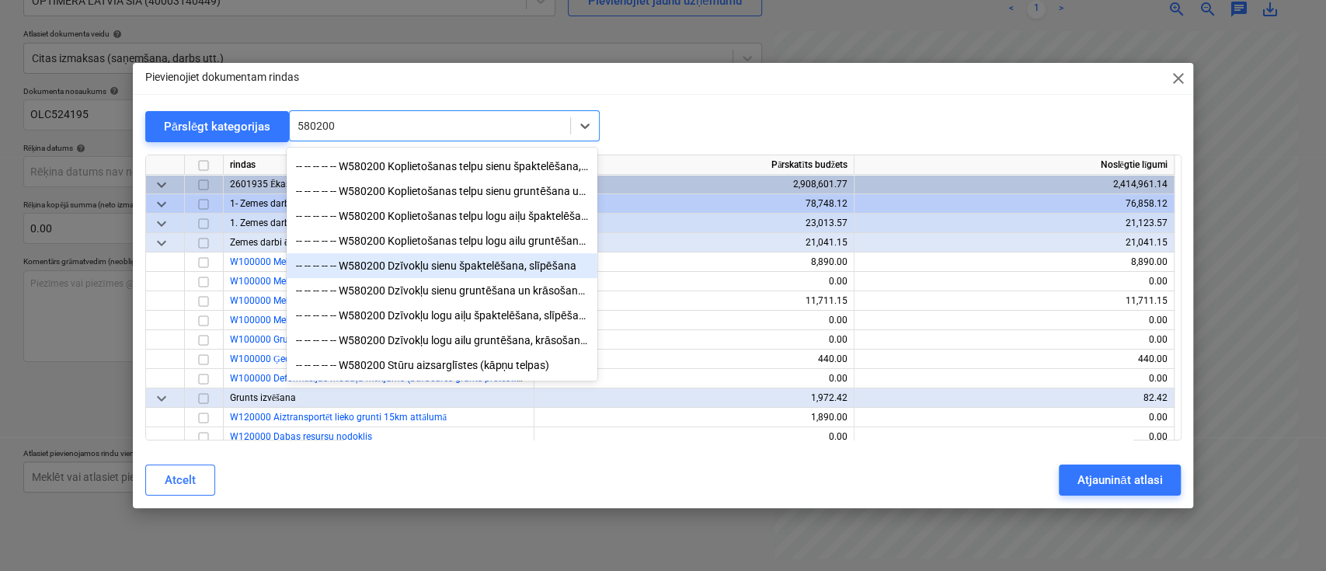
click at [452, 265] on div "-- -- -- -- -- W580200 Dzīvokļu sienu špaktelēšana, slīpēšana" at bounding box center [442, 265] width 311 height 25
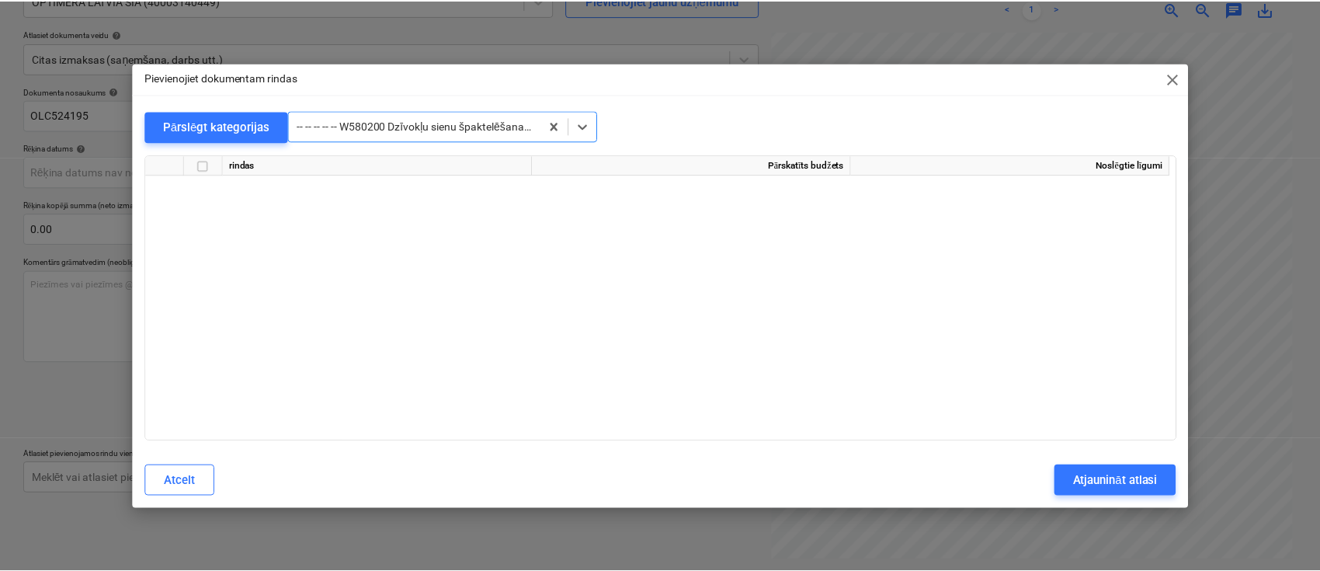
scroll to position [8135, 0]
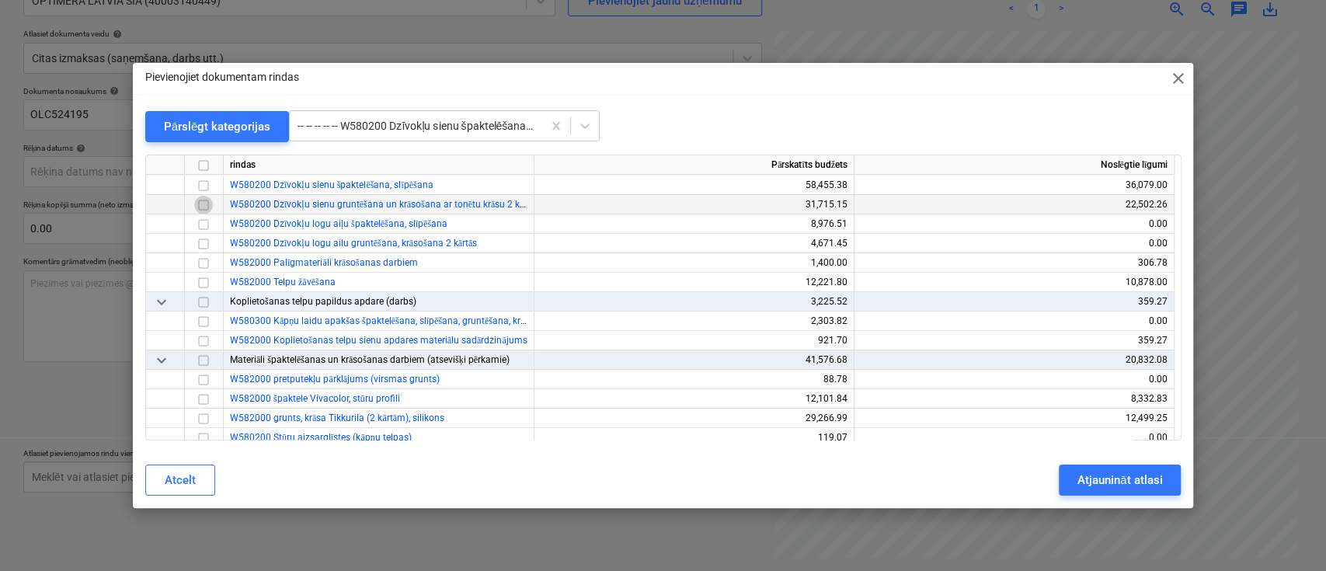
click at [204, 202] on input "checkbox" at bounding box center [203, 204] width 19 height 19
click at [1091, 482] on div "Atjaunināt atlasi" at bounding box center [1119, 480] width 85 height 20
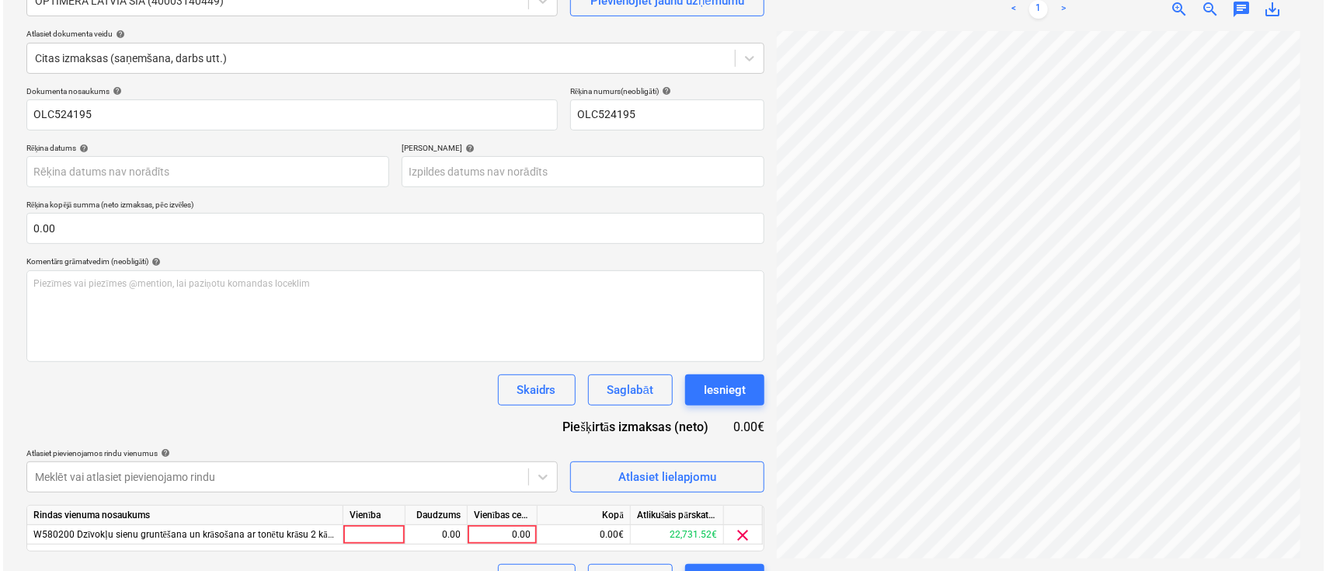
scroll to position [528, 294]
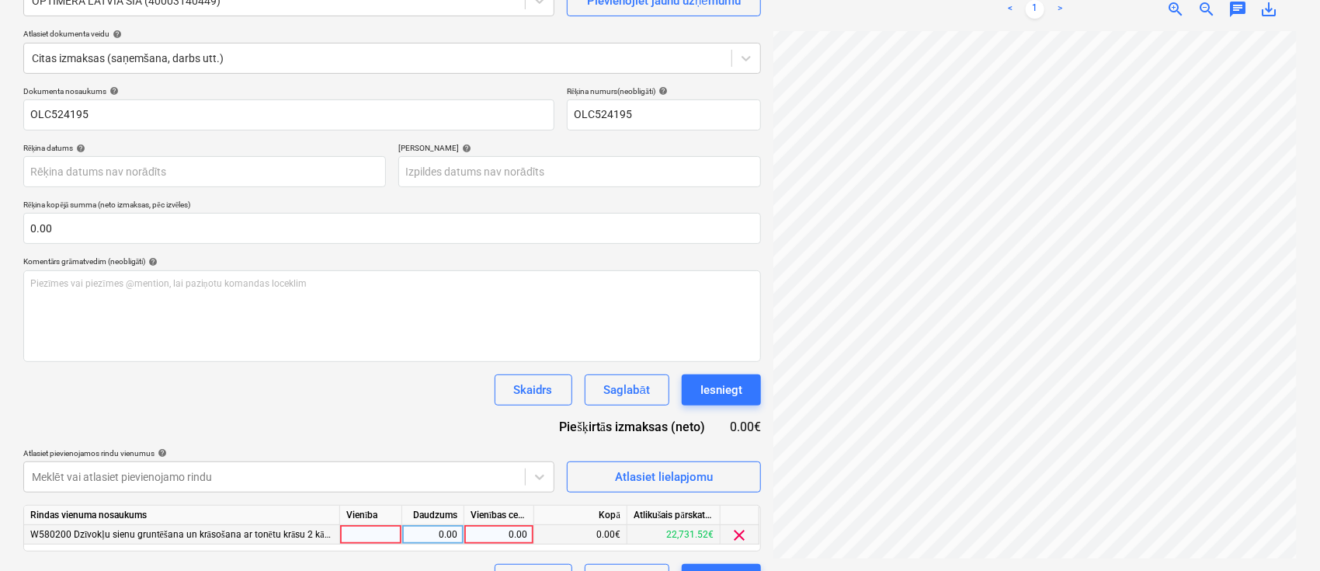
click at [497, 527] on div "0.00" at bounding box center [499, 534] width 57 height 19
type input "626.22"
click at [376, 388] on div "Skaidrs Saglabāt Iesniegt" at bounding box center [392, 389] width 738 height 31
click at [727, 387] on div "Iesniegt" at bounding box center [722, 390] width 42 height 20
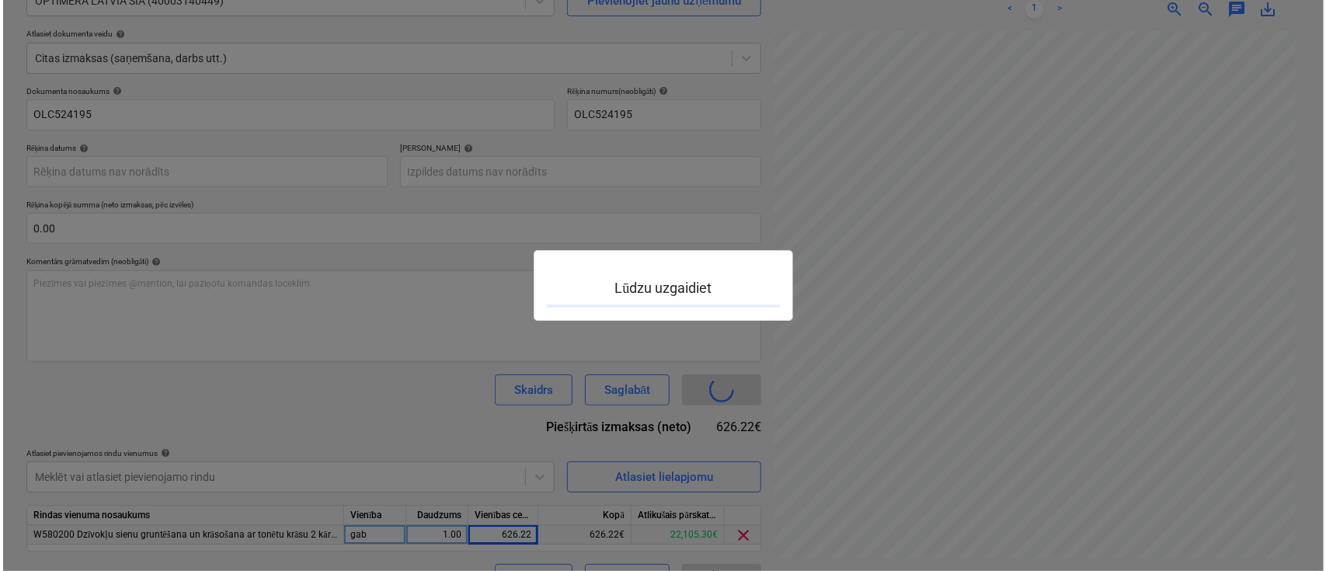
scroll to position [528, 293]
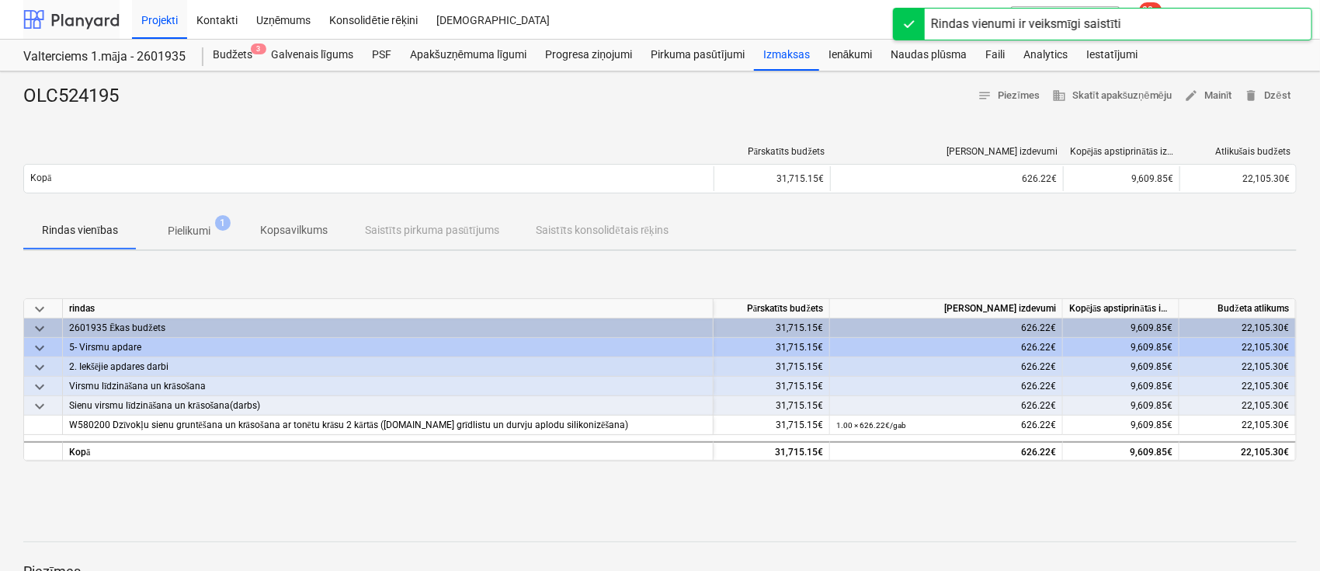
click at [70, 16] on div at bounding box center [71, 19] width 96 height 39
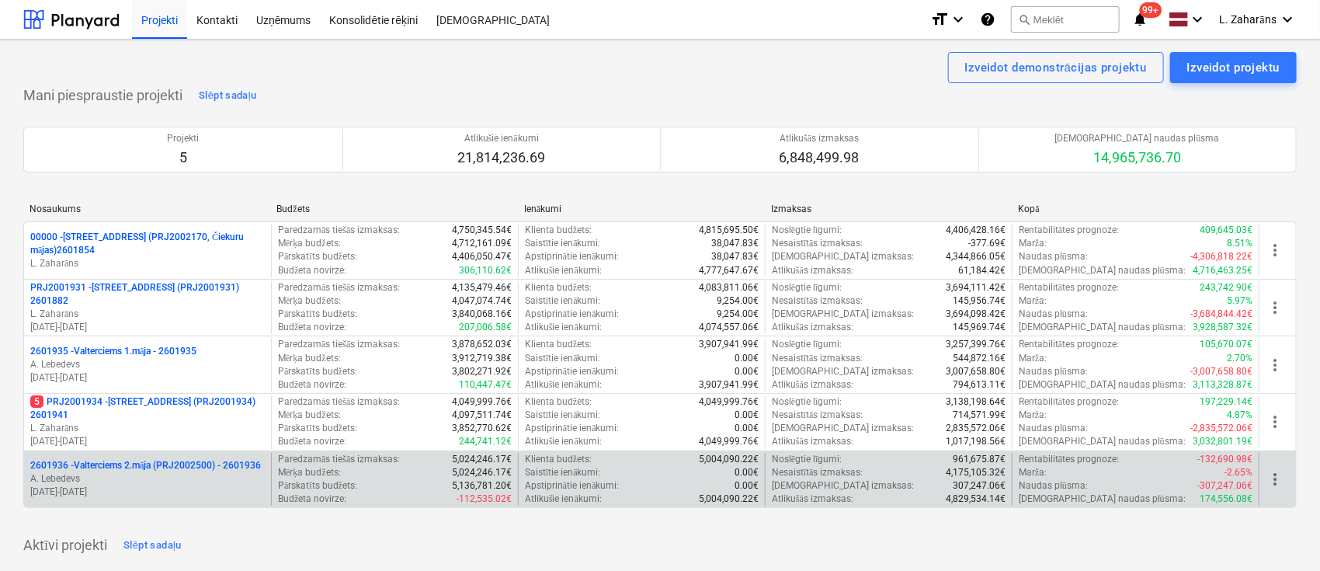
click at [112, 465] on p "2601936 - Valterciems 2.māja (PRJ2002500) - 2601936" at bounding box center [145, 465] width 231 height 13
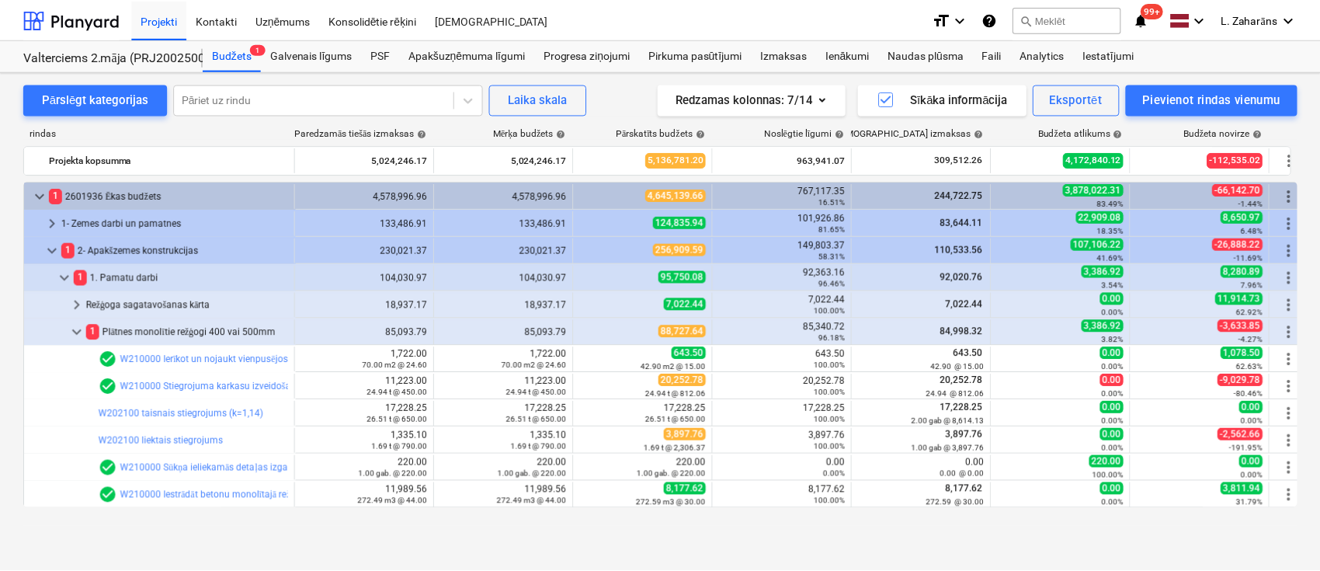
scroll to position [311, 0]
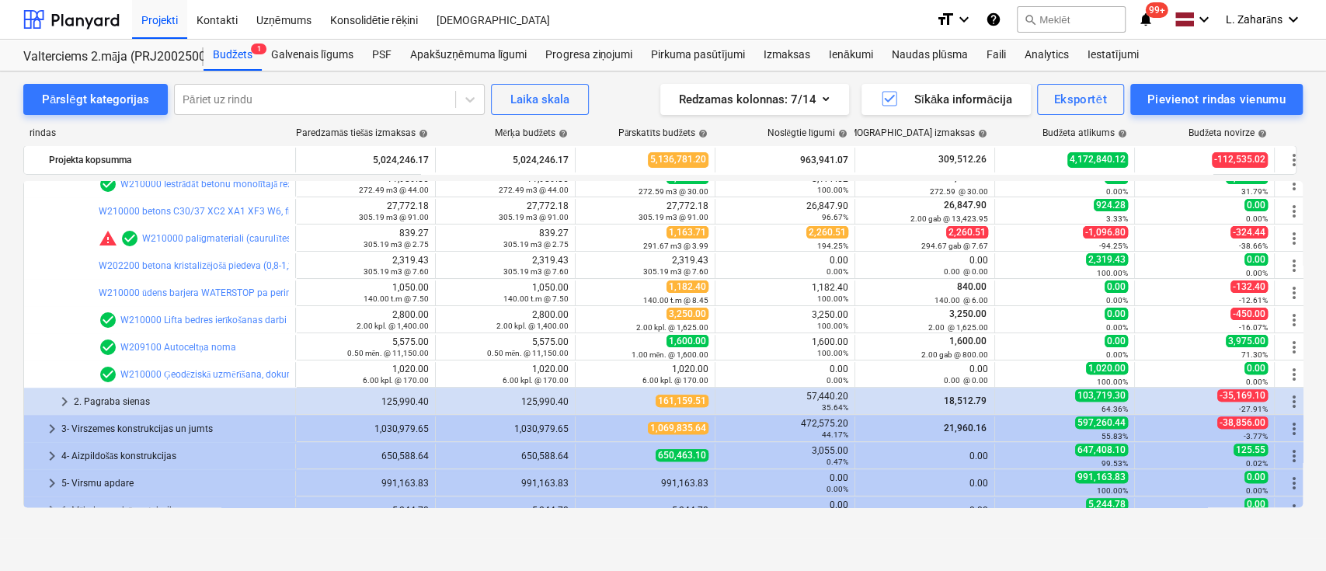
click at [614, 99] on div "Pārslēgt kategorijas Pāriet uz rindu Laika skala Redzamas kolonnas : 7/14 Sīkāk…" at bounding box center [662, 99] width 1279 height 31
click at [989, 51] on div "Faili" at bounding box center [995, 55] width 38 height 31
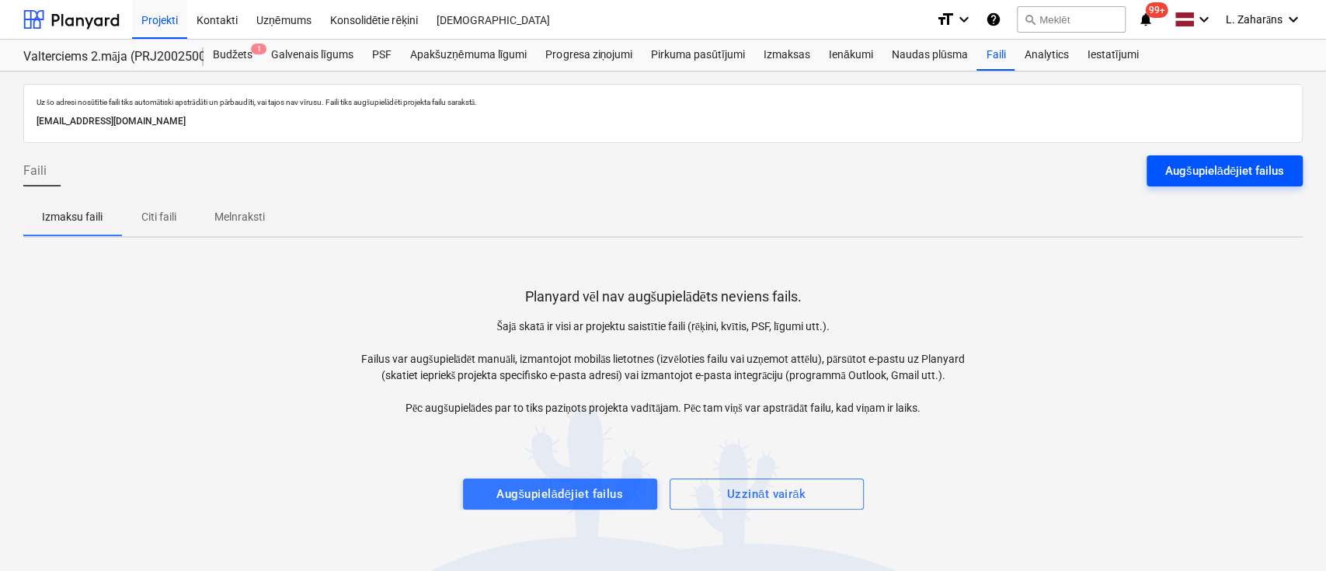
click at [1195, 169] on div "Augšupielādējiet failus" at bounding box center [1224, 171] width 119 height 20
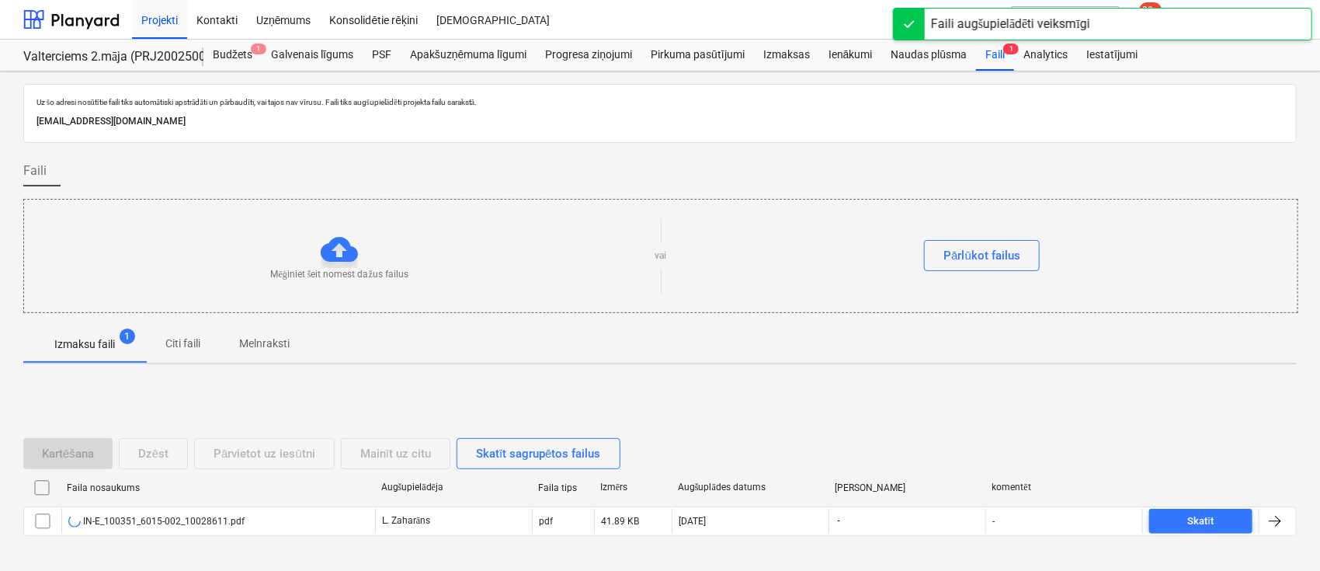
drag, startPoint x: 504, startPoint y: 220, endPoint x: 506, endPoint y: 210, distance: 10.2
drag, startPoint x: 506, startPoint y: 210, endPoint x: 383, endPoint y: 270, distance: 136.9
click at [383, 270] on p "Mēģiniet šeit nomest dažus failus" at bounding box center [339, 274] width 137 height 13
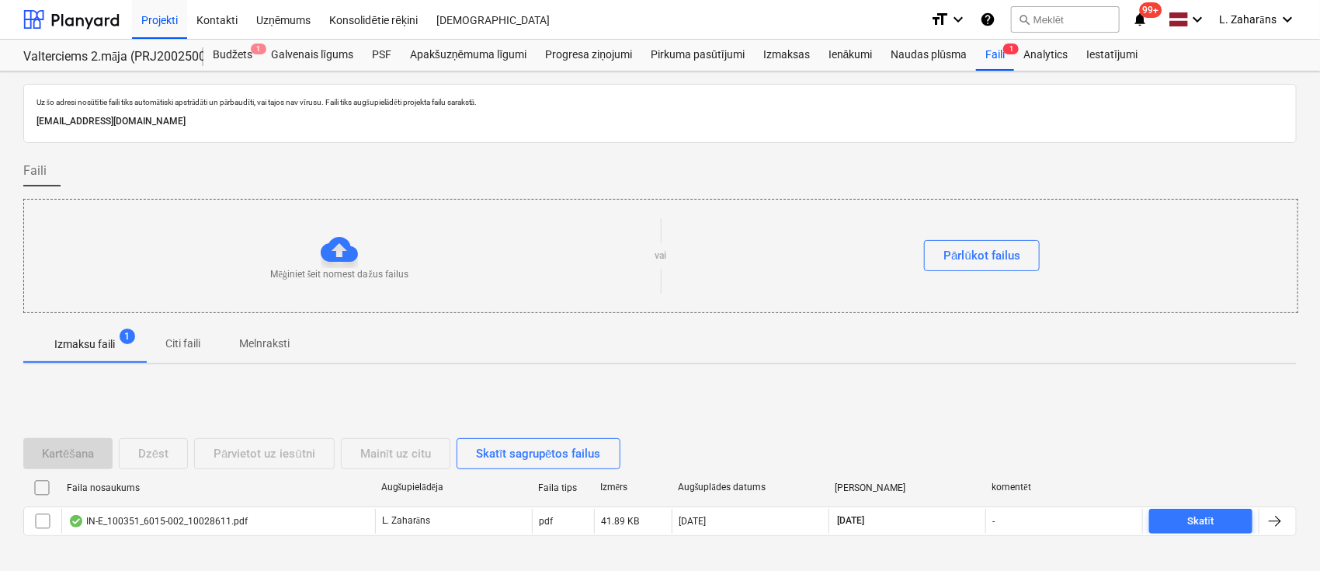
drag, startPoint x: 378, startPoint y: 202, endPoint x: 271, endPoint y: 222, distance: 109.1
click at [273, 219] on div "Mēģiniet šeit nomest dažus failus vai Pārlūkot failus" at bounding box center [661, 256] width 1274 height 88
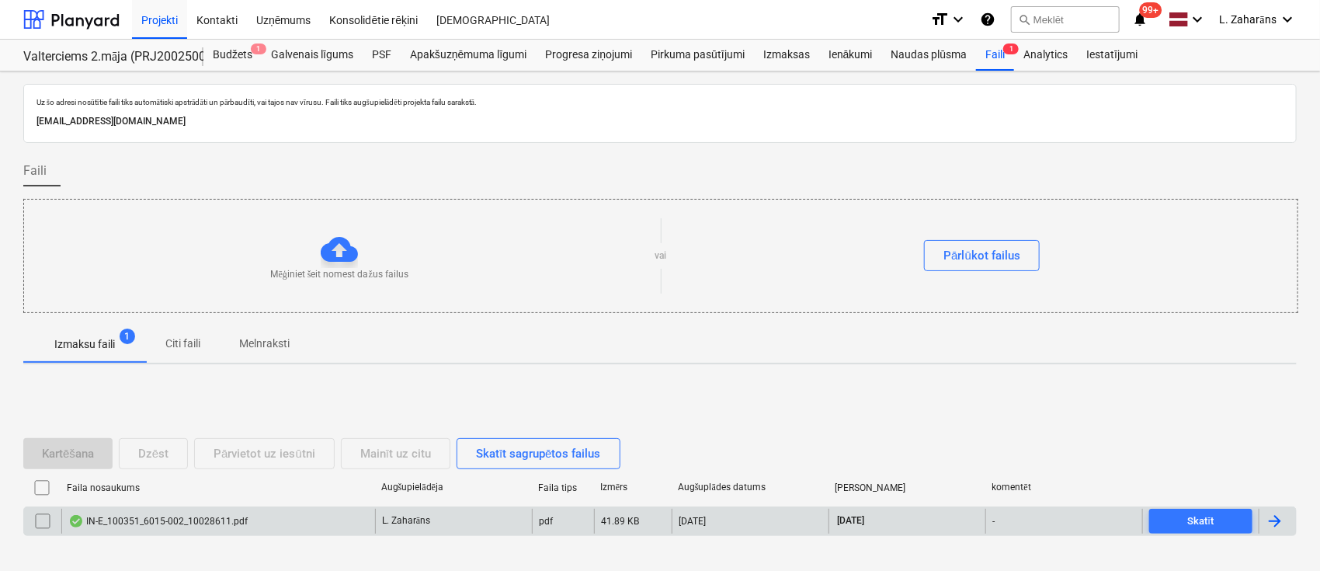
click at [193, 520] on div "IN-E_100351_6015-002_10028611.pdf" at bounding box center [157, 521] width 179 height 12
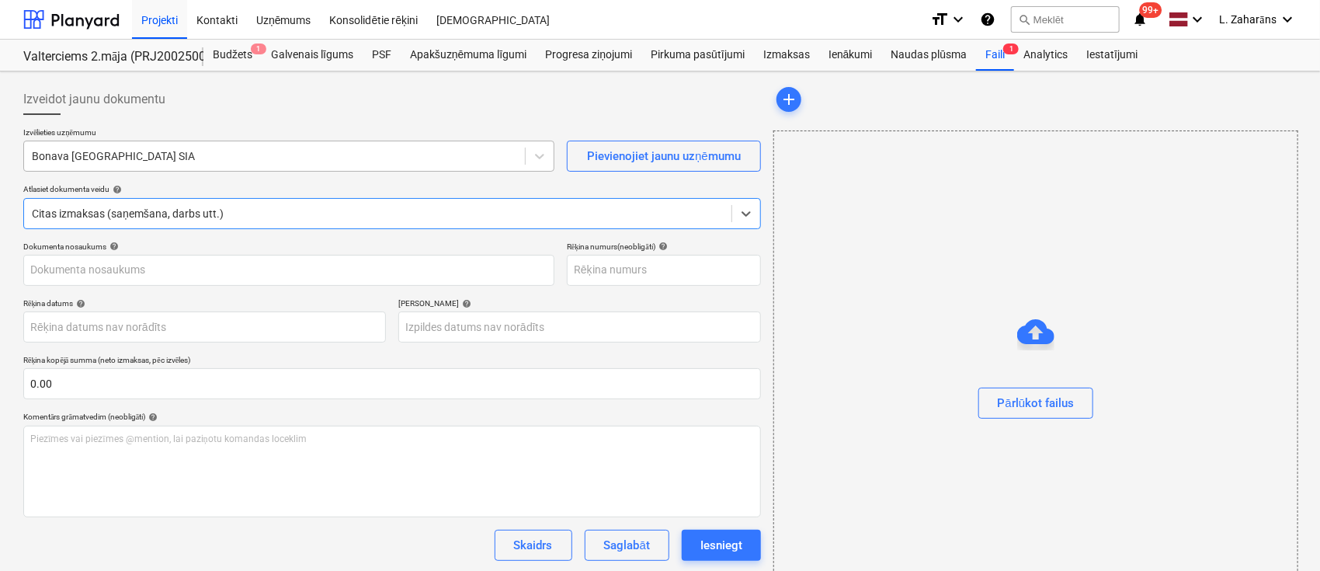
type input "10028611"
type input "28 Aug 2025"
click at [257, 164] on div at bounding box center [274, 156] width 485 height 16
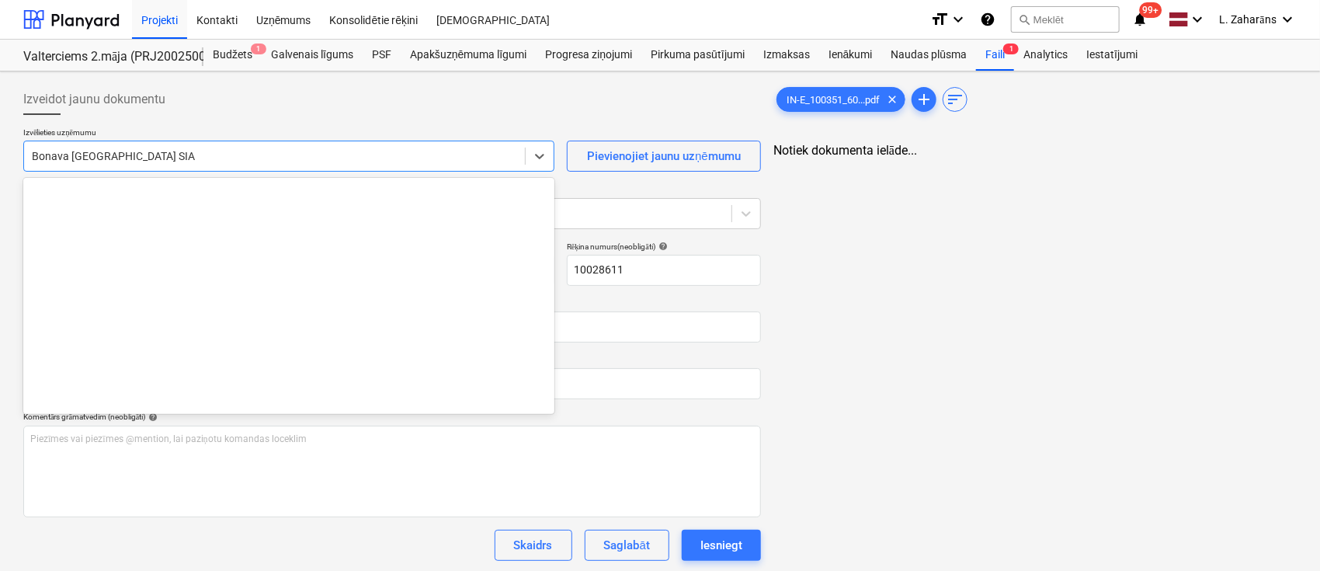
scroll to position [2854, 0]
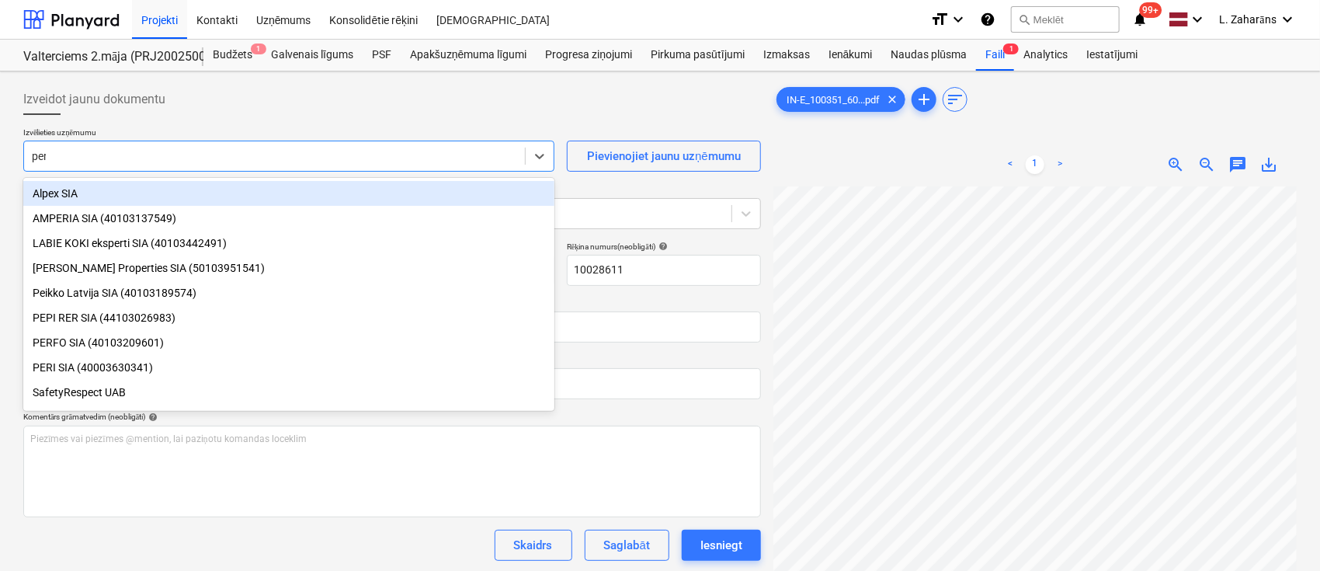
type input "peri"
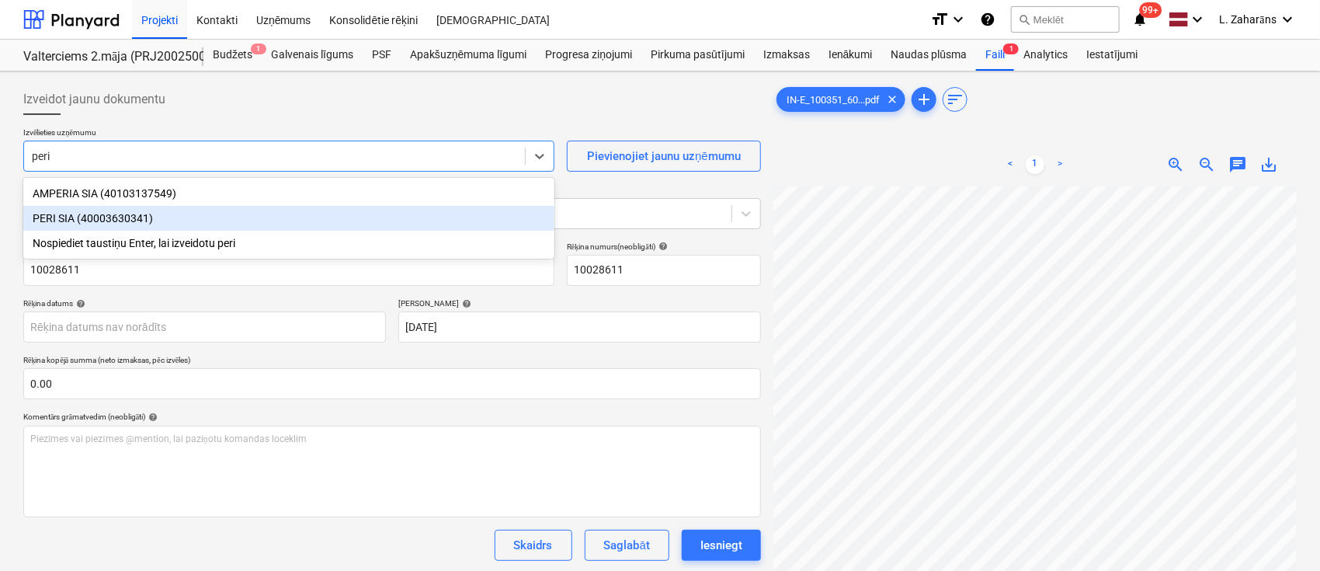
click at [317, 227] on div "PERI SIA (40003630341)" at bounding box center [288, 218] width 531 height 25
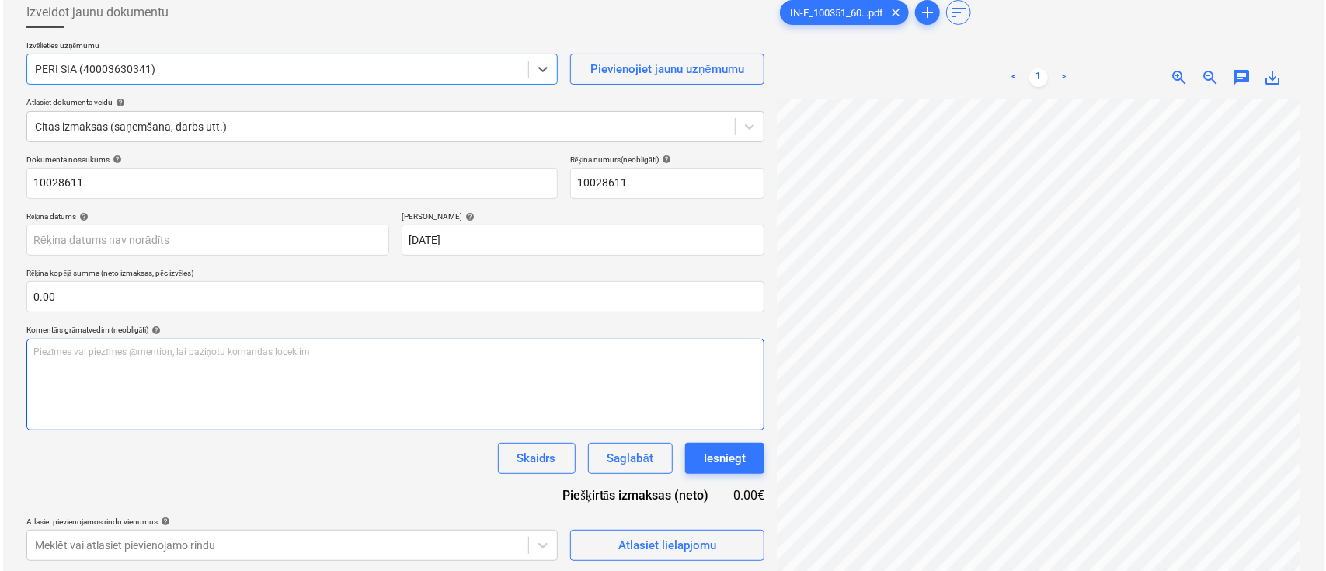
scroll to position [155, 0]
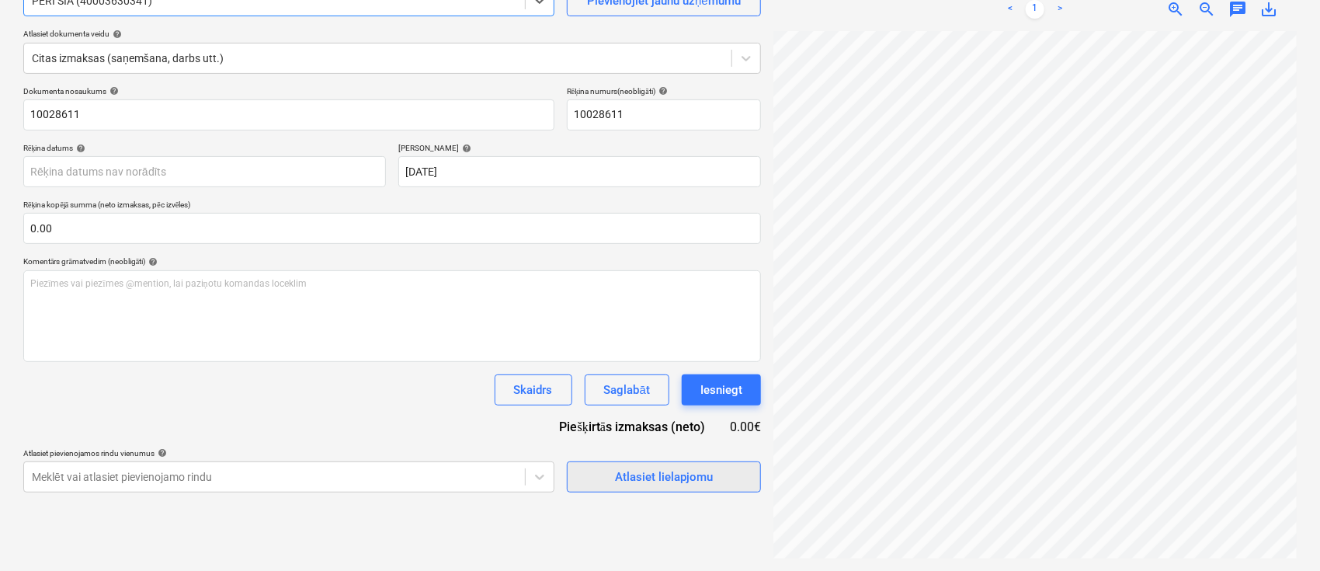
click at [642, 478] on div "Atlasiet lielapjomu" at bounding box center [664, 477] width 98 height 20
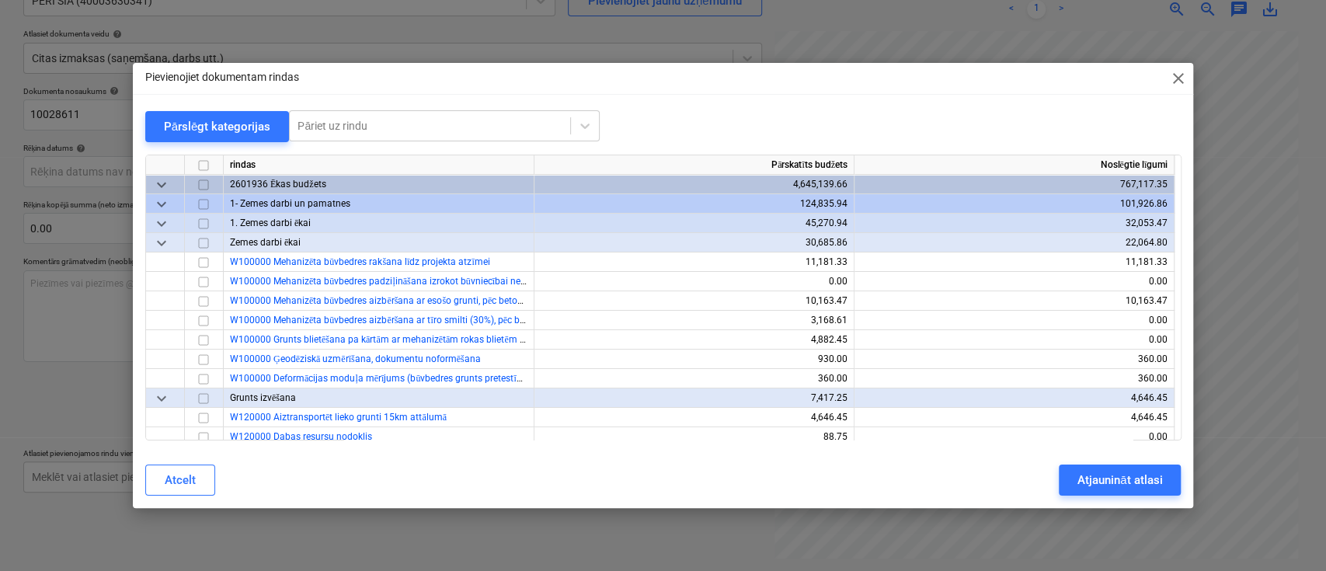
click at [155, 202] on span "keyboard_arrow_down" at bounding box center [161, 203] width 19 height 19
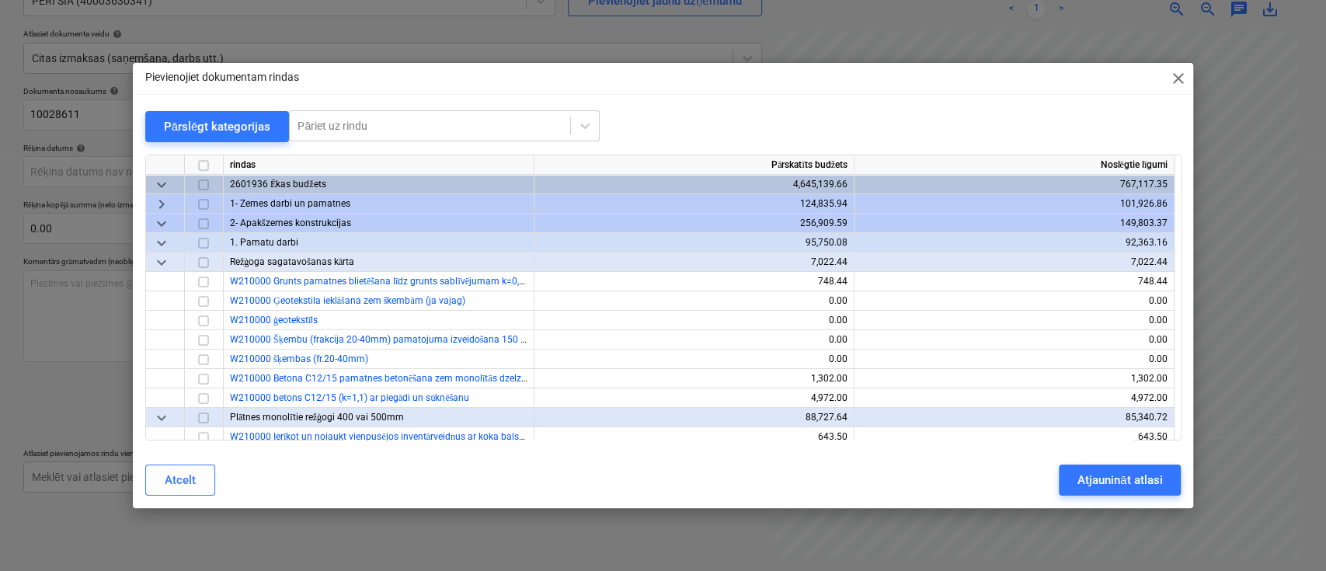
click at [158, 242] on span "keyboard_arrow_down" at bounding box center [161, 242] width 19 height 19
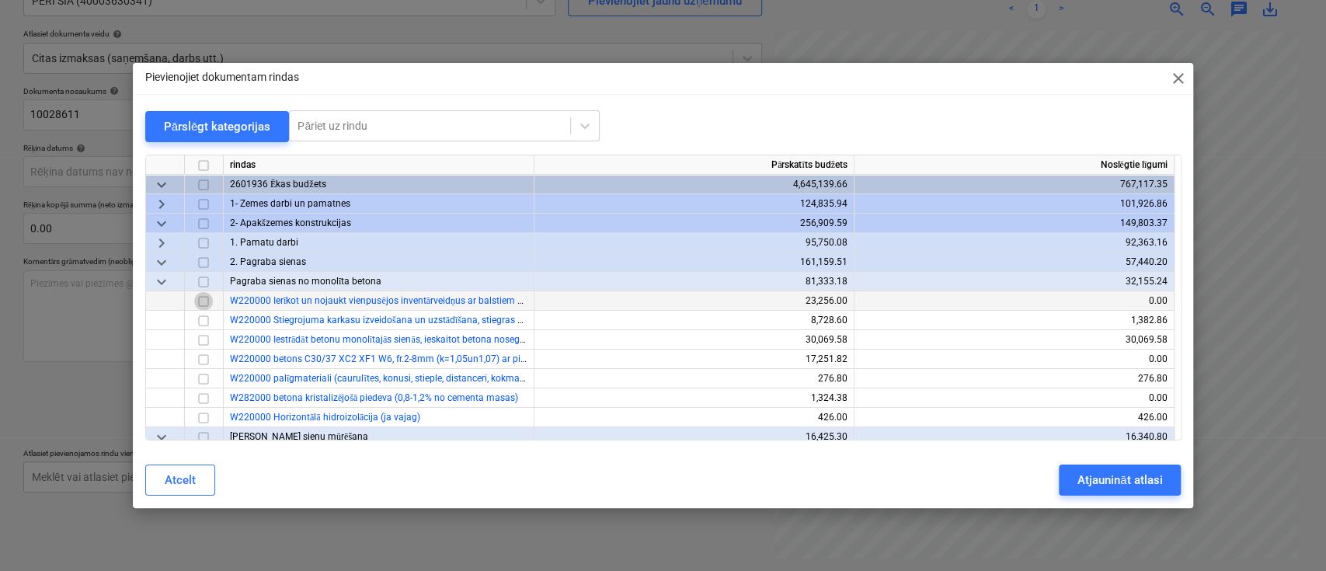
click at [206, 301] on input "checkbox" at bounding box center [203, 300] width 19 height 19
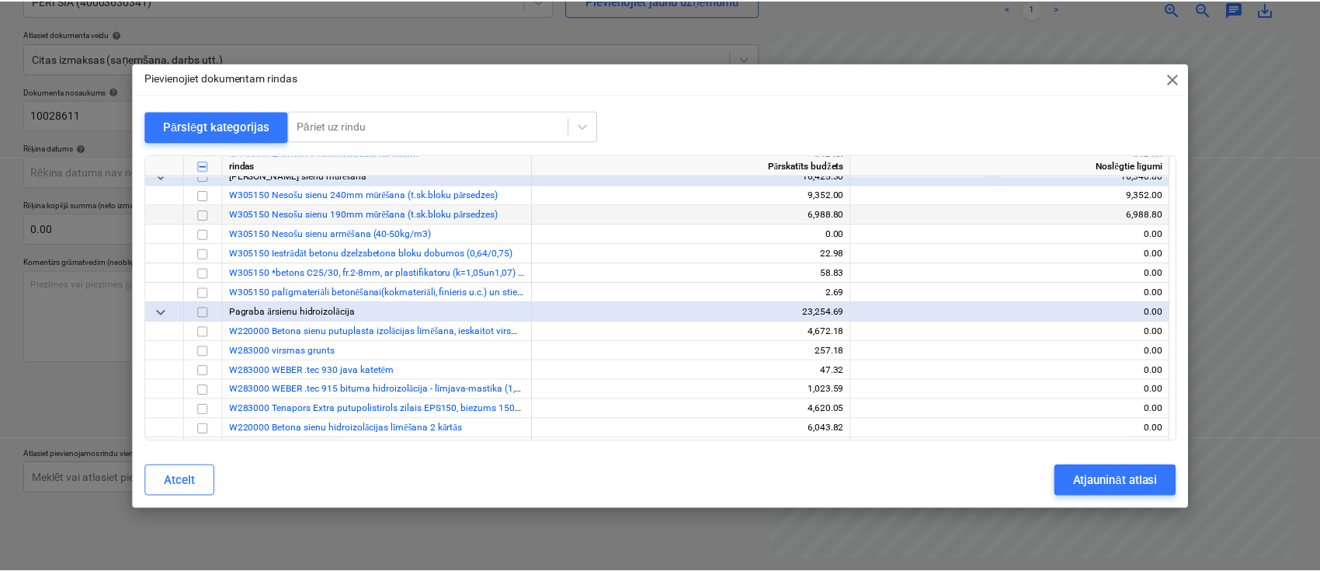
scroll to position [414, 0]
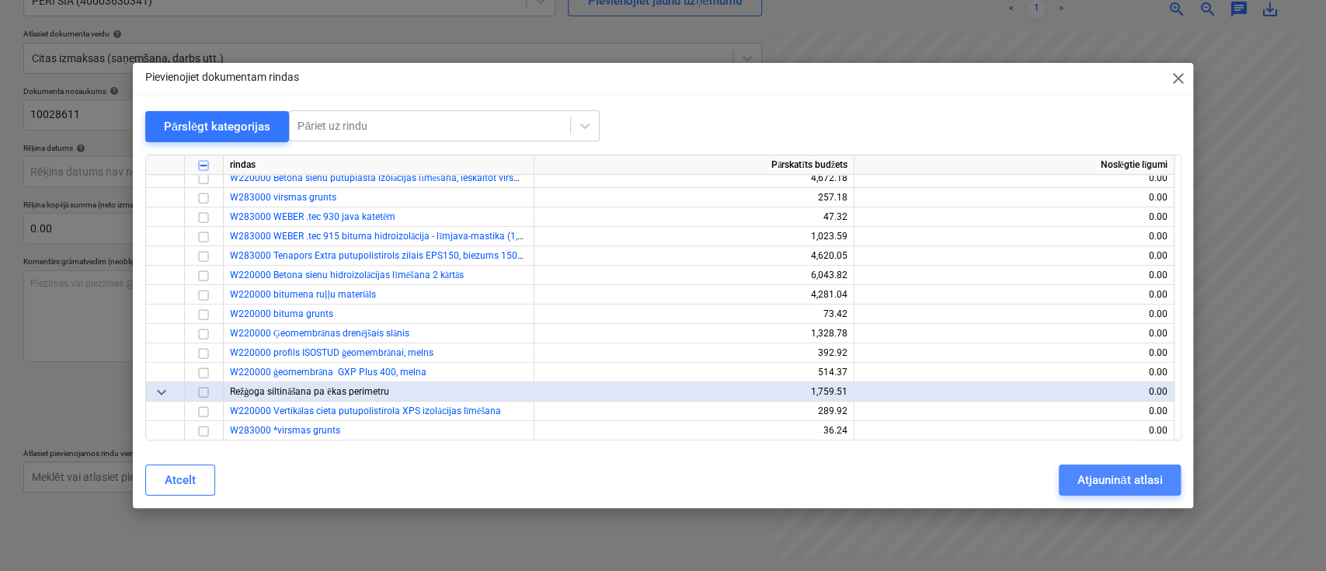
click at [1097, 481] on div "Atjaunināt atlasi" at bounding box center [1119, 480] width 85 height 20
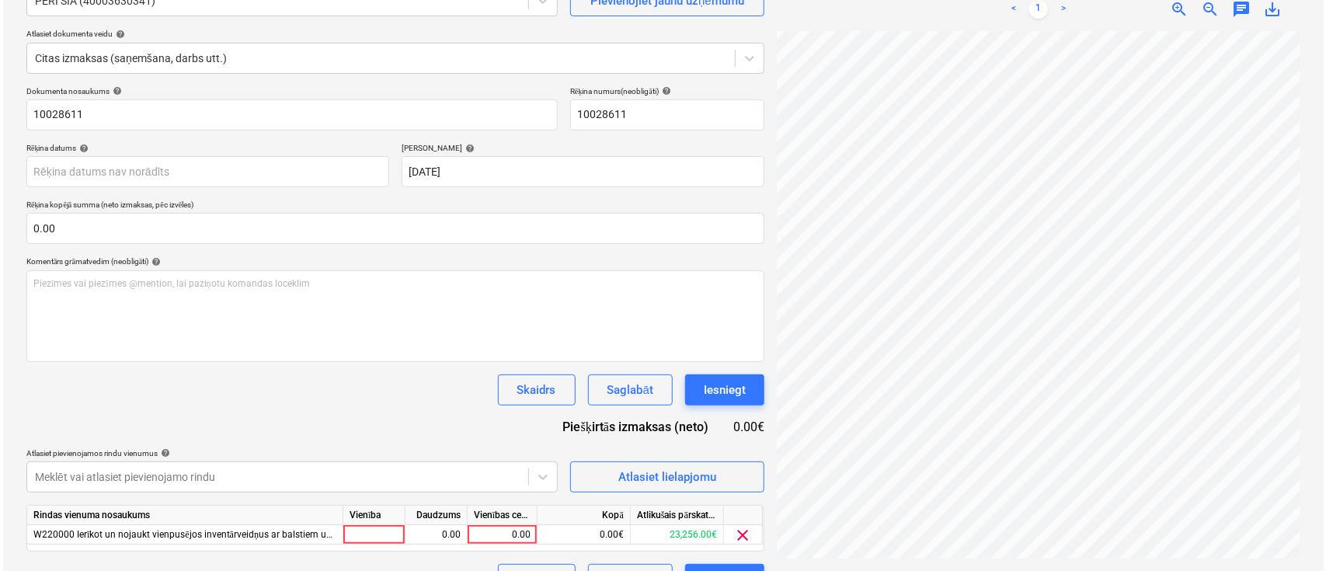
scroll to position [628, 294]
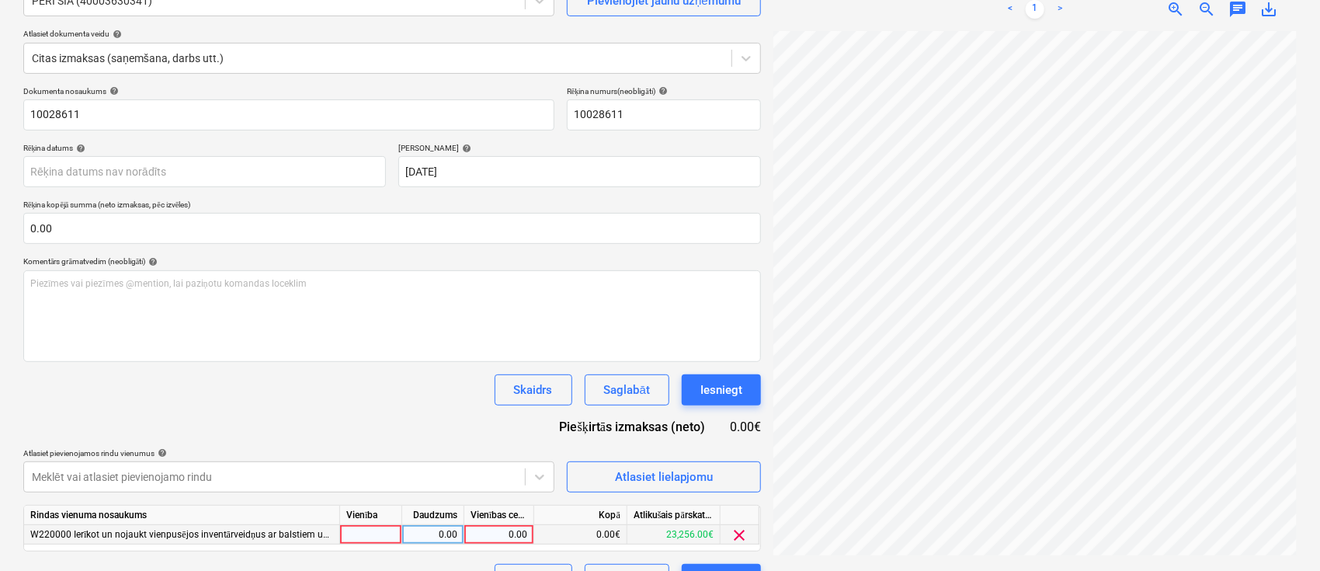
click at [503, 526] on div "0.00" at bounding box center [499, 534] width 57 height 19
type input "207.55"
click at [389, 401] on div "Skaidrs Saglabāt Iesniegt" at bounding box center [392, 389] width 738 height 31
click at [720, 381] on div "Iesniegt" at bounding box center [722, 390] width 42 height 20
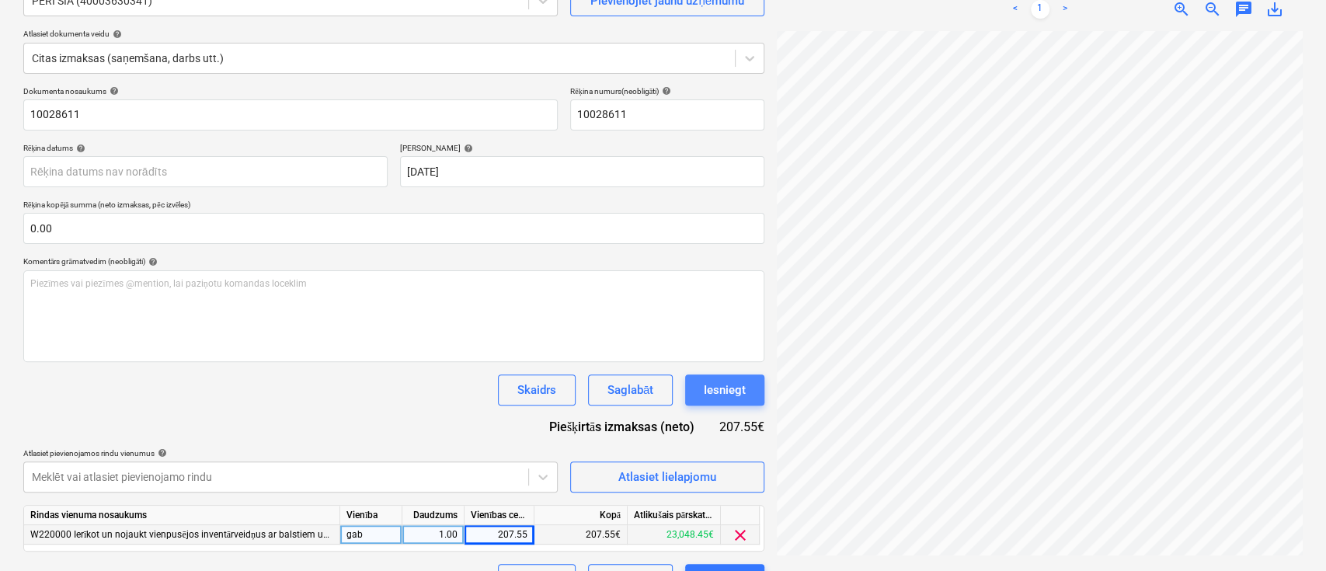
scroll to position [628, 293]
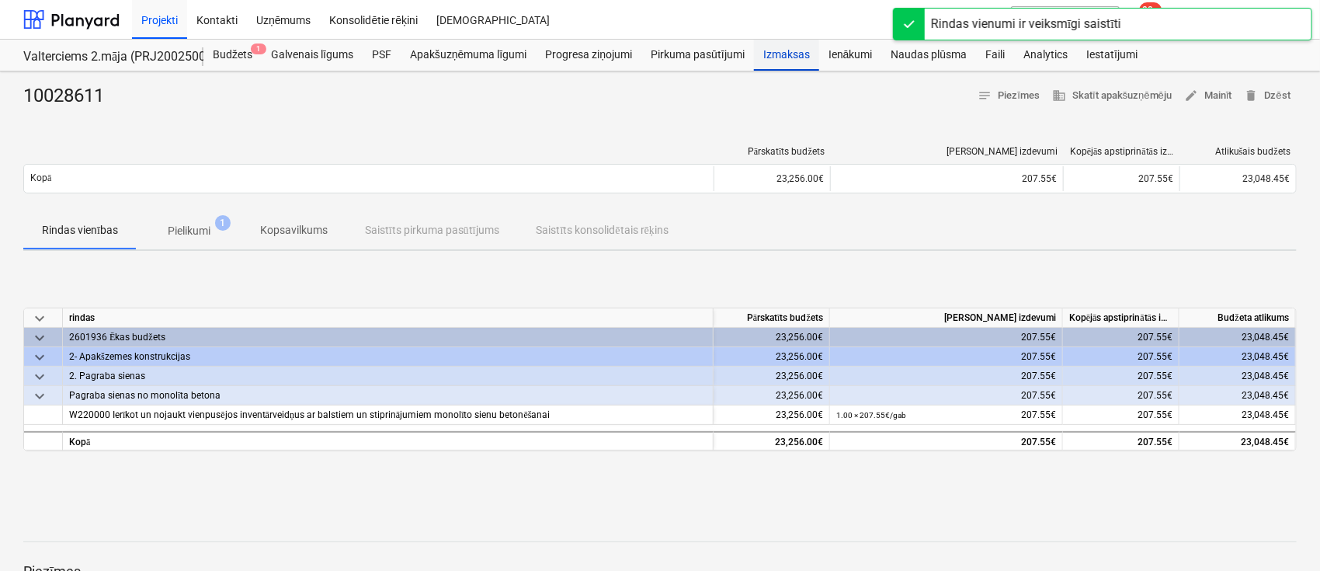
drag, startPoint x: 791, startPoint y: 43, endPoint x: 779, endPoint y: 52, distance: 15.5
click at [791, 43] on div "Izmaksas" at bounding box center [786, 55] width 65 height 31
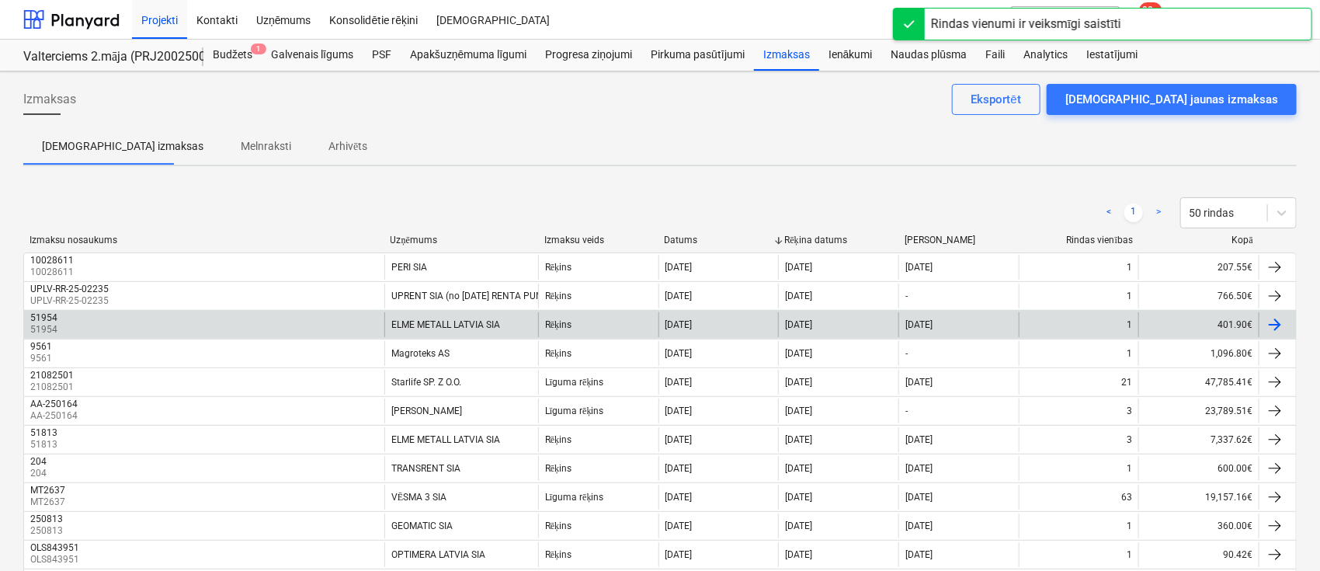
click at [134, 326] on div "51954 51954" at bounding box center [204, 324] width 360 height 25
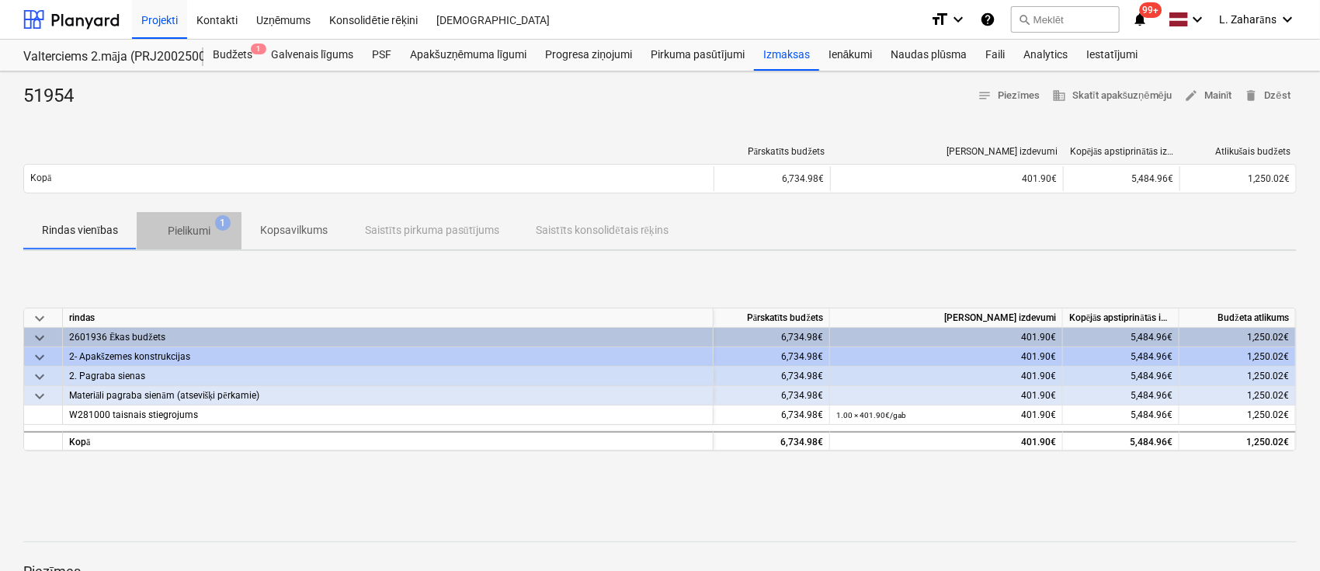
click at [170, 223] on p "Pielikumi" at bounding box center [189, 231] width 43 height 16
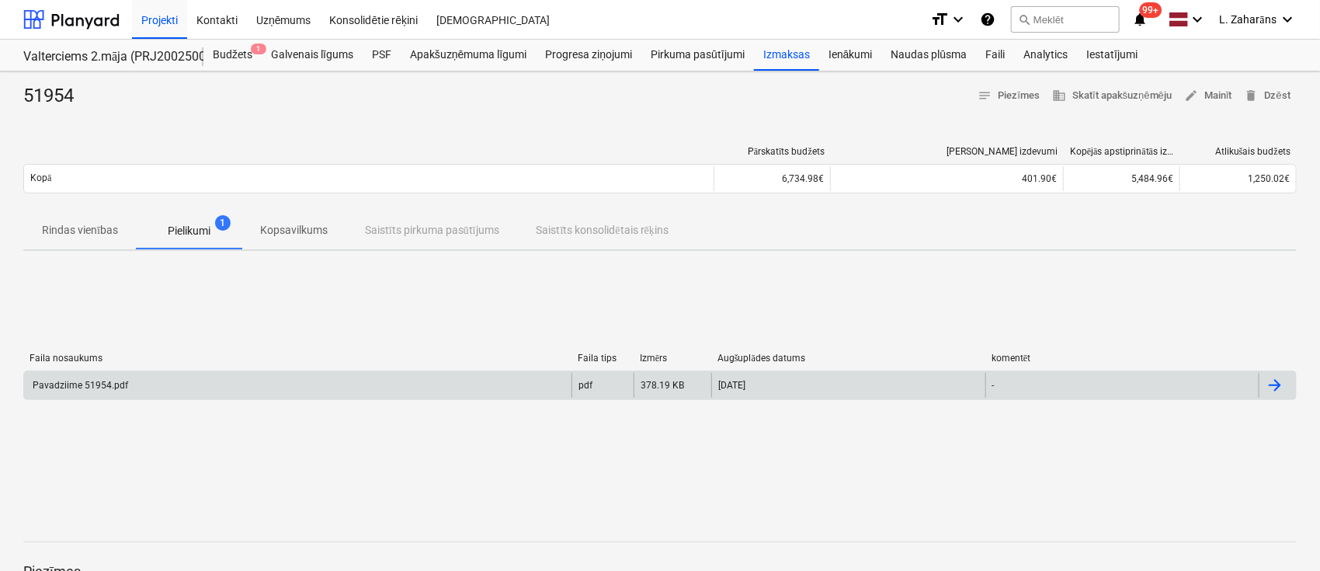
click at [165, 379] on div "Pavadziime 51954.pdf" at bounding box center [298, 385] width 548 height 25
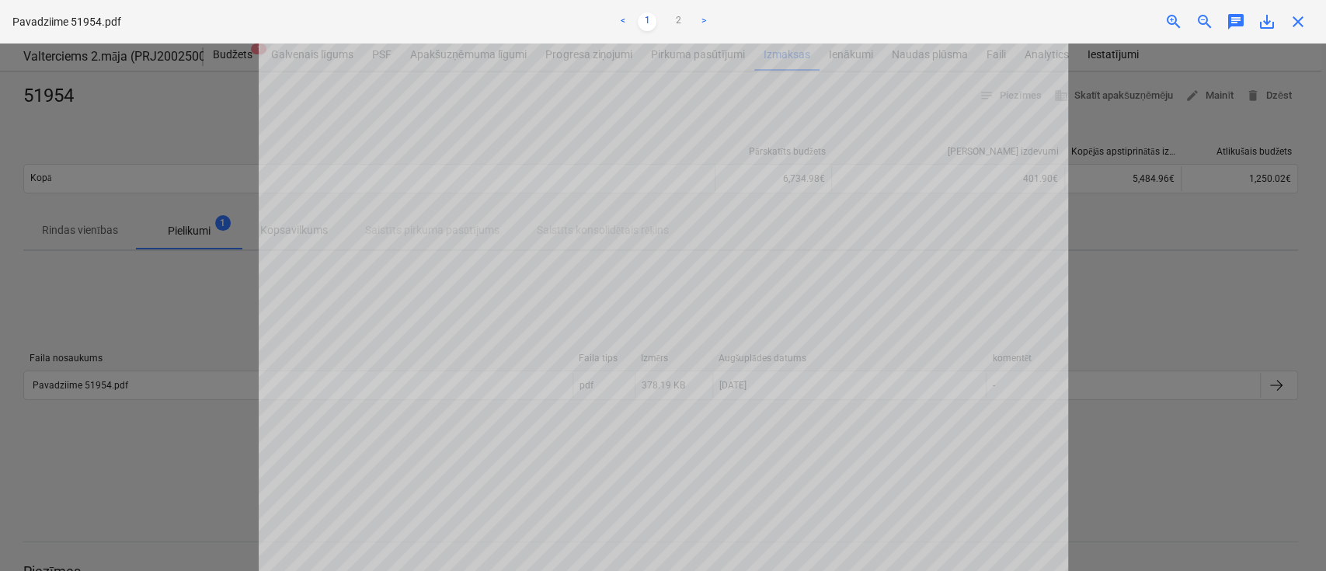
drag, startPoint x: 165, startPoint y: 379, endPoint x: 131, endPoint y: 387, distance: 34.3
click at [131, 387] on div at bounding box center [663, 306] width 1326 height 527
click at [1265, 24] on span "save_alt" at bounding box center [1266, 21] width 19 height 19
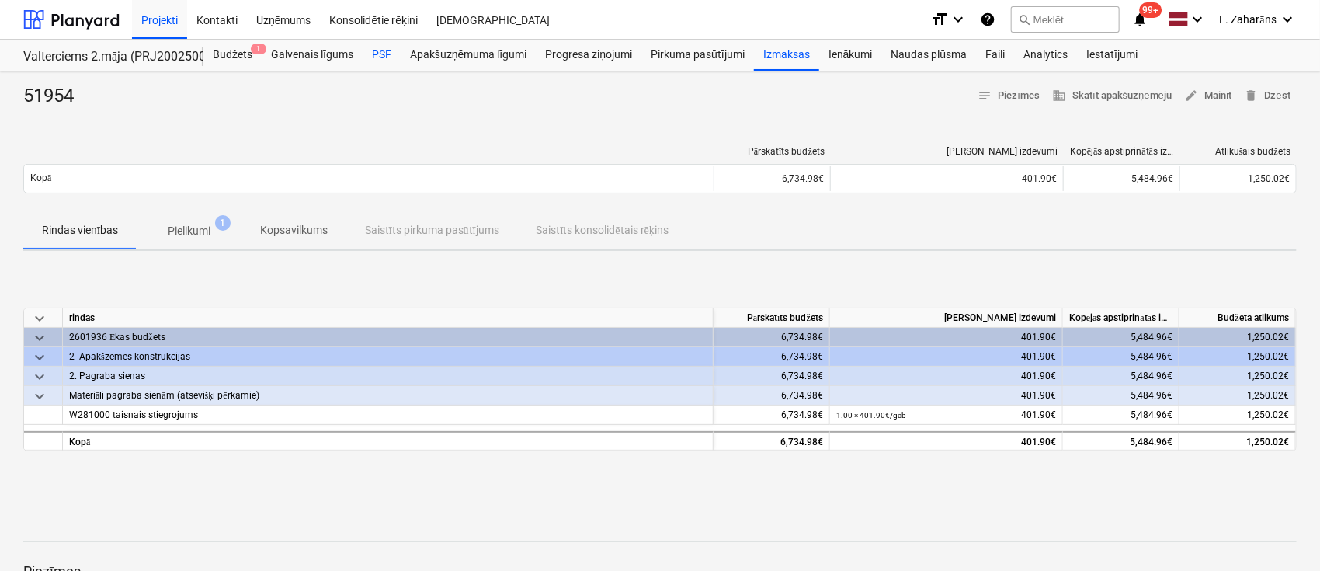
click at [379, 49] on div "PSF" at bounding box center [382, 55] width 38 height 31
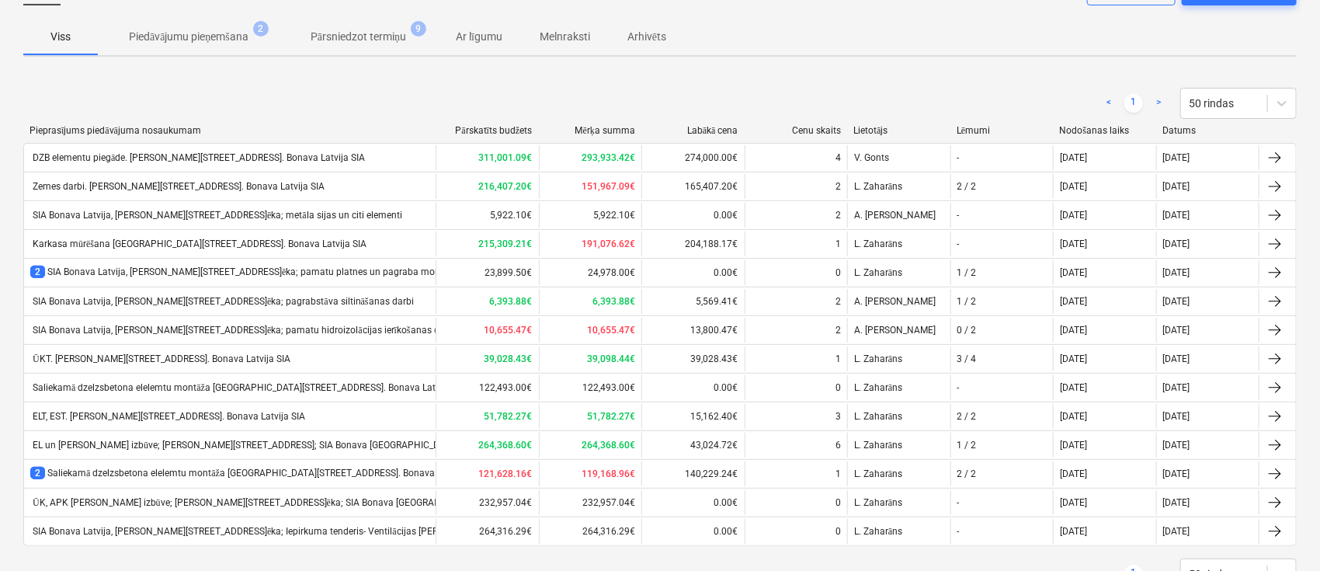
scroll to position [169, 0]
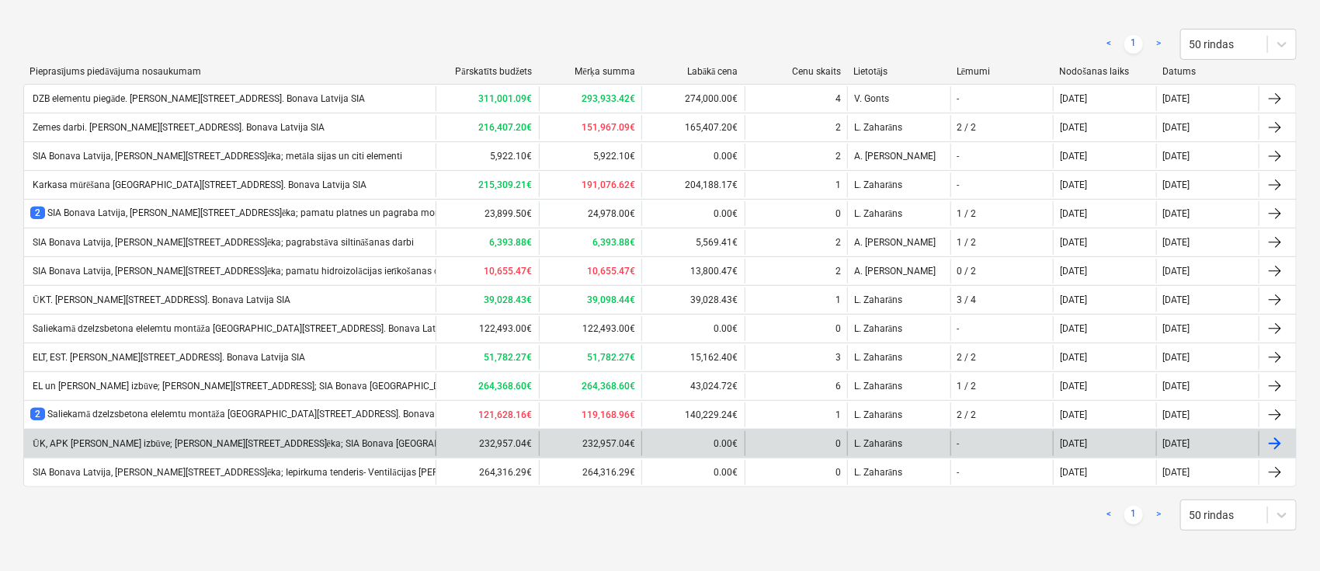
click at [197, 438] on div "ŪK, APK tīklu izbūve; Ēvalda Valtera iela 44, 2.ēka; SIA Bonava Latvija" at bounding box center [257, 444] width 455 height 12
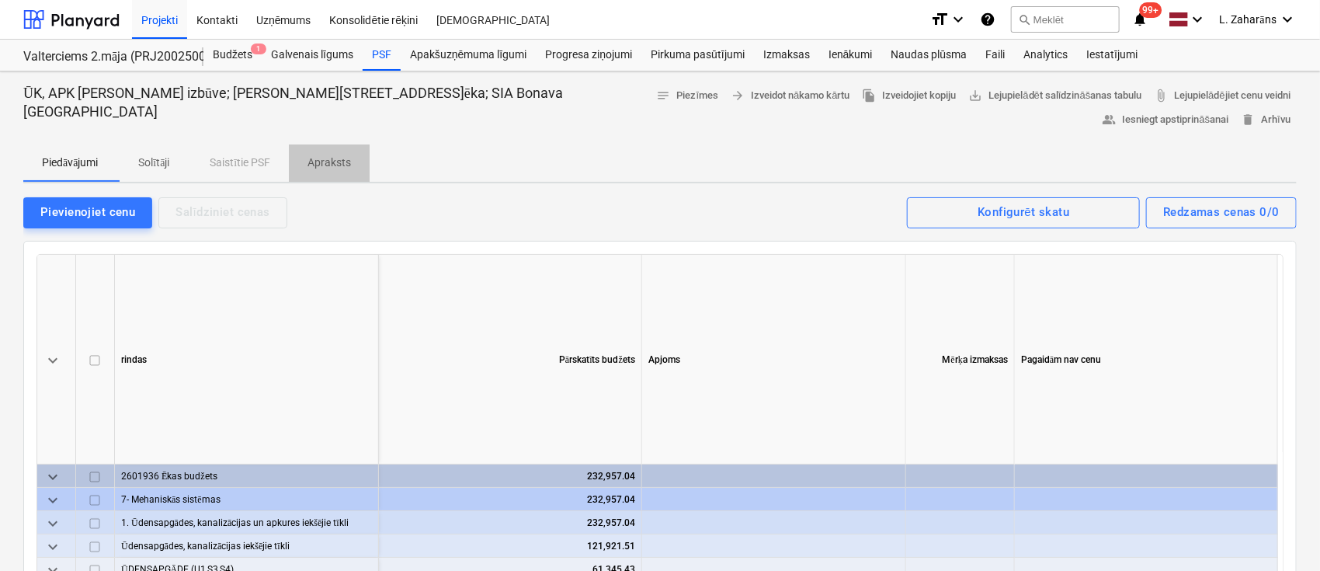
click at [319, 158] on p "Apraksts" at bounding box center [329, 163] width 43 height 16
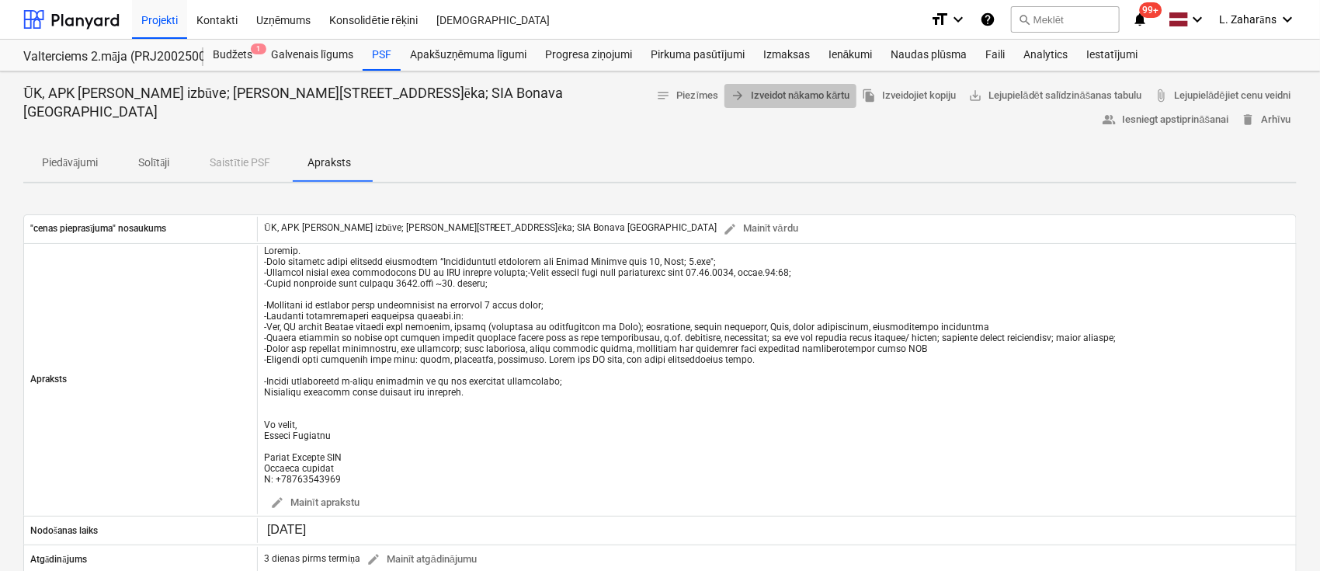
click at [731, 93] on span "arrow_forward Izveidot nākamo kārtu" at bounding box center [790, 96] width 119 height 18
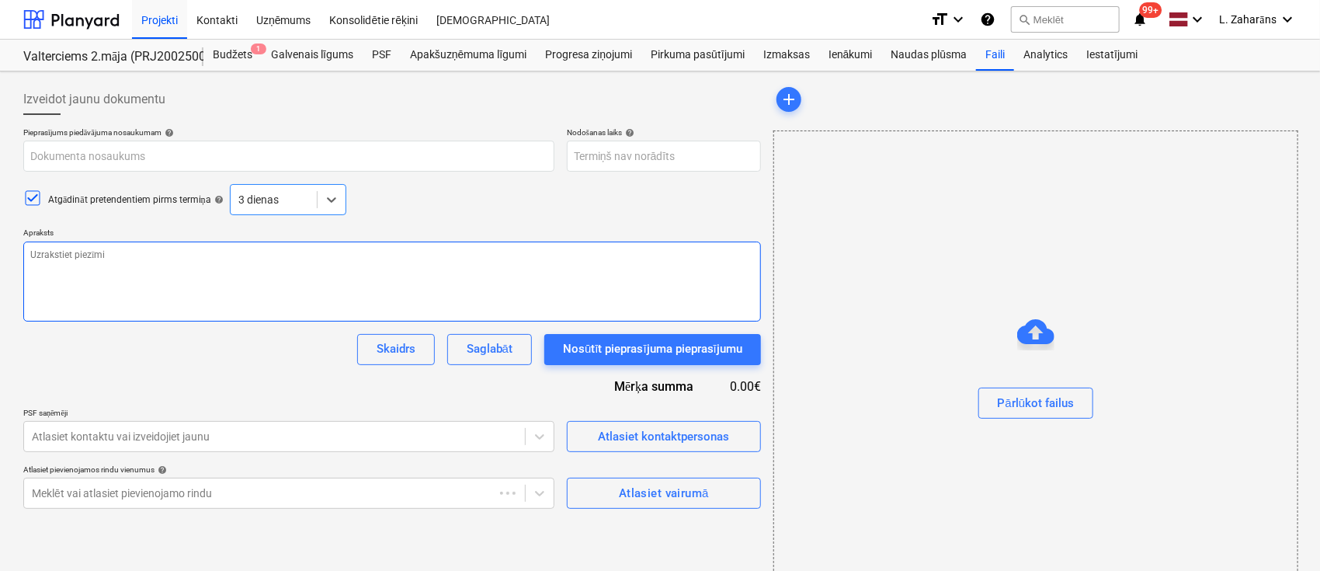
type textarea "x"
type input "ŪK, APK tīklu izbūve; Ēvalda Valtera iela 44, 2.ēka; SIA Bonava Latvija"
type textarea "Labdien. -Esam uzsākuši jauna projekta būvniecību “Daudzdzīvokļu dzīvojamā ēka …"
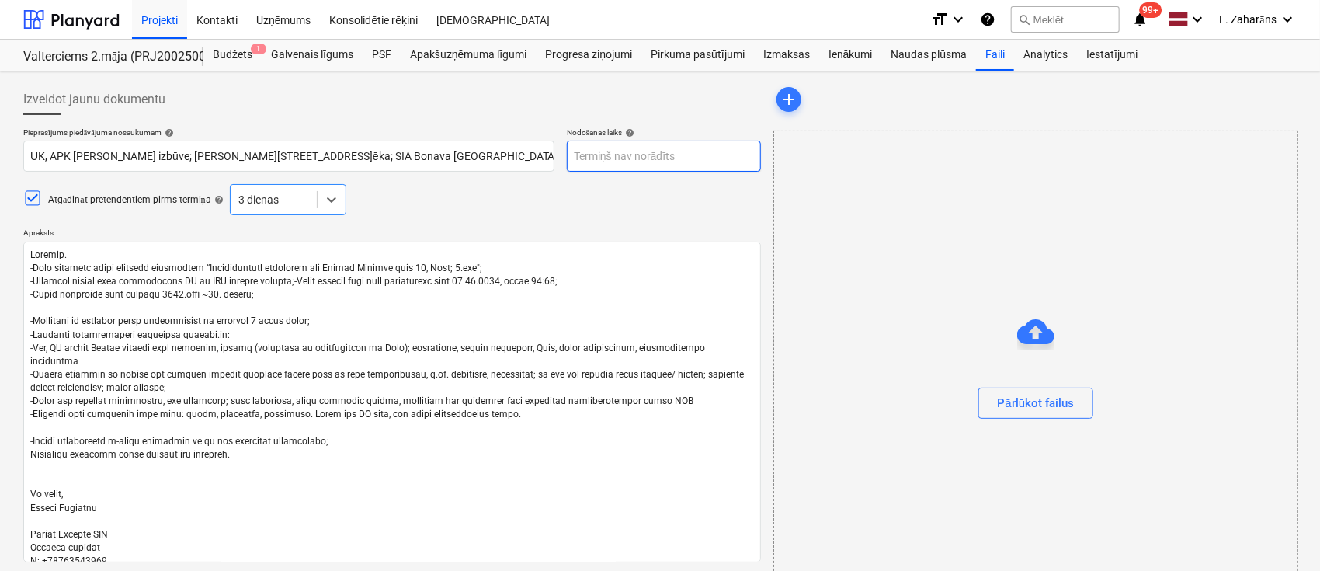
click at [603, 140] on p "Nodošanas laiks help" at bounding box center [664, 133] width 194 height 13
click at [601, 147] on body "Projekti Kontakti Uzņēmums Konsolidētie rēķini Iesūtne format_size keyboard_arr…" at bounding box center [660, 285] width 1320 height 571
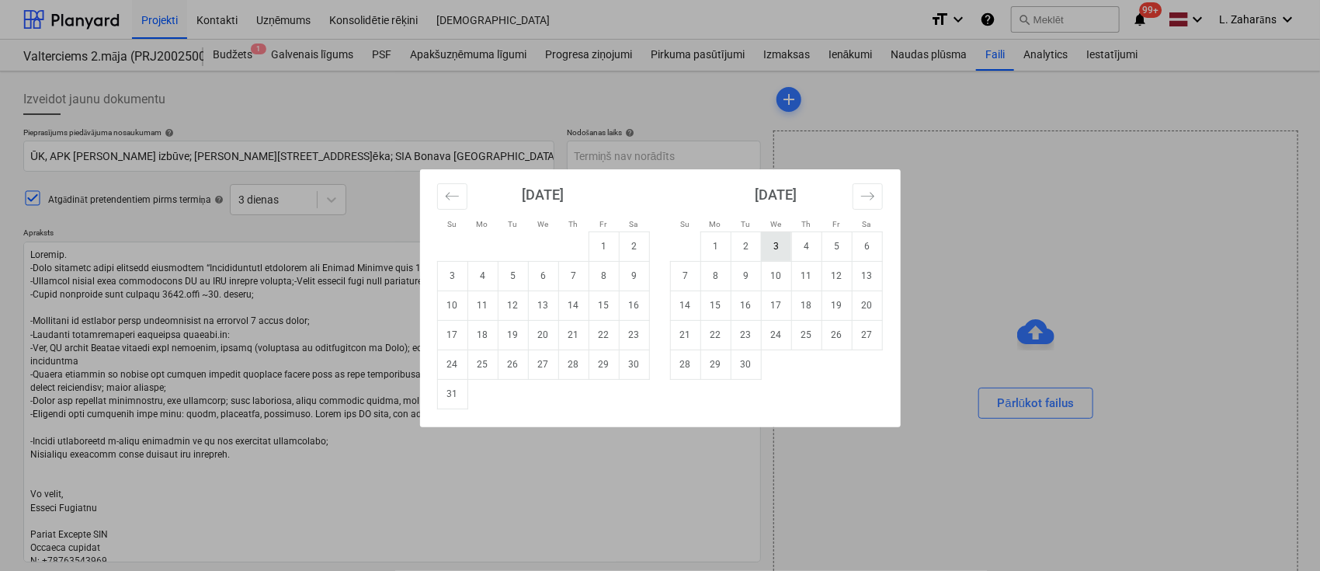
click at [769, 249] on td "3" at bounding box center [776, 246] width 30 height 30
type textarea "x"
type input "03 Sep 2025"
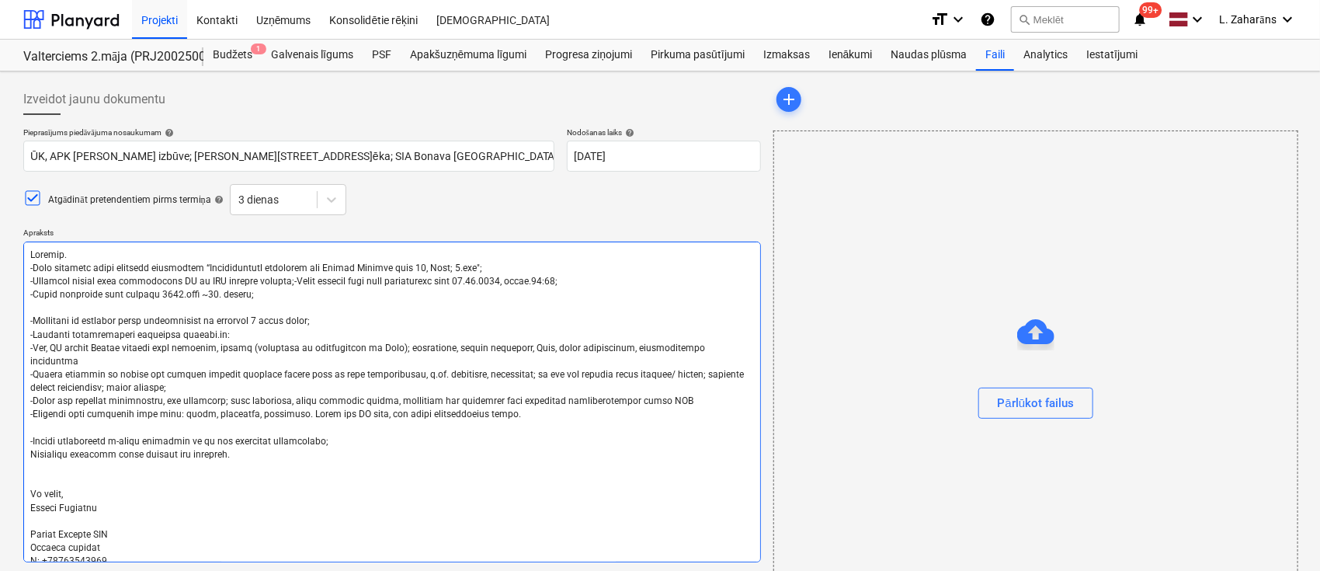
click at [481, 284] on textarea at bounding box center [392, 402] width 738 height 321
type textarea "Labdien. -Esam uzsākuši jauna projekta būvniecību “Daudzdzīvokļu dzīvojamā ēka …"
type textarea "x"
type textarea "Labdien. -Esam uzsākuši jauna projekta būvniecību “Daudzdzīvokļu dzīvojamā ēka …"
type textarea "x"
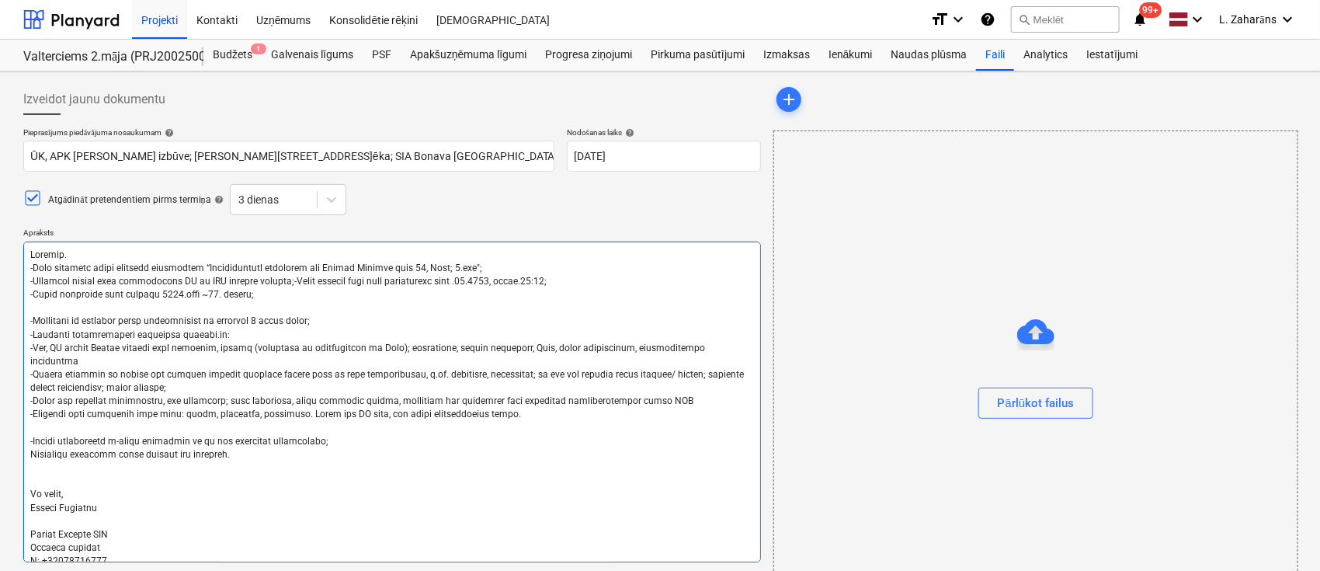
type textarea "Labdien. -Esam uzsākuši jauna projekta būvniecību “Daudzdzīvokļu dzīvojamā ēka …"
type textarea "x"
type textarea "Labdien. -Esam uzsākuši jauna projekta būvniecību “Daudzdzīvokļu dzīvojamā ēka …"
click at [493, 283] on textarea at bounding box center [392, 402] width 738 height 321
type textarea "x"
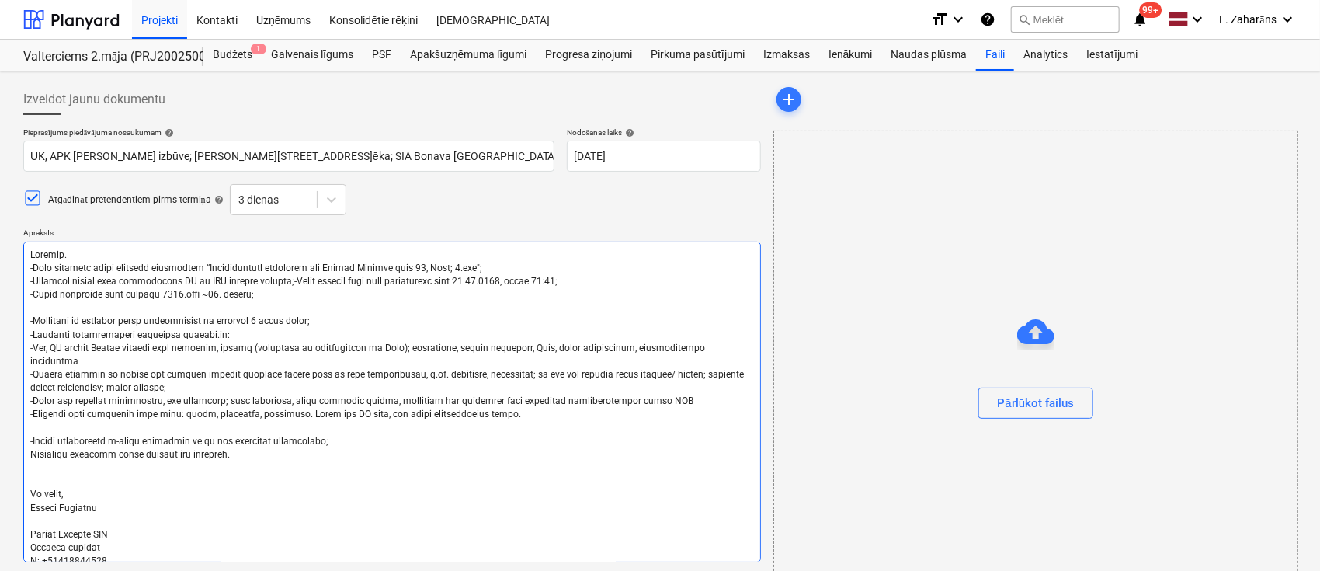
type textarea "Labdien. -Esam uzsākuši jauna projekta būvniecību “Daudzdzīvokļu dzīvojamā ēka …"
click at [217, 294] on textarea at bounding box center [392, 402] width 738 height 321
type textarea "x"
click at [342, 322] on textarea at bounding box center [392, 402] width 738 height 321
drag, startPoint x: 123, startPoint y: 322, endPoint x: 218, endPoint y: 330, distance: 95.9
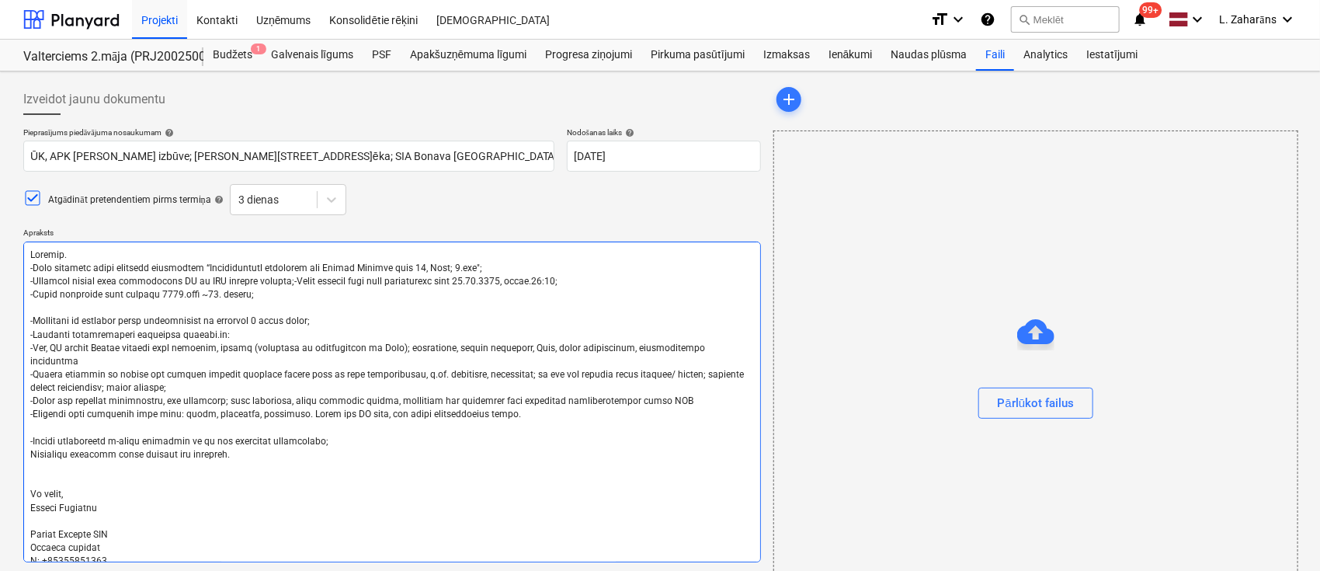
click at [218, 330] on textarea at bounding box center [392, 402] width 738 height 321
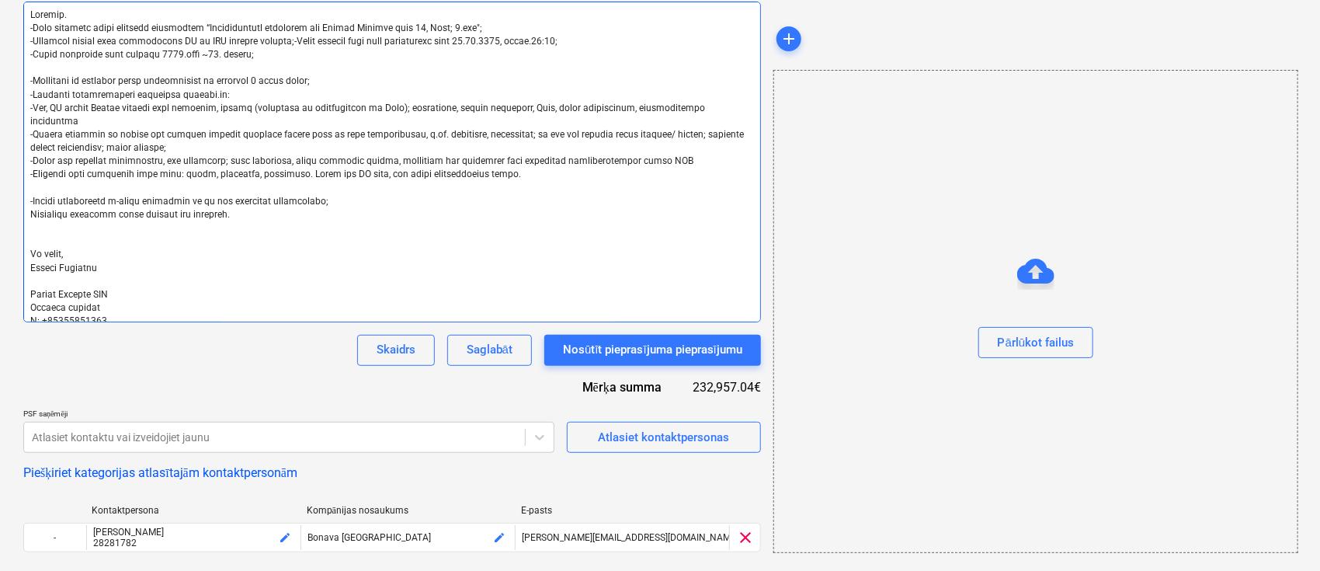
scroll to position [231, 0]
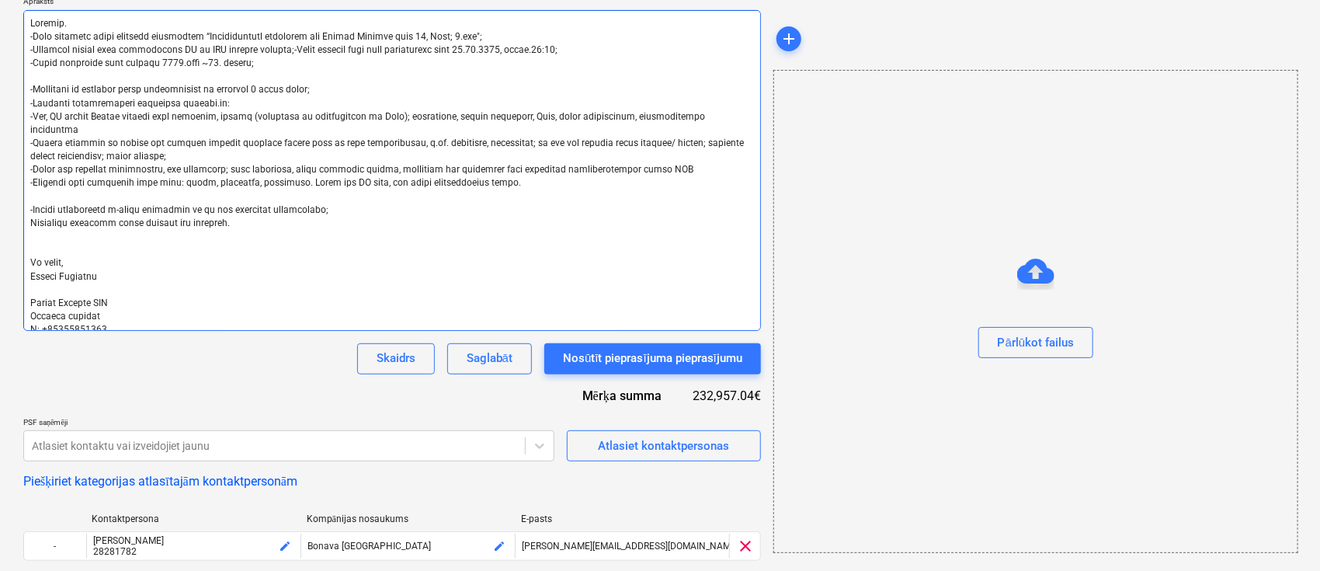
type textarea "Labdien. -Esam uzsākuši jauna projekta būvniecību “Daudzdzīvokļu dzīvojamā ēka …"
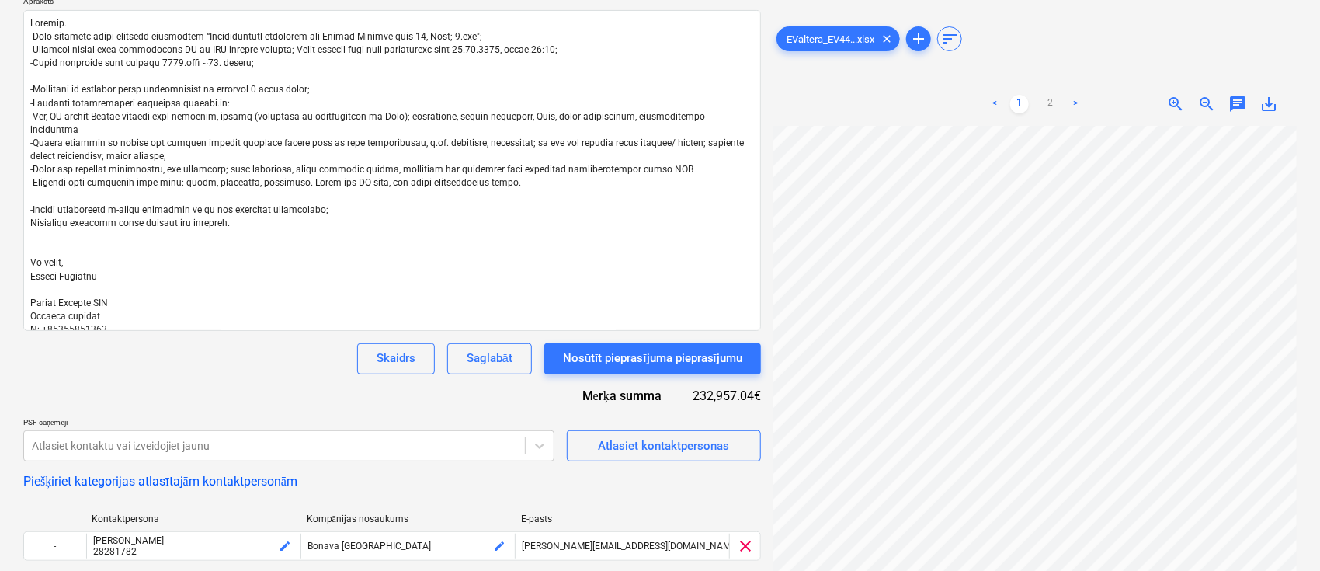
click at [871, 79] on div at bounding box center [1035, 79] width 523 height 6
click at [917, 40] on span "add" at bounding box center [919, 39] width 19 height 19
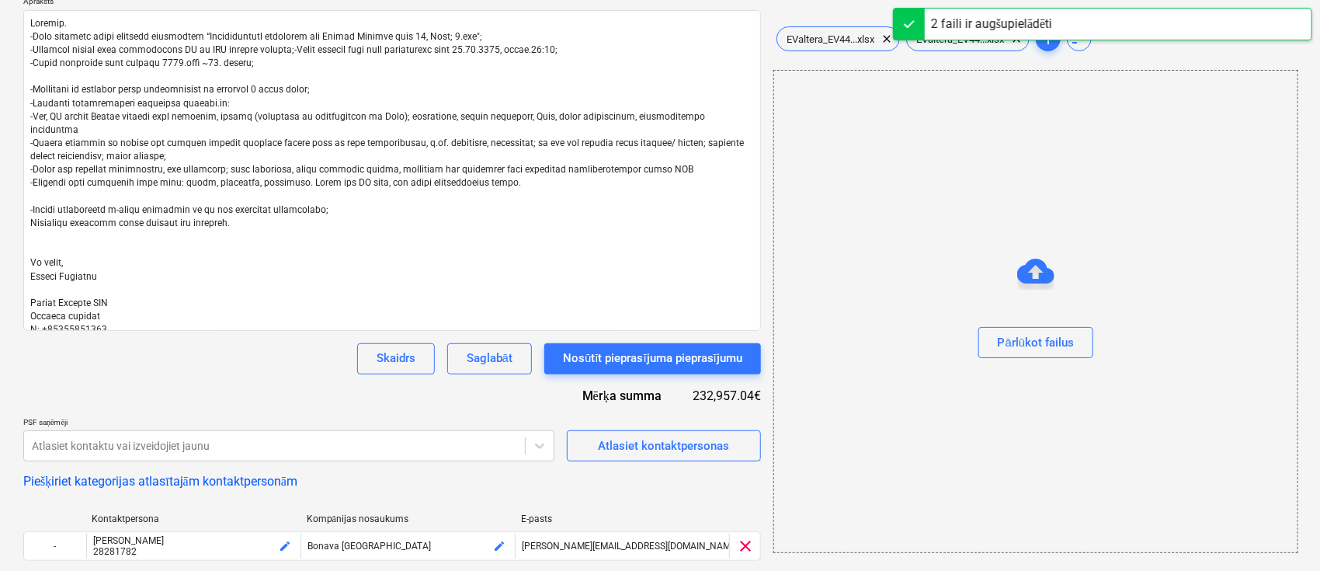
click at [964, 84] on div "Pārlūkot failus" at bounding box center [1036, 311] width 525 height 483
click at [1128, 54] on div "EValtera_EV44...xlsx clear EValtera_EV44...xlsx clear add sort" at bounding box center [1035, 38] width 523 height 31
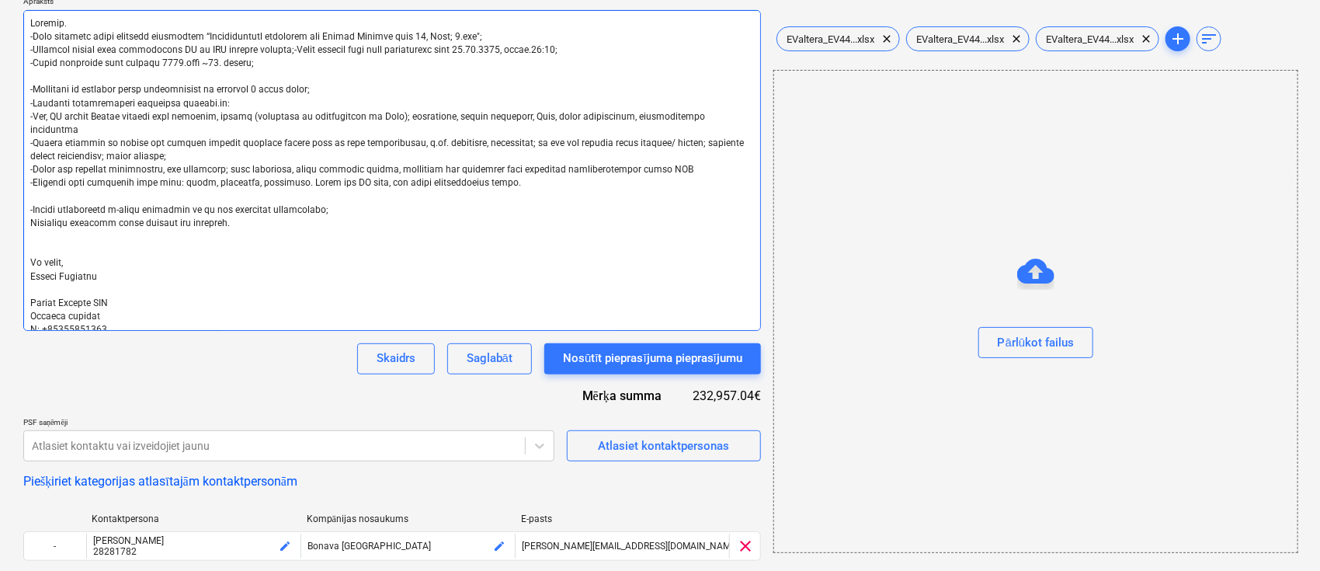
click at [259, 89] on textarea at bounding box center [392, 170] width 738 height 321
type textarea "x"
type textarea "Labdien. -Esam uzsākuši jauna projekta būvniecību “Daudzdzīvokļu dzīvojamā ēka …"
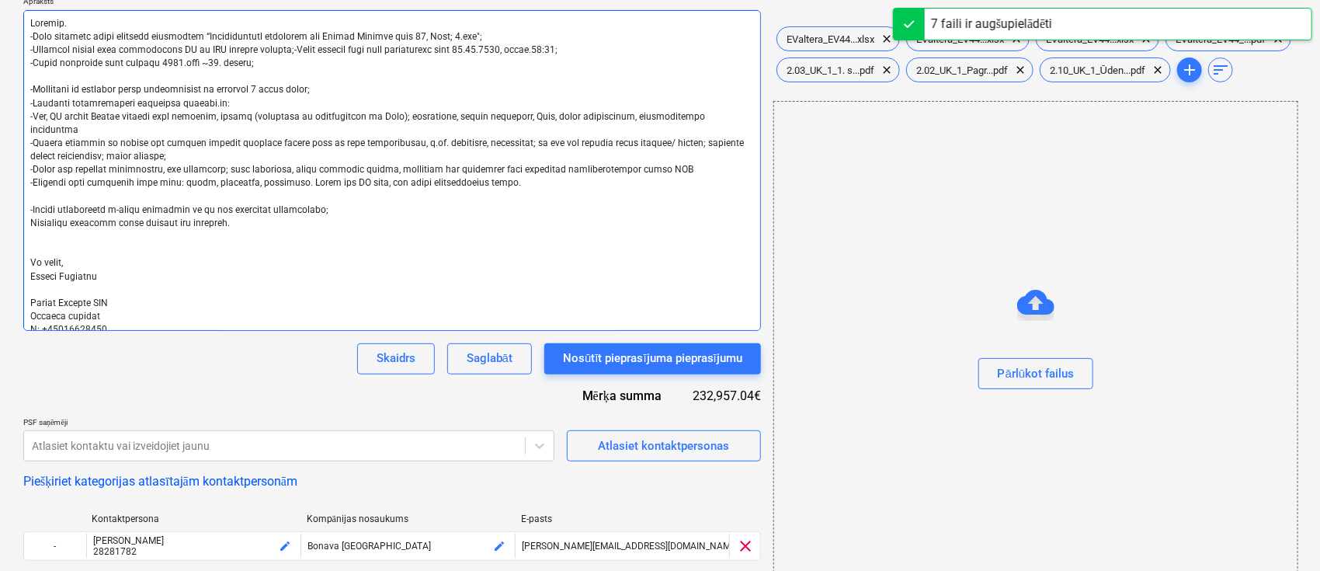
click at [165, 103] on textarea at bounding box center [392, 170] width 738 height 321
type textarea "x"
type textarea "Labdien. -Esam uzsākuši jauna projekta būvniecību “Daudzdzīvokļu dzīvojamā ēka …"
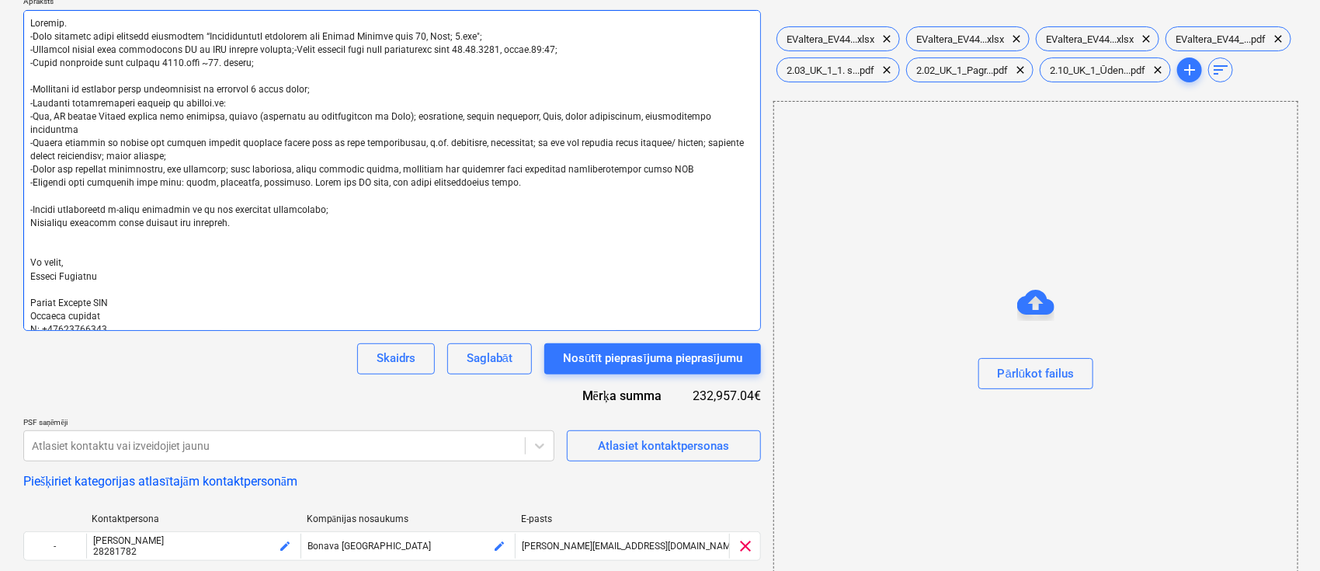
click at [176, 103] on textarea at bounding box center [392, 170] width 738 height 321
type textarea "x"
type textarea "Labdien. -Esam uzsākuši jauna projekta būvniecību “Daudzdzīvokļu dzīvojamā ēka …"
type textarea "x"
type textarea "Labdien. -Esam uzsākuši jauna projekta būvniecību “Daudzdzīvokļu dzīvojamā ēka …"
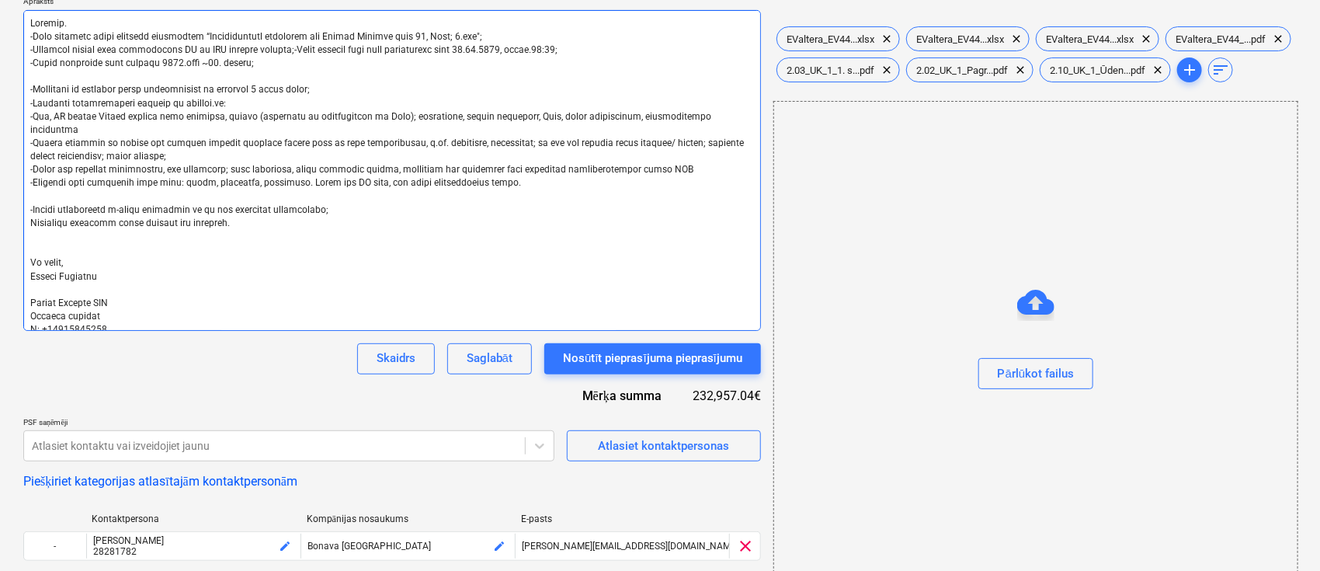
click at [222, 103] on textarea at bounding box center [392, 170] width 738 height 321
type textarea "x"
type textarea "Labdien. -Esam uzsākuši jauna projekta būvniecību “Daudzdzīvokļu dzīvojamā ēka …"
type textarea "x"
type textarea "Labdien. -Esam uzsākuši jauna projekta būvniecību “Daudzdzīvokļu dzīvojamā ēka …"
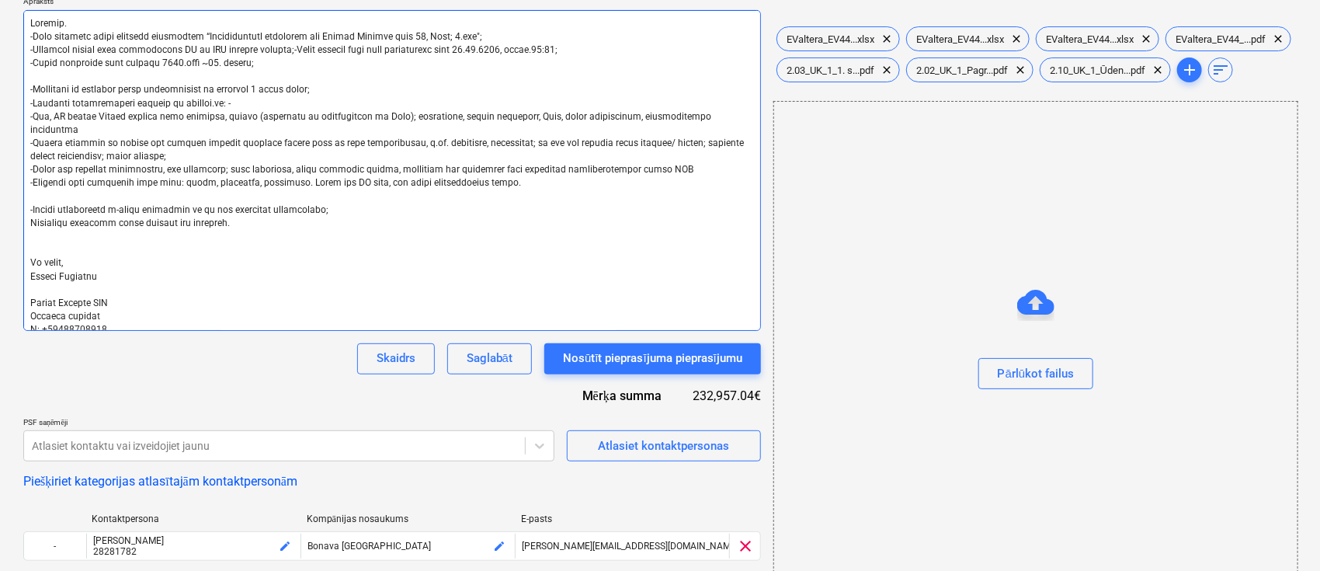
type textarea "x"
type textarea "Labdien. -Esam uzsākuši jauna projekta būvniecību “Daudzdzīvokļu dzīvojamā ēka …"
type textarea "x"
type textarea "Labdien. -Esam uzsākuši jauna projekta būvniecību “Daudzdzīvokļu dzīvojamā ēka …"
type textarea "x"
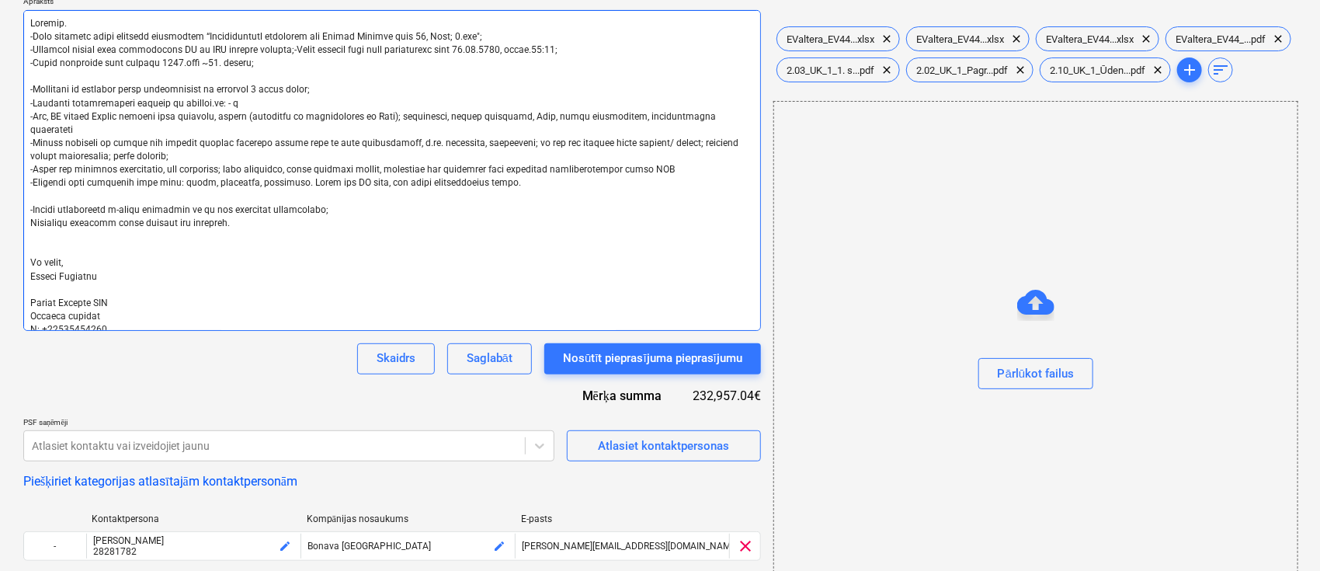
type textarea "Labdien. -Esam uzsākuši jauna projekta būvniecību “Daudzdzīvokļu dzīvojamā ēka …"
type textarea "x"
type textarea "Labdien. -Esam uzsākuši jauna projekta būvniecību “Daudzdzīvokļu dzīvojamā ēka …"
type textarea "x"
type textarea "Labdien. -Esam uzsākuši jauna projekta būvniecību “Daudzdzīvokļu dzīvojamā ēka …"
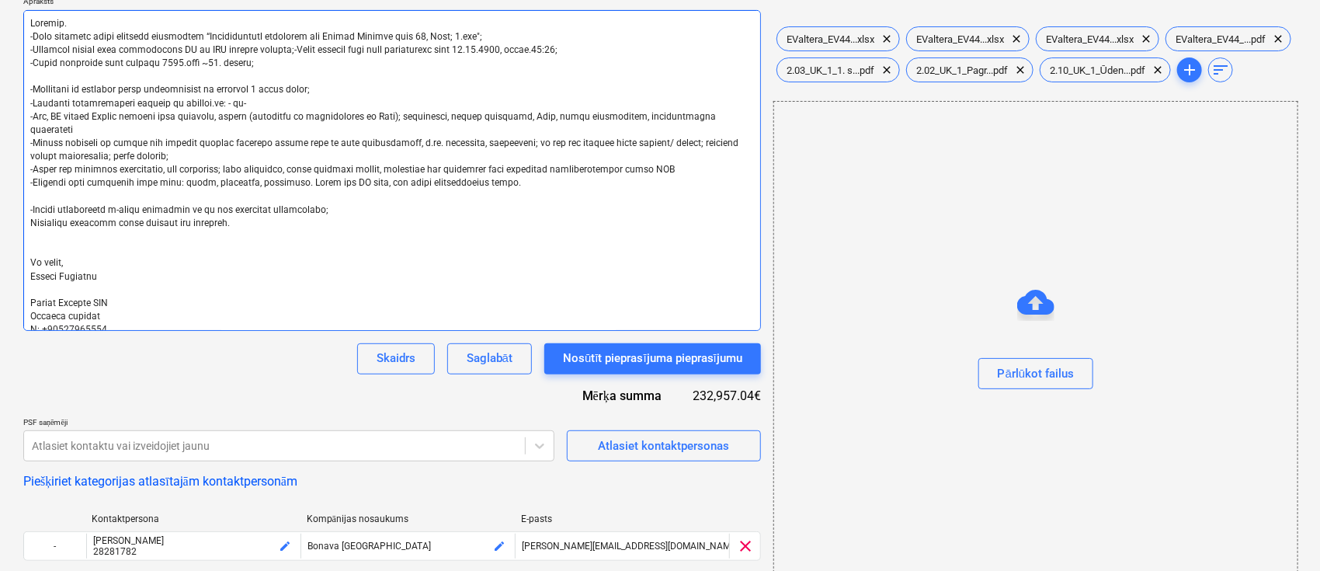
type textarea "x"
type textarea "Labdien. -Esam uzsākuši jauna projekta būvniecību “Daudzdzīvokļu dzīvojamā ēka …"
type textarea "x"
type textarea "Labdien. -Esam uzsākuši jauna projekta būvniecību “Daudzdzīvokļu dzīvojamā ēka …"
type textarea "x"
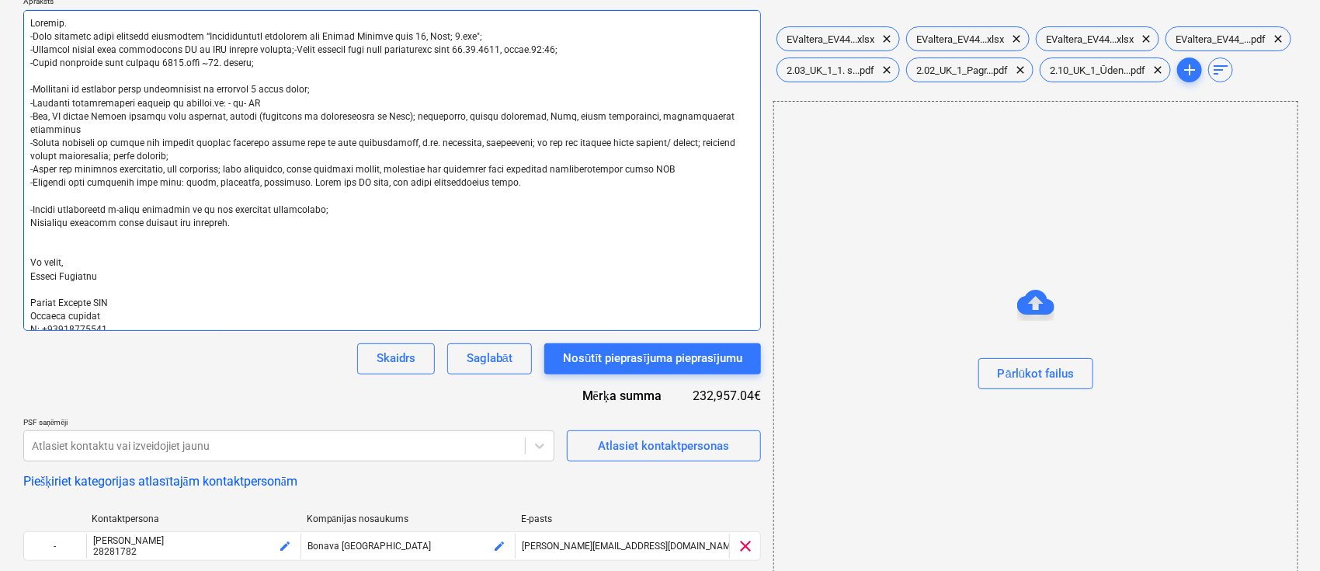
type textarea "Labdien. -Esam uzsākuši jauna projekta būvniecību “Daudzdzīvokļu dzīvojamā ēka …"
type textarea "x"
type textarea "Labdien. -Esam uzsākuši jauna projekta būvniecību “Daudzdzīvokļu dzīvojamā ēka …"
type textarea "x"
type textarea "Labdien. -Esam uzsākuši jauna projekta būvniecību “Daudzdzīvokļu dzīvojamā ēka …"
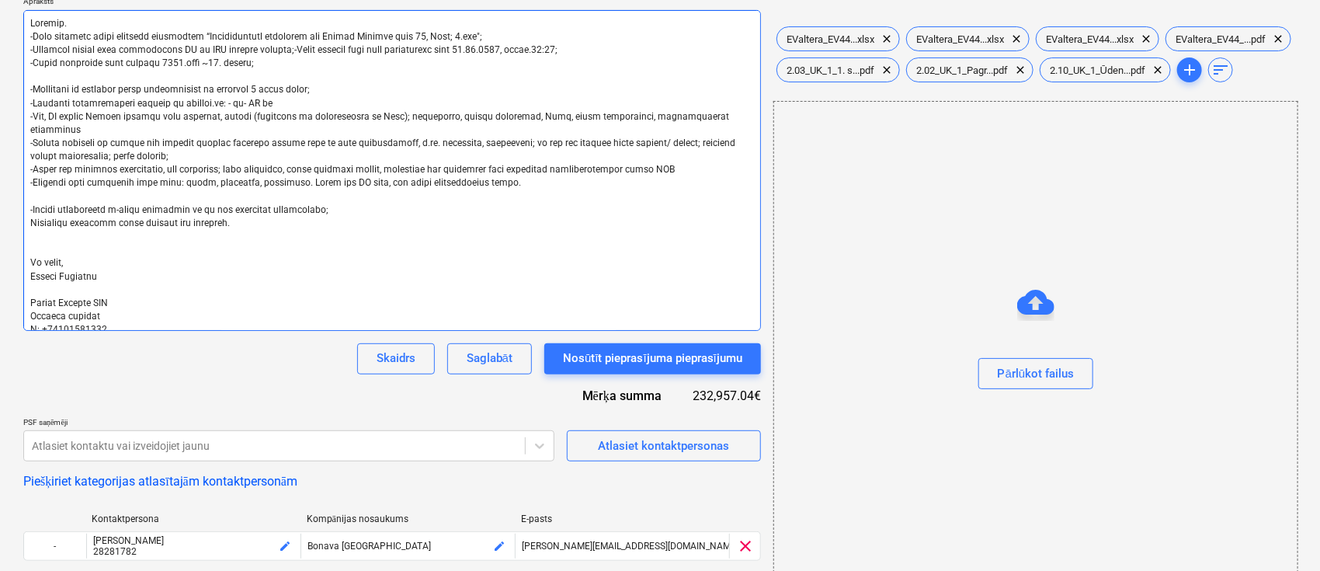
type textarea "x"
type textarea "Labdien. -Esam uzsākuši jauna projekta būvniecību “Daudzdzīvokļu dzīvojamā ēka …"
type textarea "x"
type textarea "Labdien. -Esam uzsākuši jauna projekta būvniecību “Daudzdzīvokļu dzīvojamā ēka …"
type textarea "x"
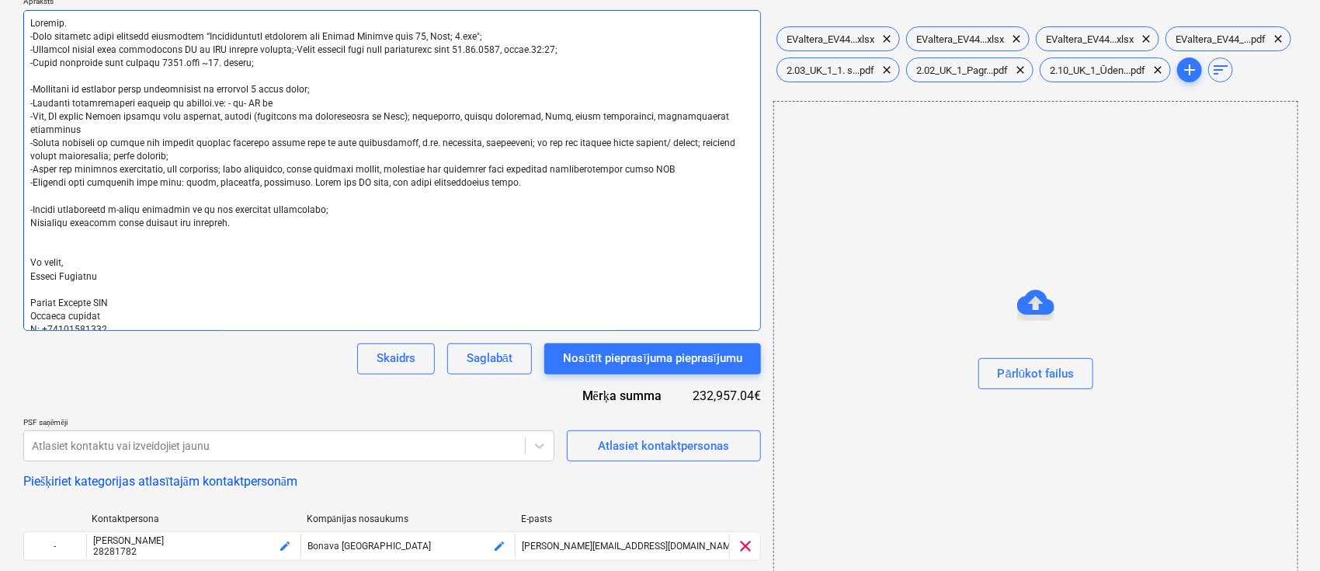
type textarea "Labdien. -Esam uzsākuši jauna projekta būvniecību “Daudzdzīvokļu dzīvojamā ēka …"
type textarea "x"
type textarea "Labdien. -Esam uzsākuši jauna projekta būvniecību “Daudzdzīvokļu dzīvojamā ēka …"
type textarea "x"
type textarea "Labdien. -Esam uzsākuši jauna projekta būvniecību “Daudzdzīvokļu dzīvojamā ēka …"
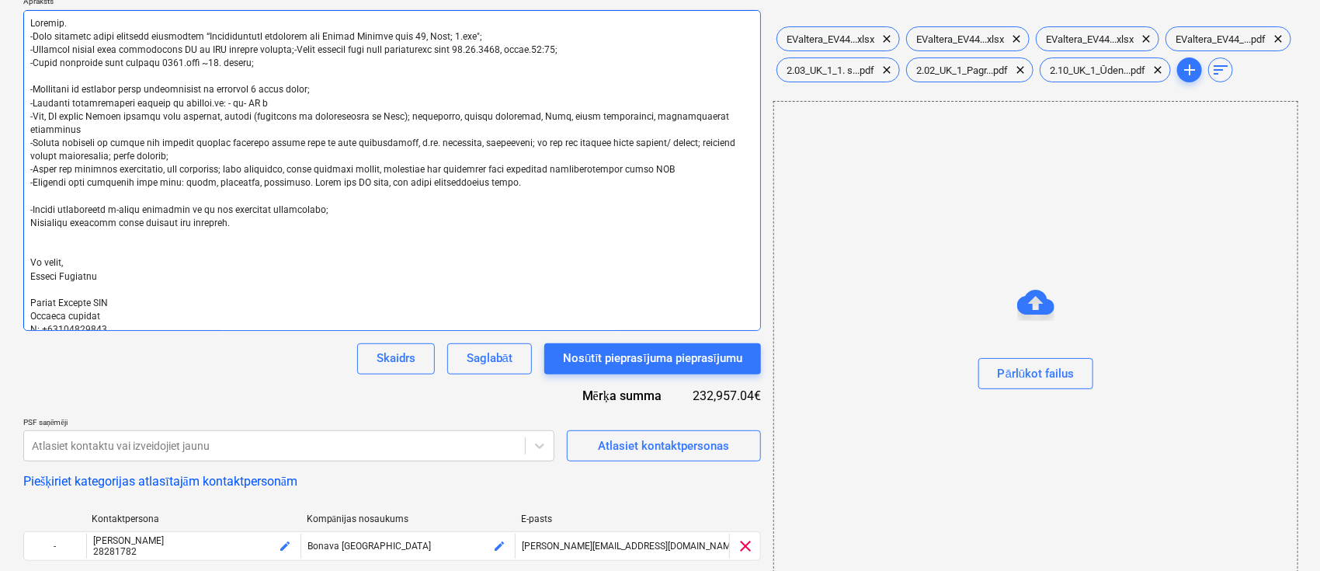
type textarea "x"
type textarea "Labdien. -Esam uzsākuši jauna projekta būvniecību “Daudzdzīvokļu dzīvojamā ēka …"
type textarea "x"
type textarea "Labdien. -Esam uzsākuši jauna projekta būvniecību “Daudzdzīvokļu dzīvojamā ēka …"
type textarea "x"
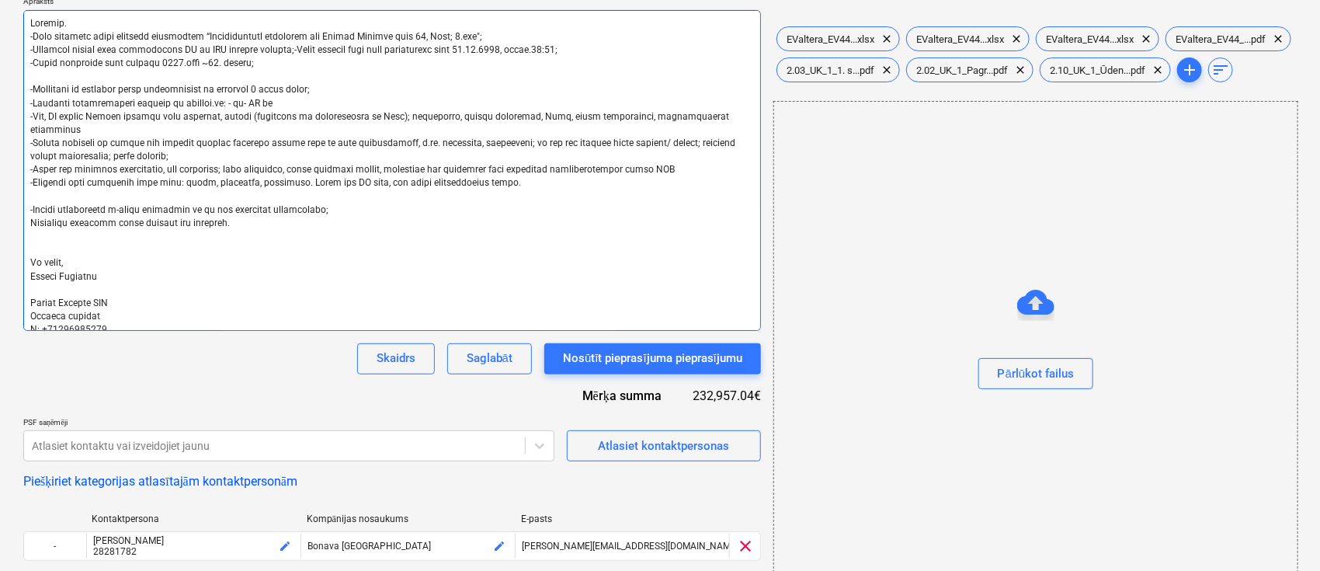
type textarea "Labdien. -Esam uzsākuši jauna projekta būvniecību “Daudzdzīvokļu dzīvojamā ēka …"
type textarea "x"
type textarea "Labdien. -Esam uzsākuši jauna projekta būvniecību “Daudzdzīvokļu dzīvojamā ēka …"
type textarea "x"
type textarea "Labdien. -Esam uzsākuši jauna projekta būvniecību “Daudzdzīvokļu dzīvojamā ēka …"
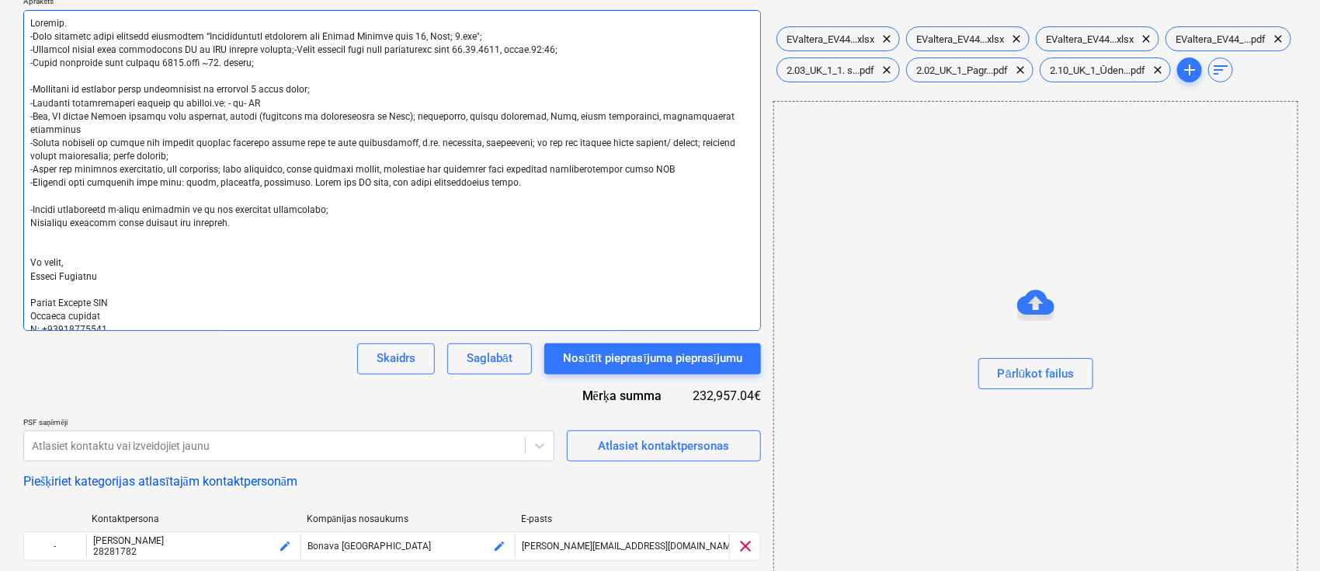
type textarea "x"
type textarea "Labdien. -Esam uzsākuši jauna projekta būvniecību “Daudzdzīvokļu dzīvojamā ēka …"
type textarea "x"
type textarea "Labdien. -Esam uzsākuši jauna projekta būvniecību “Daudzdzīvokļu dzīvojamā ēka …"
type textarea "x"
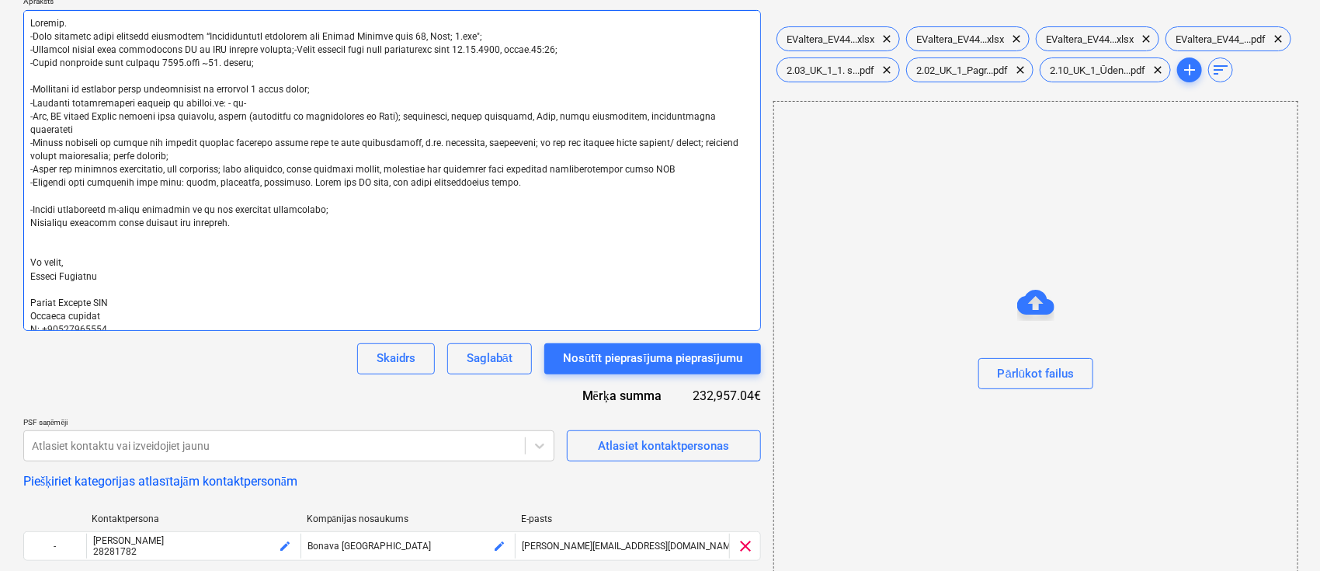
type textarea "Labdien. -Esam uzsākuši jauna projekta būvniecību “Daudzdzīvokļu dzīvojamā ēka …"
type textarea "x"
type textarea "Labdien. -Esam uzsākuši jauna projekta būvniecību “Daudzdzīvokļu dzīvojamā ēka …"
type textarea "x"
type textarea "Labdien. -Esam uzsākuši jauna projekta būvniecību “Daudzdzīvokļu dzīvojamā ēka …"
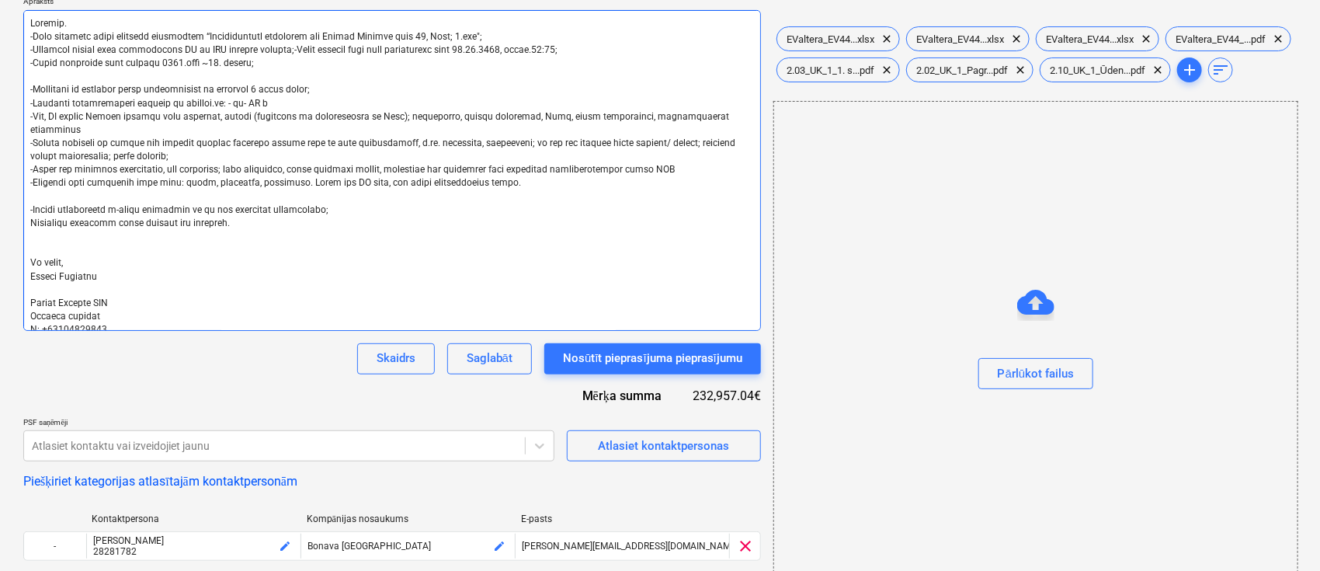
type textarea "x"
type textarea "Labdien. -Esam uzsākuši jauna projekta būvniecību “Daudzdzīvokļu dzīvojamā ēka …"
type textarea "x"
type textarea "Labdien. -Esam uzsākuši jauna projekta būvniecību “Daudzdzīvokļu dzīvojamā ēka …"
type textarea "x"
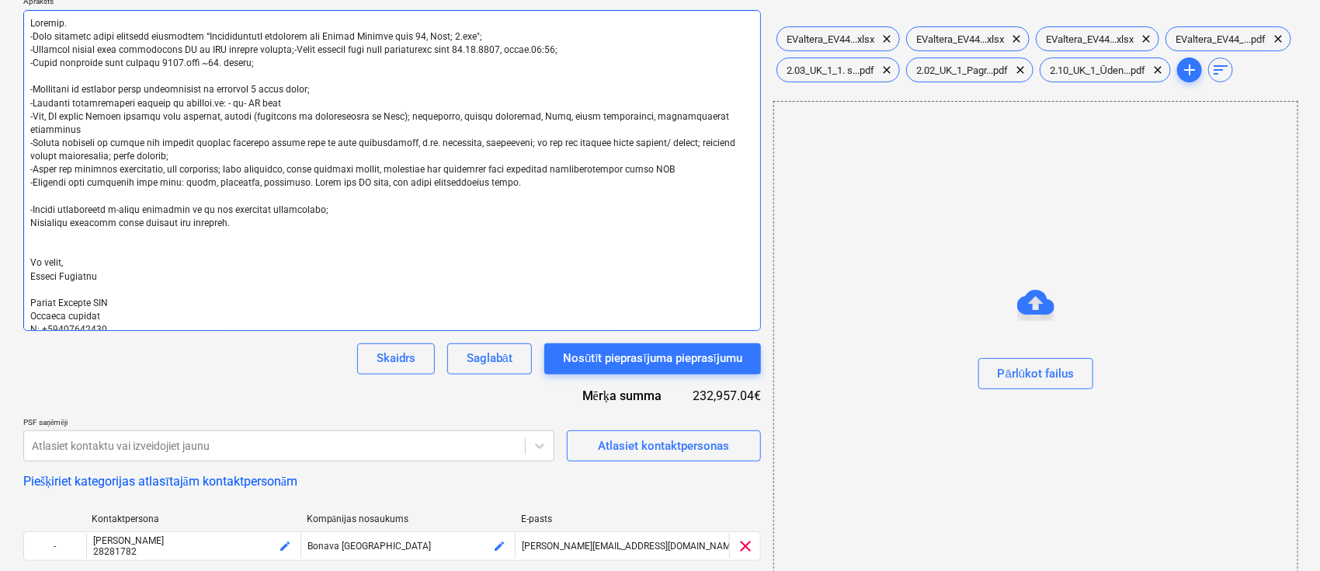
type textarea "Labdien. -Esam uzsākuši jauna projekta būvniecību “Daudzdzīvokļu dzīvojamā ēka …"
type textarea "x"
type textarea "Labdien. -Esam uzsākuši jauna projekta būvniecību “Daudzdzīvokļu dzīvojamā ēka …"
type textarea "x"
type textarea "Labdien. -Esam uzsākuši jauna projekta būvniecību “Daudzdzīvokļu dzīvojamā ēka …"
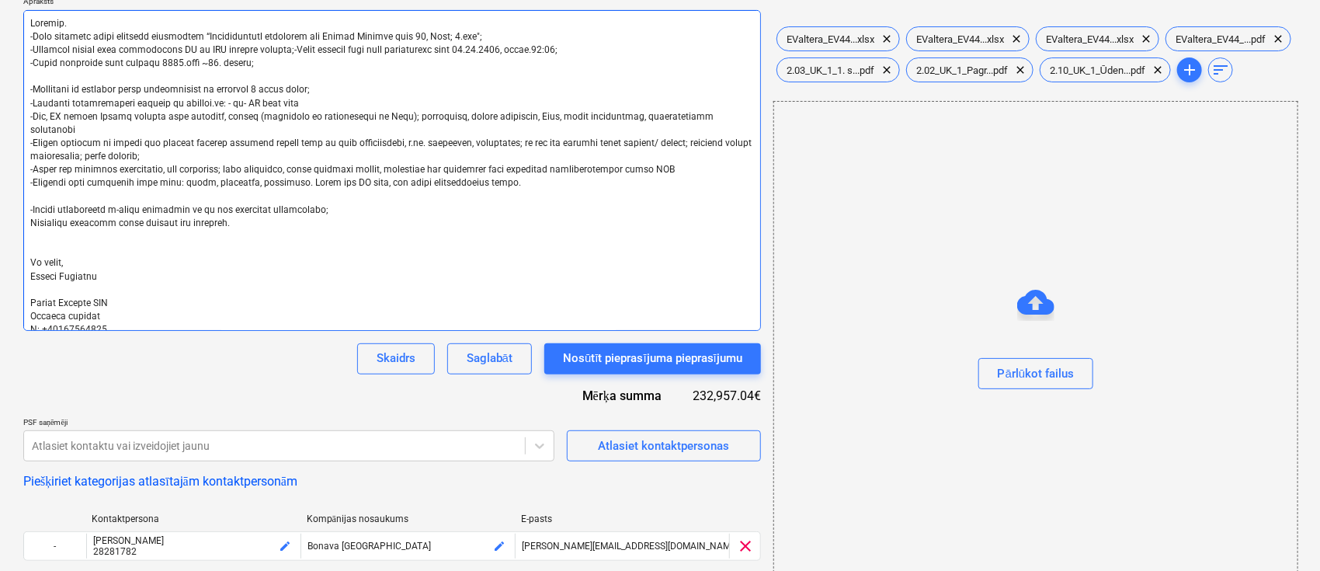
type textarea "x"
type textarea "Labdien. -Esam uzsākuši jauna projekta būvniecību “Daudzdzīvokļu dzīvojamā ēka …"
type textarea "x"
type textarea "Labdien. -Esam uzsākuši jauna projekta būvniecību “Daudzdzīvokļu dzīvojamā ēka …"
type textarea "x"
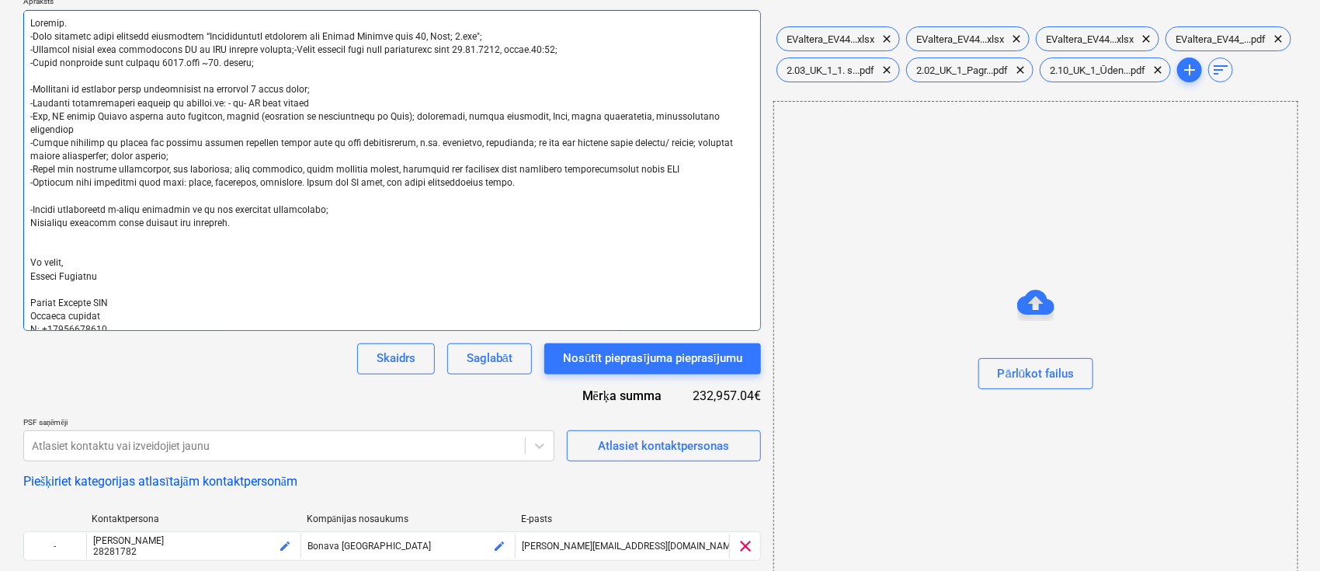
type textarea "Labdien. -Esam uzsākuši jauna projekta būvniecību “Daudzdzīvokļu dzīvojamā ēka …"
type textarea "x"
type textarea "Labdien. -Esam uzsākuši jauna projekta būvniecību “Daudzdzīvokļu dzīvojamā ēka …"
type textarea "x"
type textarea "Labdien. -Esam uzsākuši jauna projekta būvniecību “Daudzdzīvokļu dzīvojamā ēka …"
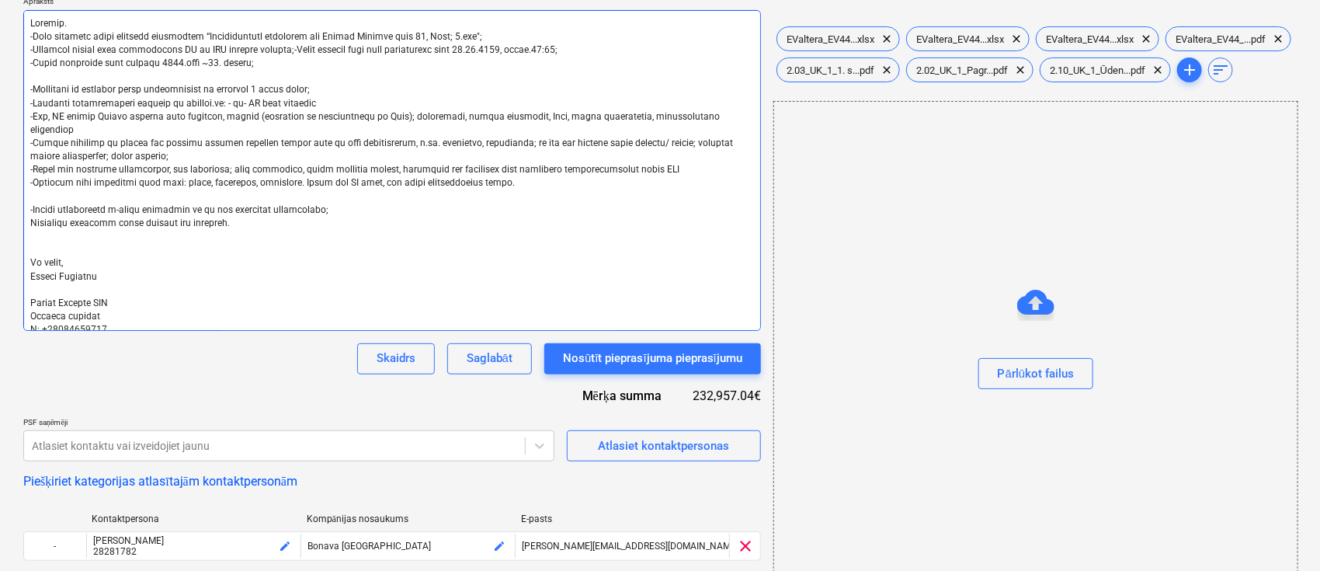
type textarea "x"
type textarea "Labdien. -Esam uzsākuši jauna projekta būvniecību “Daudzdzīvokļu dzīvojamā ēka …"
type textarea "x"
type textarea "Labdien. -Esam uzsākuši jauna projekta būvniecību “Daudzdzīvokļu dzīvojamā ēka …"
type textarea "x"
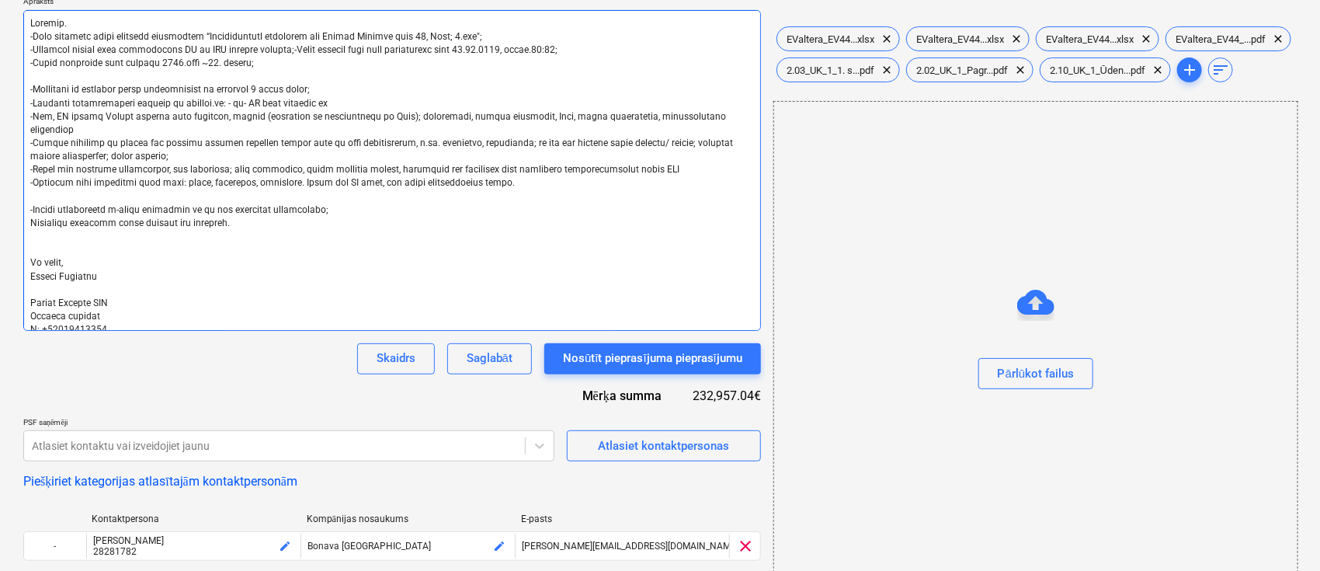
type textarea "Labdien. -Esam uzsākuši jauna projekta būvniecību “Daudzdzīvokļu dzīvojamā ēka …"
type textarea "x"
type textarea "Labdien. -Esam uzsākuši jauna projekta būvniecību “Daudzdzīvokļu dzīvojamā ēka …"
type textarea "x"
type textarea "Labdien. -Esam uzsākuši jauna projekta būvniecību “Daudzdzīvokļu dzīvojamā ēka …"
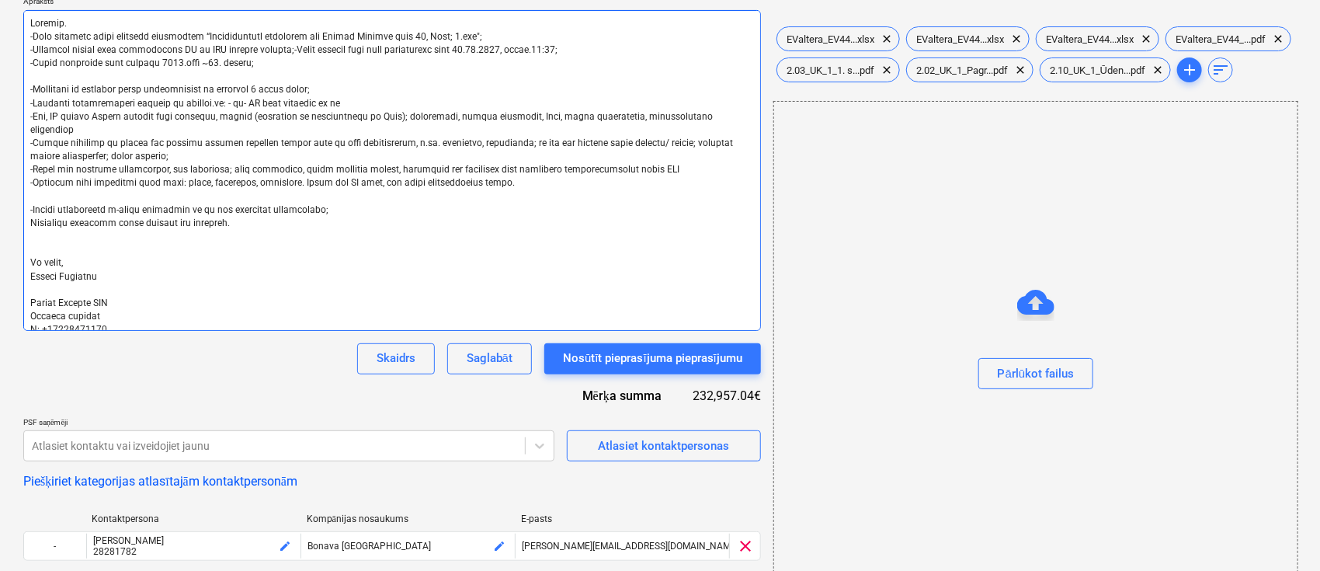
type textarea "x"
type textarea "Labdien. -Esam uzsākuši jauna projekta būvniecību “Daudzdzīvokļu dzīvojamā ēka …"
type textarea "x"
type textarea "Labdien. -Esam uzsākuši jauna projekta būvniecību “Daudzdzīvokļu dzīvojamā ēka …"
type textarea "x"
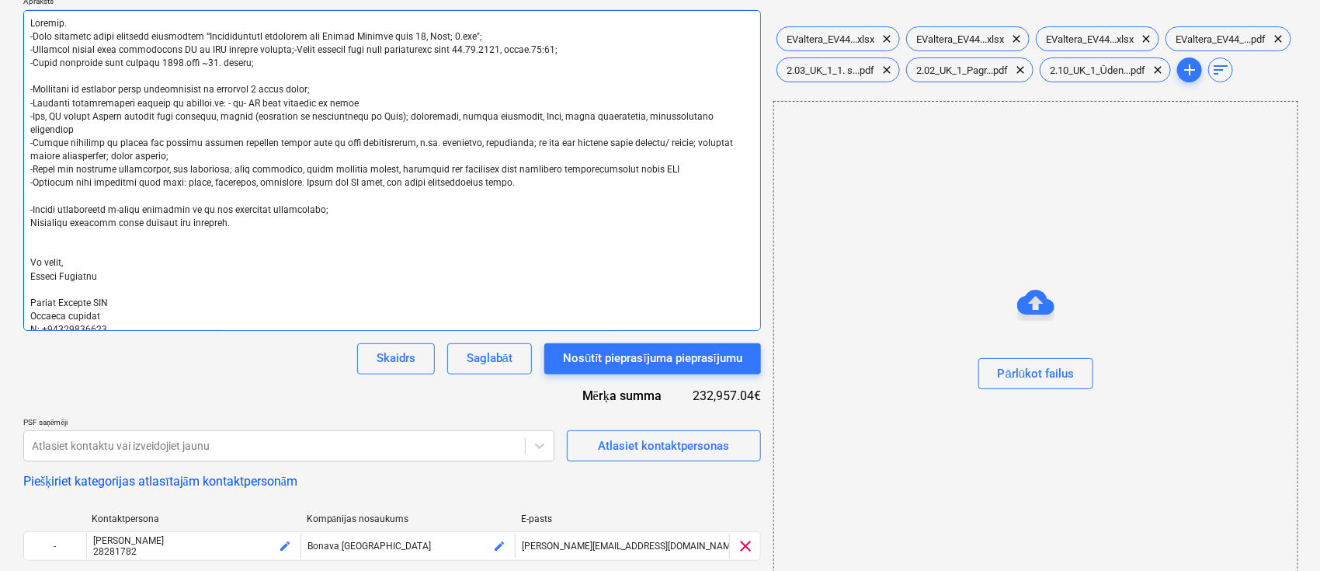
type textarea "Labdien. -Esam uzsākuši jauna projekta būvniecību “Daudzdzīvokļu dzīvojamā ēka …"
type textarea "x"
type textarea "Labdien. -Esam uzsākuši jauna projekta būvniecību “Daudzdzīvokļu dzīvojamā ēka …"
type textarea "x"
type textarea "Labdien. -Esam uzsākuši jauna projekta būvniecību “Daudzdzīvokļu dzīvojamā ēka …"
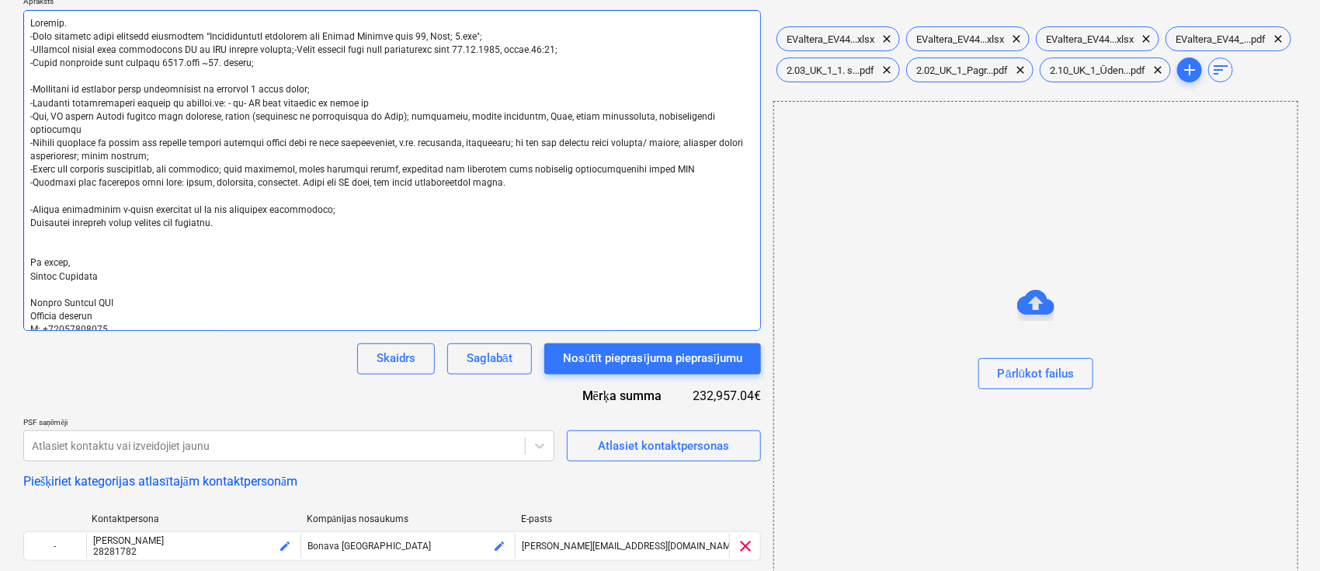
type textarea "x"
type textarea "Labdien. -Esam uzsākuši jauna projekta būvniecību “Daudzdzīvokļu dzīvojamā ēka …"
type textarea "x"
type textarea "Labdien. -Esam uzsākuši jauna projekta būvniecību “Daudzdzīvokļu dzīvojamā ēka …"
type textarea "x"
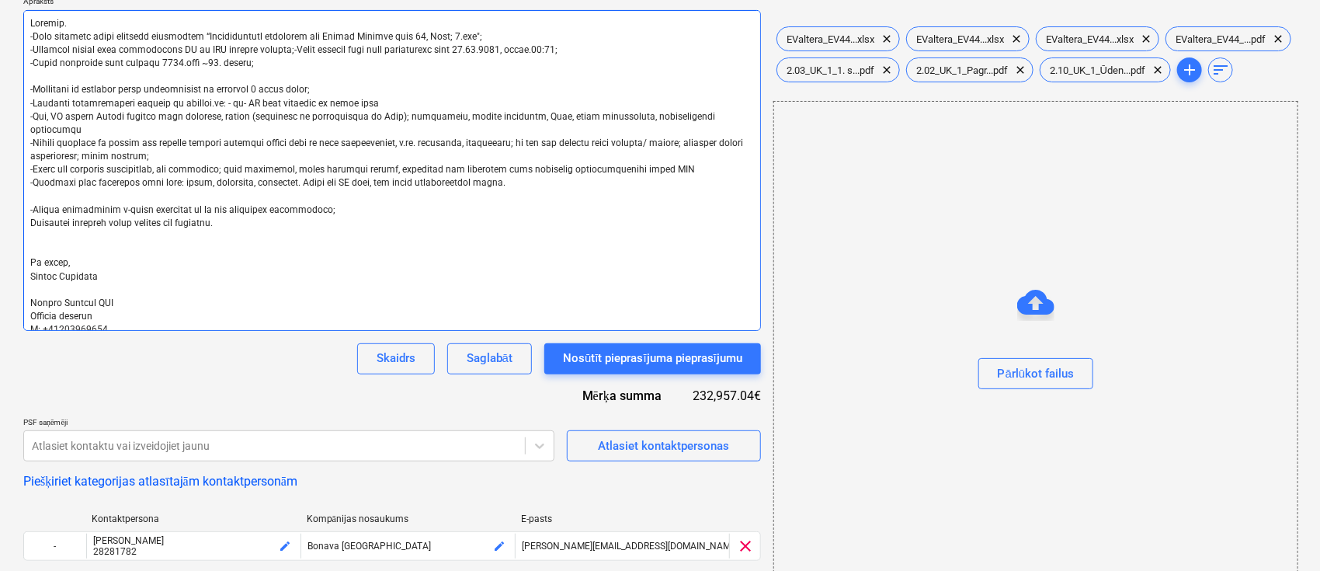
type textarea "Labdien. -Esam uzsākuši jauna projekta būvniecību “Daudzdzīvokļu dzīvojamā ēka …"
type textarea "x"
type textarea "Labdien. -Esam uzsākuši jauna projekta būvniecību “Daudzdzīvokļu dzīvojamā ēka …"
type textarea "x"
type textarea "Labdien. -Esam uzsākuši jauna projekta būvniecību “Daudzdzīvokļu dzīvojamā ēka …"
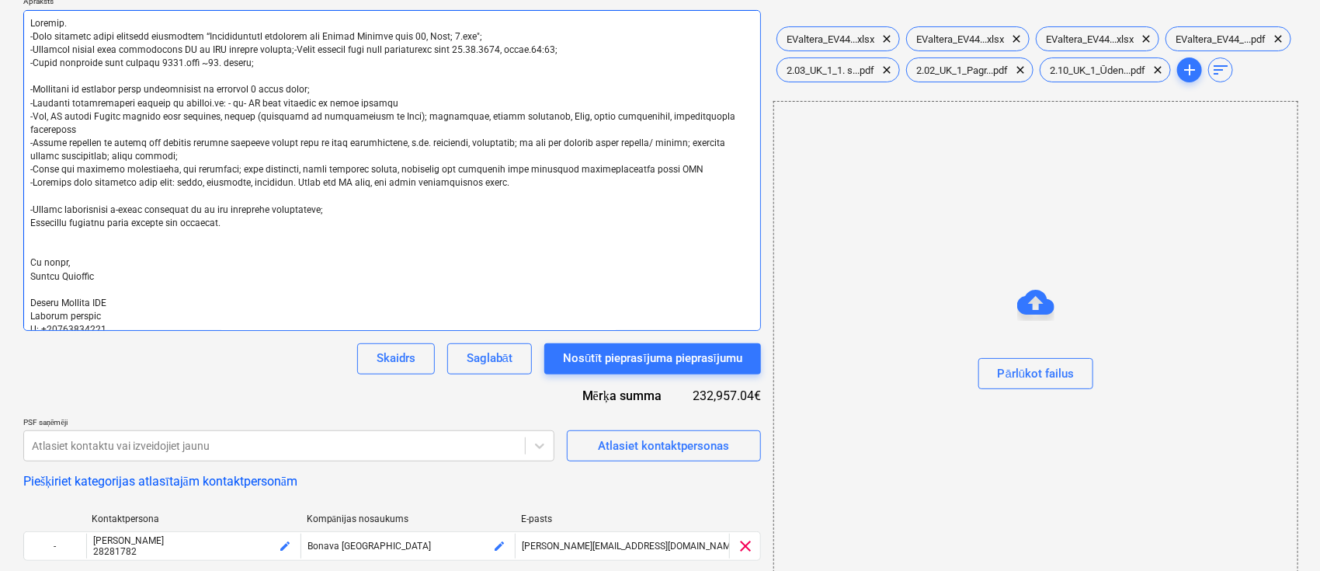
type textarea "x"
type textarea "Labdien. -Esam uzsākuši jauna projekta būvniecību “Daudzdzīvokļu dzīvojamā ēka …"
type textarea "x"
type textarea "Labdien. -Esam uzsākuši jauna projekta būvniecību “Daudzdzīvokļu dzīvojamā ēka …"
type textarea "x"
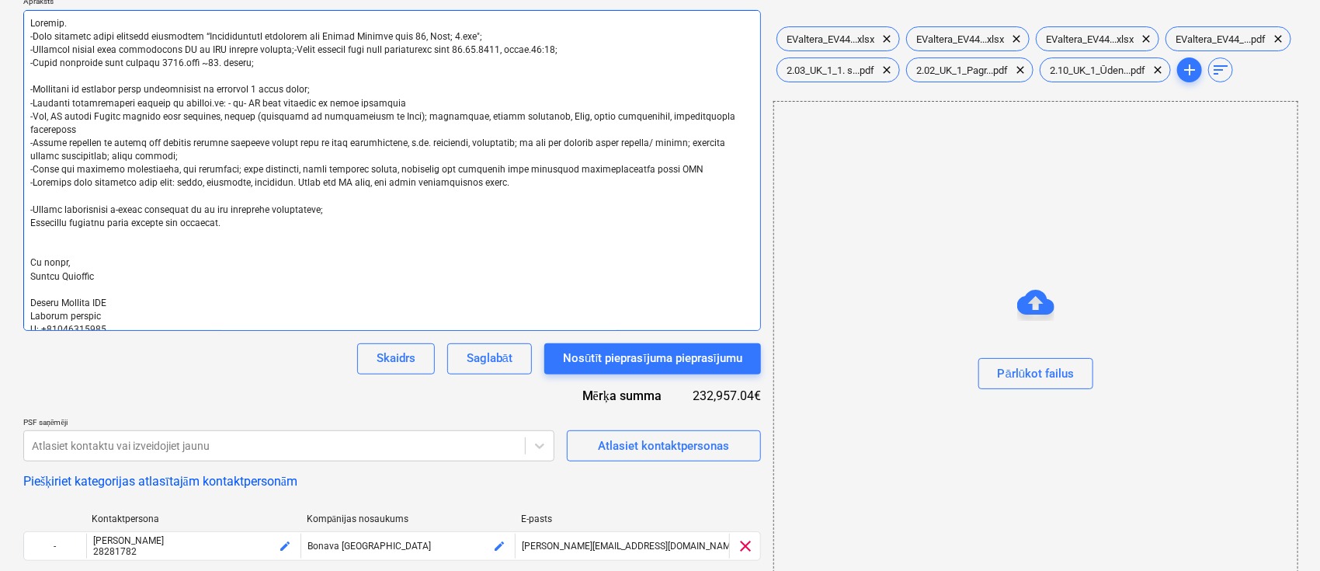
type textarea "Labdien. -Esam uzsākuši jauna projekta būvniecību “Daudzdzīvokļu dzīvojamā ēka …"
type textarea "x"
type textarea "Labdien. -Esam uzsākuši jauna projekta būvniecību “Daudzdzīvokļu dzīvojamā ēka …"
type textarea "x"
type textarea "Labdien. -Esam uzsākuši jauna projekta būvniecību “Daudzdzīvokļu dzīvojamā ēka …"
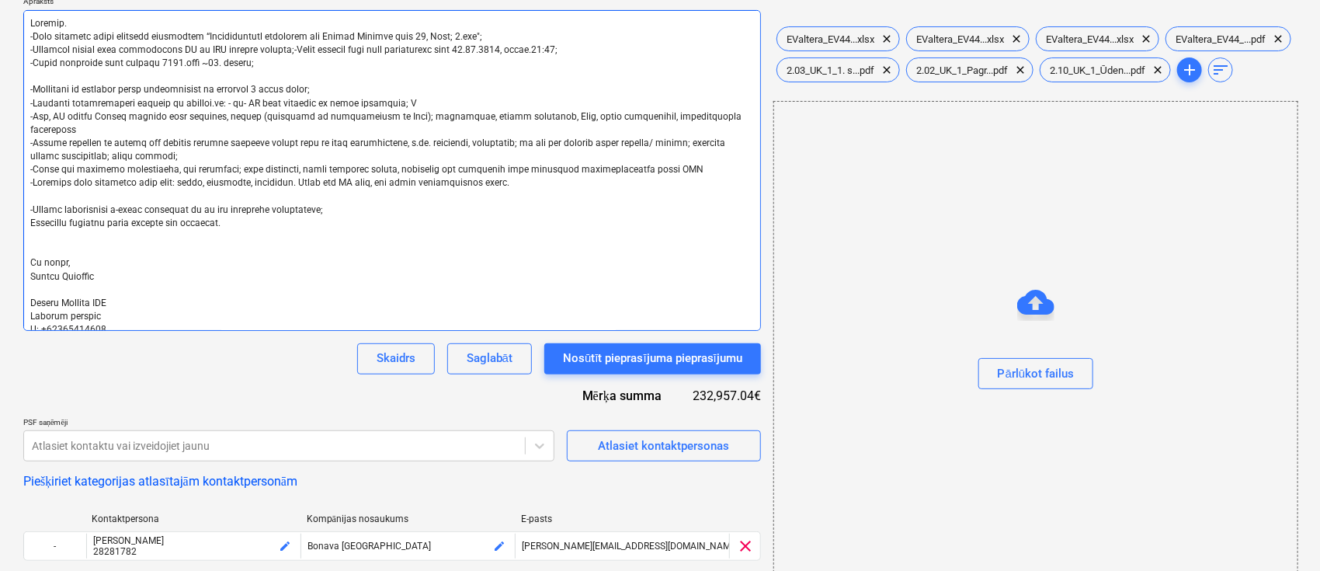
type textarea "x"
type textarea "Labdien. -Esam uzsākuši jauna projekta būvniecību “Daudzdzīvokļu dzīvojamā ēka …"
drag, startPoint x: 423, startPoint y: 113, endPoint x: 380, endPoint y: 117, distance: 43.0
click at [380, 117] on textarea at bounding box center [392, 170] width 738 height 321
click at [263, 114] on textarea at bounding box center [392, 170] width 738 height 321
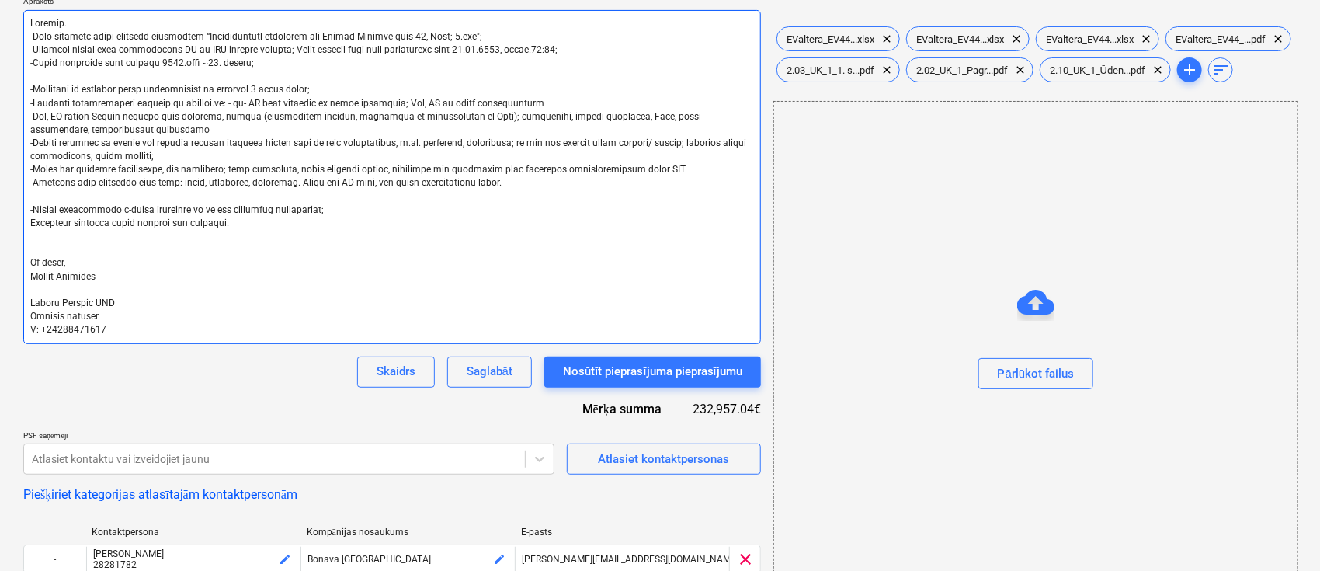
click at [308, 117] on textarea at bounding box center [392, 177] width 738 height 334
click at [503, 123] on textarea at bounding box center [392, 177] width 738 height 334
drag, startPoint x: 167, startPoint y: 142, endPoint x: 193, endPoint y: 218, distance: 80.6
click at [193, 218] on textarea at bounding box center [392, 177] width 738 height 334
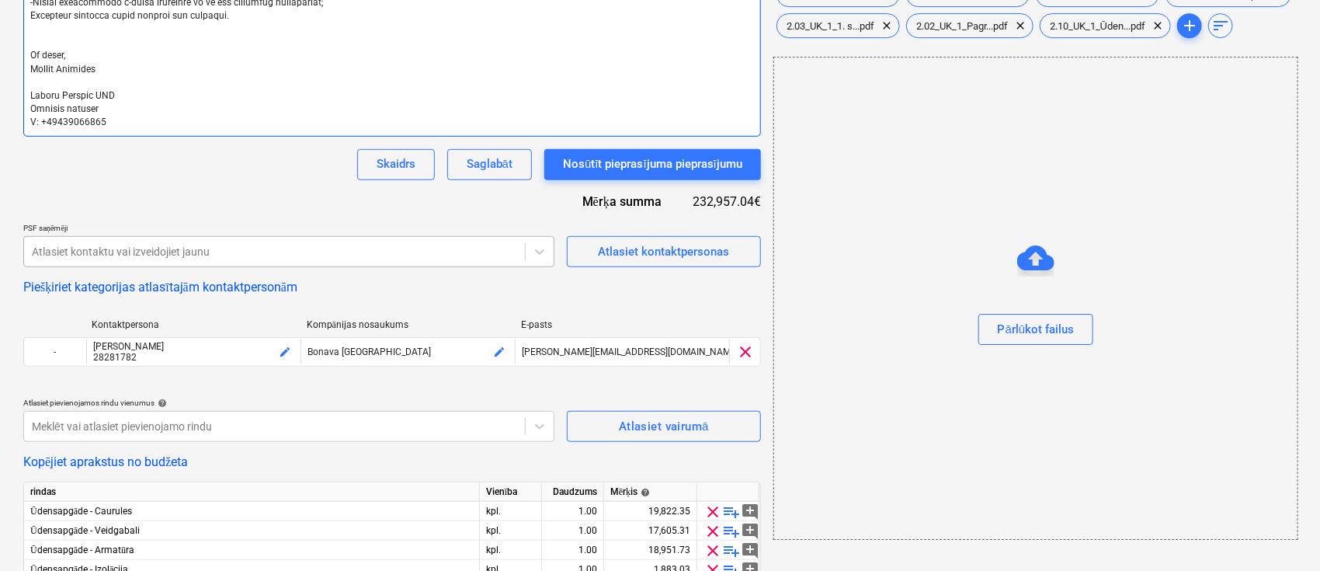
scroll to position [542, 0]
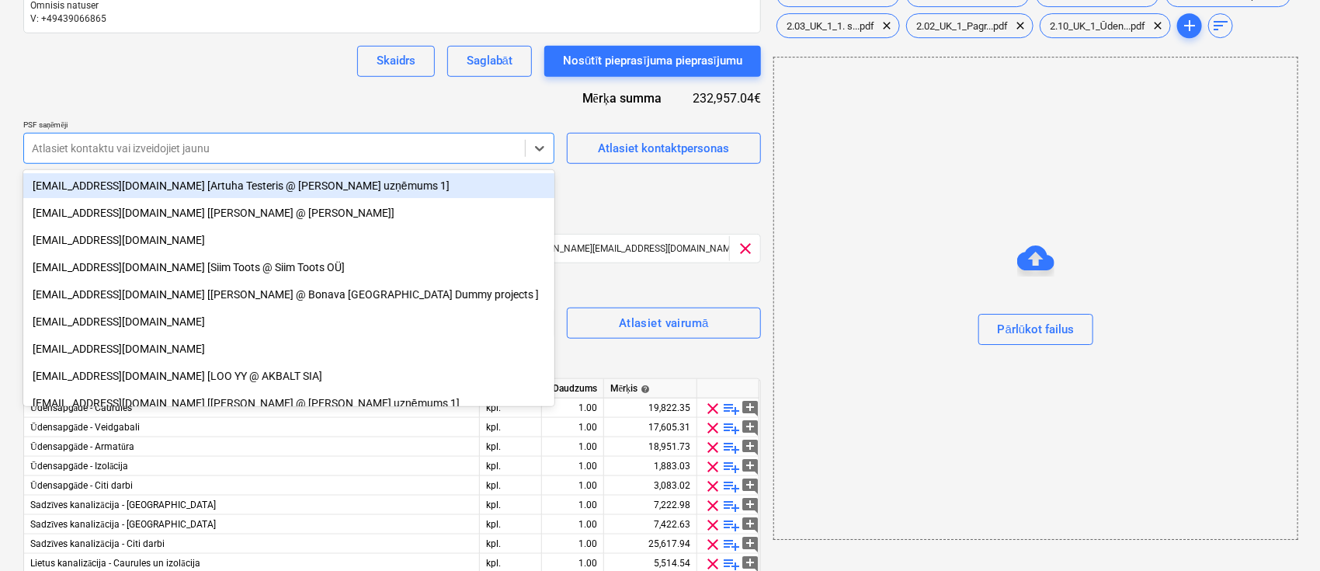
click at [472, 149] on div at bounding box center [274, 149] width 485 height 16
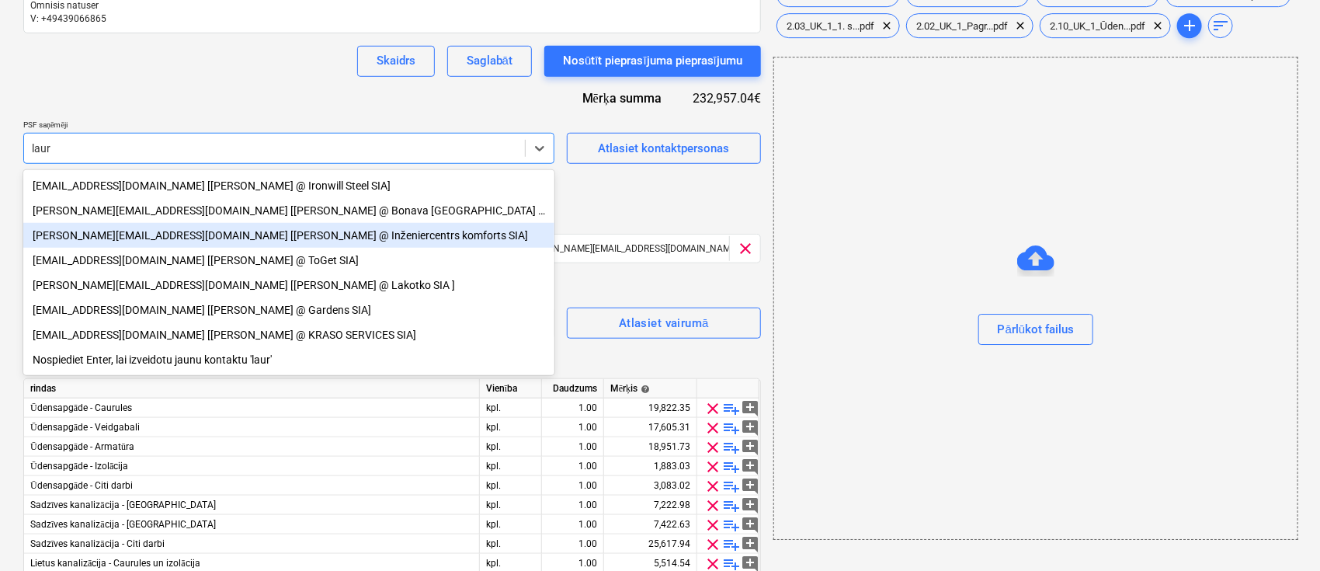
click at [250, 245] on div "lauris@inzeniercentrskomforts.lv [Lauris Rozenbergs @ Inženiercentrs komforts S…" at bounding box center [288, 235] width 531 height 25
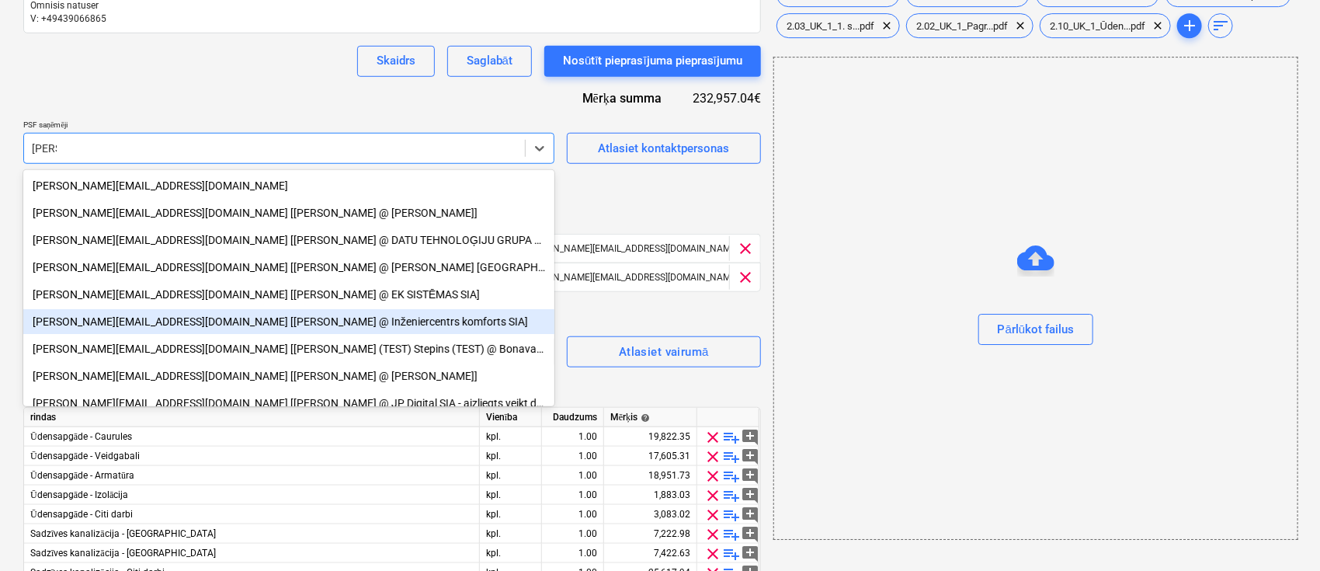
click at [221, 321] on div "janis@inzeniercentrskomforts.lv [Jānis Ikaunieks @ Inženiercentrs komforts SIA]" at bounding box center [288, 321] width 531 height 25
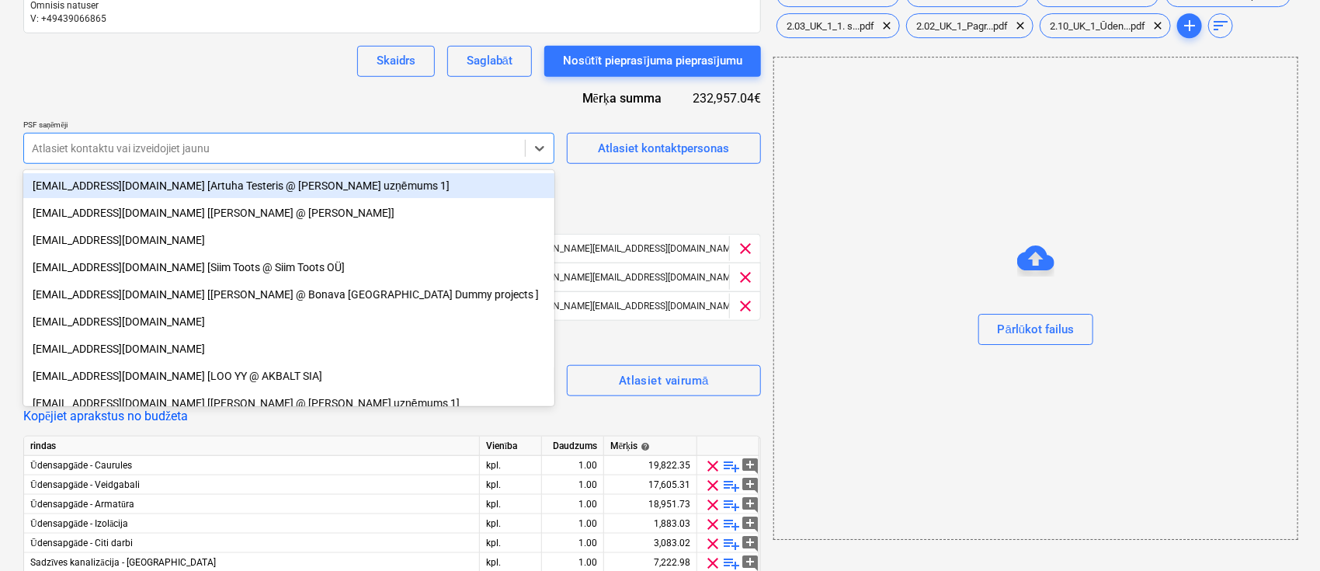
click at [263, 147] on div at bounding box center [274, 149] width 485 height 16
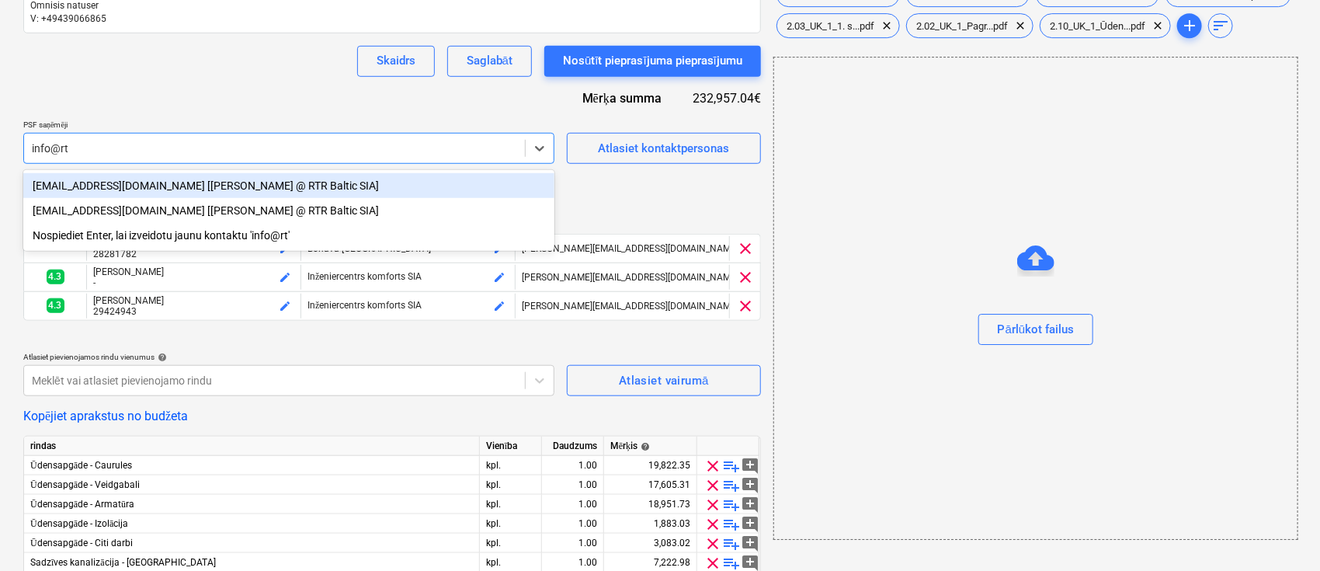
click at [235, 186] on div "info@rtrbaltic.lv [Normunds Liepiņš @ RTR Baltic SIA]" at bounding box center [288, 185] width 531 height 25
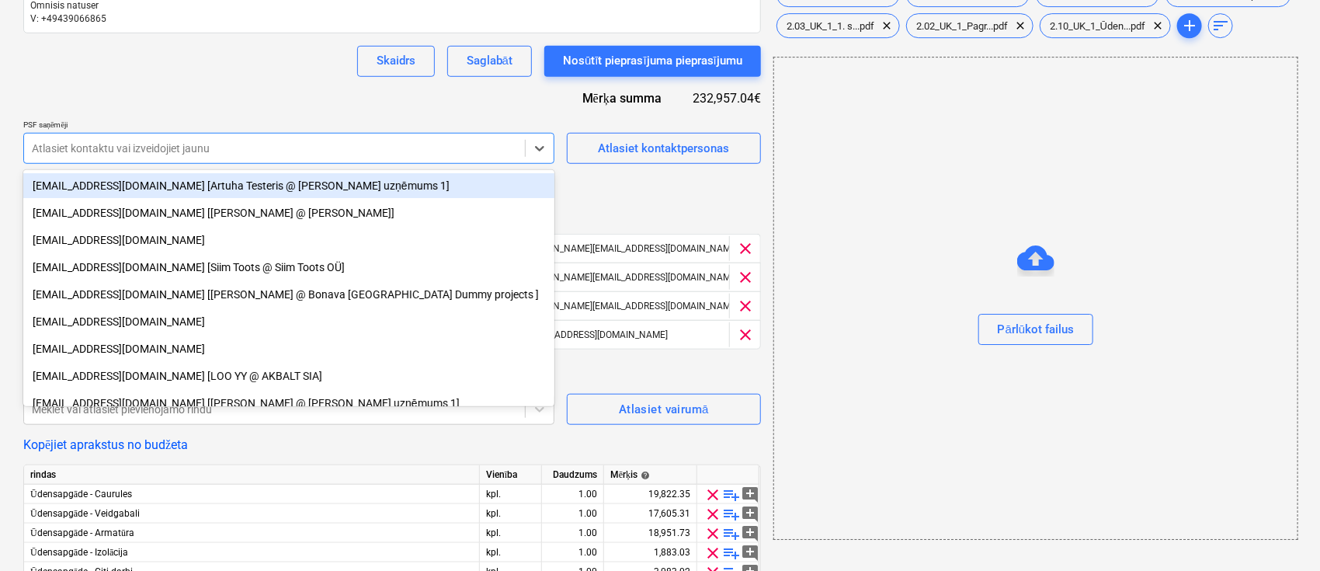
click at [245, 107] on div "Pieprasījums piedāvājuma nosaukumam help ŪK, APK tīklu izbūve; Ēvalda Valtera i…" at bounding box center [392, 225] width 738 height 1280
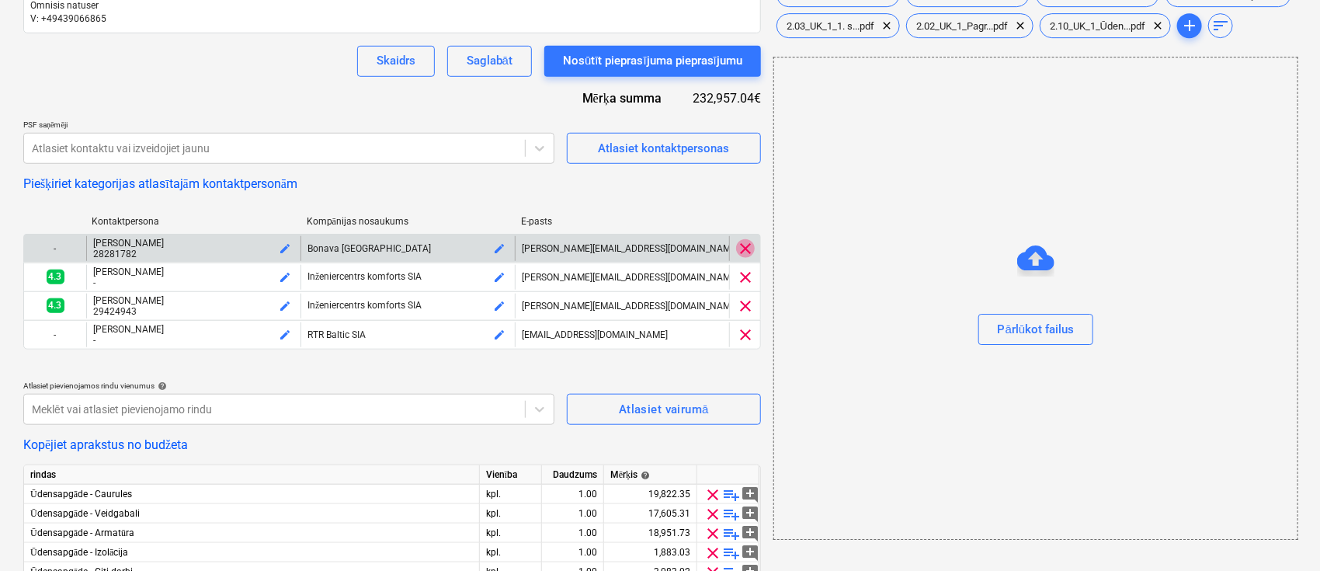
click at [746, 241] on span "clear" at bounding box center [745, 248] width 19 height 19
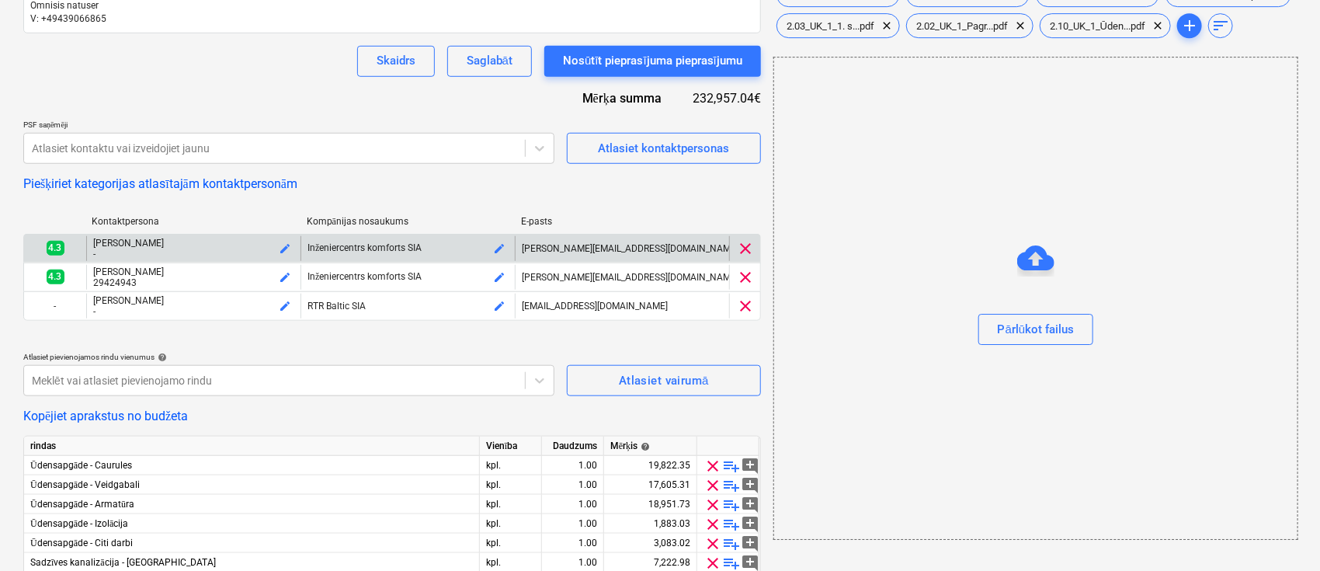
click at [508, 172] on div "Pieprasījums piedāvājuma nosaukumam help ŪK, APK tīklu izbūve; Ēvalda Valtera i…" at bounding box center [392, 210] width 738 height 1251
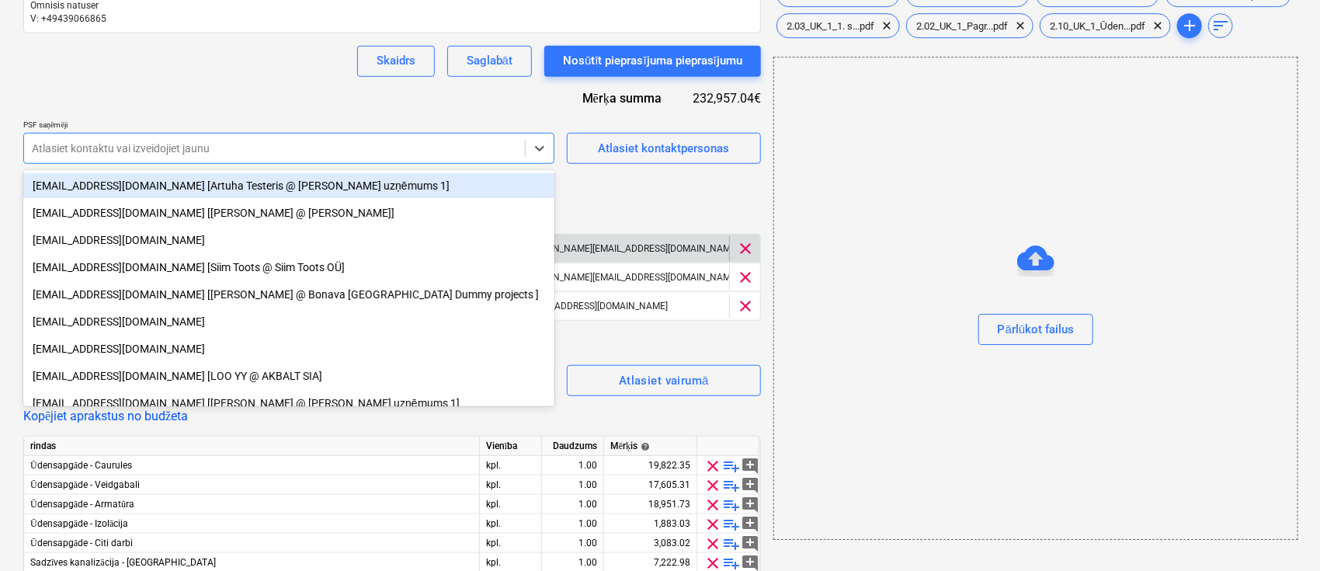
click at [374, 145] on div at bounding box center [274, 149] width 485 height 16
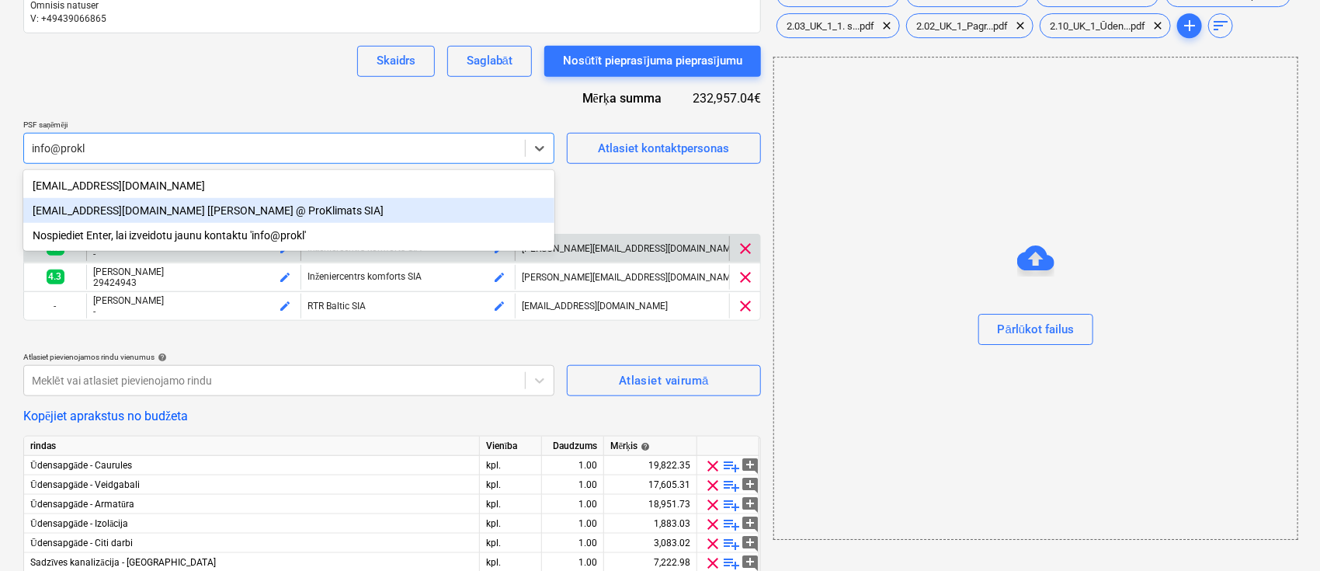
click at [264, 209] on div "info@proklimats.lv [Kārlis Šnēbergs @ ProKlimats SIA]" at bounding box center [288, 210] width 531 height 25
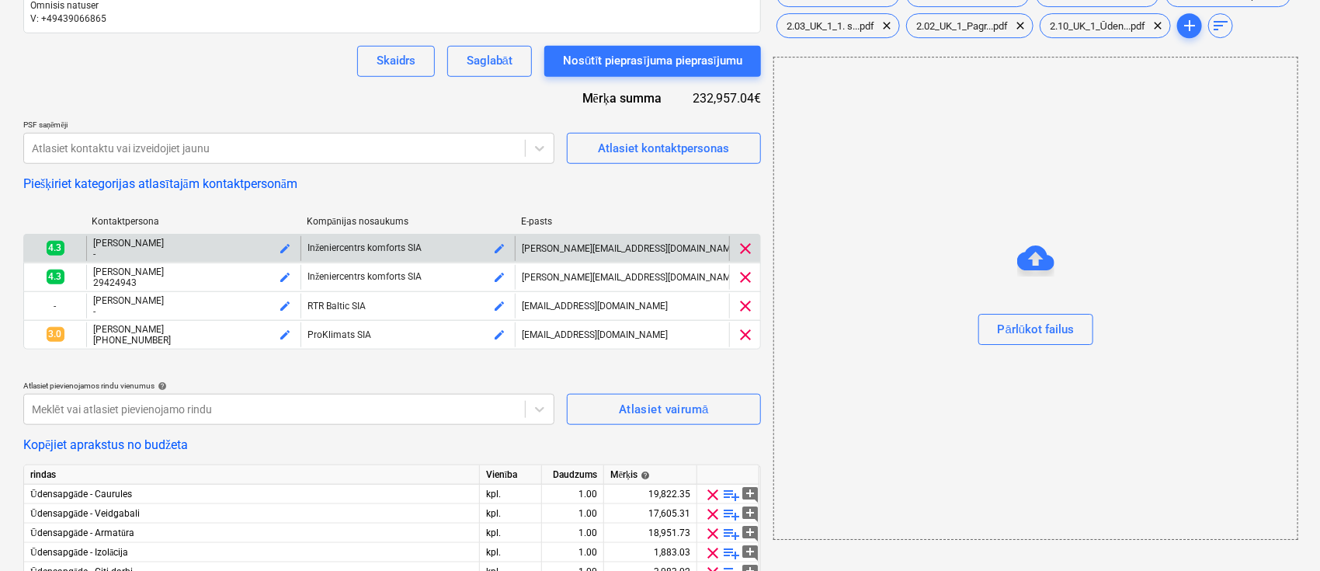
click at [238, 78] on div "Pieprasījums piedāvājuma nosaukumam help ŪK, APK tīklu izbūve; Ēvalda Valtera i…" at bounding box center [392, 225] width 738 height 1280
click at [238, 148] on div at bounding box center [274, 149] width 485 height 16
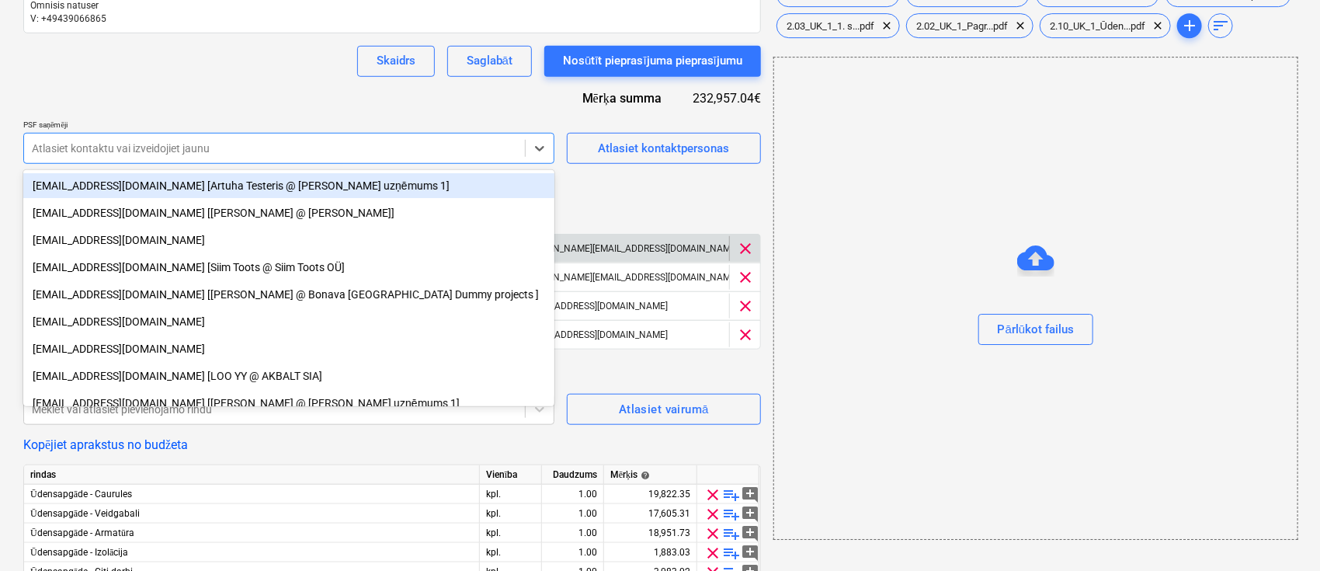
click at [329, 93] on div "Pieprasījums piedāvājuma nosaukumam help ŪK, APK tīklu izbūve; Ēvalda Valtera i…" at bounding box center [392, 225] width 738 height 1280
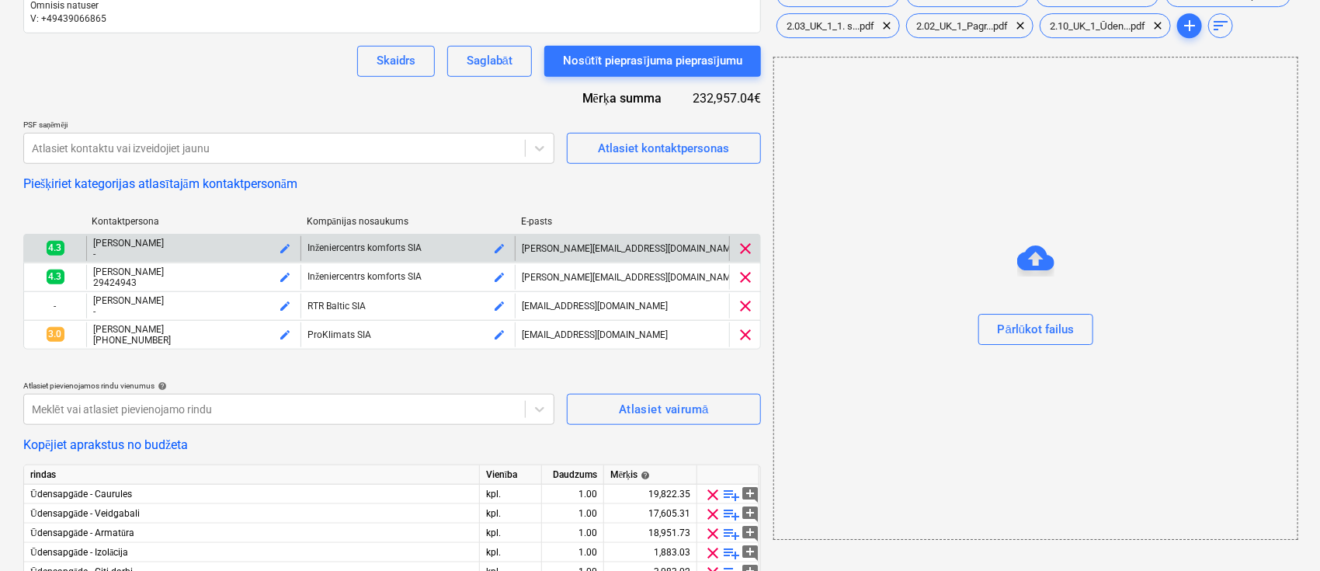
drag, startPoint x: 325, startPoint y: 177, endPoint x: 286, endPoint y: 80, distance: 104.6
click at [281, 80] on div "Pieprasījums piedāvājuma nosaukumam help ŪK, APK tīklu izbūve; Ēvalda Valtera i…" at bounding box center [392, 225] width 738 height 1280
click at [435, 138] on div "Atlasiet kontaktu vai izveidojiet jaunu" at bounding box center [274, 148] width 501 height 22
drag, startPoint x: 280, startPoint y: 151, endPoint x: 197, endPoint y: 144, distance: 82.6
click at [197, 144] on div at bounding box center [274, 149] width 485 height 16
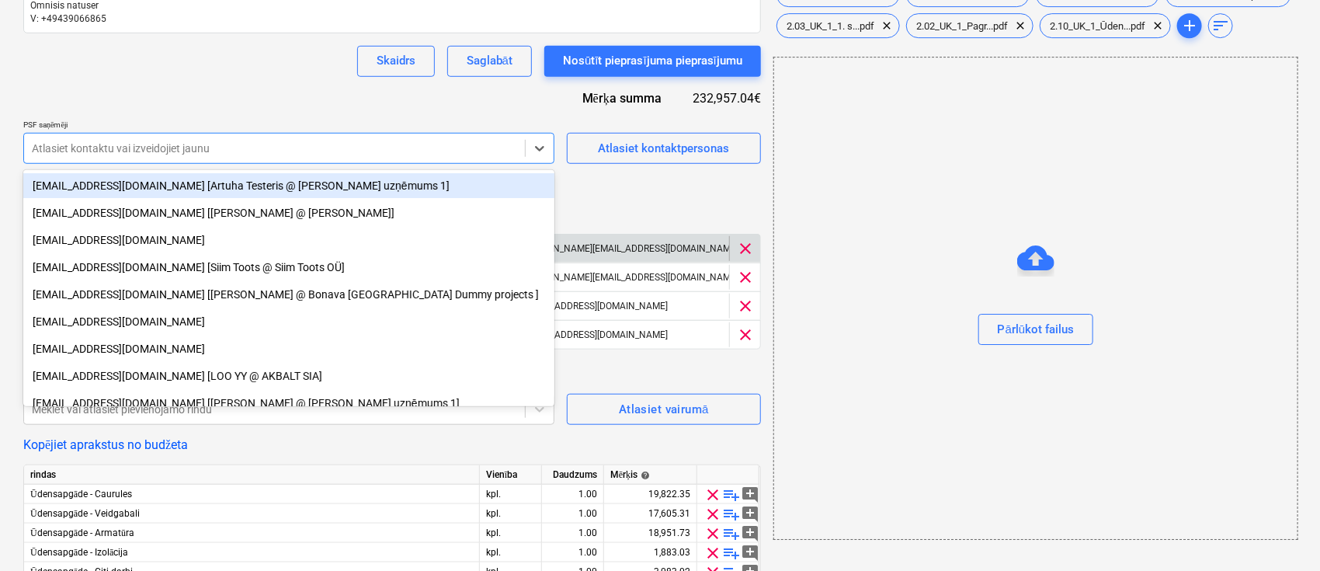
paste input "andris.capins@inbox.lv"
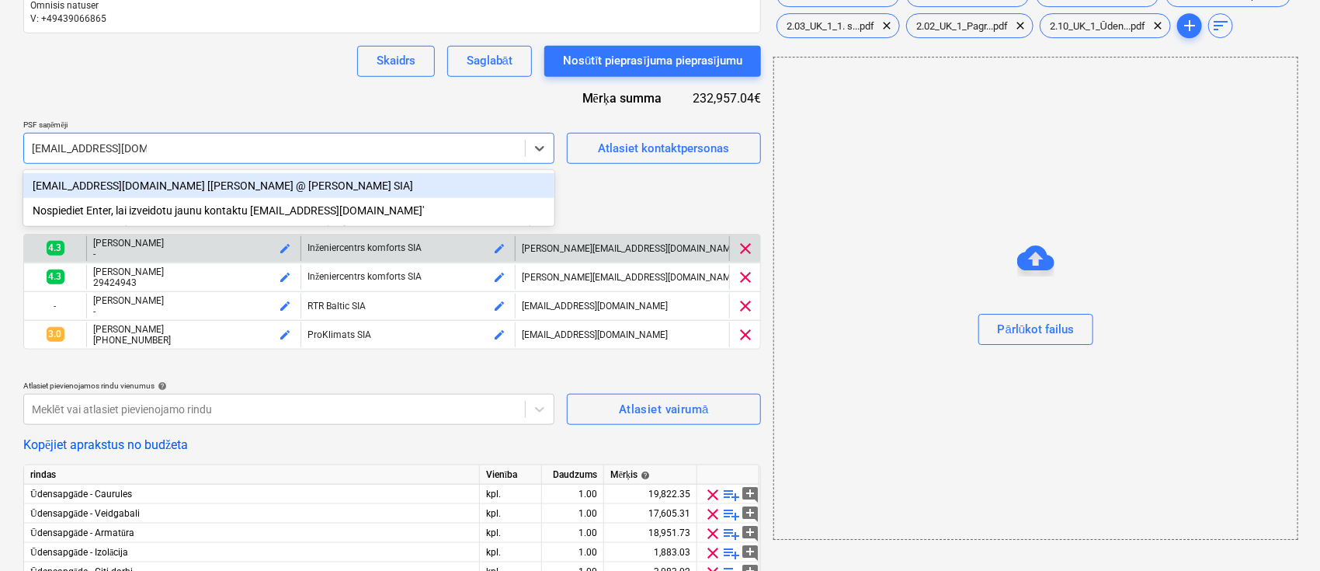
click at [202, 94] on div "Pieprasījums piedāvājuma nosaukumam help ŪK, APK tīklu izbūve; Ēvalda Valtera i…" at bounding box center [392, 225] width 738 height 1280
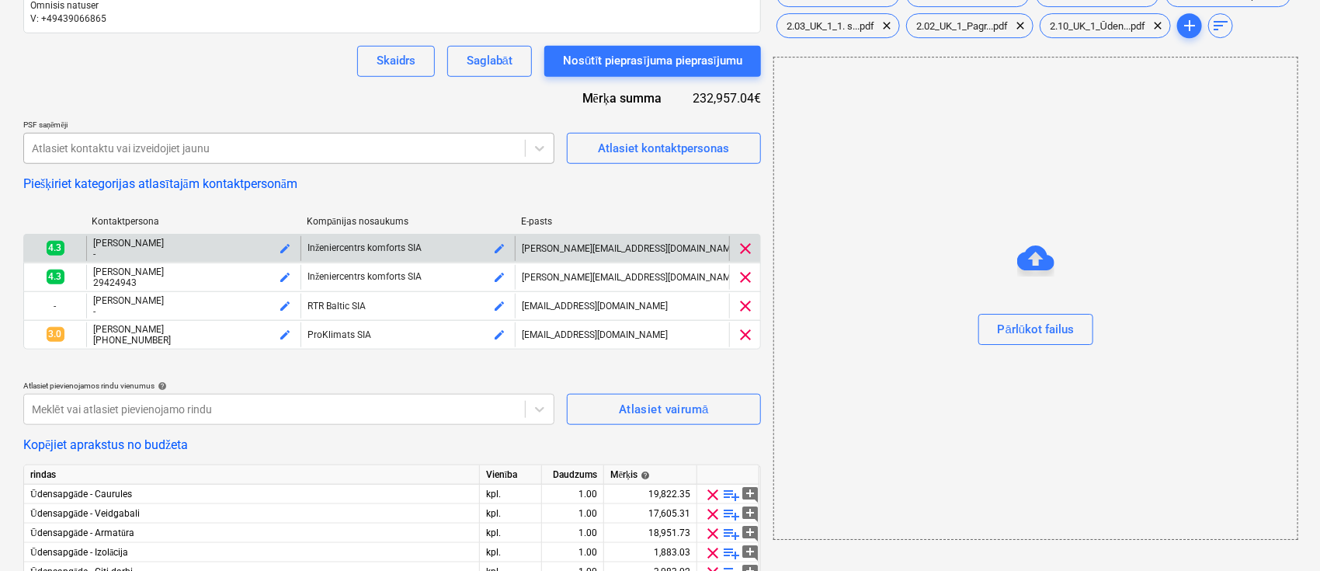
click at [205, 148] on div at bounding box center [274, 149] width 485 height 16
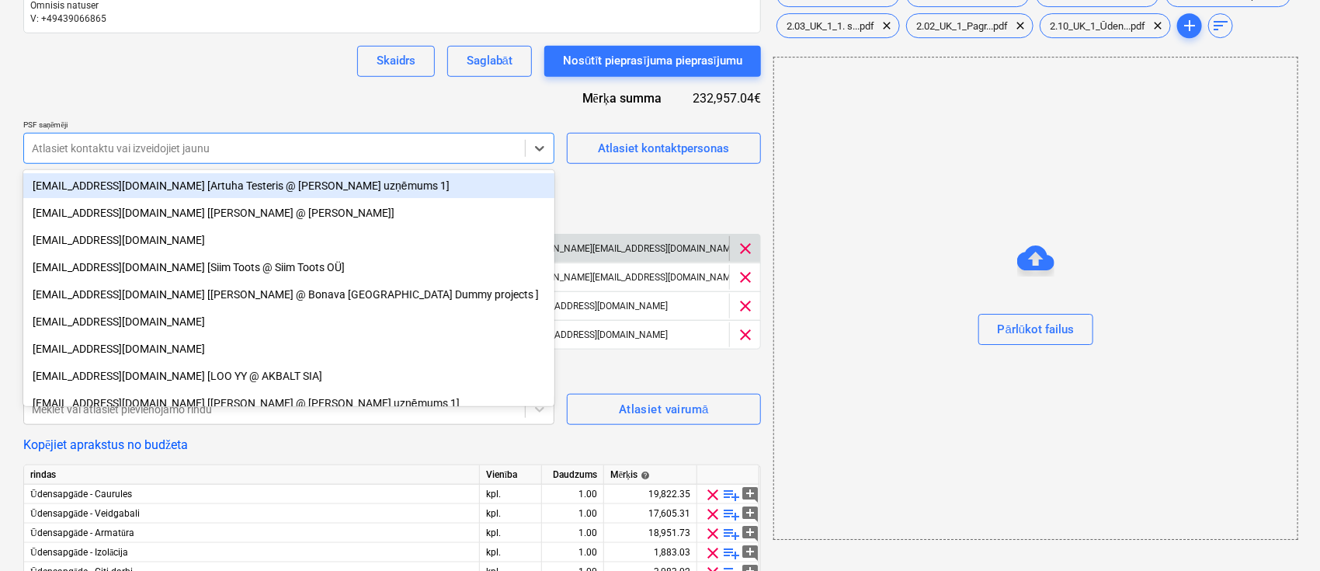
paste input "andris.capins@inbox.lv"
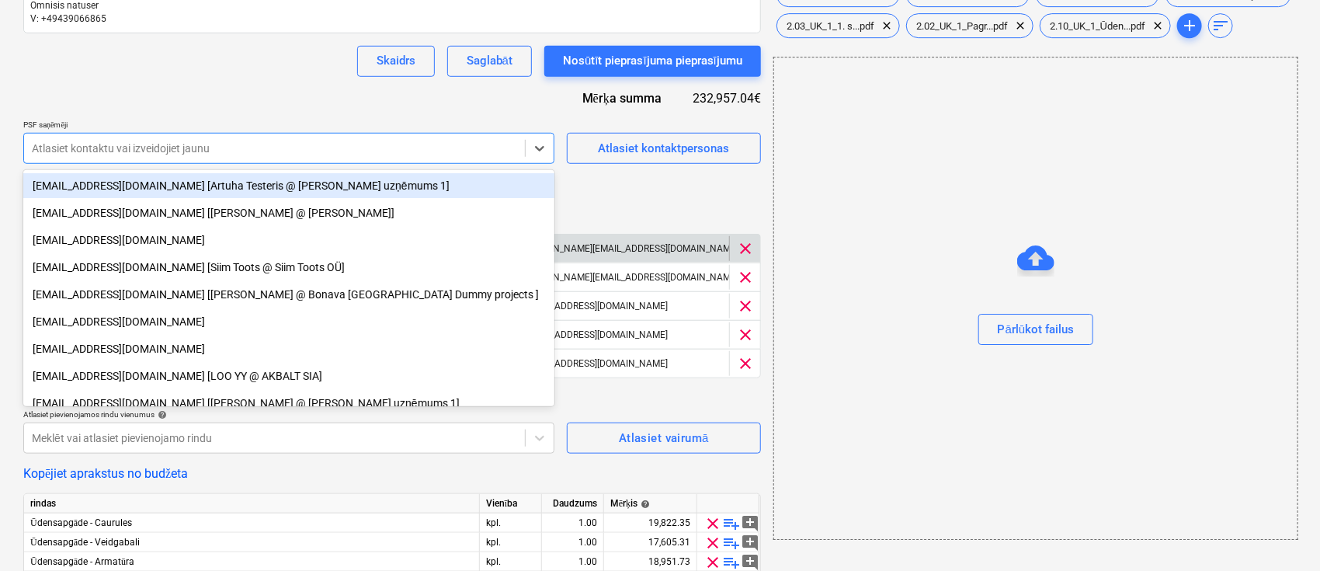
click at [226, 103] on div "Pieprasījums piedāvājuma nosaukumam help ŪK, APK tīklu izbūve; Ēvalda Valtera i…" at bounding box center [392, 239] width 738 height 1309
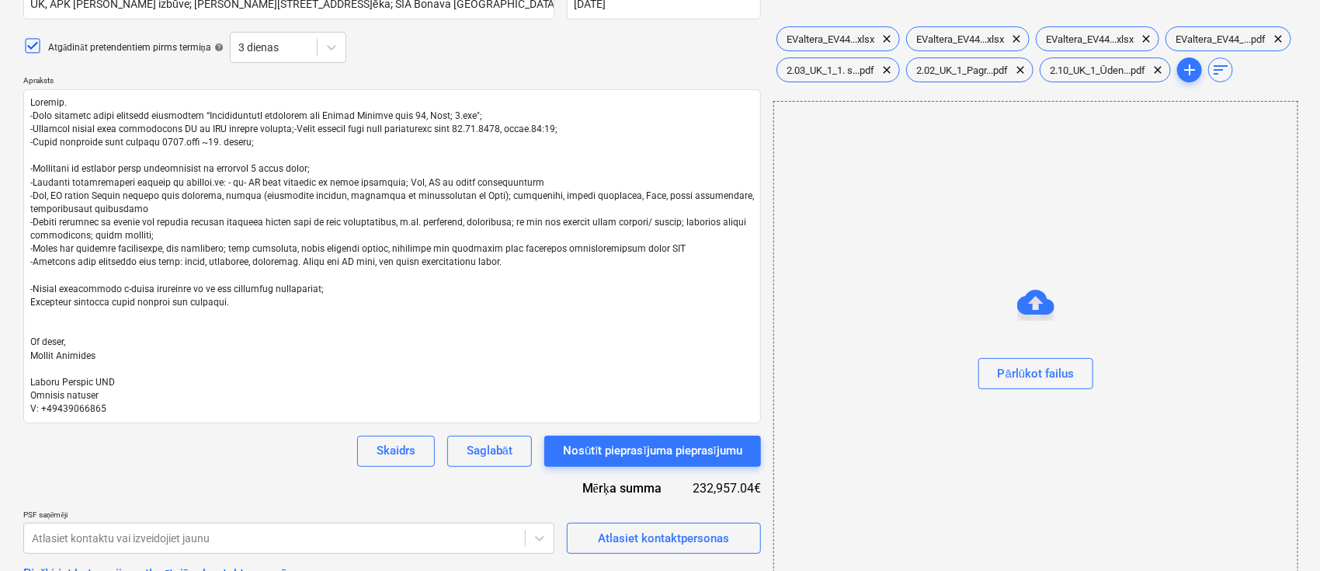
scroll to position [0, 0]
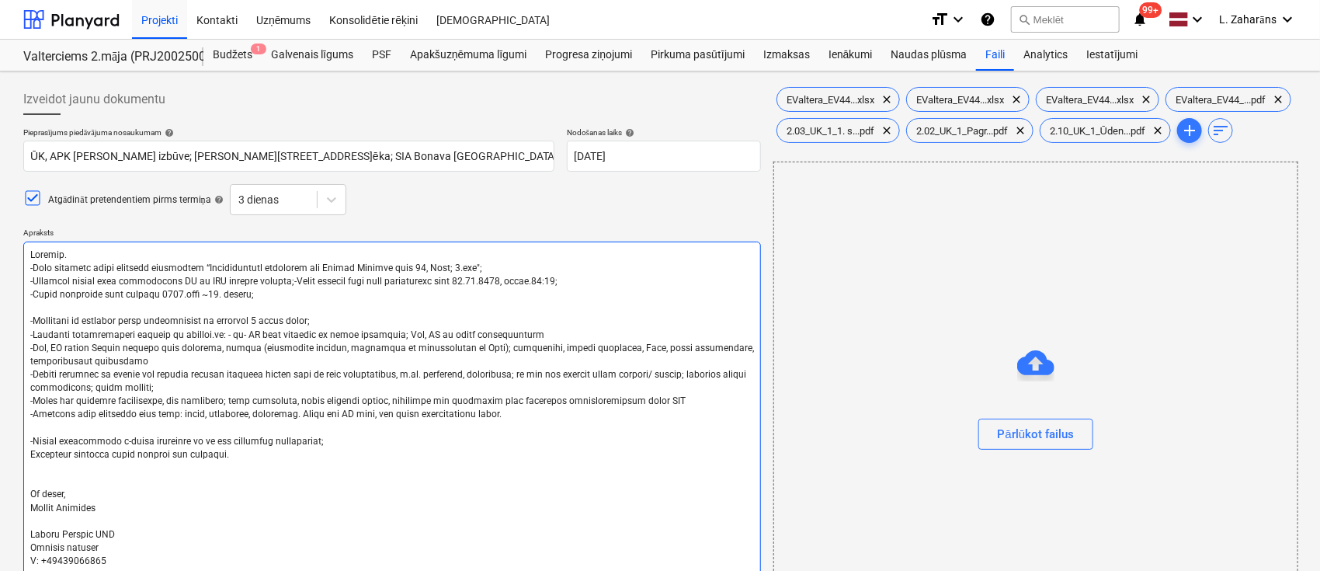
drag, startPoint x: 98, startPoint y: 264, endPoint x: 155, endPoint y: 264, distance: 57.5
click at [155, 264] on textarea at bounding box center [392, 409] width 738 height 334
click at [125, 264] on textarea at bounding box center [392, 409] width 738 height 334
drag, startPoint x: 119, startPoint y: 283, endPoint x: 270, endPoint y: 285, distance: 150.7
click at [270, 285] on textarea at bounding box center [392, 409] width 738 height 334
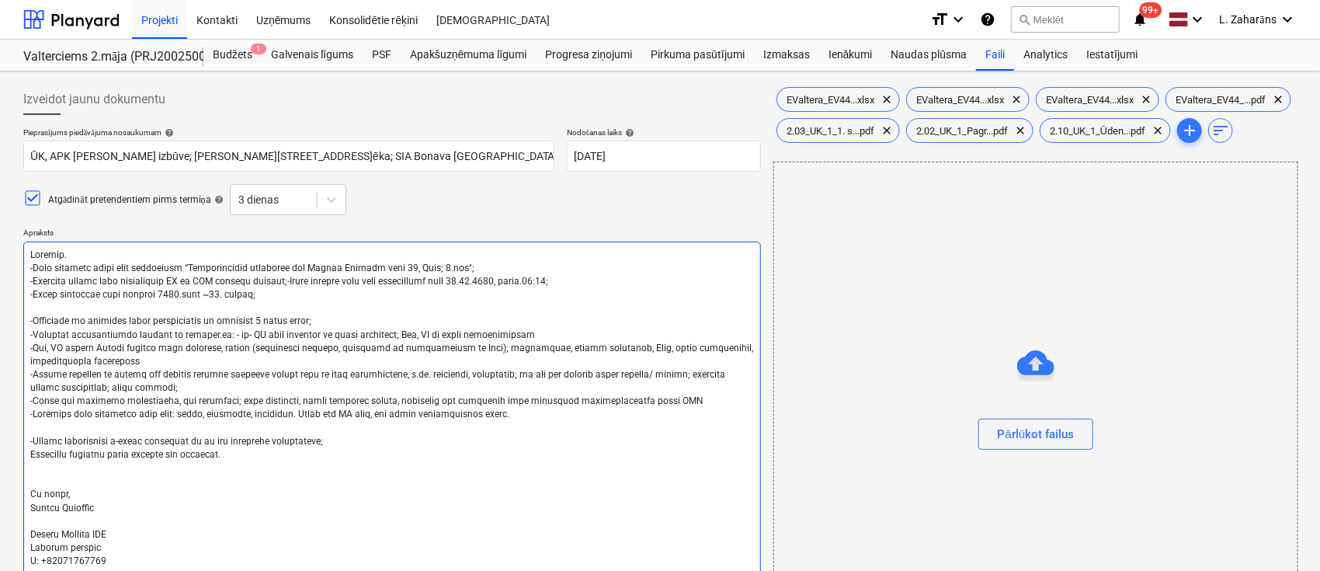
click at [303, 286] on textarea at bounding box center [392, 409] width 738 height 334
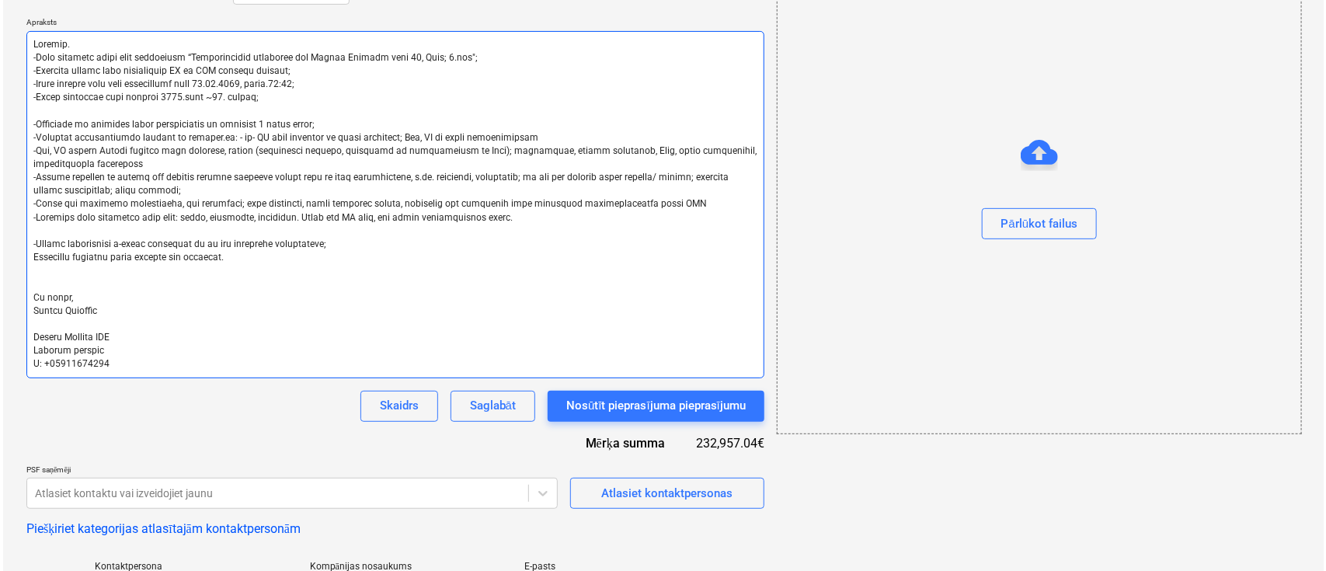
scroll to position [517, 0]
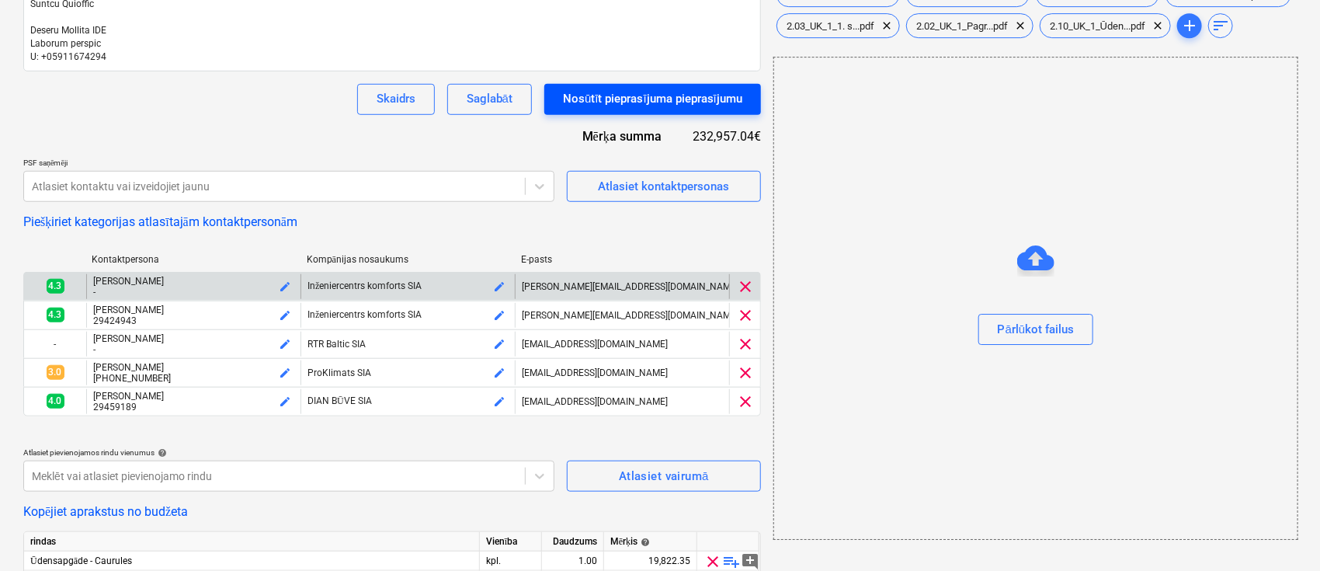
click at [628, 105] on div "Nosūtīt pieprasījuma pieprasījumu" at bounding box center [652, 99] width 179 height 20
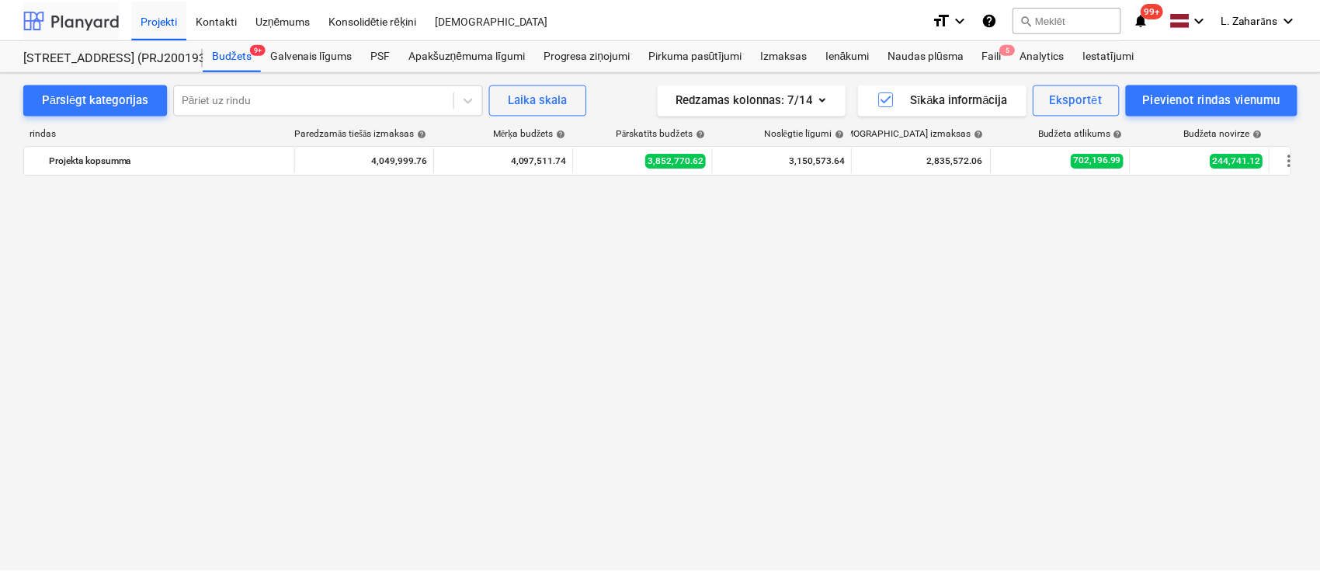
scroll to position [2839, 0]
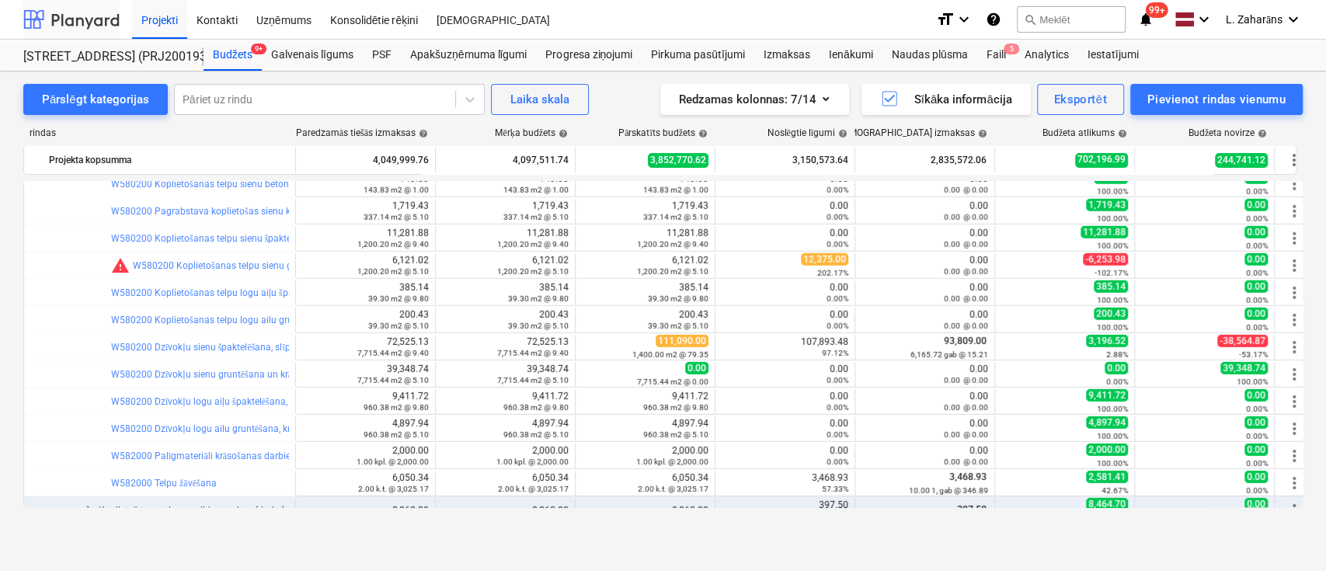
click at [63, 16] on div at bounding box center [71, 19] width 96 height 39
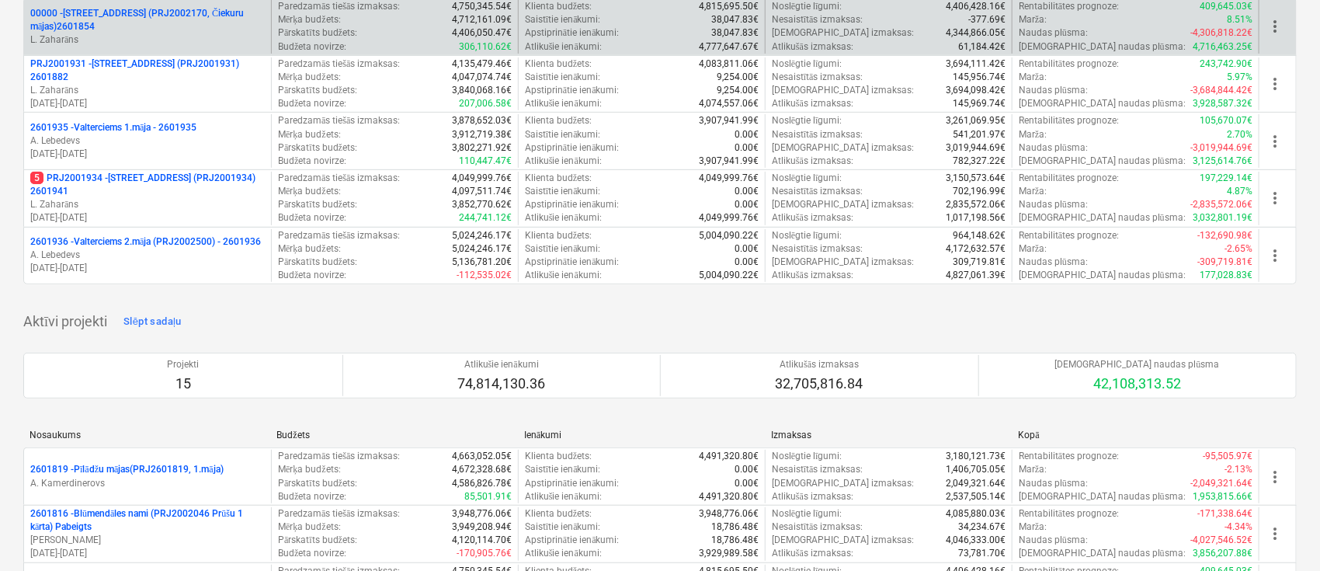
scroll to position [207, 0]
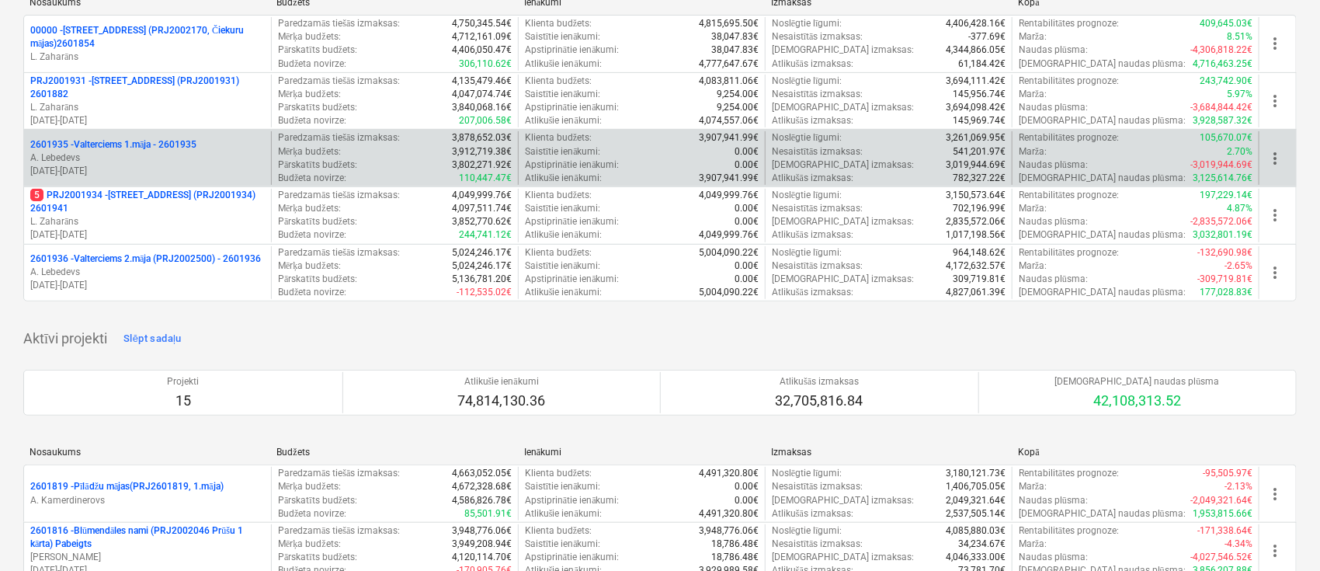
click at [138, 144] on p "2601935 - Valterciems 1.māja - 2601935" at bounding box center [113, 144] width 166 height 13
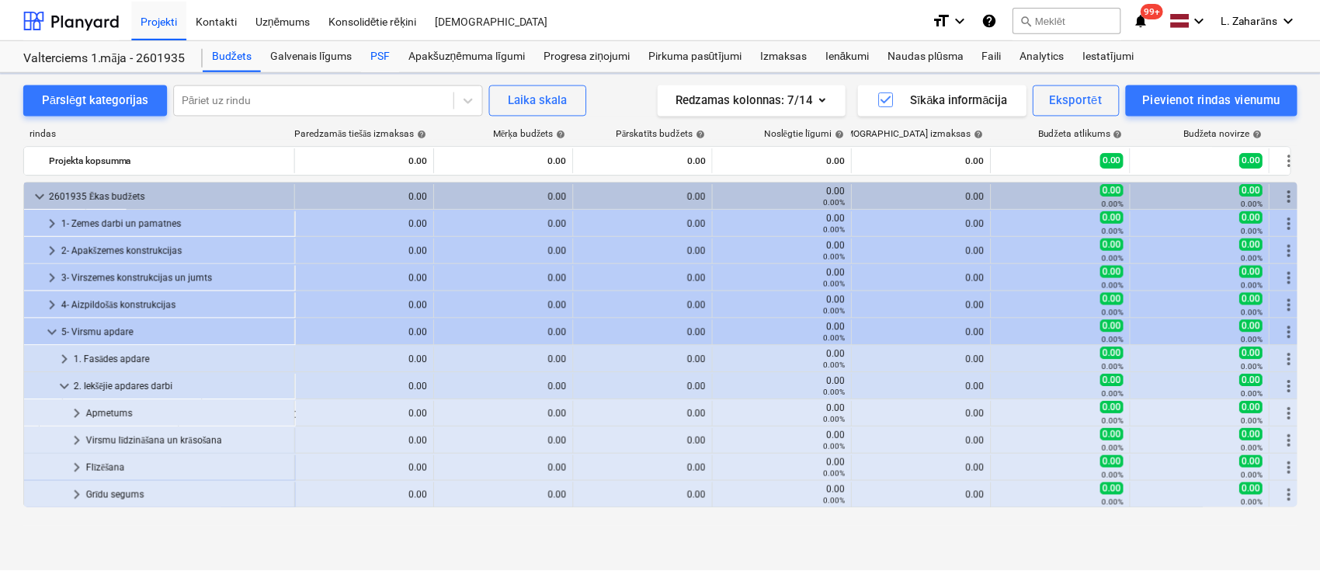
scroll to position [426, 0]
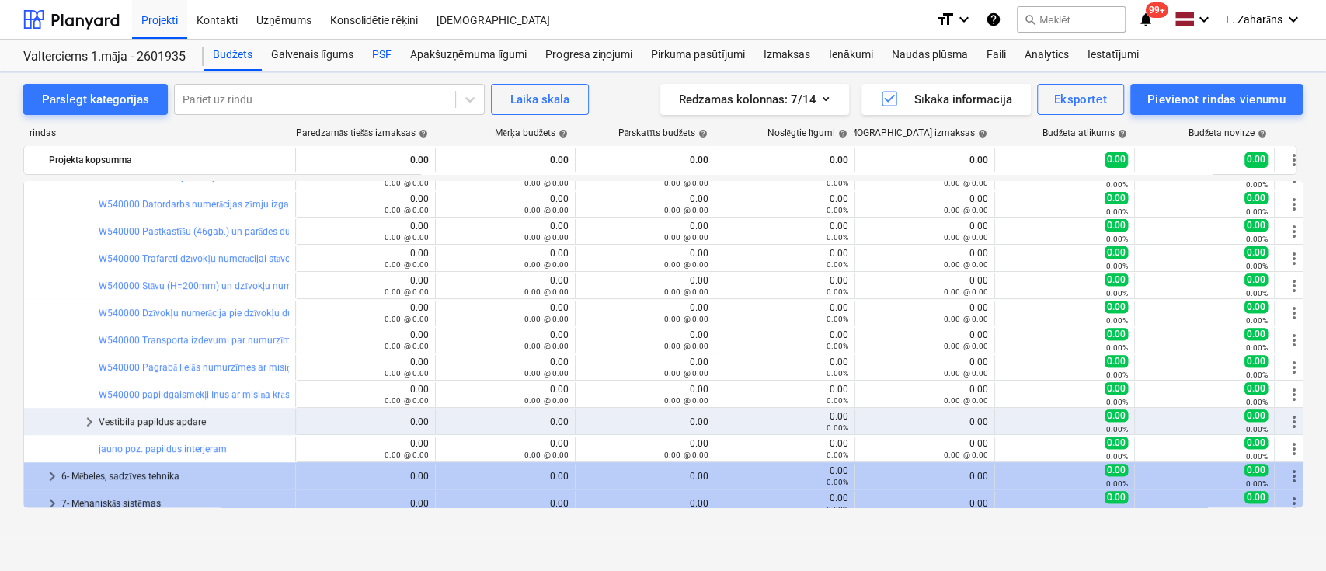
click at [377, 53] on div "PSF" at bounding box center [382, 55] width 38 height 31
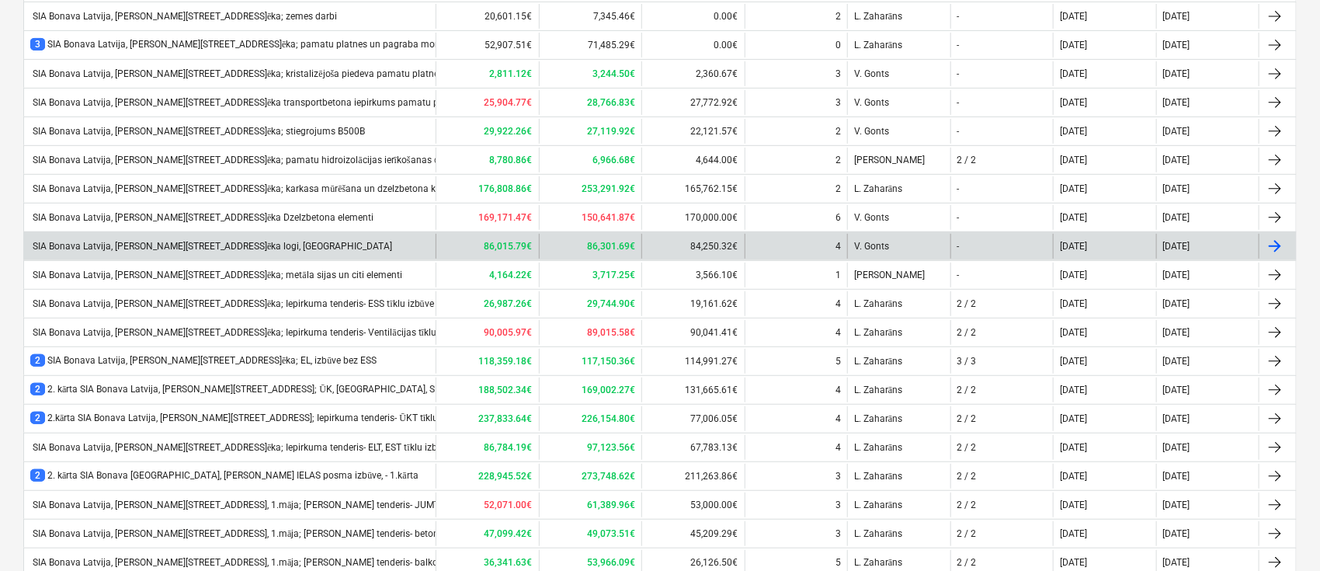
scroll to position [311, 0]
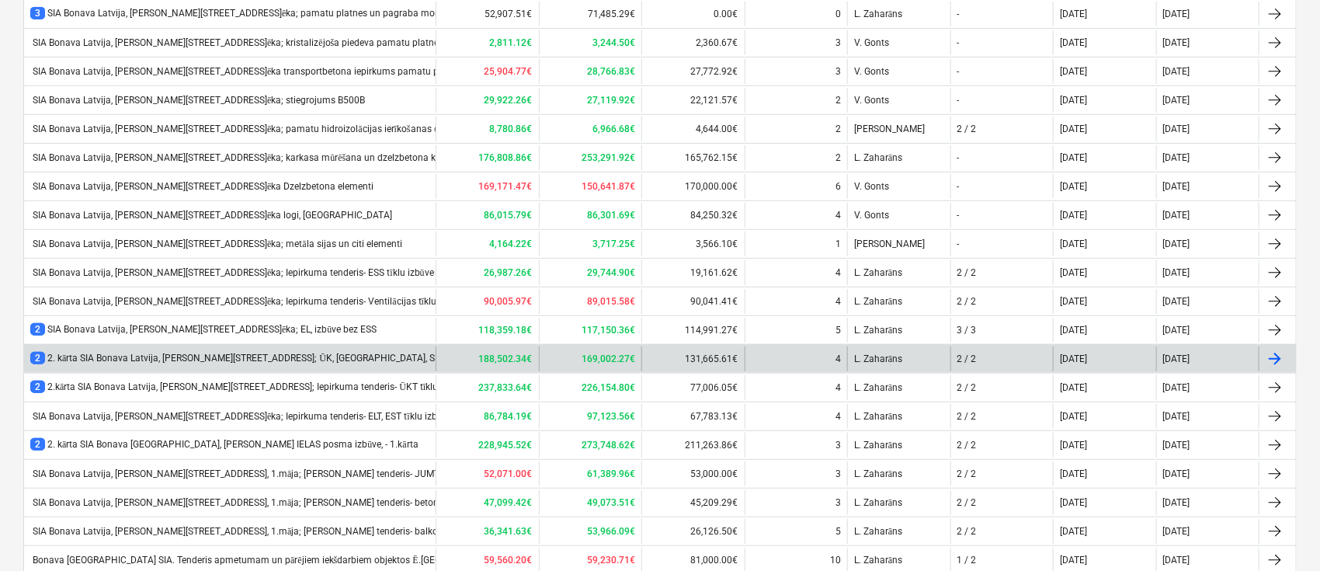
click at [294, 352] on div "2 2. kārta SIA Bonava Latvija, Ēvalda Valtera iela 44, 1.ēka; ŪK, Apkures, SM i…" at bounding box center [250, 358] width 441 height 13
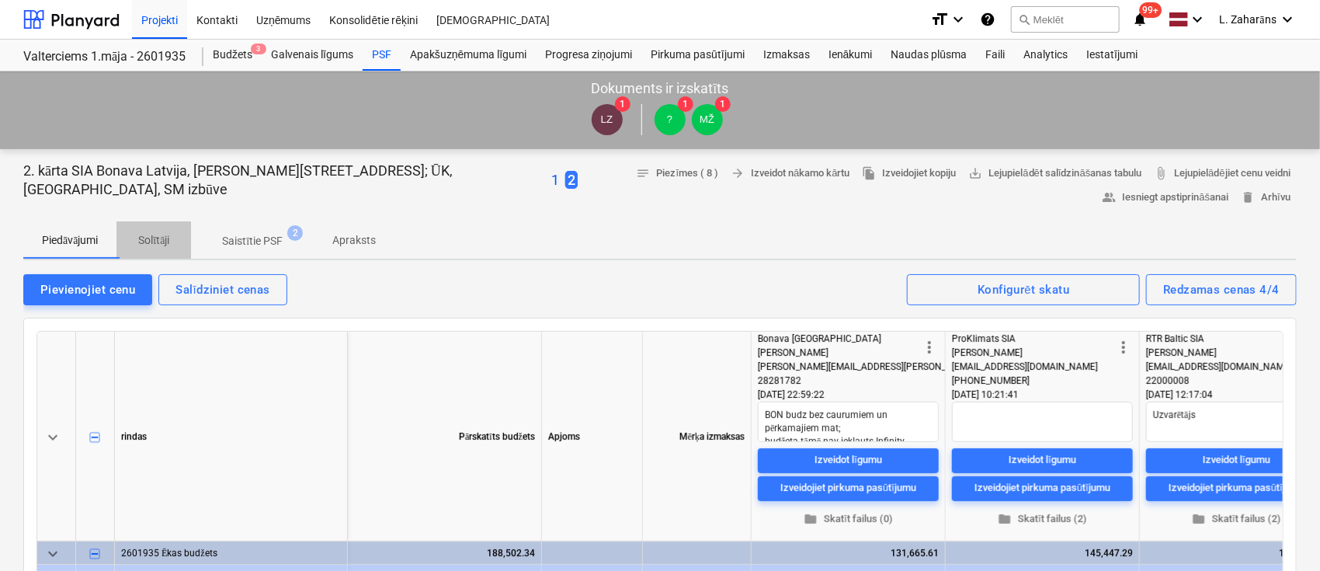
click at [150, 238] on p "Solītāji" at bounding box center [153, 240] width 37 height 16
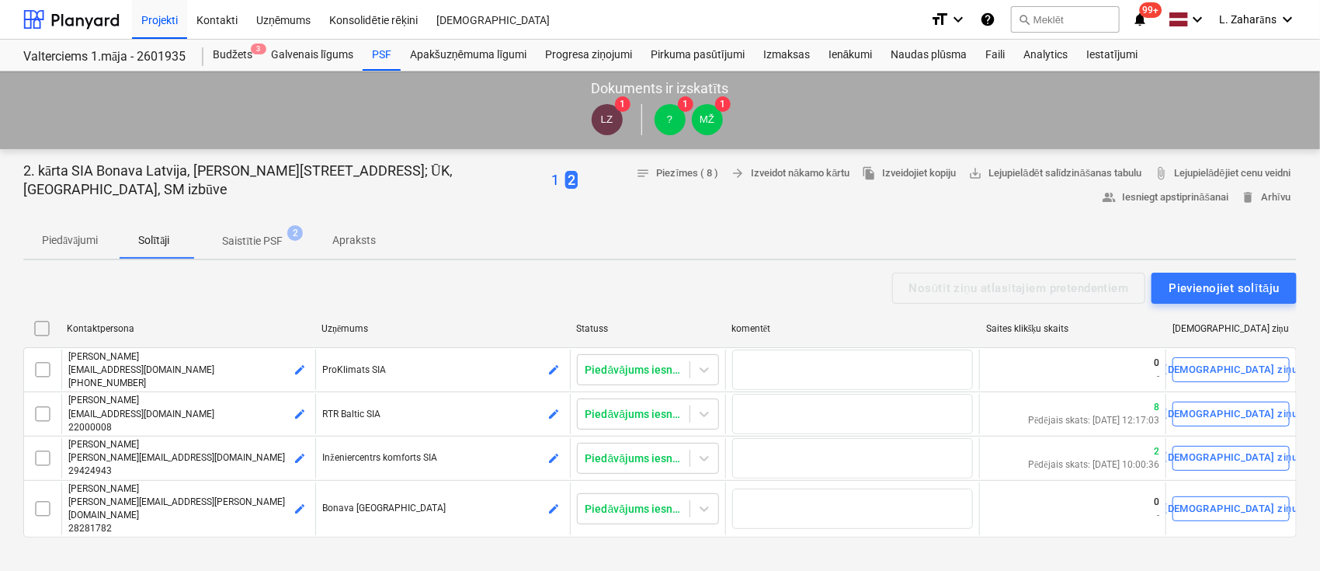
scroll to position [103, 0]
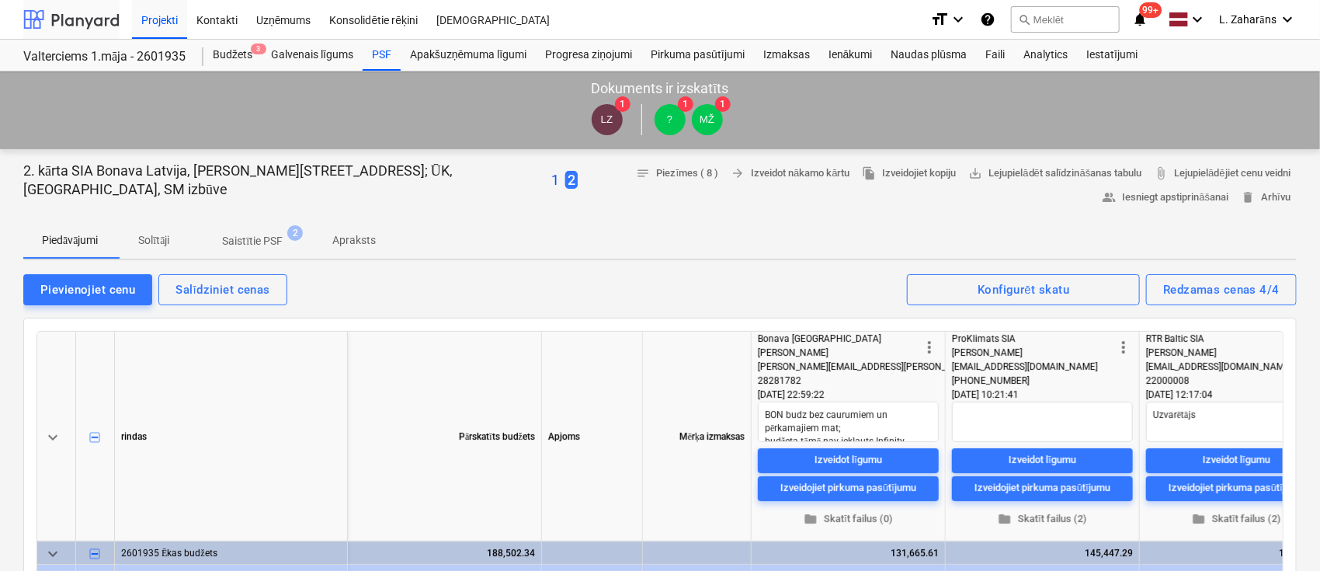
click at [68, 15] on div at bounding box center [71, 19] width 96 height 39
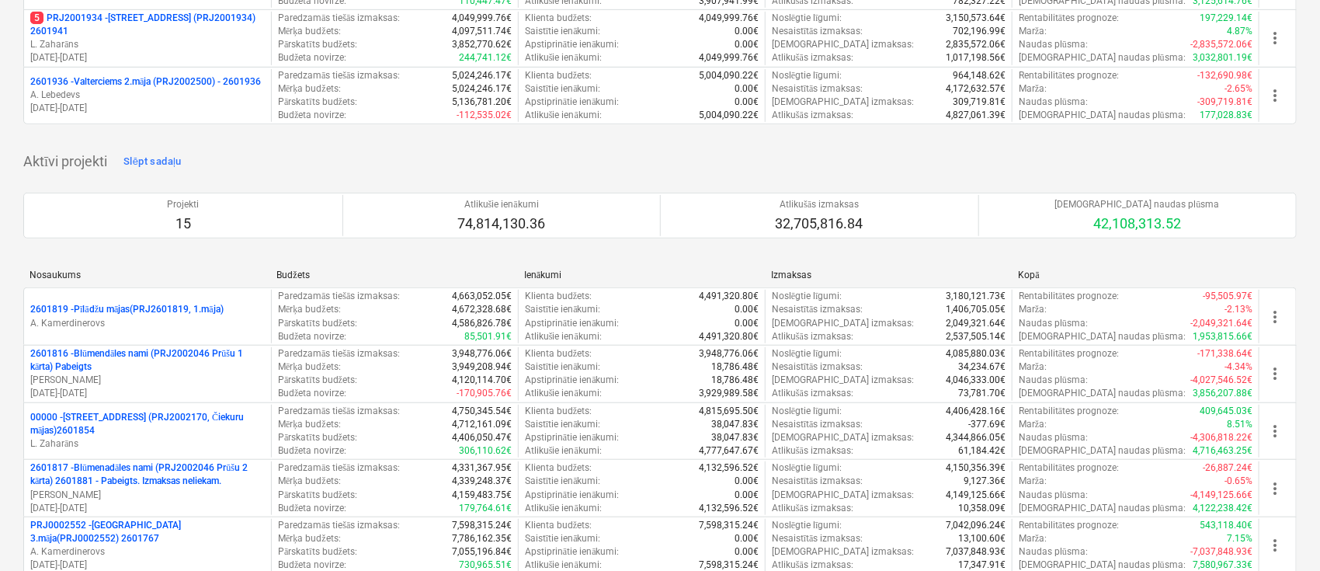
scroll to position [517, 0]
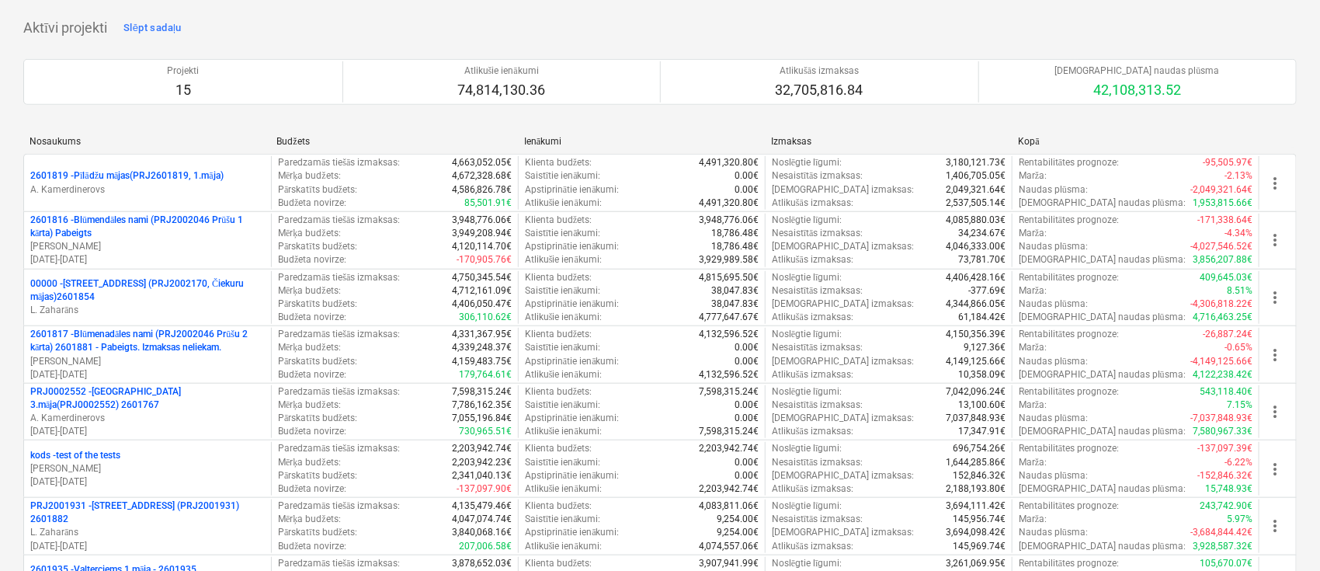
click at [42, 140] on div "Nosaukums" at bounding box center [147, 141] width 235 height 11
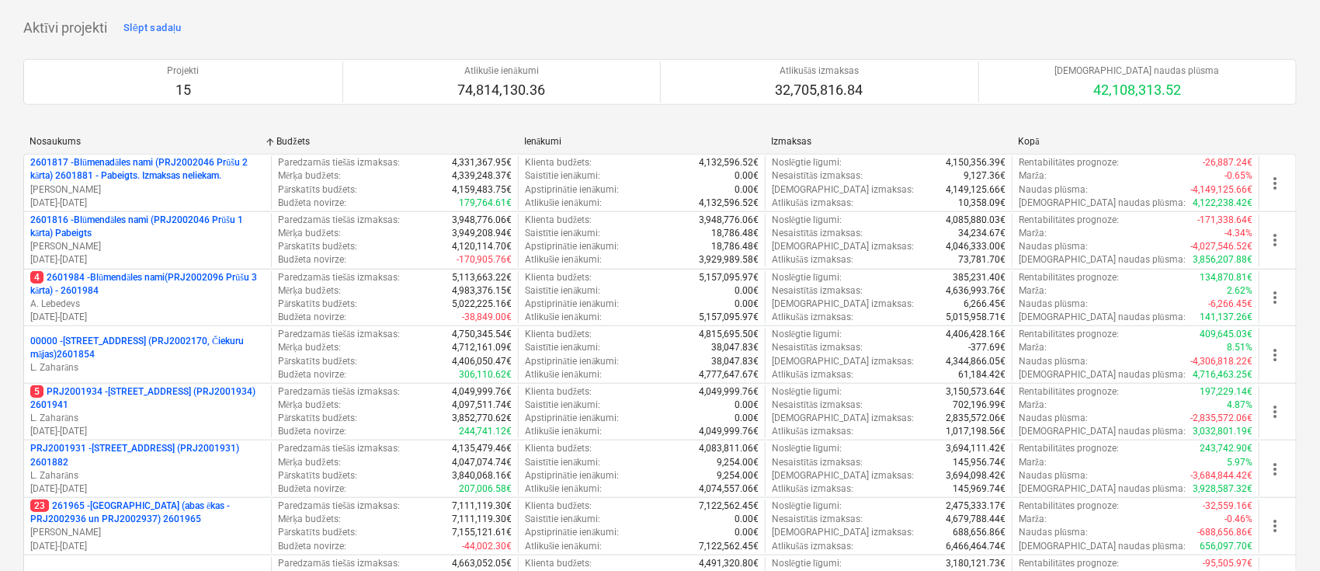
click at [42, 140] on div "Nosaukums" at bounding box center [147, 141] width 235 height 11
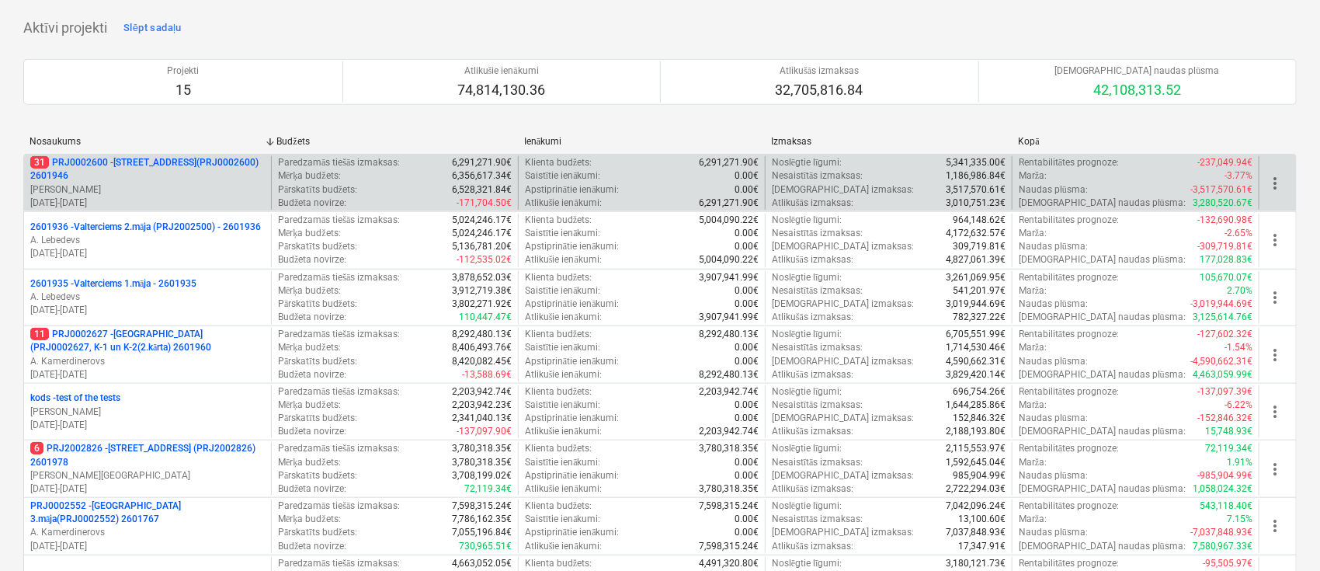
click at [90, 165] on p "31 PRJ0002600 - Vienības gatve 24, E1 ēka(PRJ0002600) 2601946" at bounding box center [147, 169] width 235 height 26
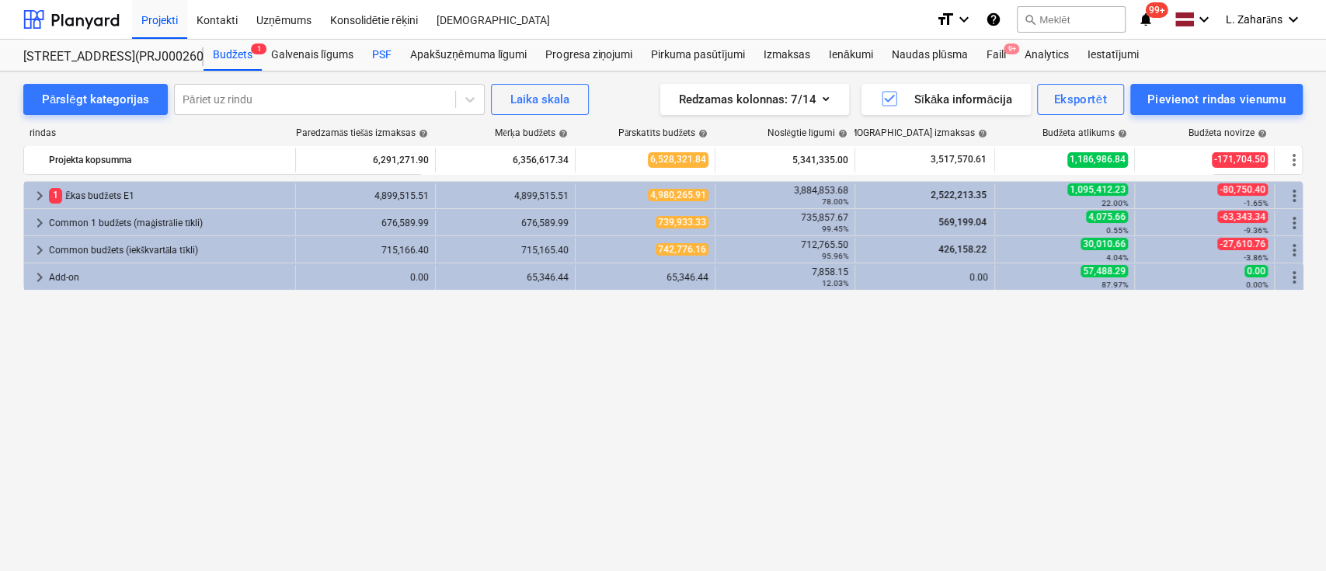
click at [383, 55] on div "PSF" at bounding box center [382, 55] width 38 height 31
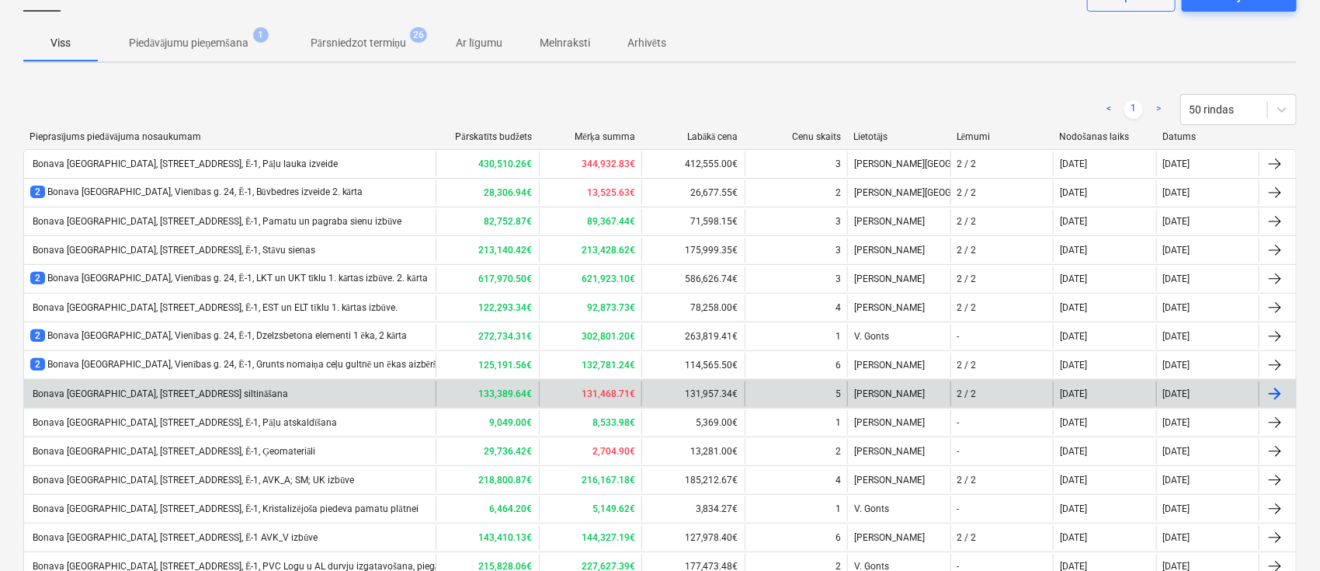
scroll to position [207, 0]
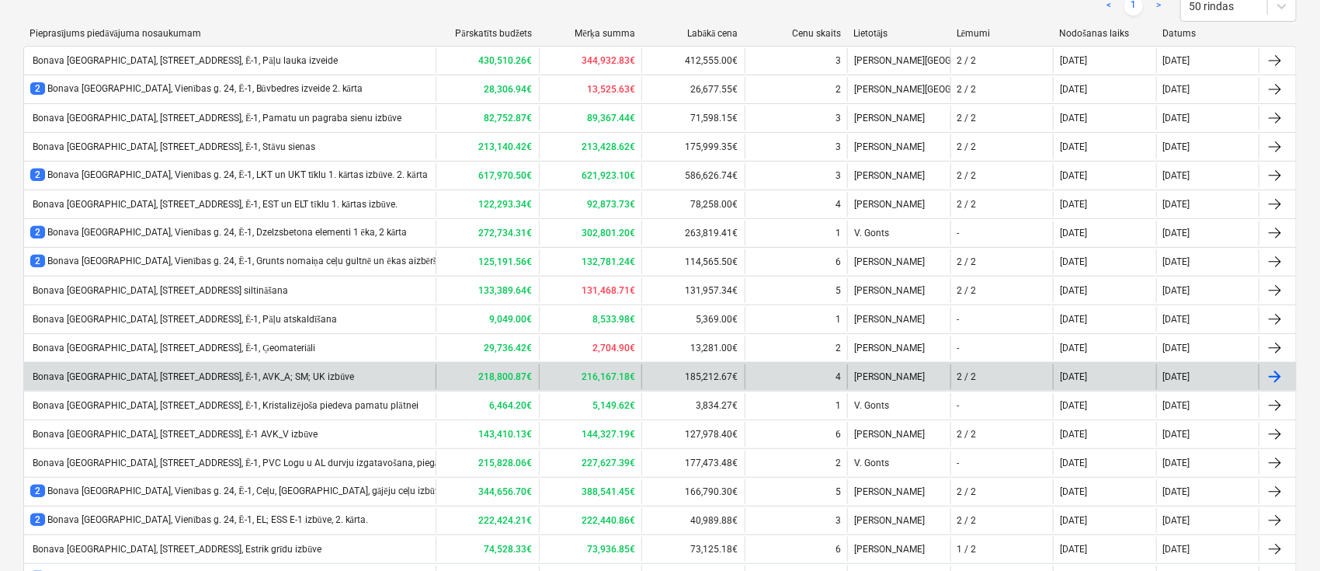
click at [245, 376] on div "Bonava Latvija, Vienības gatve 24, Ē-1, AVK_A; SM; UK izbūve" at bounding box center [192, 377] width 324 height 12
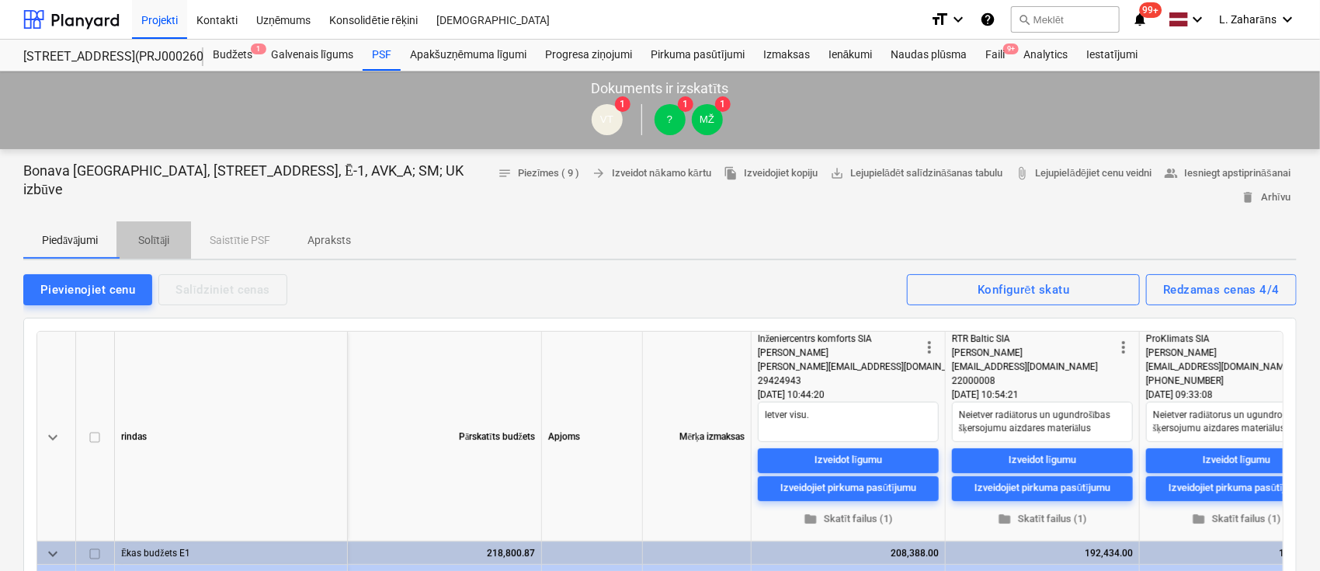
click at [165, 232] on p "Solītāji" at bounding box center [153, 240] width 37 height 16
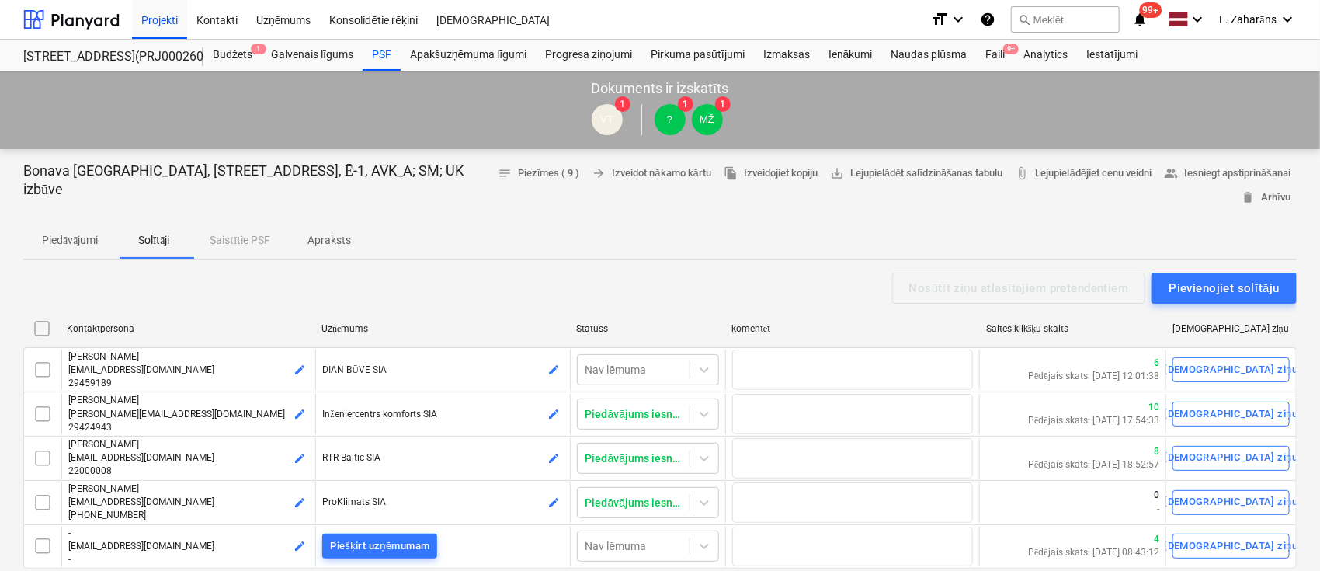
click at [656, 89] on p "Dokuments ir izskatīts" at bounding box center [659, 88] width 137 height 19
click at [348, 232] on p "Apraksts" at bounding box center [329, 240] width 43 height 16
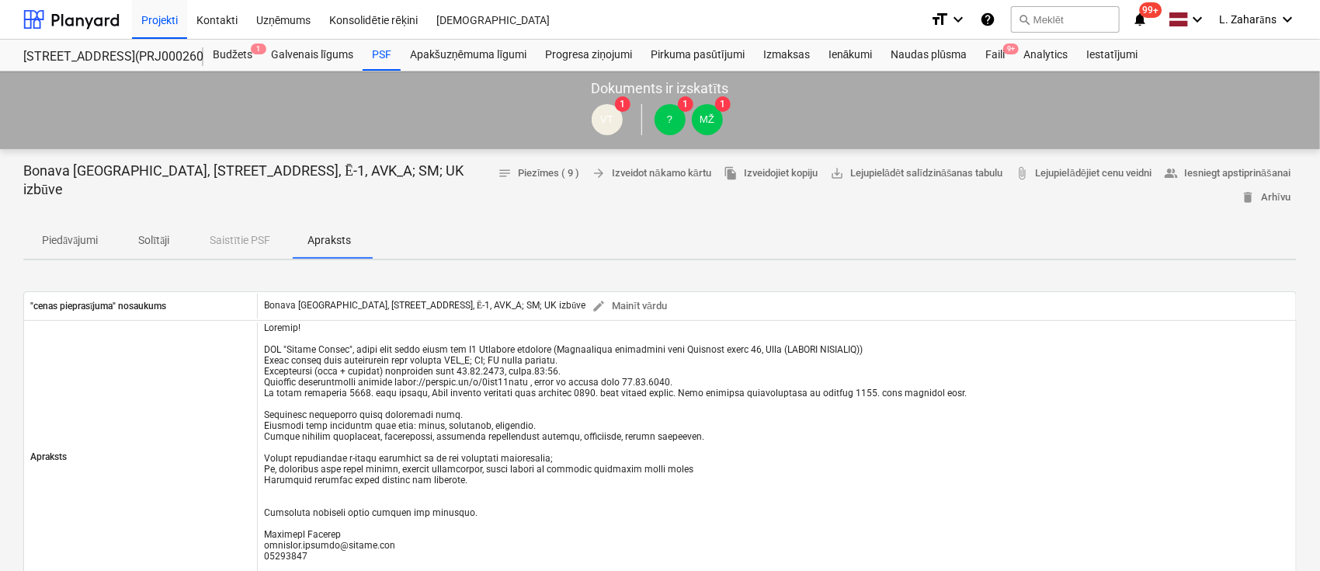
click at [166, 232] on p "Solītāji" at bounding box center [153, 240] width 37 height 16
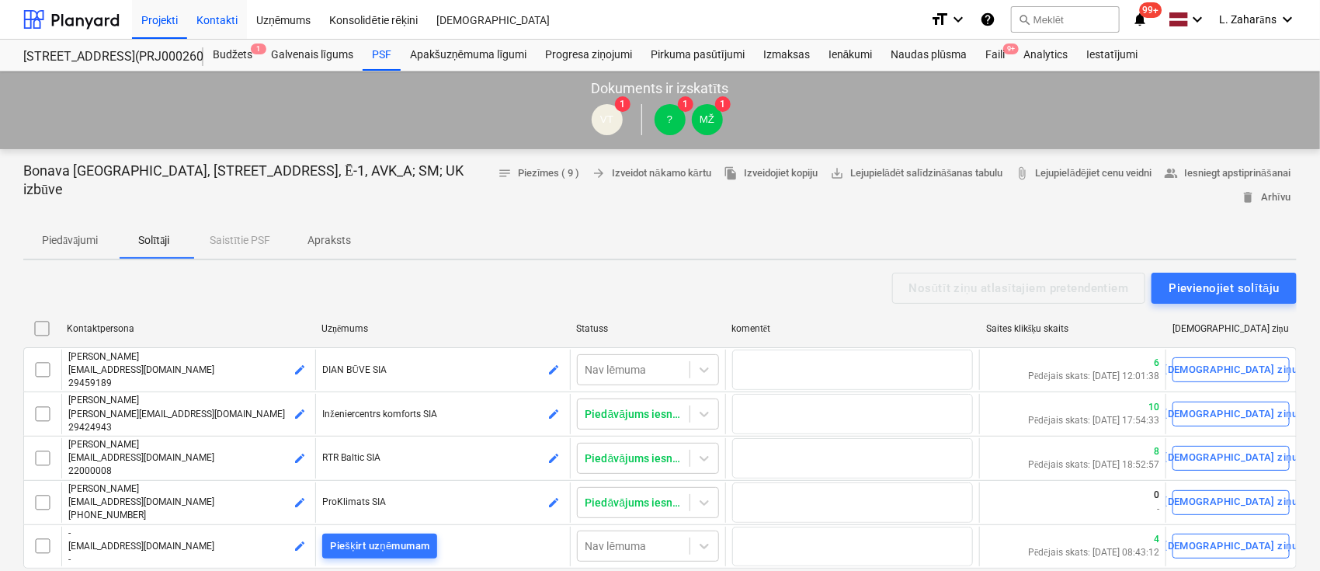
drag, startPoint x: 214, startPoint y: 21, endPoint x: 225, endPoint y: 21, distance: 10.9
drag, startPoint x: 225, startPoint y: 21, endPoint x: 472, endPoint y: 55, distance: 249.3
click at [472, 55] on div "Apakšuzņēmuma līgumi" at bounding box center [468, 55] width 135 height 31
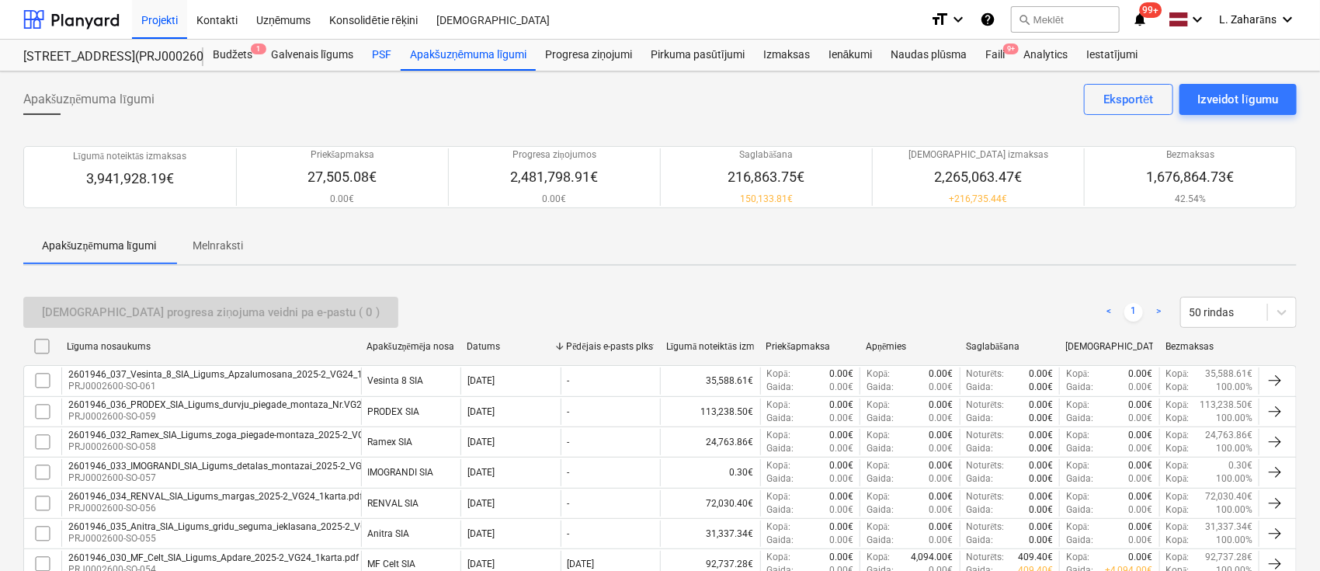
click at [386, 57] on div "PSF" at bounding box center [382, 55] width 38 height 31
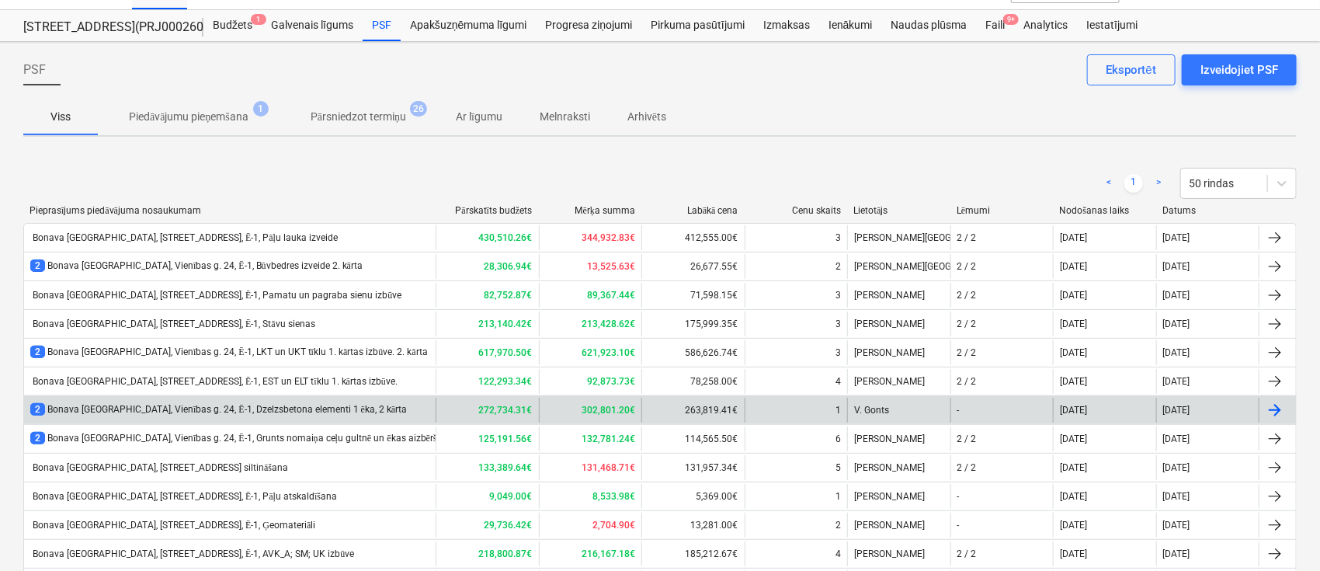
scroll to position [207, 0]
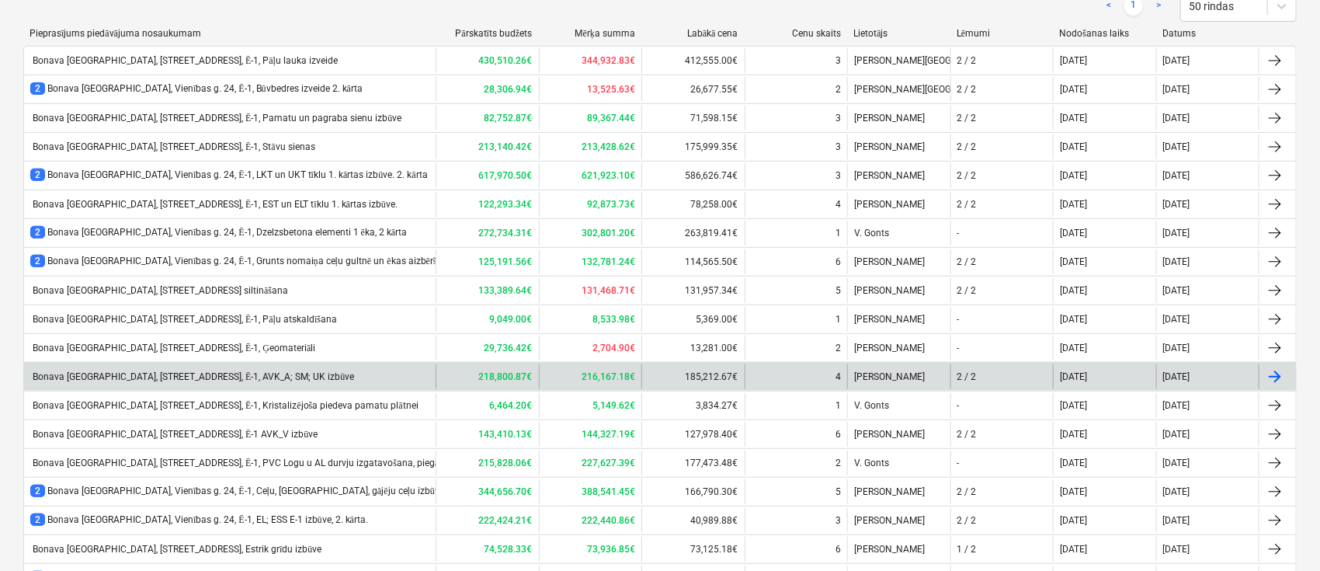
click at [224, 371] on div "Bonava Latvija, Vienības gatve 24, Ē-1, AVK_A; SM; UK izbūve" at bounding box center [192, 377] width 324 height 12
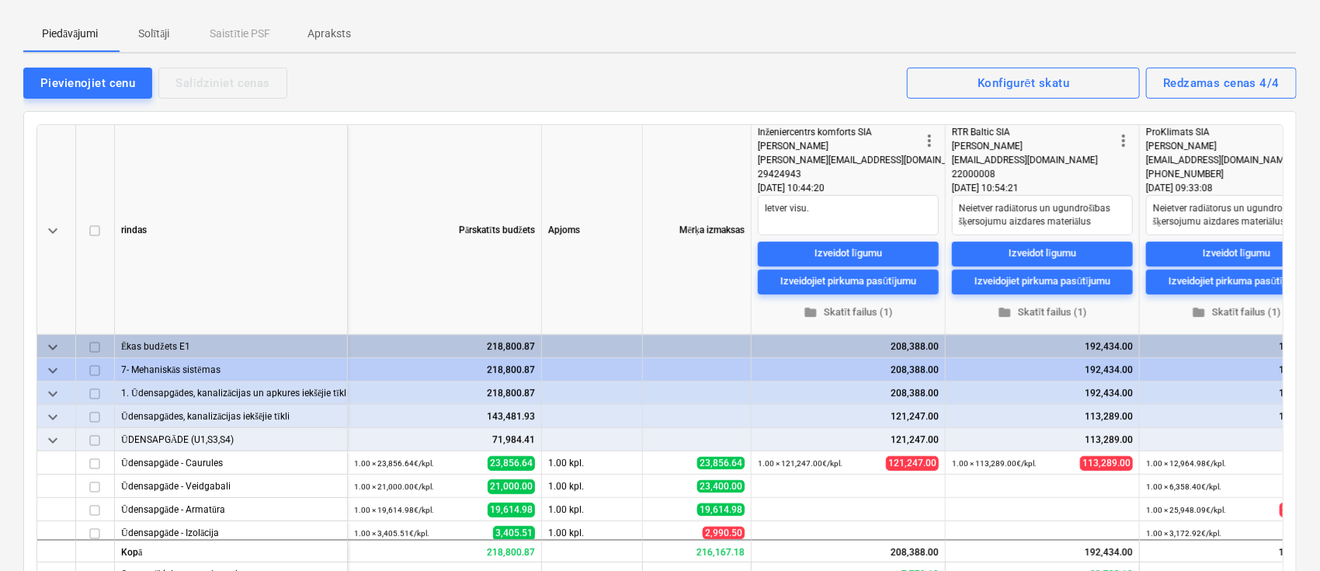
type textarea "x"
click at [162, 26] on p "Solītāji" at bounding box center [153, 34] width 37 height 16
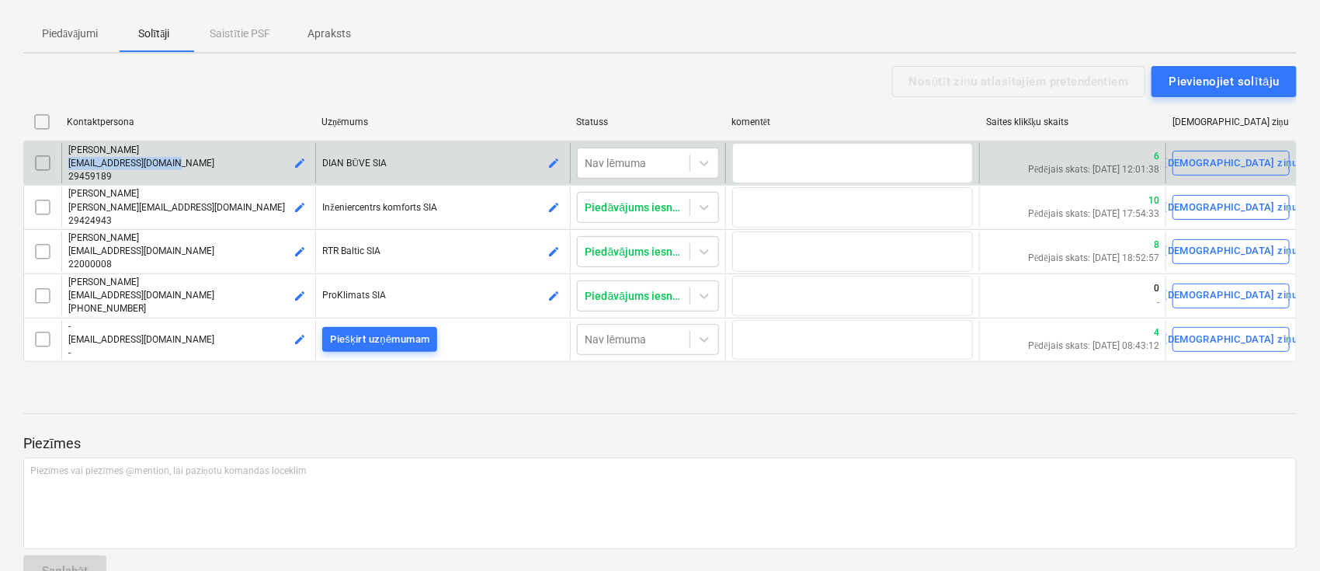
drag, startPoint x: 180, startPoint y: 139, endPoint x: 61, endPoint y: 138, distance: 118.8
click at [61, 143] on div "Andris Čapiņš andris.capins@inbox.lv 29459189 edit" at bounding box center [188, 163] width 254 height 40
copy span "andris.capins@inbox.lv"
